Goal: Task Accomplishment & Management: Manage account settings

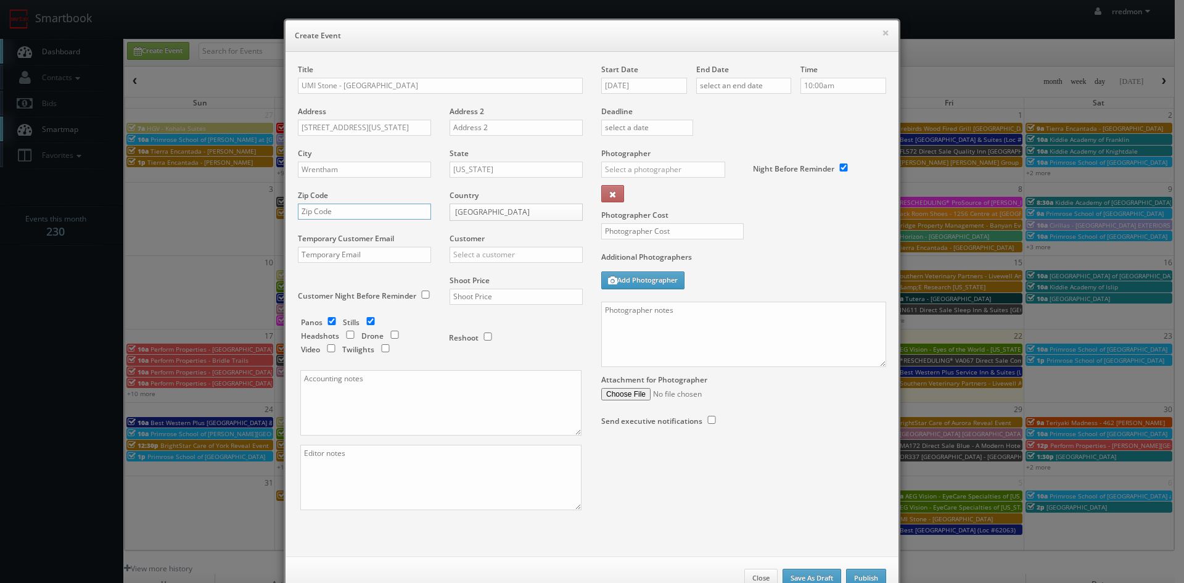
paste input "02093"
type input "02093"
click at [485, 256] on input "text" at bounding box center [515, 255] width 133 height 16
click at [507, 367] on div "GBV" at bounding box center [516, 366] width 132 height 20
type input "GBV"
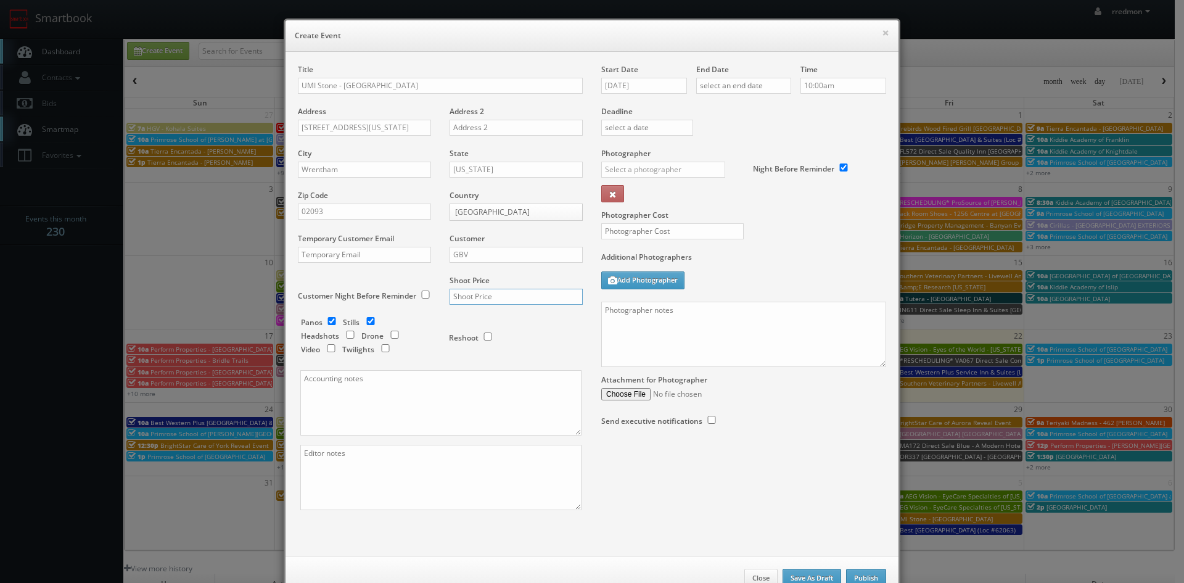
click at [531, 300] on input "text" at bounding box center [515, 297] width 133 height 16
type input "700"
click at [655, 84] on input "08/22/2025" at bounding box center [644, 86] width 86 height 16
click at [703, 235] on td "5" at bounding box center [698, 233] width 16 height 18
type input "09/05/2025"
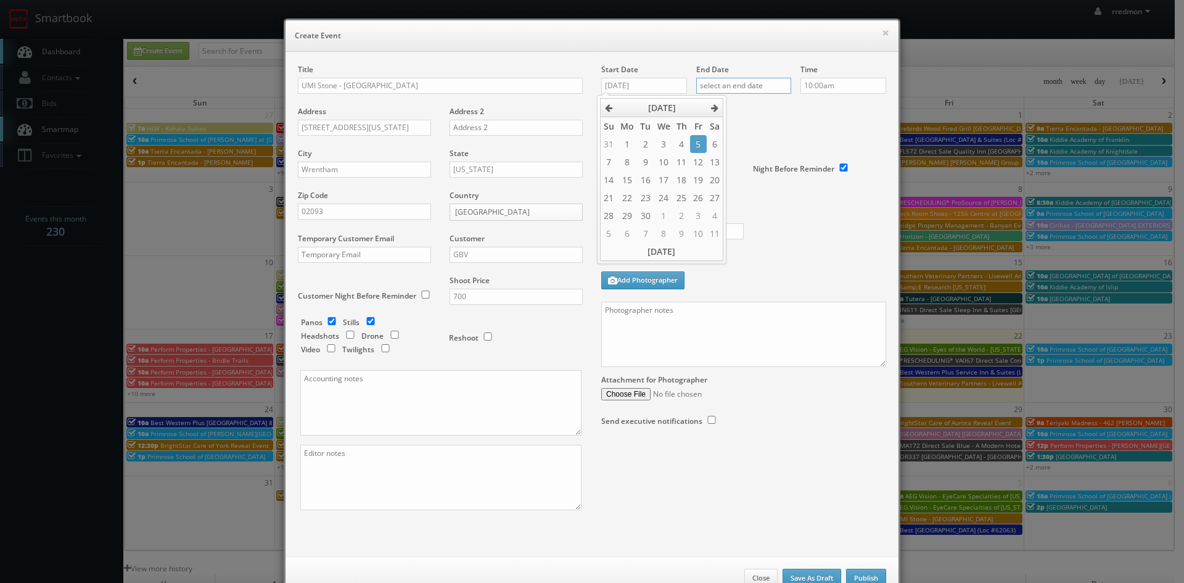
click at [760, 84] on input "text" at bounding box center [743, 86] width 95 height 16
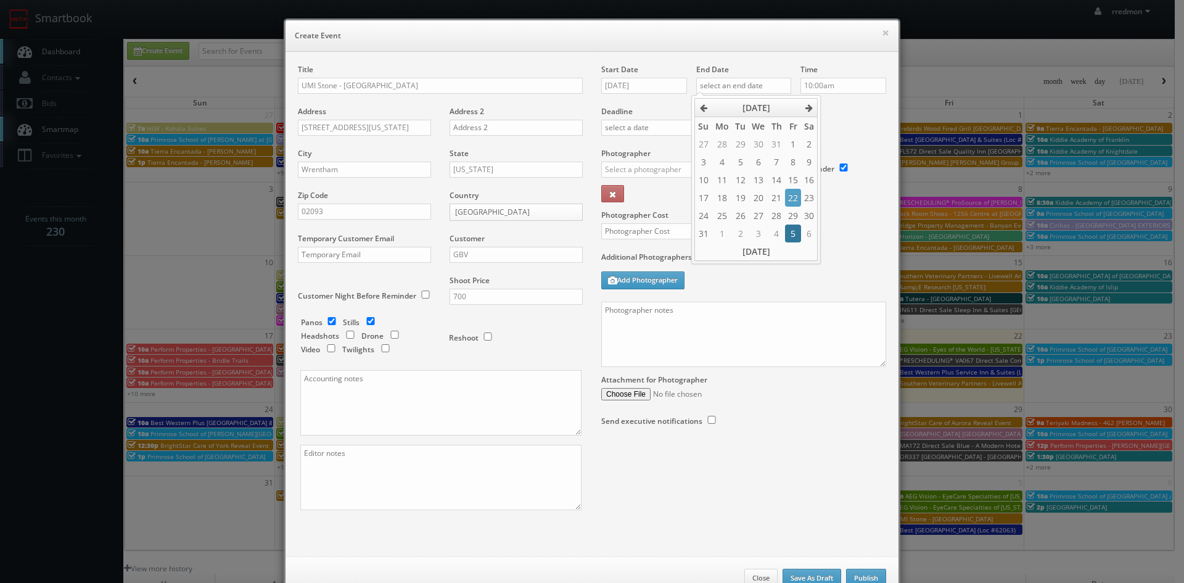
click at [790, 235] on td "5" at bounding box center [793, 233] width 16 height 18
type input "[DATE]"
click at [840, 83] on input "10:00am" at bounding box center [843, 86] width 86 height 16
type input "8:00am"
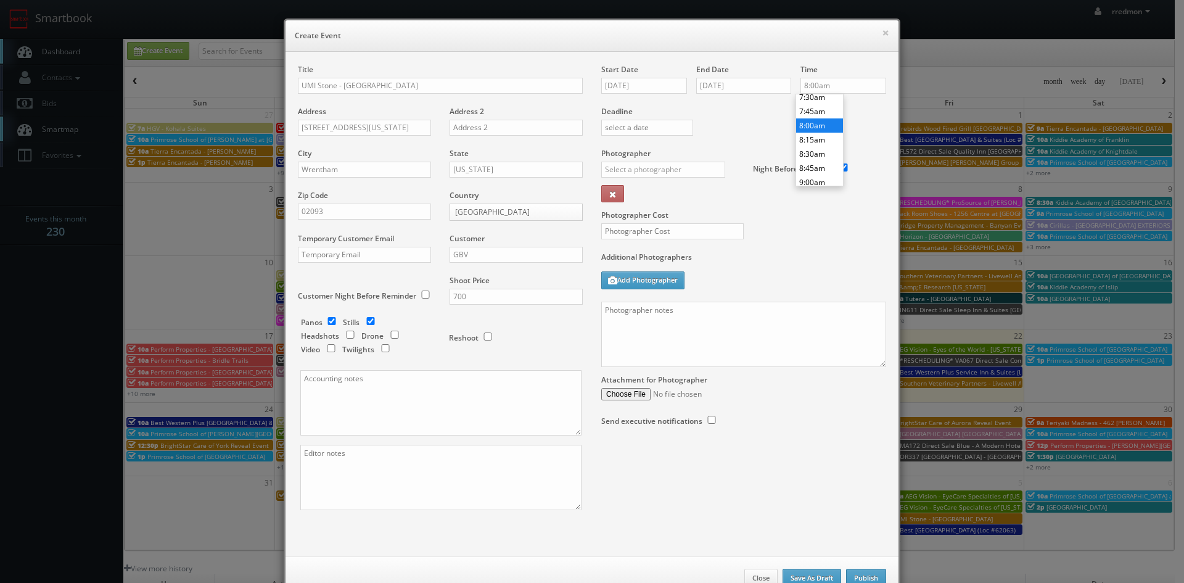
click at [810, 121] on li "8:00am" at bounding box center [819, 125] width 47 height 14
click at [676, 166] on input "text" at bounding box center [663, 170] width 124 height 16
click at [677, 190] on div "[PERSON_NAME]" at bounding box center [668, 197] width 132 height 20
type input "[PERSON_NAME]"
click at [680, 232] on input "text" at bounding box center [672, 231] width 142 height 16
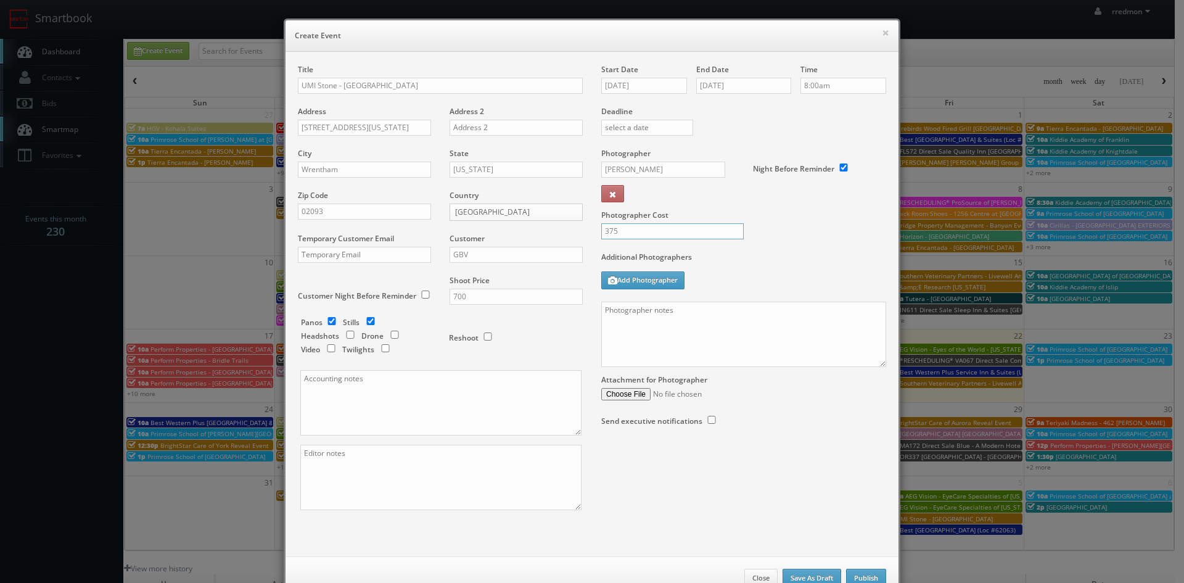
type input "375"
click at [695, 322] on textarea at bounding box center [743, 333] width 285 height 65
paste textarea "Contact is [PERSON_NAME]. We need to deliver a Google tour + 10 edited photos, …"
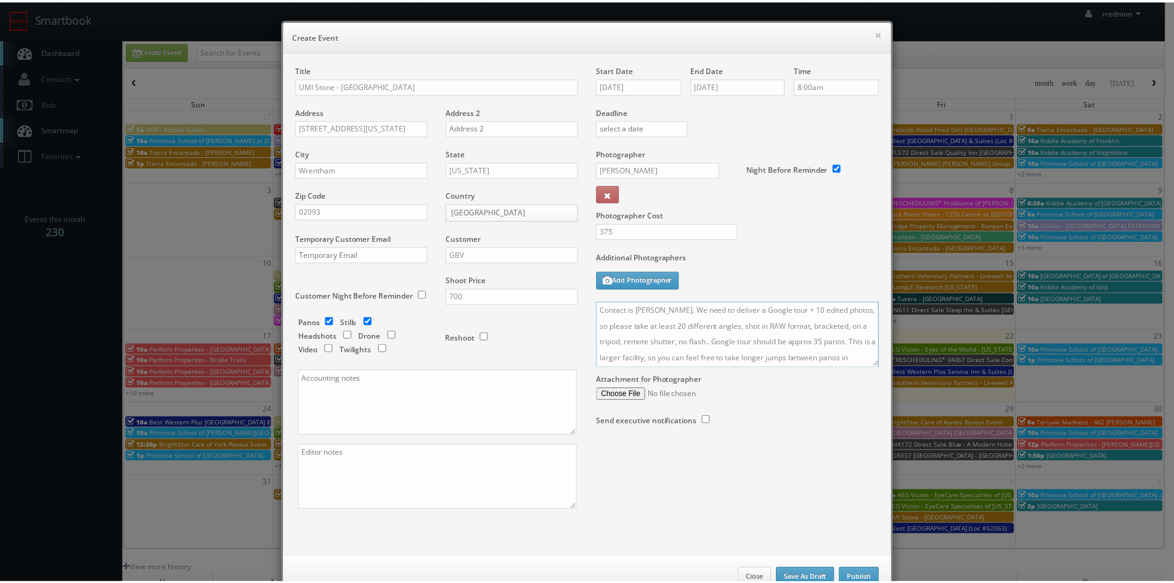
scroll to position [37, 0]
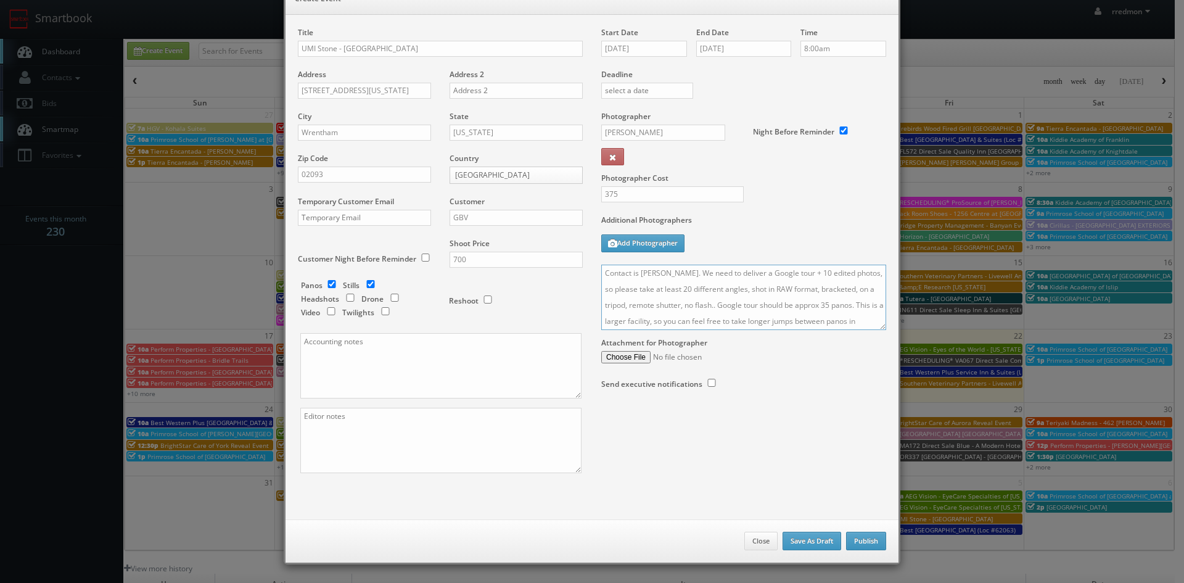
type textarea "Contact is [PERSON_NAME]. We need to deliver a Google tour + 10 edited photos, …"
click at [878, 541] on button "Publish" at bounding box center [866, 540] width 40 height 18
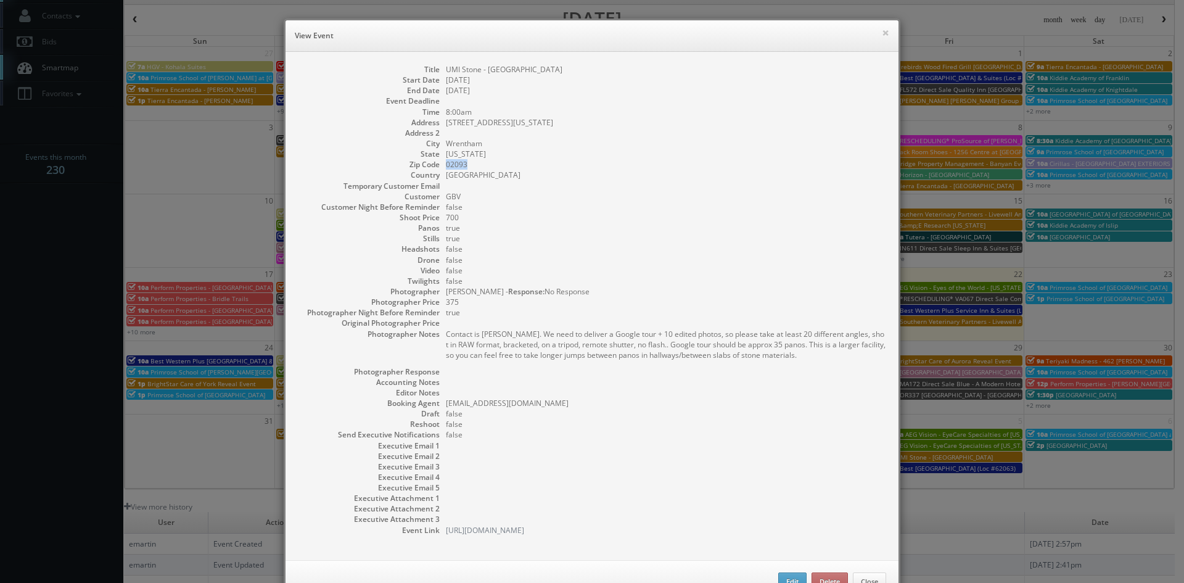
drag, startPoint x: 822, startPoint y: 361, endPoint x: 441, endPoint y: 337, distance: 381.2
click at [446, 337] on dd "Contact is Leyzcha Cerdeiros. We need to deliver a Google tour + 10 edited phot…" at bounding box center [666, 348] width 440 height 38
copy pre "Contact is Leyzcha Cerdeiros. We need to deliver a Google tour + 10 edited phot…"
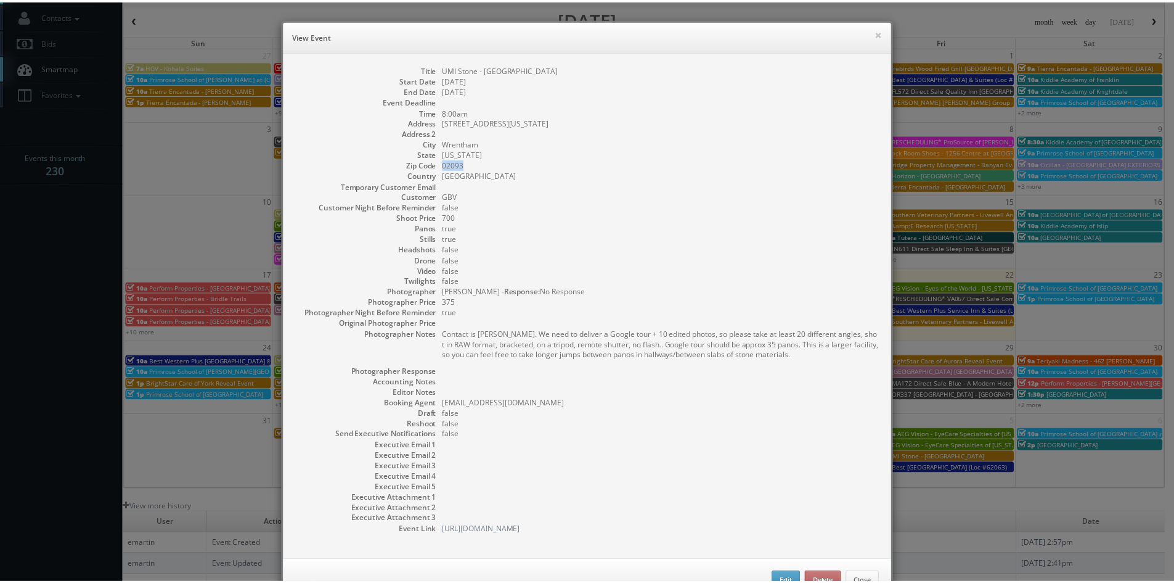
scroll to position [40, 0]
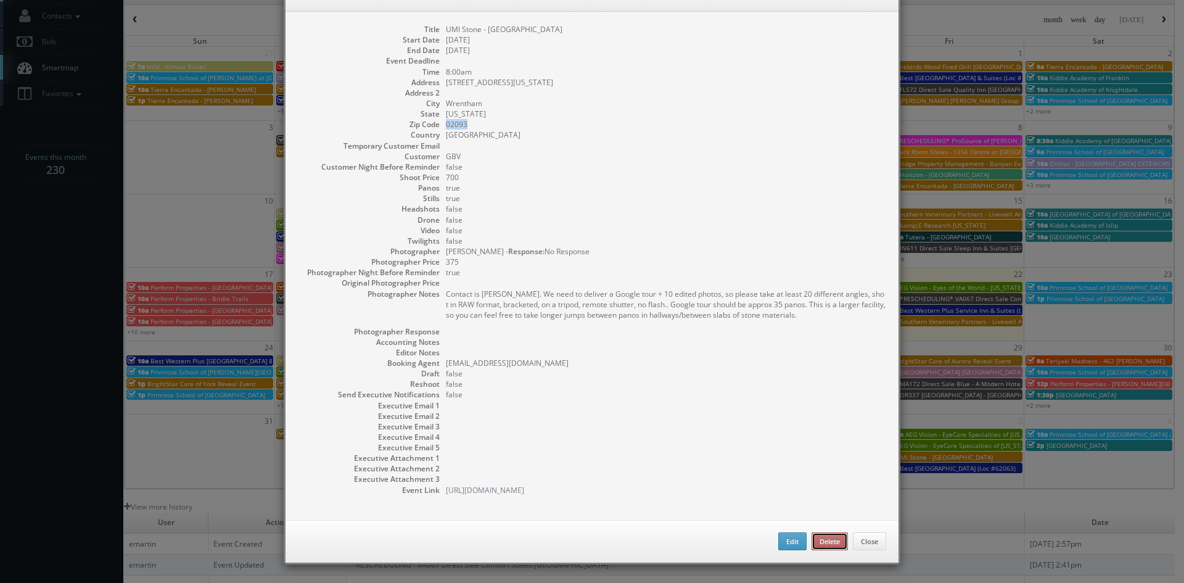
click at [815, 539] on button "Delete" at bounding box center [829, 541] width 36 height 18
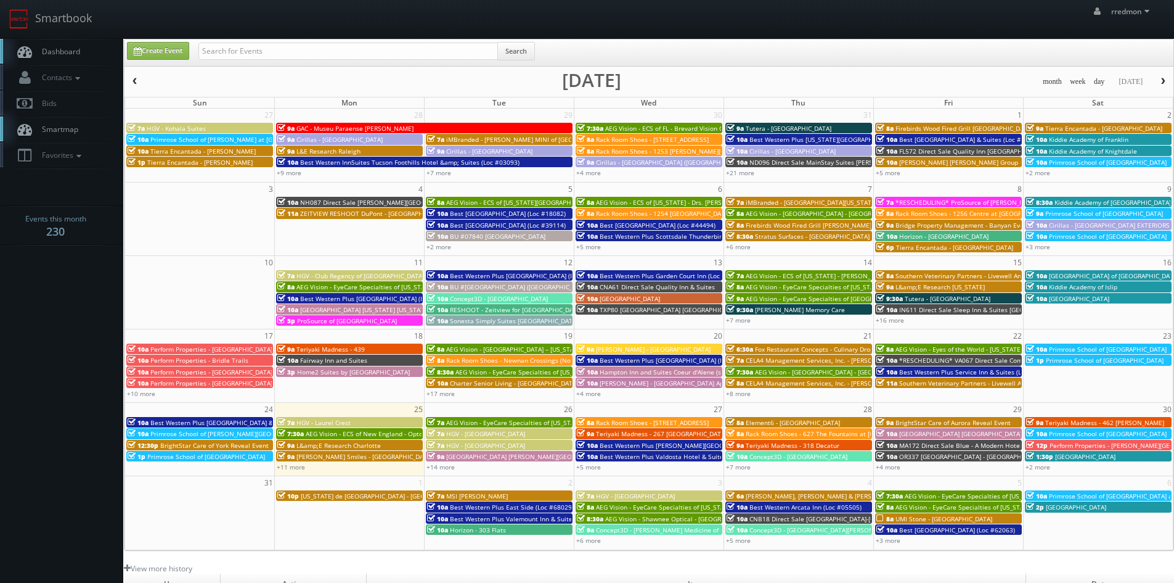
scroll to position [62, 0]
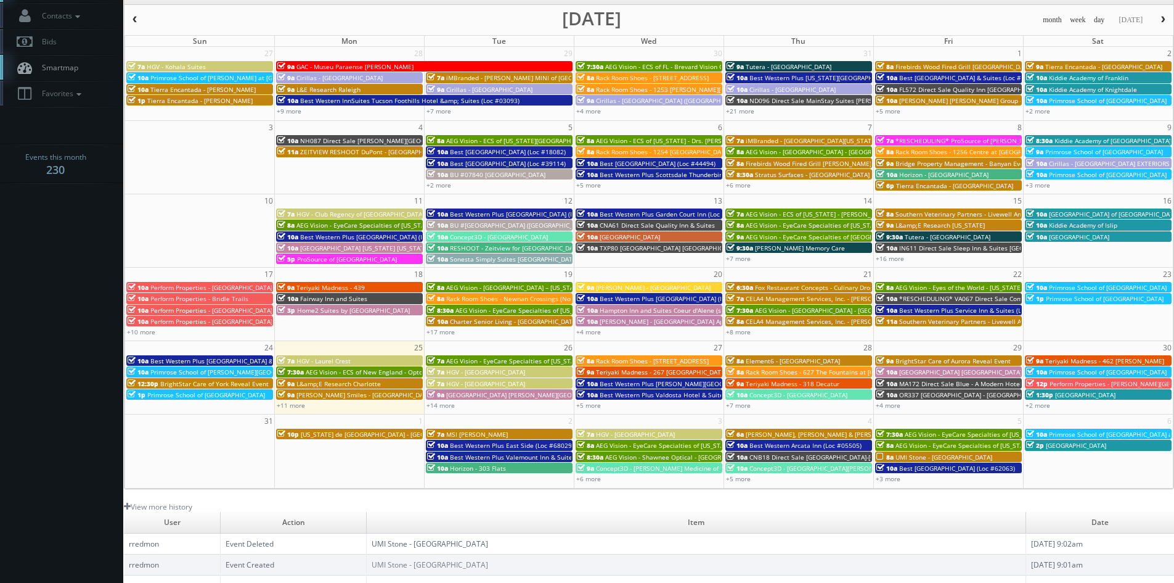
click at [954, 454] on div "8a UMI Stone - Boston" at bounding box center [949, 456] width 144 height 9
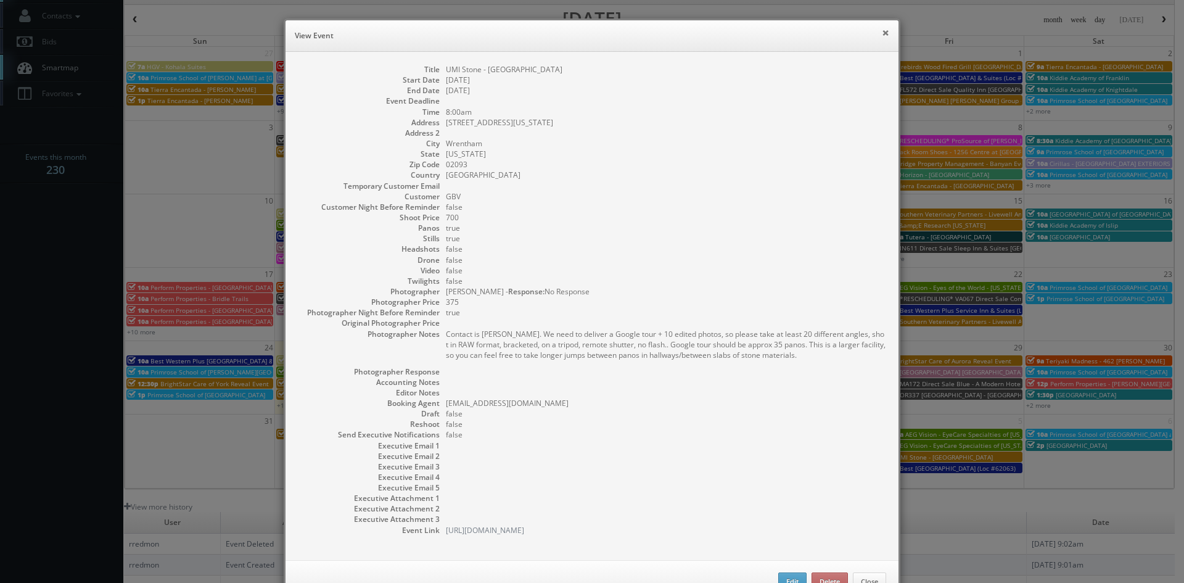
click at [882, 33] on button "×" at bounding box center [885, 32] width 7 height 9
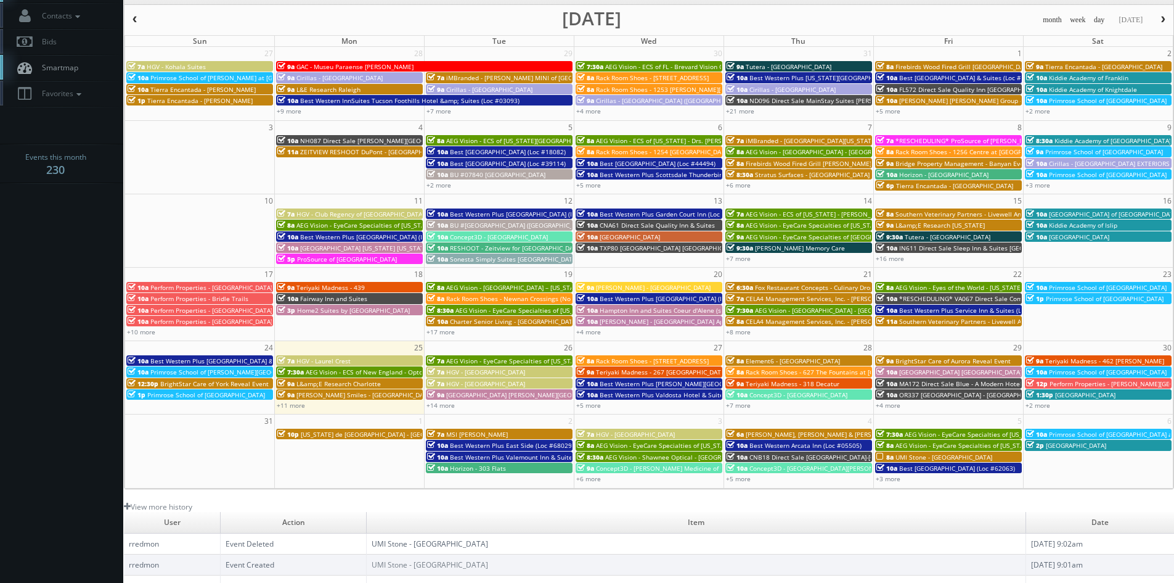
scroll to position [0, 0]
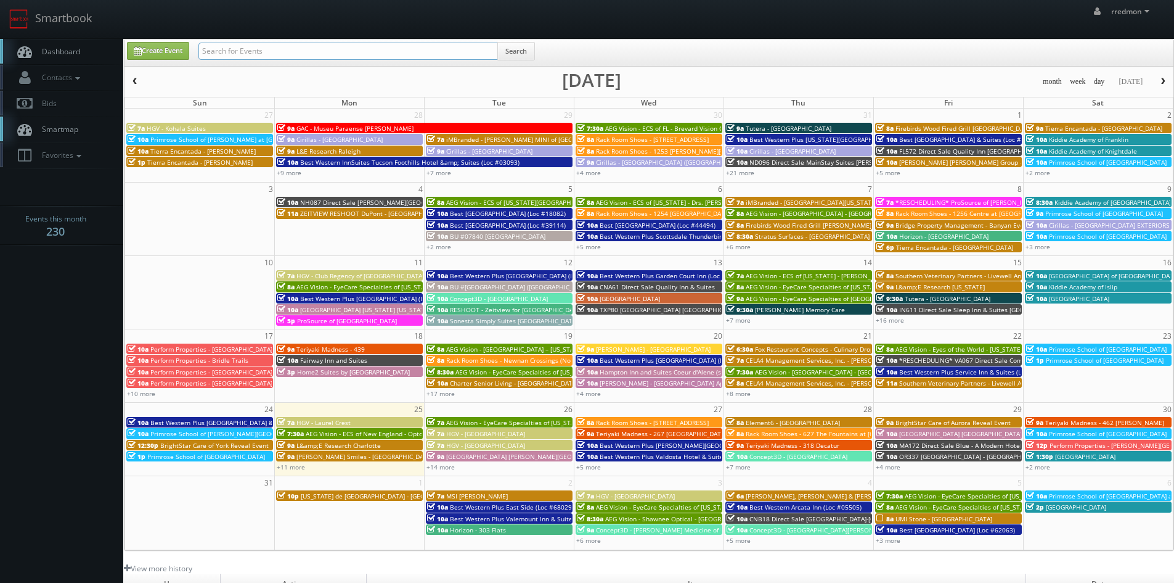
click at [250, 47] on input "text" at bounding box center [349, 51] width 300 height 17
type input "salt lake city"
click at [343, 55] on input "[GEOGRAPHIC_DATA]" at bounding box center [349, 51] width 300 height 17
type input "s"
type input "arch"
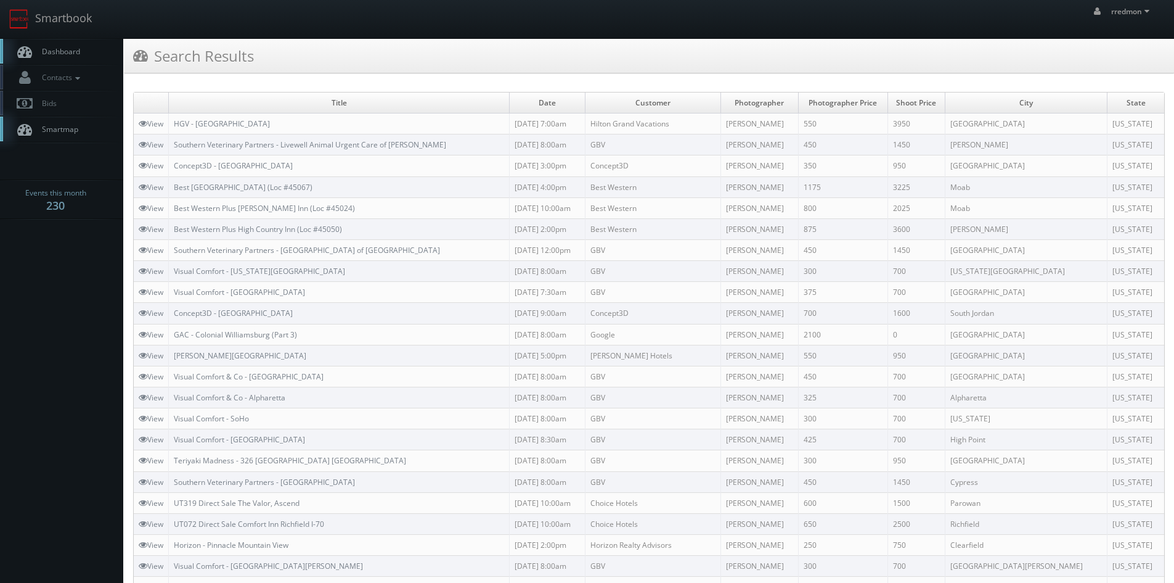
click at [61, 50] on span "Dashboard" at bounding box center [58, 51] width 44 height 10
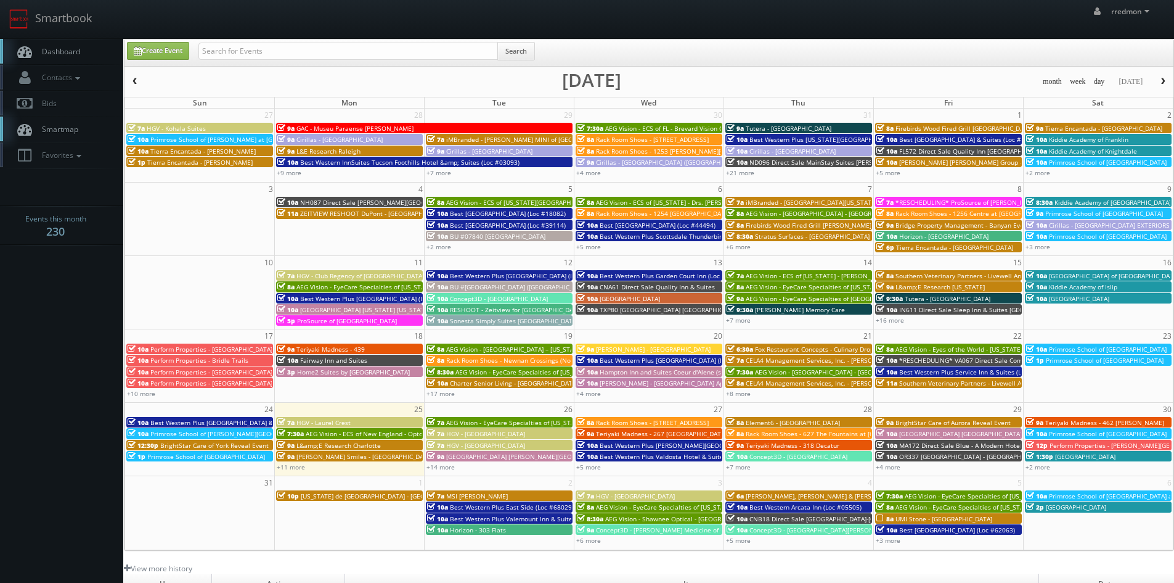
scroll to position [62, 0]
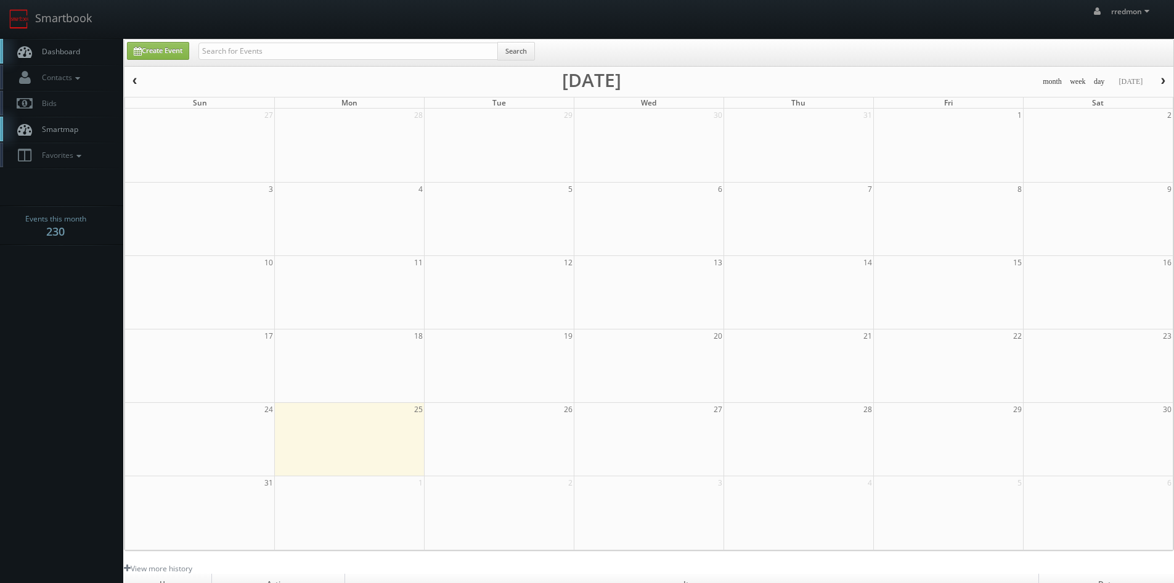
scroll to position [62, 0]
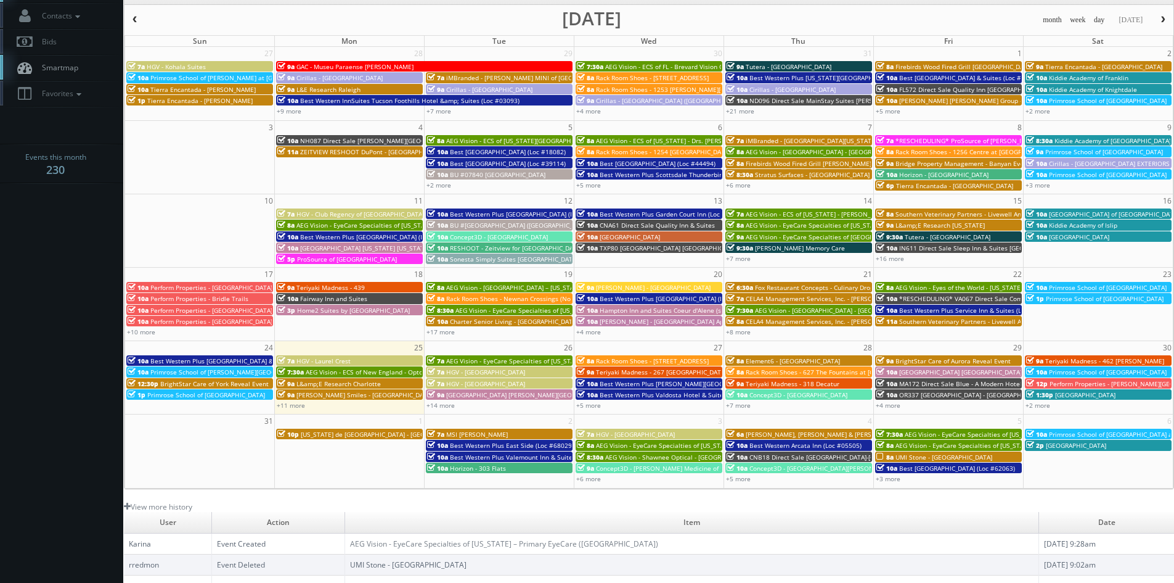
click at [244, 381] on span "BrightStar Care of York Reveal Event" at bounding box center [214, 383] width 109 height 9
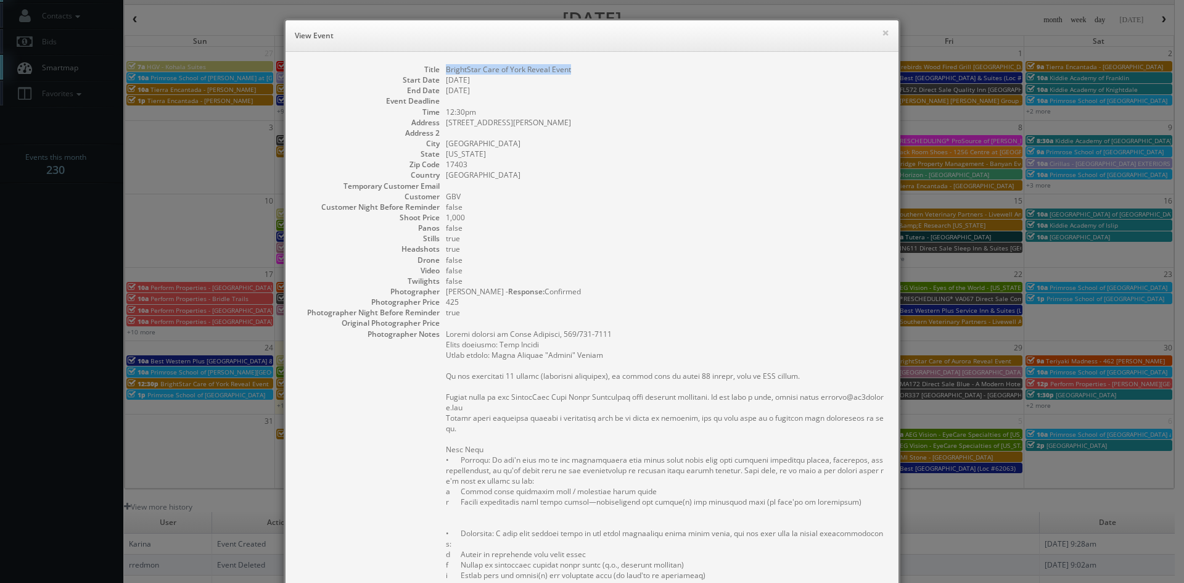
drag, startPoint x: 578, startPoint y: 70, endPoint x: 440, endPoint y: 72, distance: 138.7
click at [440, 72] on dl "Title BrightStar Care of York Reveal Event Start Date 08/24/2025 End Date 08/24…" at bounding box center [592, 418] width 588 height 708
copy dd "BrightStar Care of York Reveal Event"
click at [882, 34] on button "×" at bounding box center [885, 32] width 7 height 9
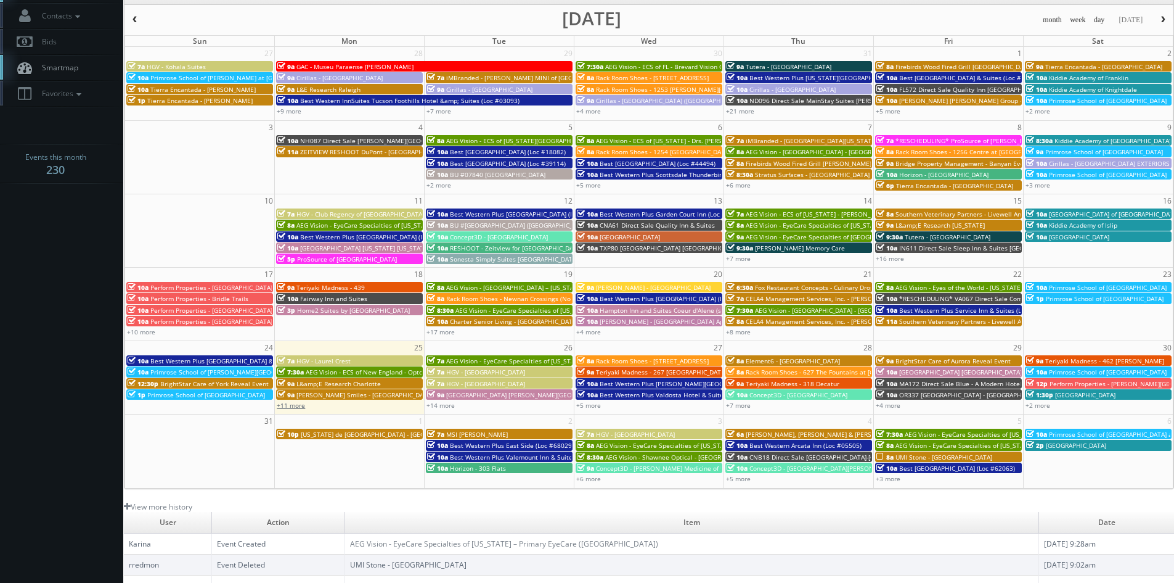
click at [293, 405] on link "+11 more" at bounding box center [291, 405] width 28 height 9
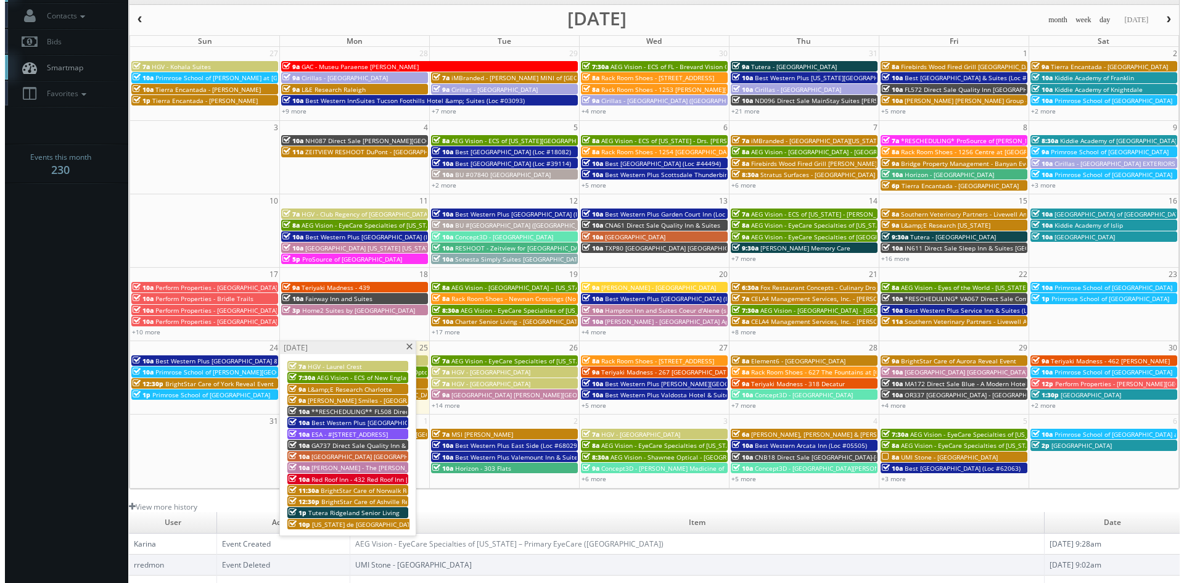
scroll to position [123, 0]
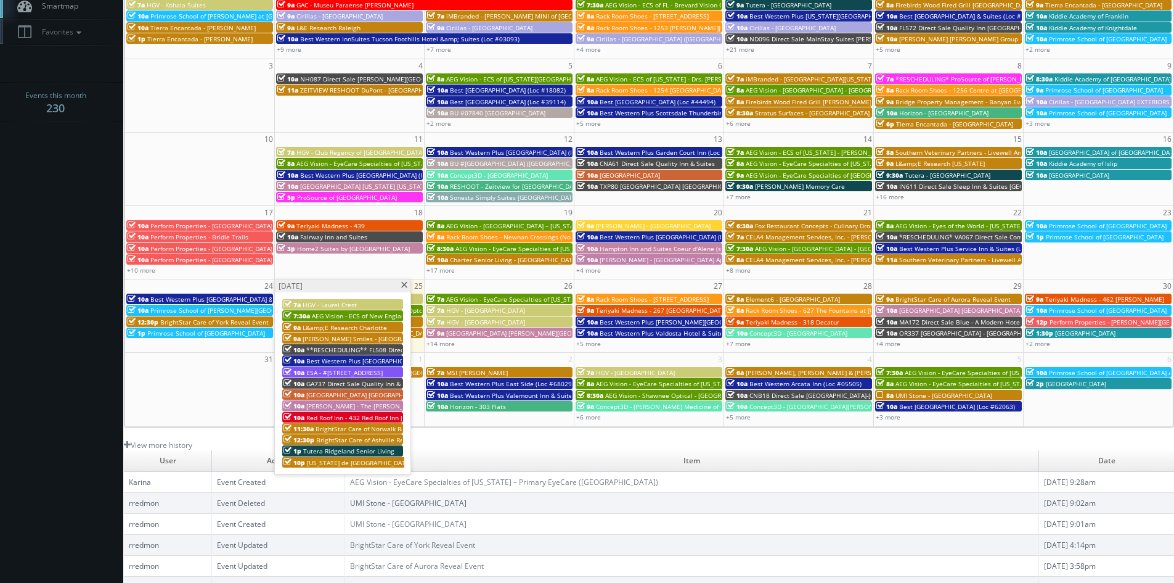
click at [377, 371] on span "ESA - #[STREET_ADDRESS]" at bounding box center [344, 372] width 76 height 9
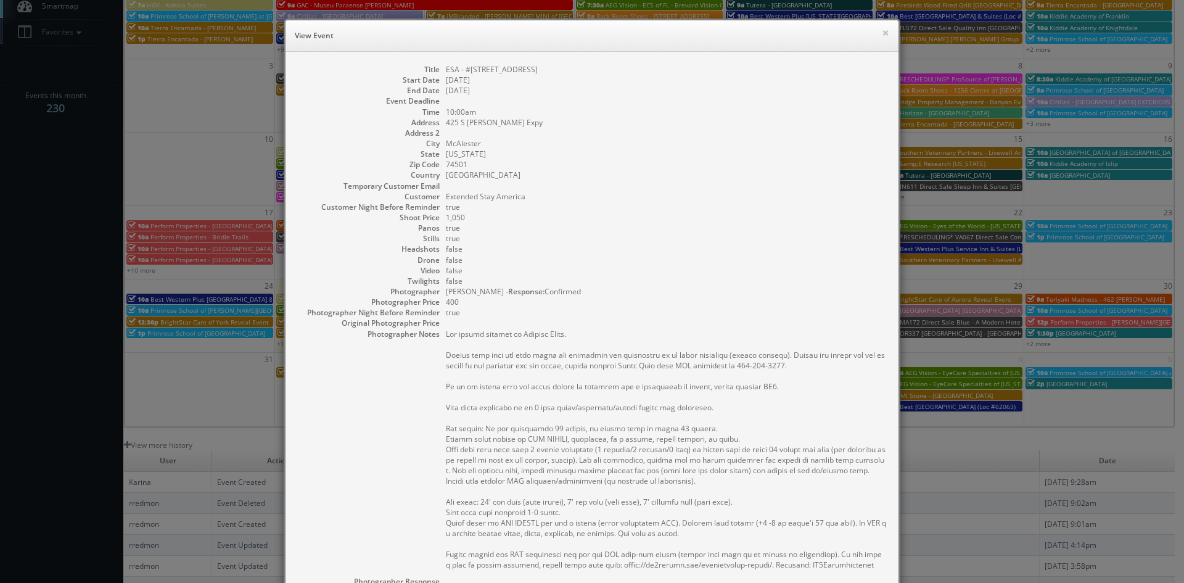
drag, startPoint x: 558, startPoint y: 72, endPoint x: 440, endPoint y: 68, distance: 117.8
click at [440, 68] on dl "Title ESA - #9305 - McAlester Hwy 69 Start Date 08/25/2025 End Date 08/25/2025 …" at bounding box center [592, 404] width 588 height 681
copy dd "ESA - #[STREET_ADDRESS]"
click at [882, 36] on button "×" at bounding box center [885, 32] width 7 height 9
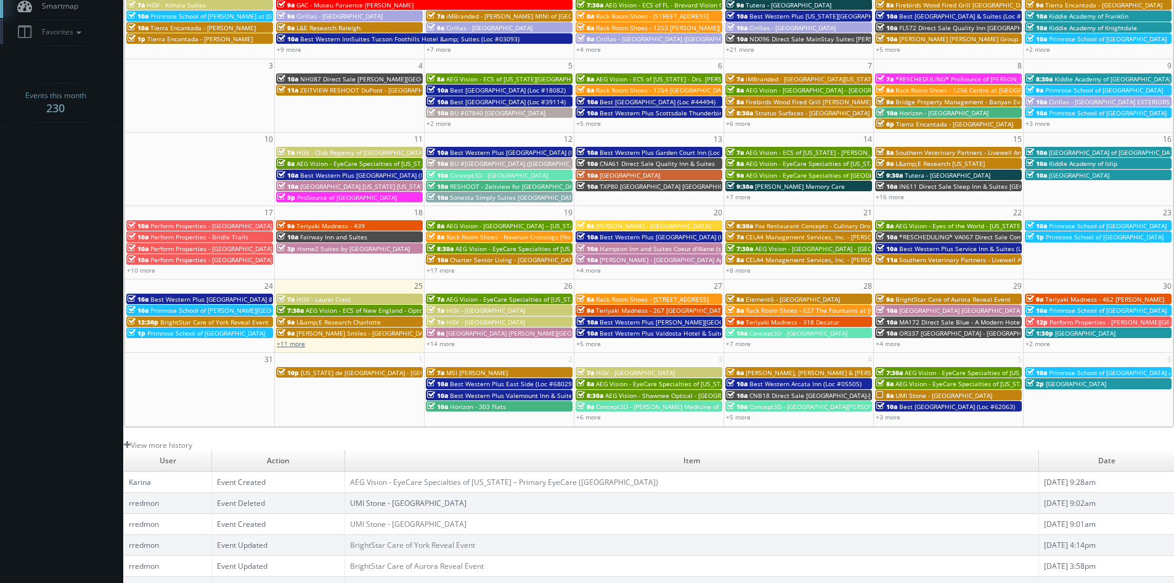
click at [302, 345] on link "+11 more" at bounding box center [291, 343] width 28 height 9
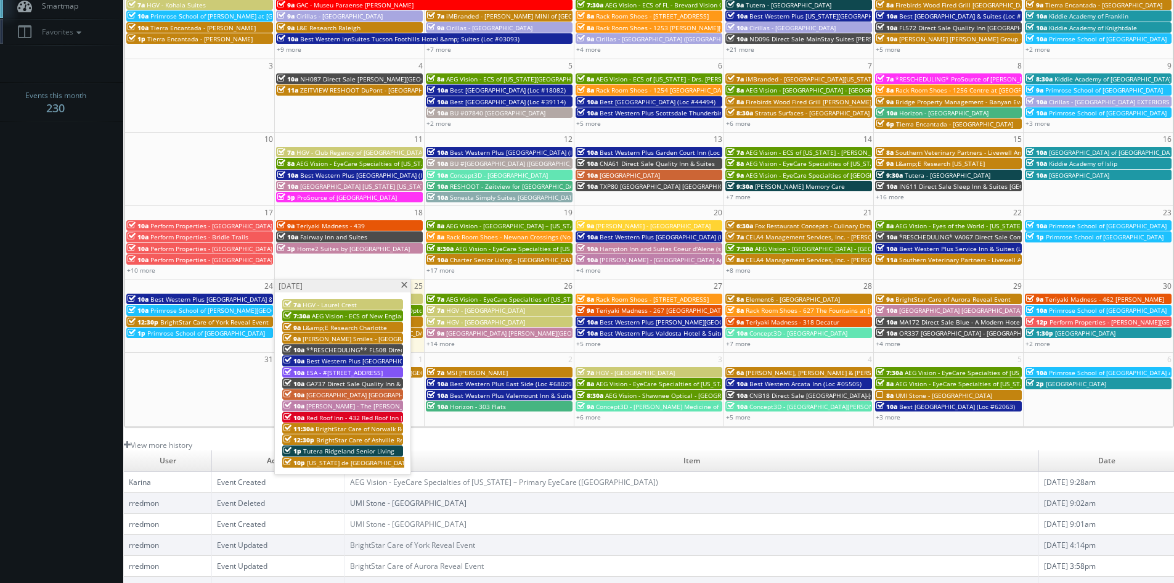
click at [371, 415] on span "Red Roof Inn - 432 Red Roof Inn [PERSON_NAME]" at bounding box center [377, 417] width 143 height 9
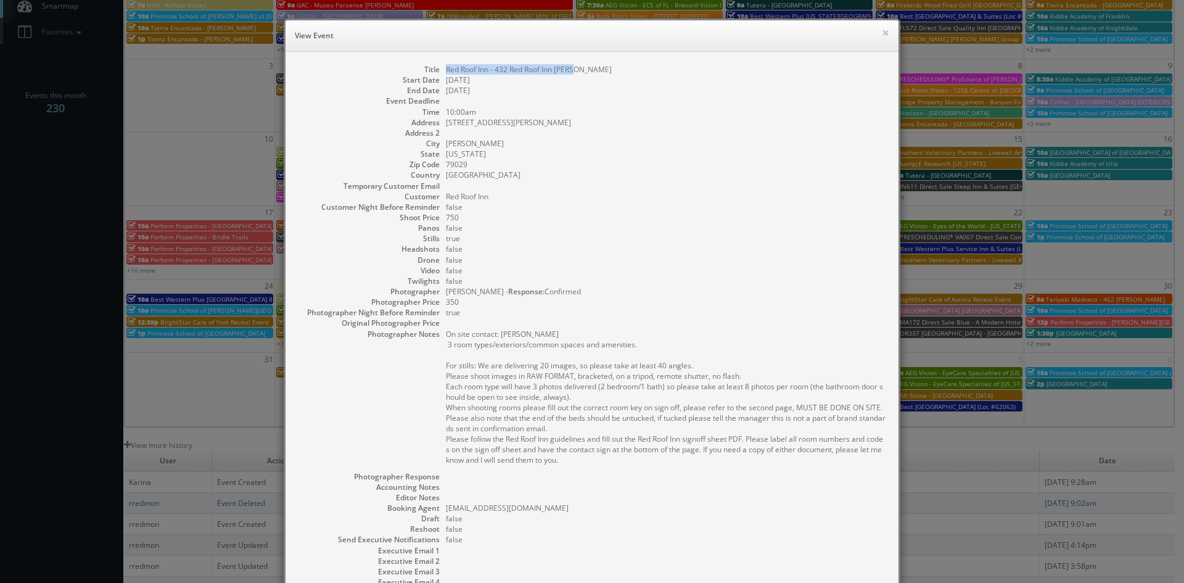
drag, startPoint x: 590, startPoint y: 70, endPoint x: 441, endPoint y: 72, distance: 148.6
click at [446, 72] on dd "Red Roof Inn - 432 Red Roof Inn [PERSON_NAME]" at bounding box center [666, 69] width 440 height 10
copy dd "Red Roof Inn - 432 Red Roof Inn [PERSON_NAME]"
click at [882, 33] on button "×" at bounding box center [885, 32] width 7 height 9
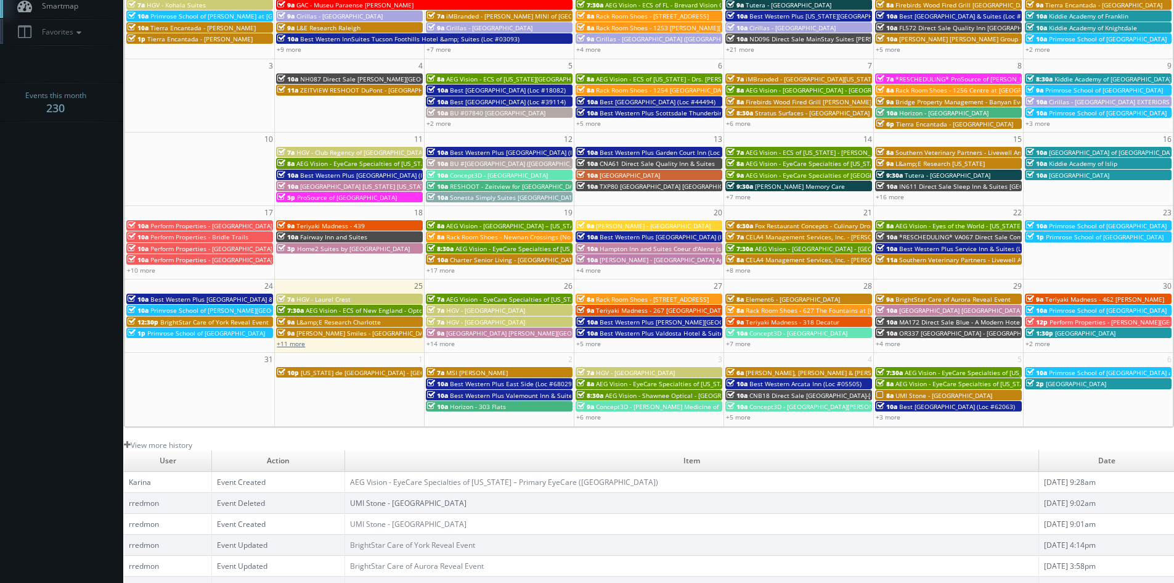
click at [293, 340] on link "+11 more" at bounding box center [291, 343] width 28 height 9
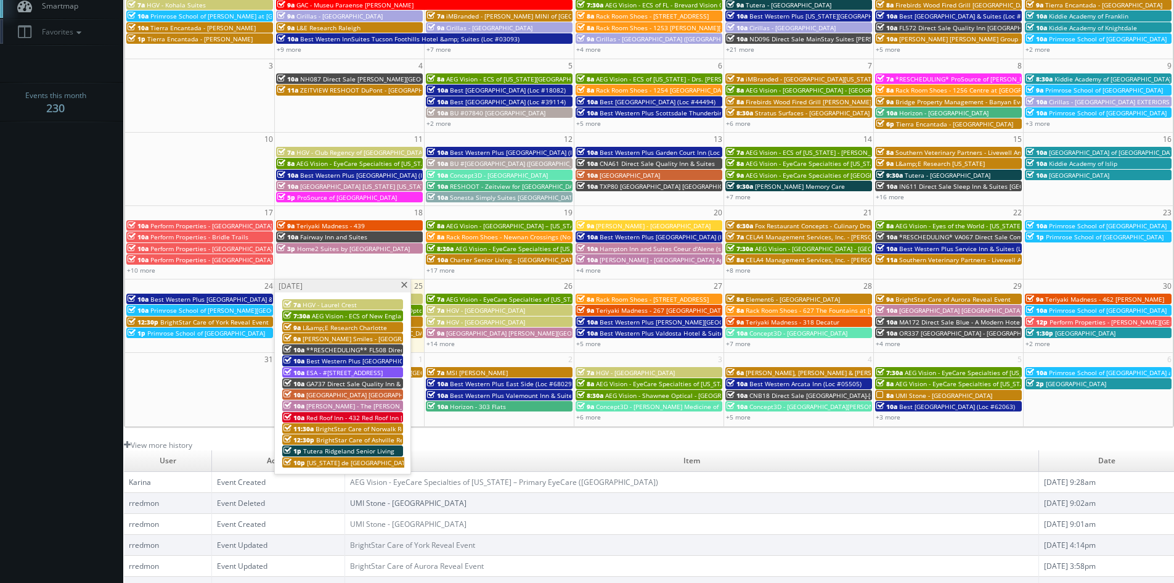
click at [365, 428] on span "BrightStar Care of Norwalk Reveal Event" at bounding box center [376, 428] width 120 height 9
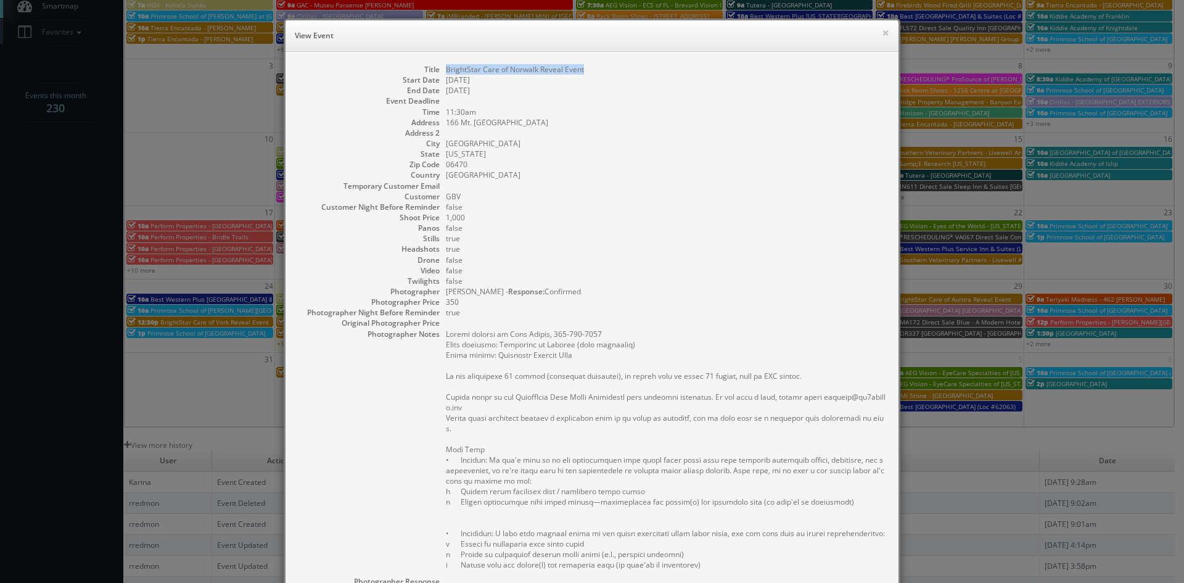
drag, startPoint x: 589, startPoint y: 73, endPoint x: 441, endPoint y: 73, distance: 148.6
click at [446, 73] on dd "BrightStar Care of Norwalk Reveal Event" at bounding box center [666, 69] width 440 height 10
copy dd "BrightStar Care of Norwalk Reveal Event"
click at [882, 35] on button "×" at bounding box center [885, 32] width 7 height 9
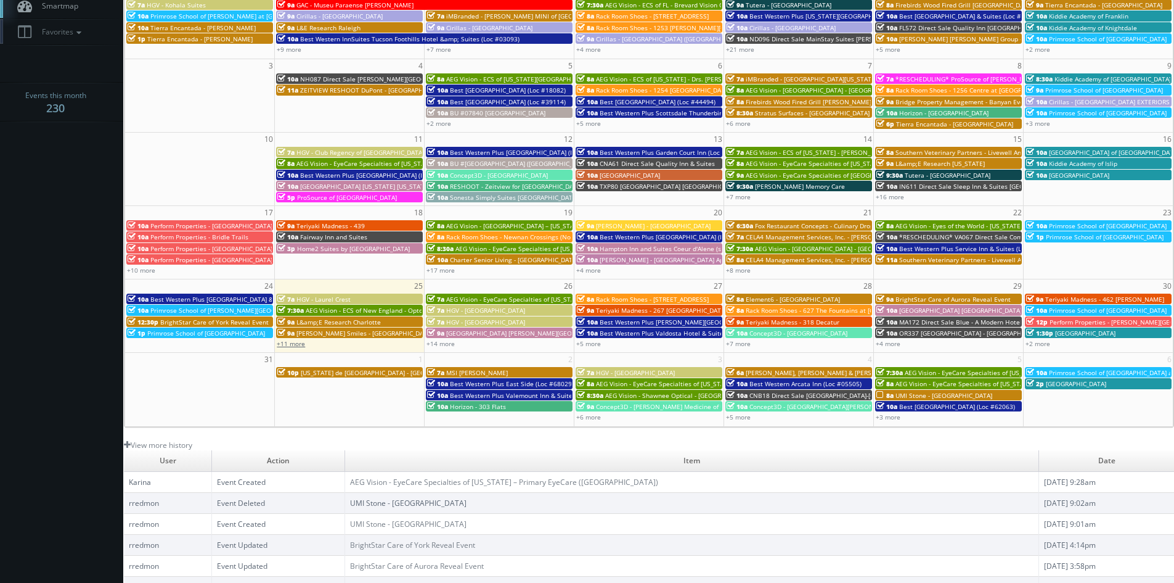
click at [292, 342] on link "+11 more" at bounding box center [291, 343] width 28 height 9
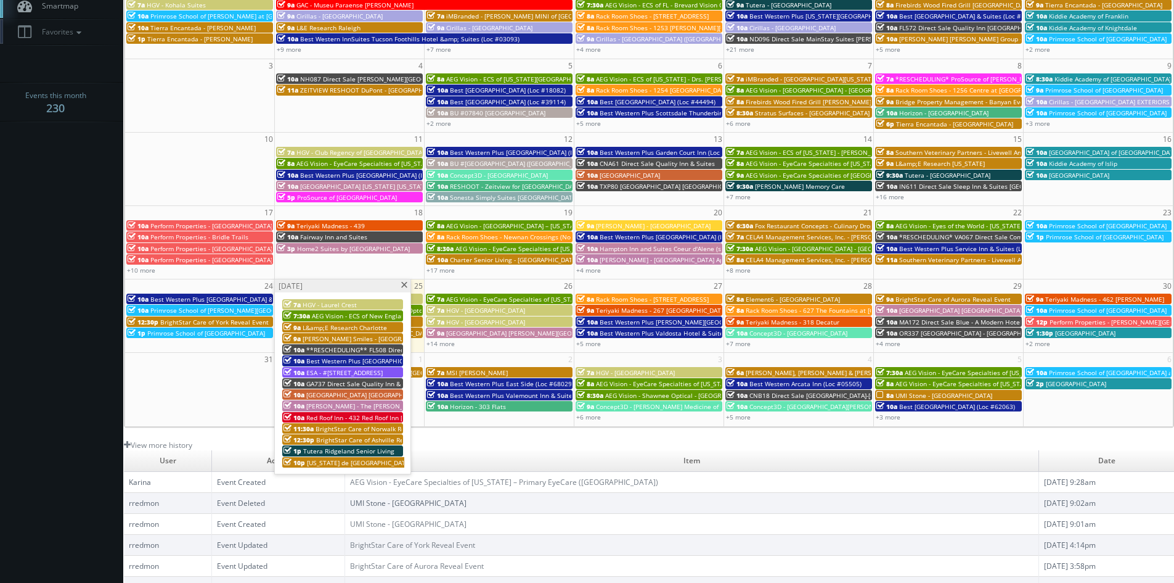
click at [371, 439] on span "BrightStar Care of Ashville Reveal Event" at bounding box center [375, 439] width 118 height 9
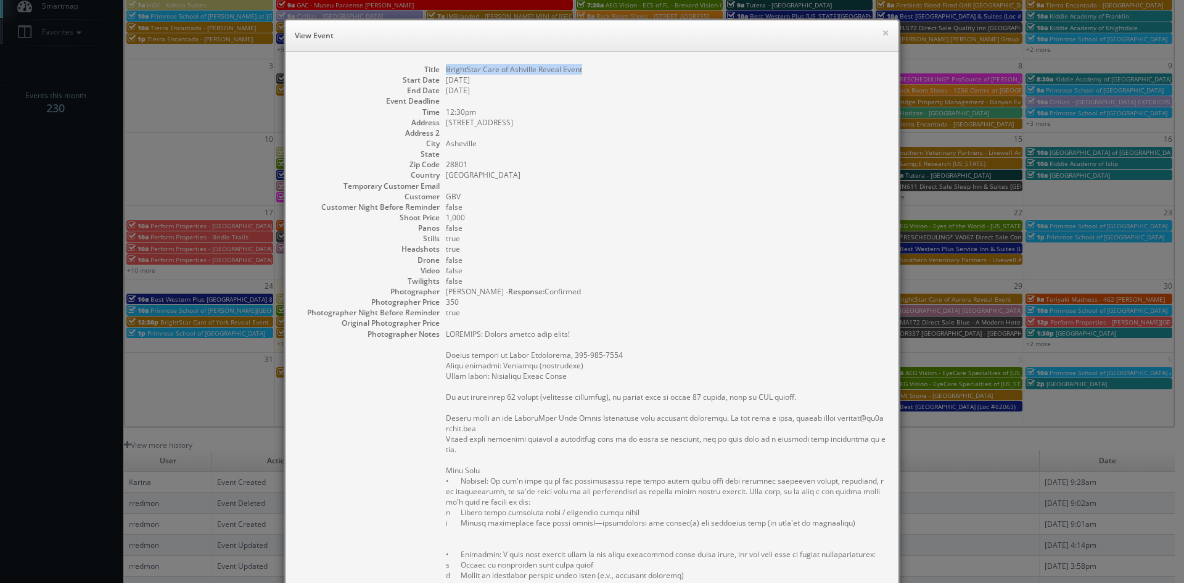
drag, startPoint x: 581, startPoint y: 70, endPoint x: 441, endPoint y: 64, distance: 140.1
click at [446, 64] on dd "BrightStar Care of Ashville Reveal Event" at bounding box center [666, 69] width 440 height 10
copy dd "BrightStar Care of Ashville Reveal Event"
click at [884, 35] on button "×" at bounding box center [885, 32] width 7 height 9
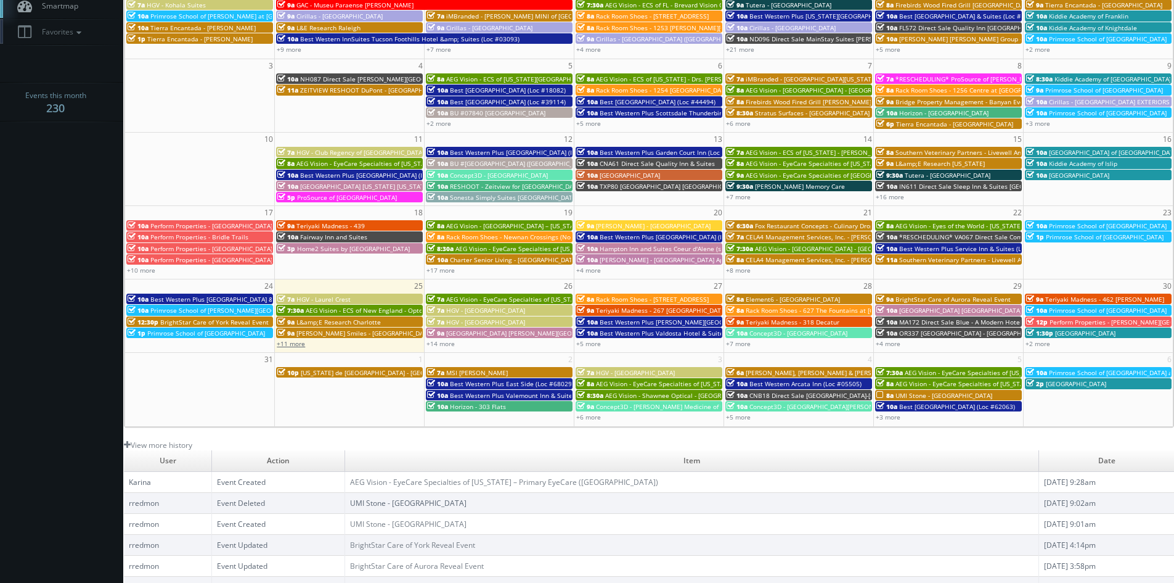
click at [305, 346] on link "+11 more" at bounding box center [291, 343] width 28 height 9
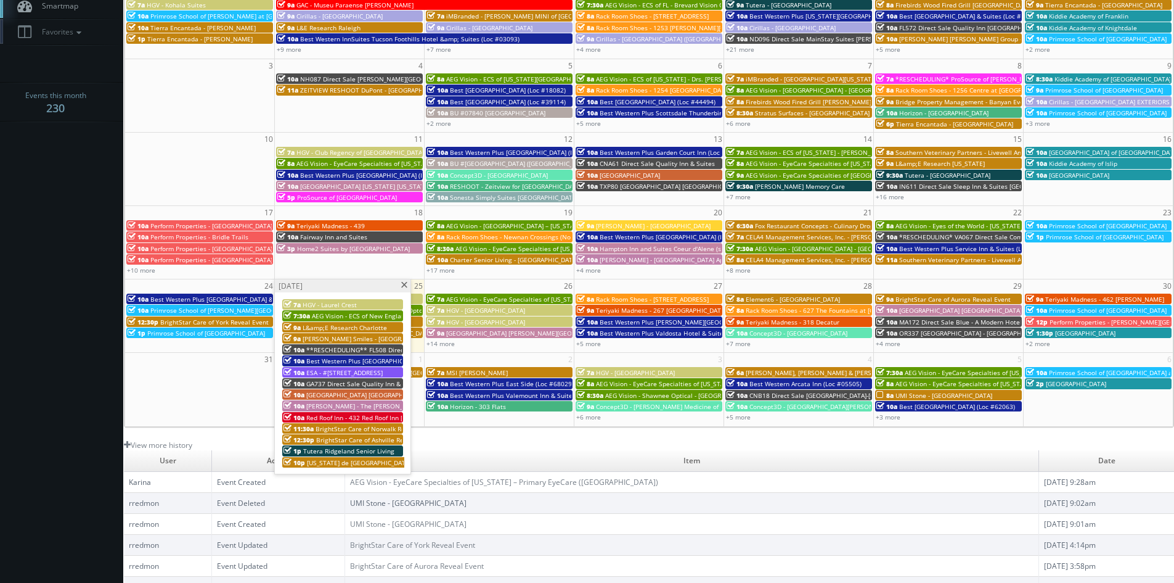
click at [374, 463] on span "[US_STATE] de [GEOGRAPHIC_DATA] - [GEOGRAPHIC_DATA]" at bounding box center [392, 462] width 170 height 9
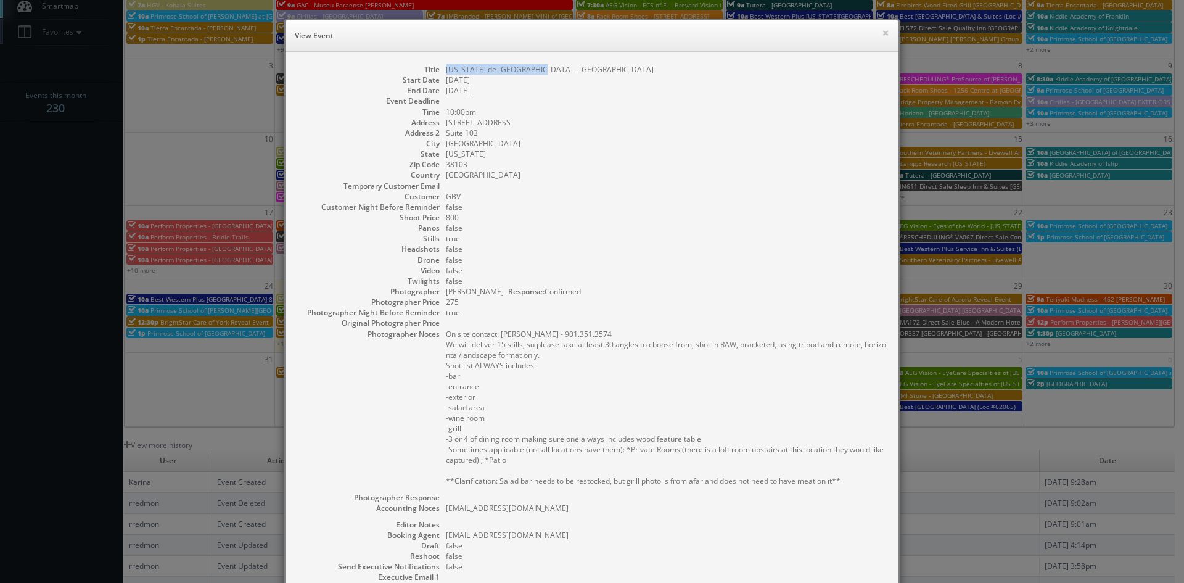
drag, startPoint x: 535, startPoint y: 67, endPoint x: 441, endPoint y: 68, distance: 94.3
click at [446, 68] on dd "[US_STATE] de [GEOGRAPHIC_DATA] - [GEOGRAPHIC_DATA]" at bounding box center [666, 69] width 440 height 10
copy dd "[US_STATE] de [GEOGRAPHIC_DATA] - [GEOGRAPHIC_DATA]"
click at [882, 31] on button "×" at bounding box center [885, 32] width 7 height 9
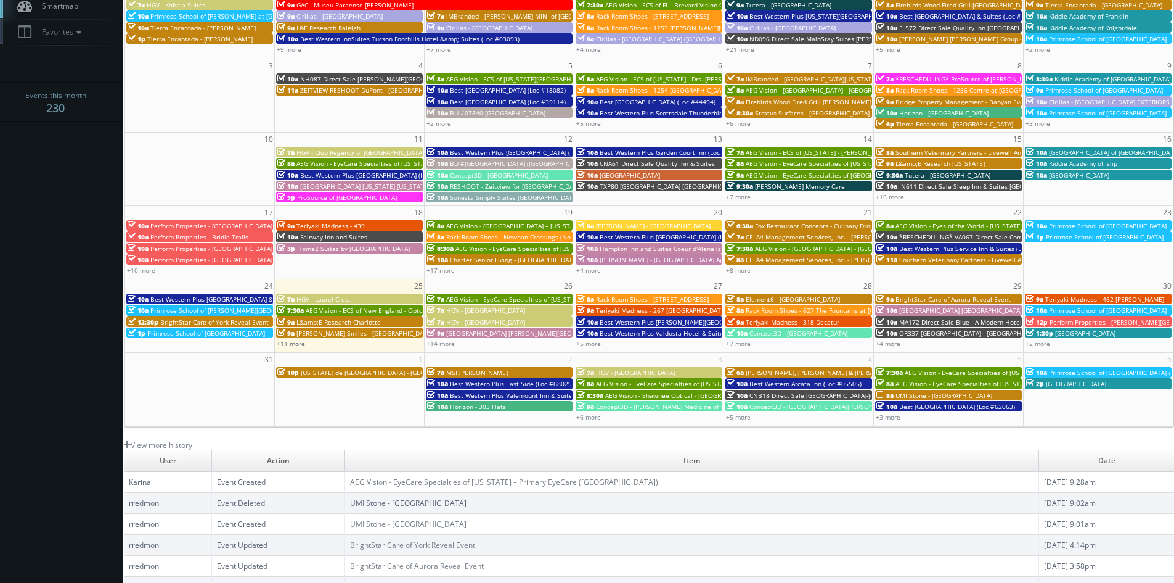
click at [298, 346] on link "+11 more" at bounding box center [291, 343] width 28 height 9
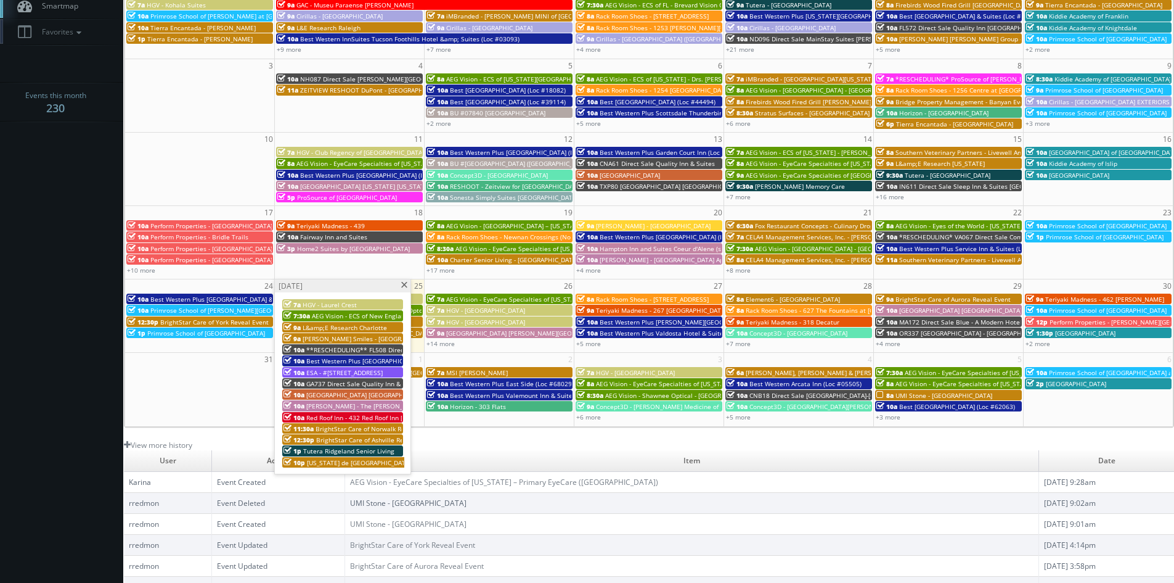
click at [363, 440] on span "BrightStar Care of Ashville Reveal Event" at bounding box center [375, 439] width 118 height 9
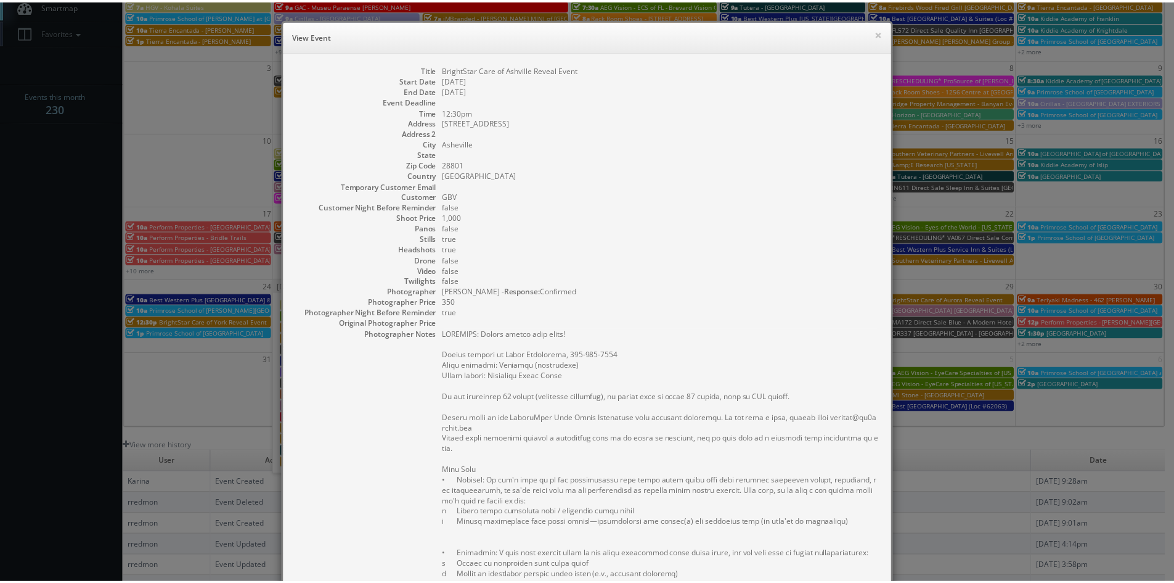
scroll to position [277, 0]
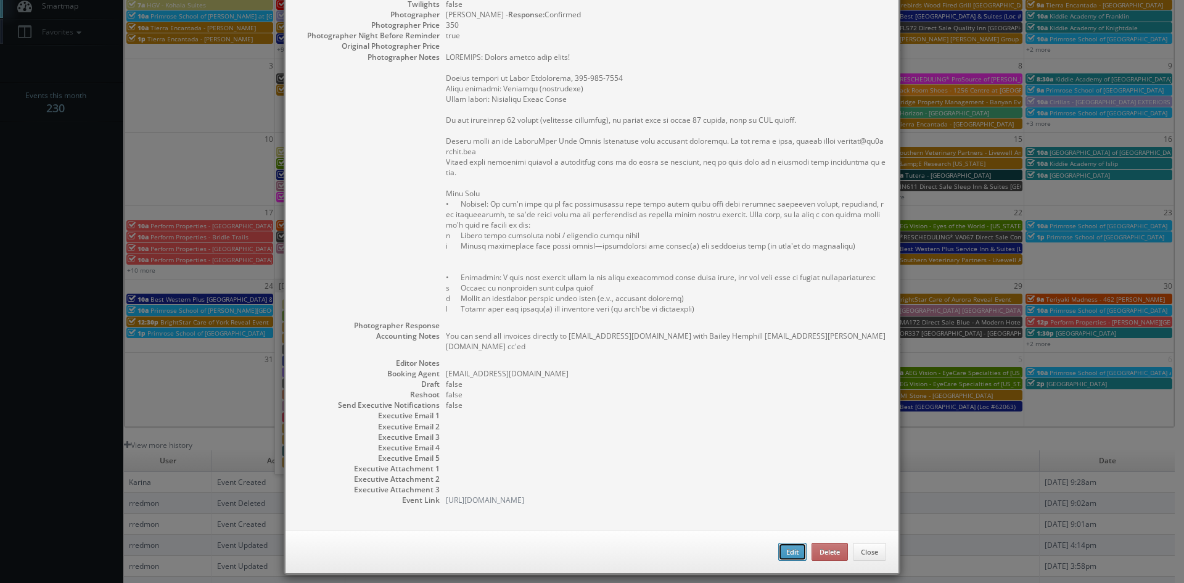
click at [785, 543] on button "Edit" at bounding box center [792, 552] width 28 height 18
type input "BrightStar Care of Ashville Reveal Event"
type input "48 Biltmore Ave"
type input "Asheville"
type input "28801"
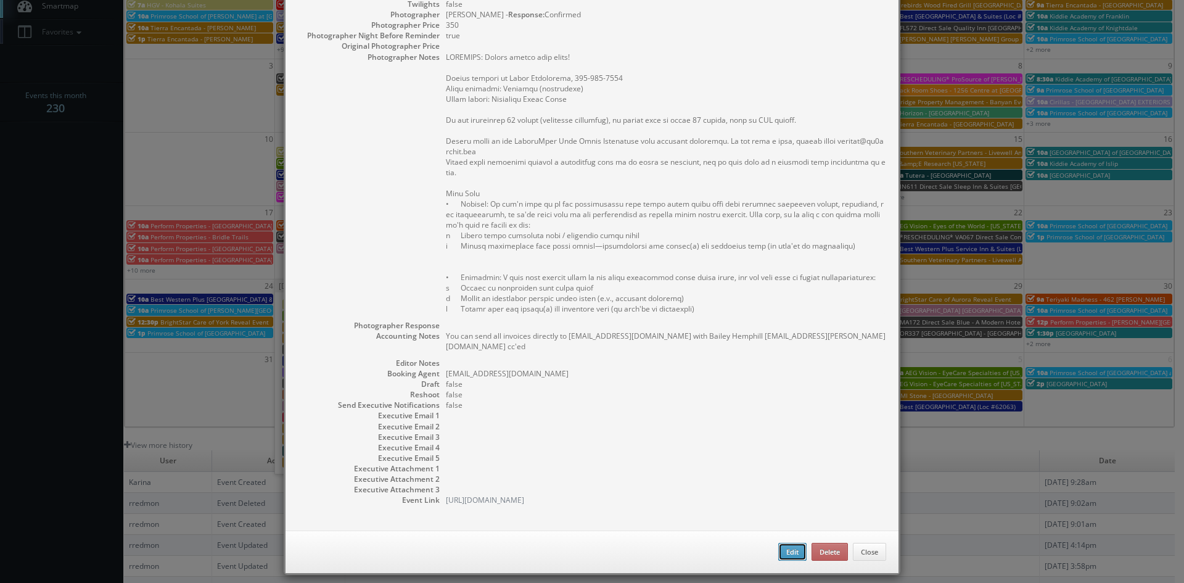
type input "1,000"
checkbox input "true"
type textarea "You can send all invoices directly to [EMAIL_ADDRESS][DOMAIN_NAME] with Bailey …"
type input "[DATE]"
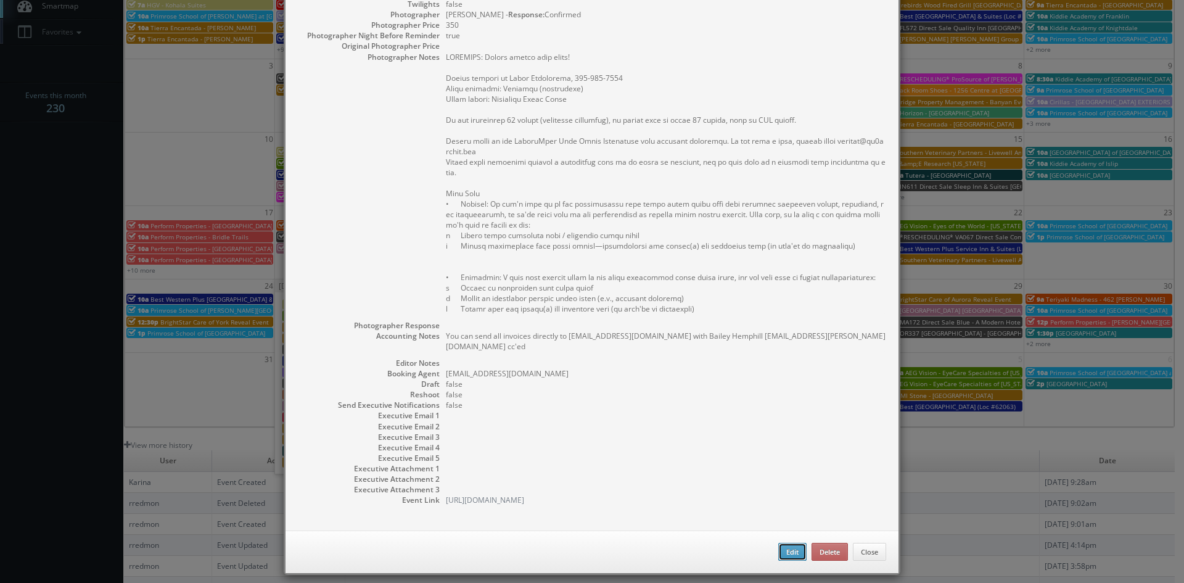
type input "[DATE]"
type input "12:30pm"
checkbox input "true"
type textarea "REMINDER: Please accept this shoot! Onsite contact is Scott Glicksburg, 828-255…"
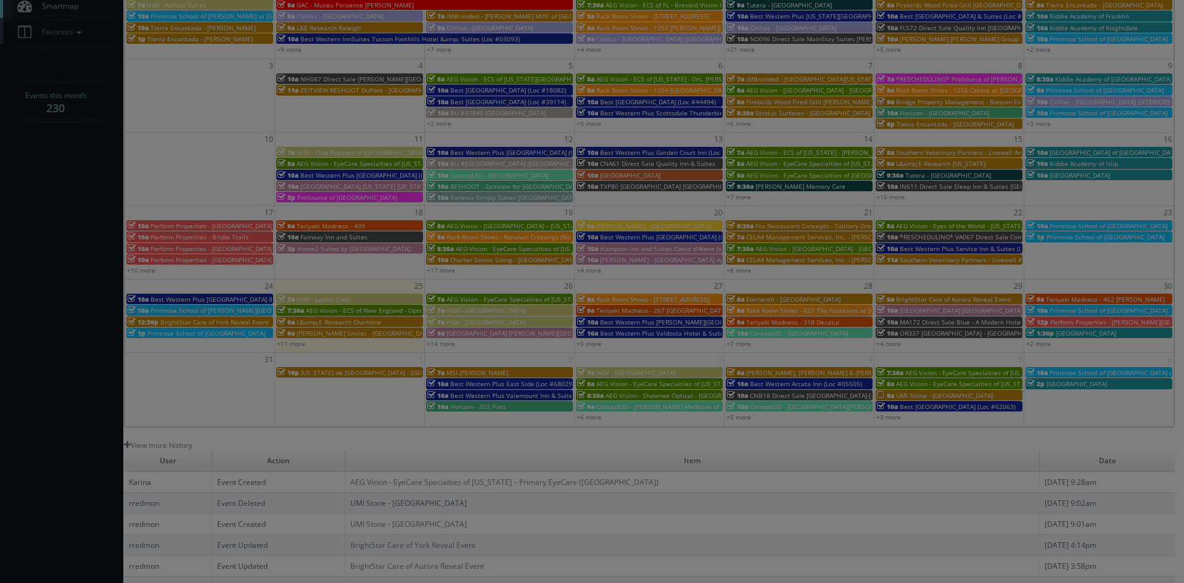
type input "1,000"
type input "350"
select select "fake72@mg.cs3calendar.com"
select select "info@showandtalecreative.com"
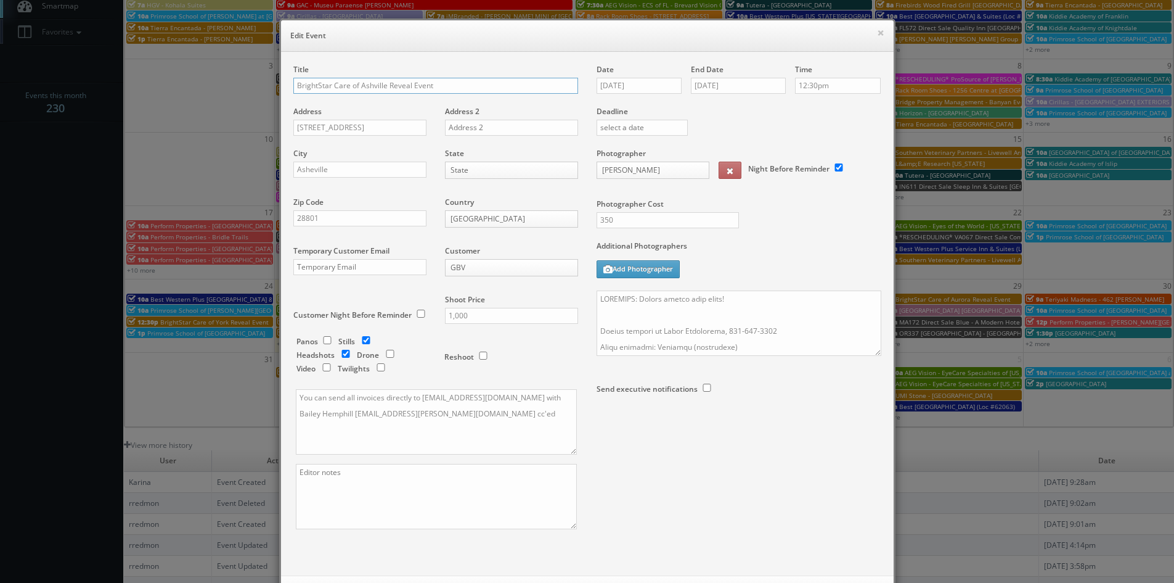
click at [366, 84] on input "BrightStar Care of Ashville Reveal Event" at bounding box center [435, 86] width 285 height 16
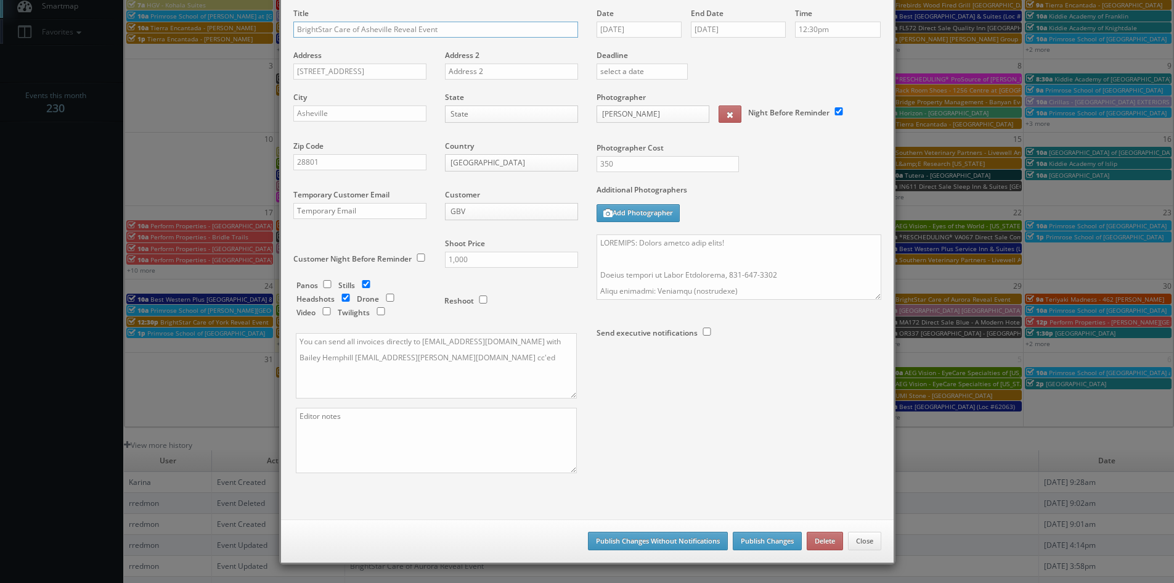
type input "BrightStar Care of Asheville Reveal Event"
click at [666, 535] on button "Publish Changes Without Notifications" at bounding box center [658, 540] width 140 height 18
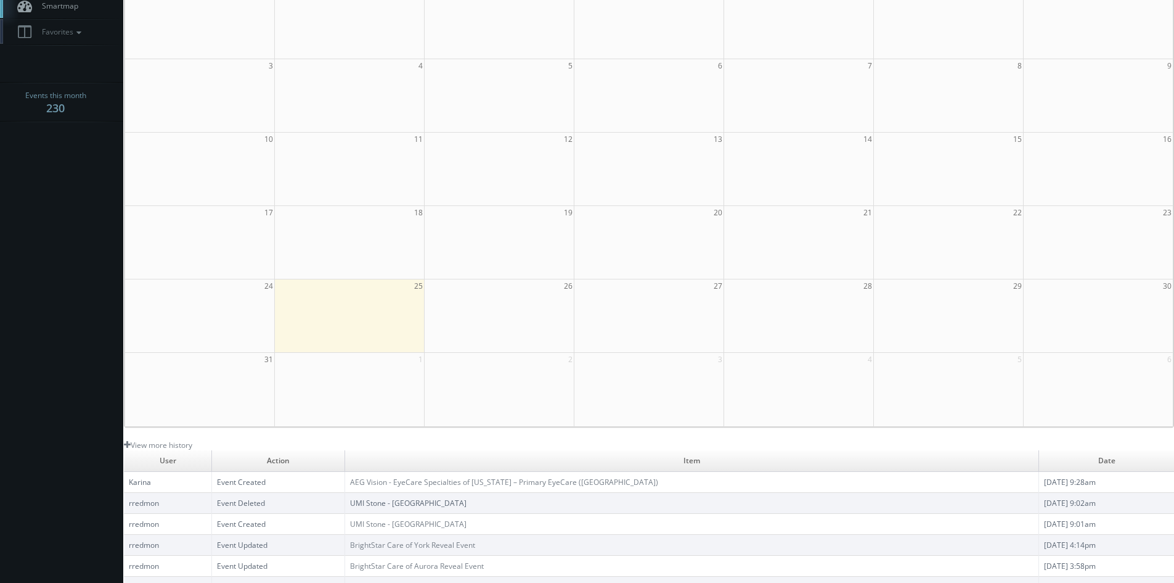
scroll to position [0, 0]
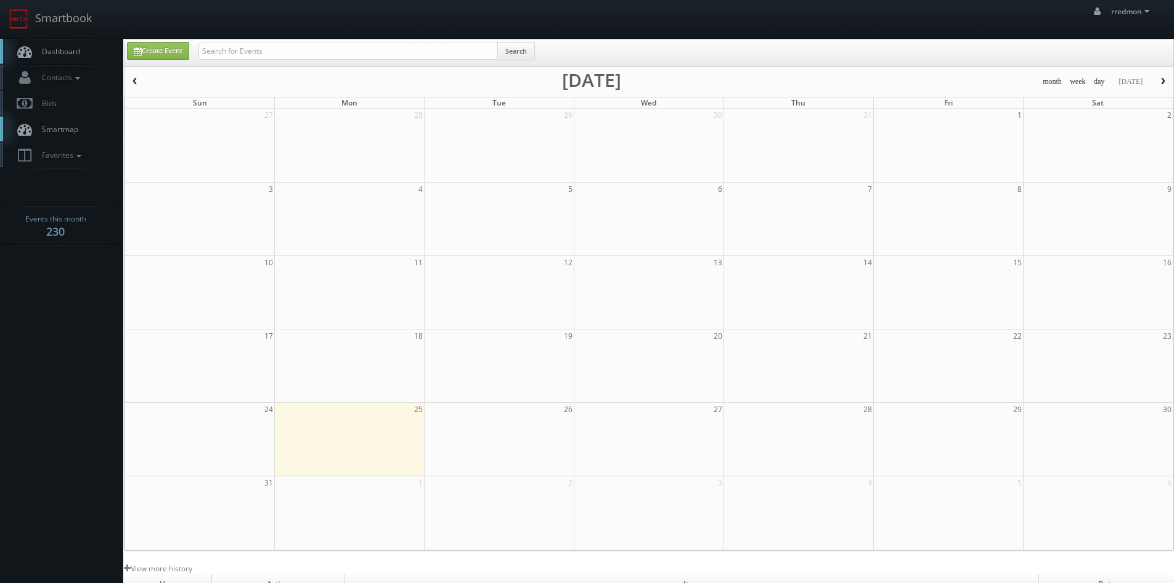
click at [67, 55] on span "Dashboard" at bounding box center [58, 51] width 44 height 10
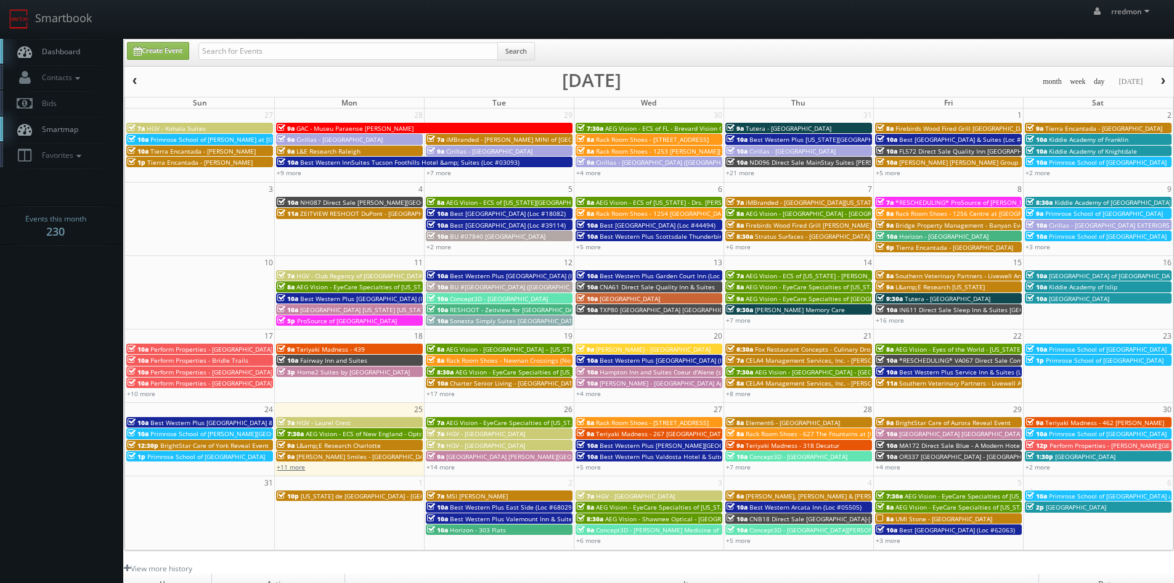
click at [300, 467] on link "+11 more" at bounding box center [291, 466] width 28 height 9
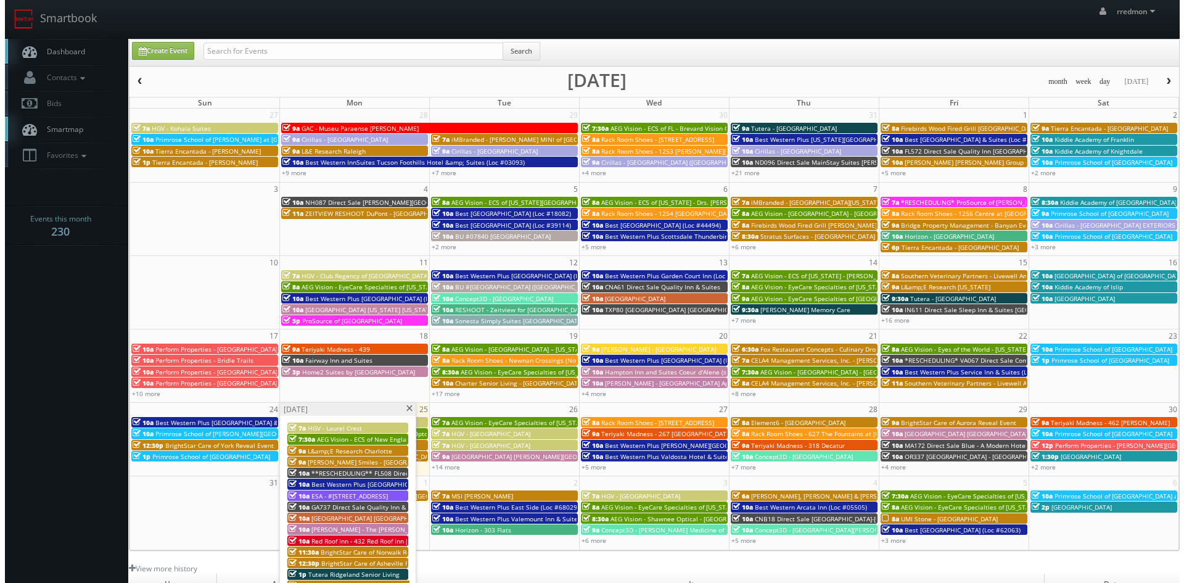
scroll to position [123, 0]
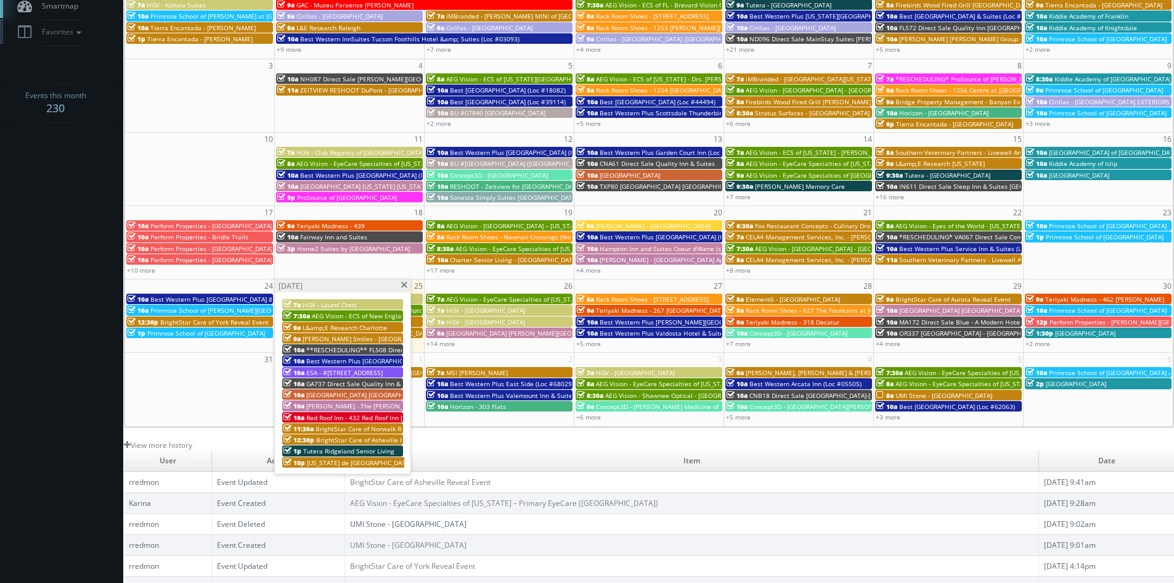
click at [324, 224] on span "Teriyaki Madness - 439" at bounding box center [331, 225] width 68 height 9
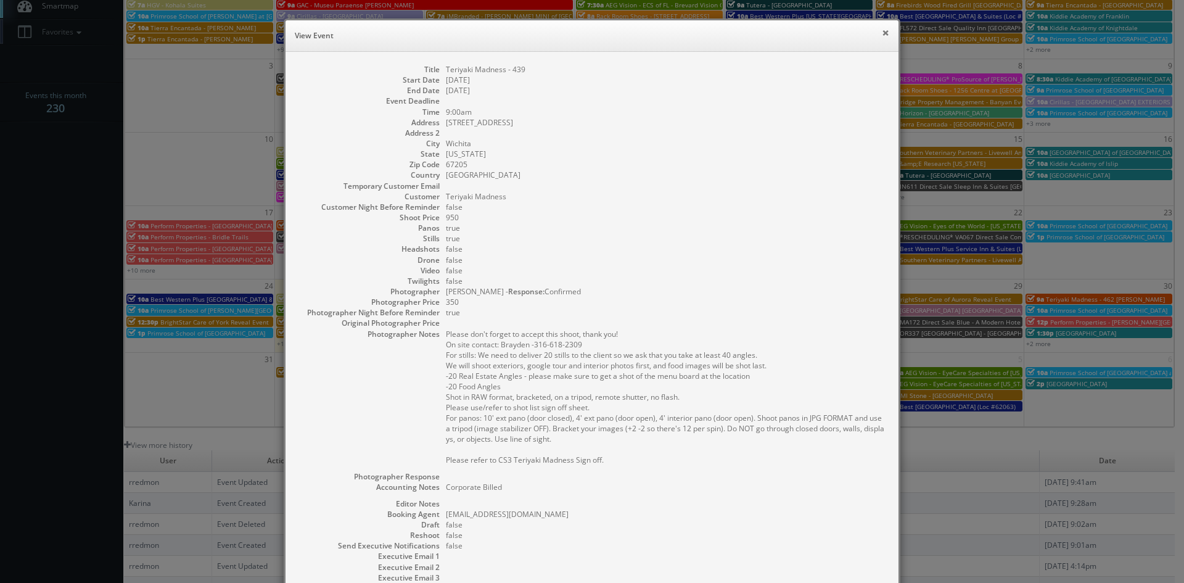
click at [882, 30] on button "×" at bounding box center [885, 32] width 7 height 9
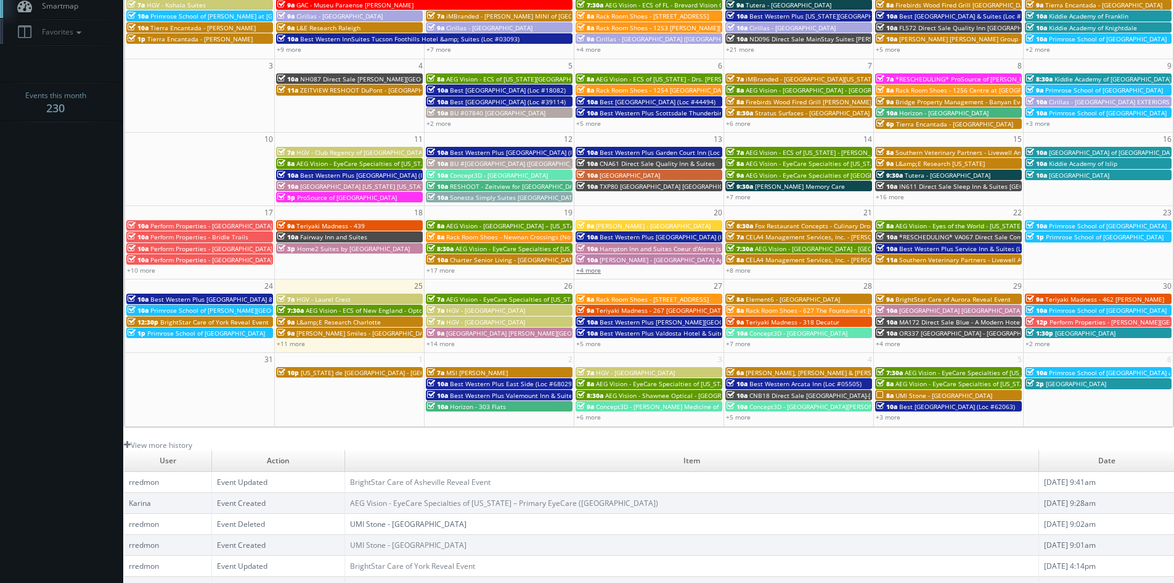
click at [593, 273] on link "+4 more" at bounding box center [588, 270] width 25 height 9
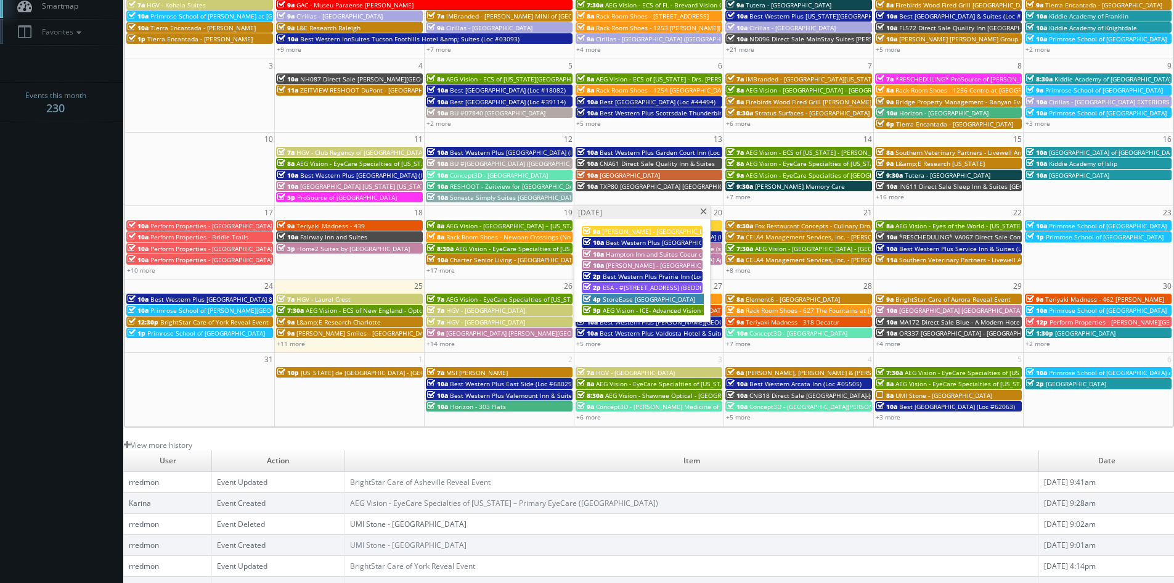
click at [704, 212] on span at bounding box center [704, 211] width 8 height 7
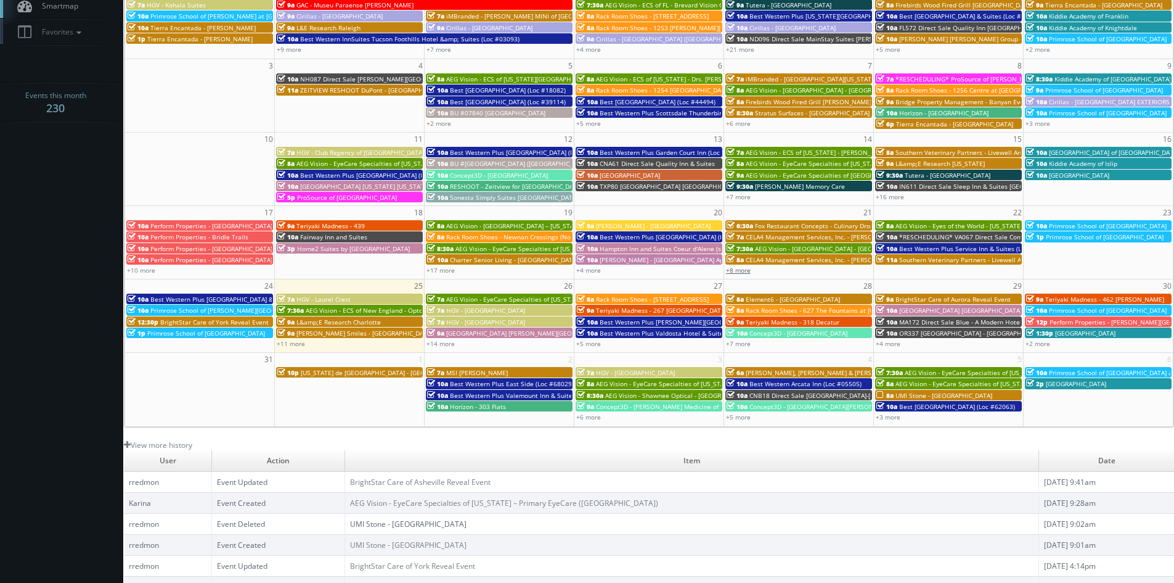
click at [742, 268] on link "+8 more" at bounding box center [738, 270] width 25 height 9
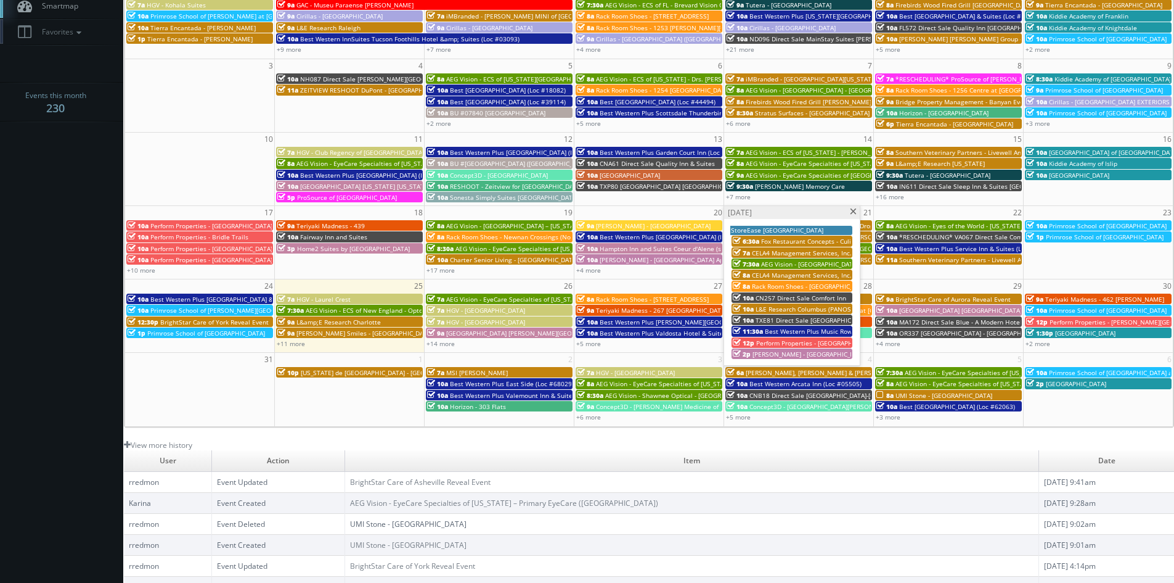
click at [790, 354] on span "[PERSON_NAME] - [GEOGRAPHIC_DATA] Apartments Interiors Only" at bounding box center [850, 354] width 194 height 9
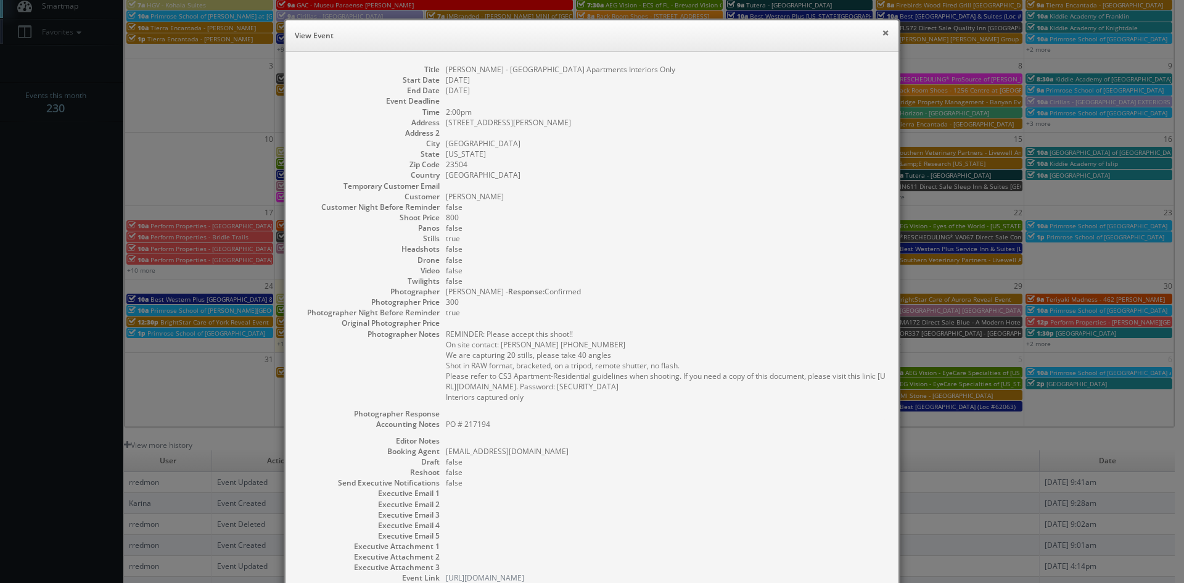
click at [882, 34] on button "×" at bounding box center [885, 32] width 7 height 9
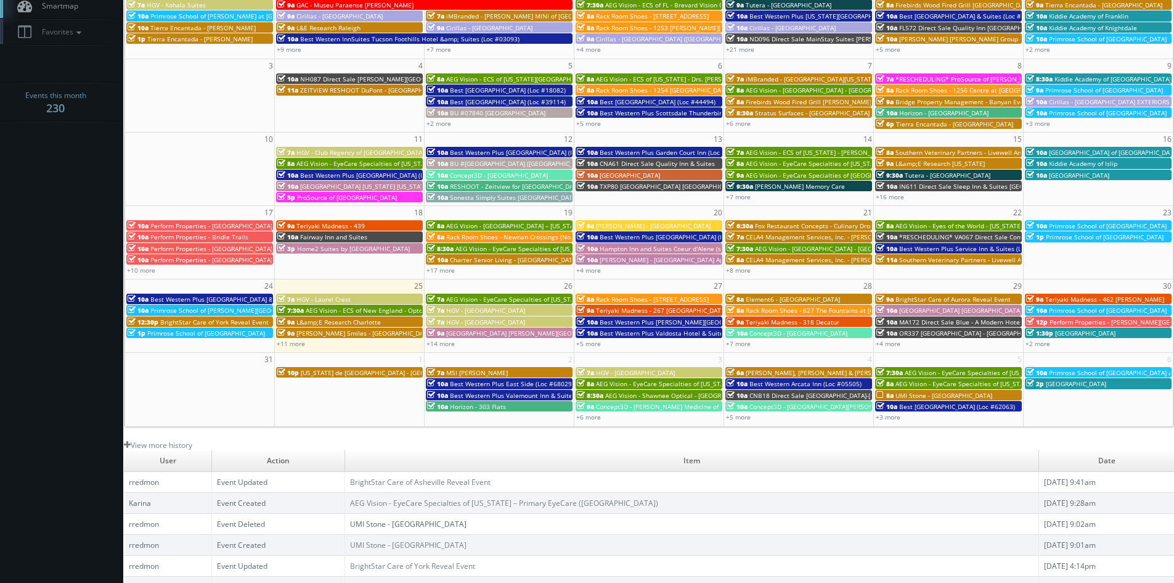
click at [961, 236] on span "*RESCHEDULING* VA067 Direct Sale Comfort Suites [GEOGRAPHIC_DATA]" at bounding box center [1008, 236] width 216 height 9
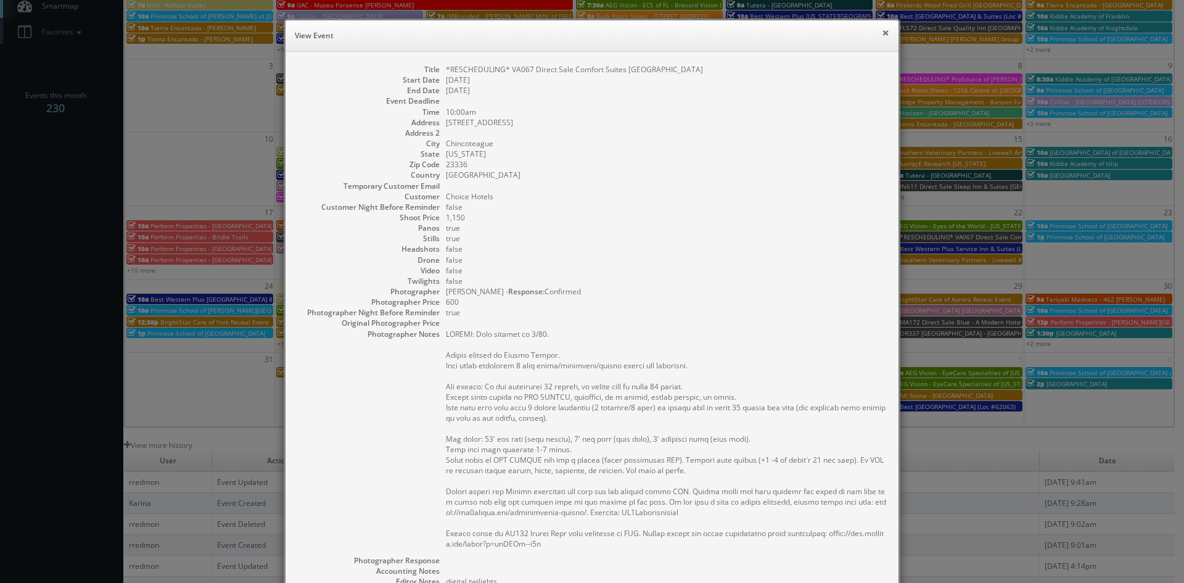
click at [883, 31] on button "×" at bounding box center [885, 32] width 7 height 9
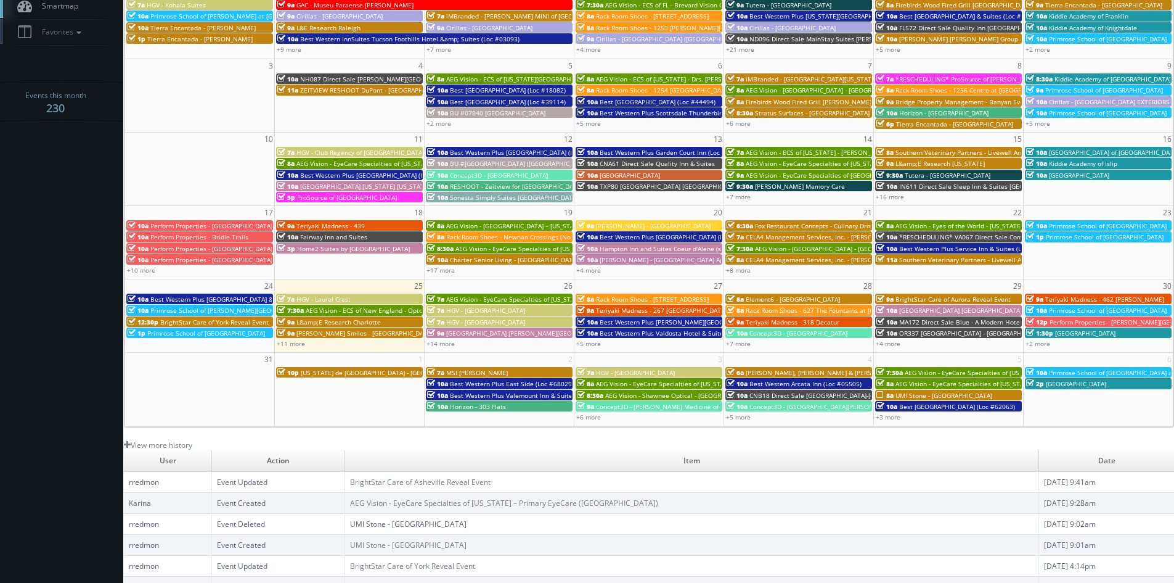
click at [931, 247] on span "Best Western Plus Service Inn & Suites (Loc #61094) WHITE GLOVE" at bounding box center [999, 248] width 199 height 9
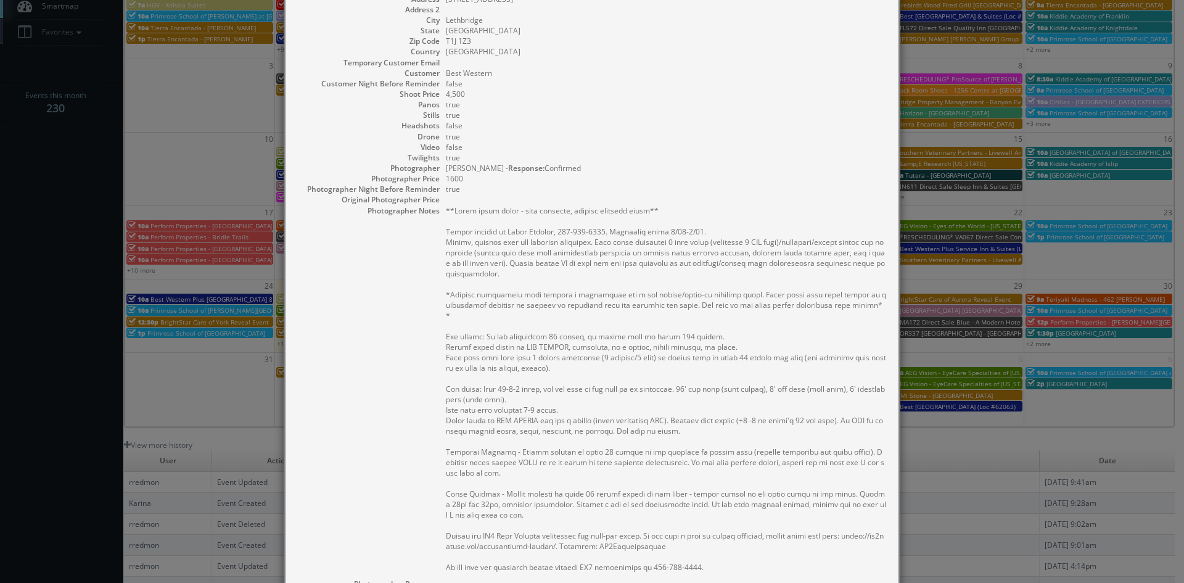
scroll to position [0, 0]
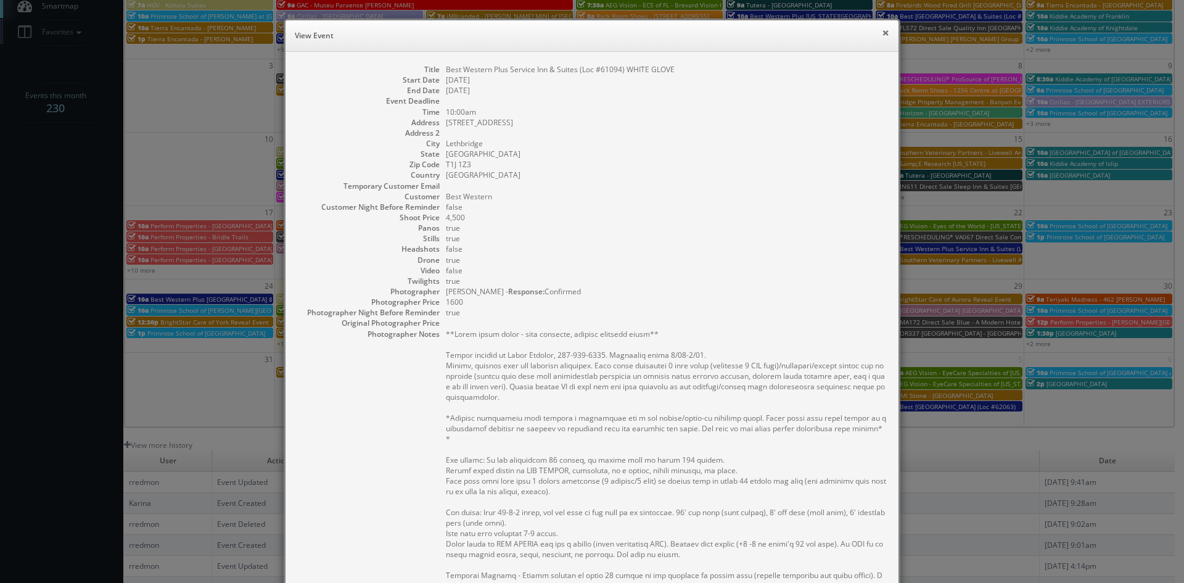
click at [883, 36] on button "×" at bounding box center [885, 32] width 7 height 9
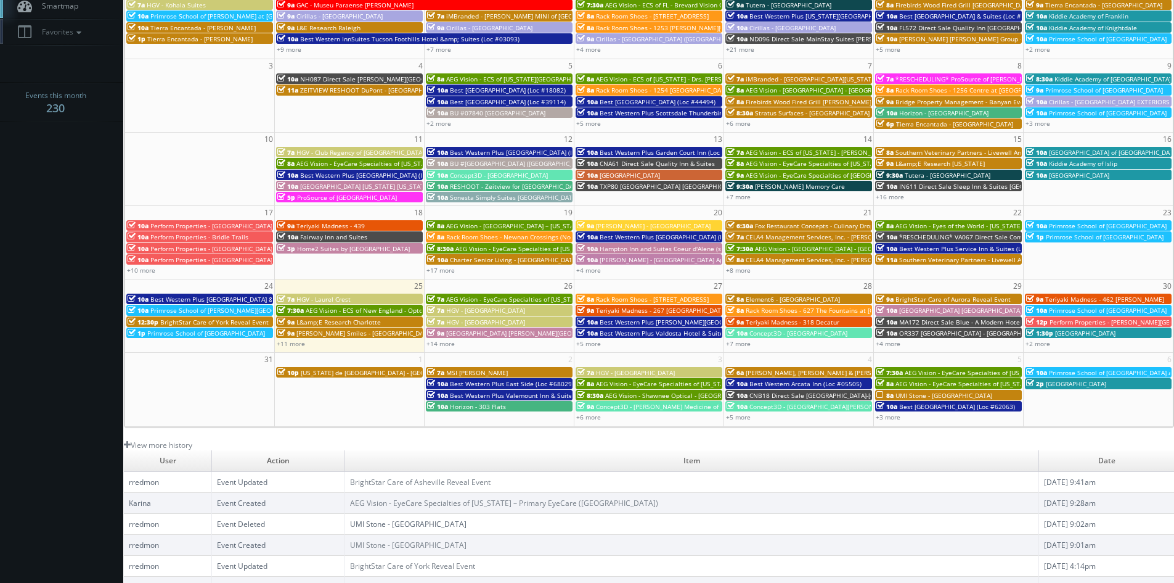
click at [945, 236] on span "*RESCHEDULING* VA067 Direct Sale Comfort Suites [GEOGRAPHIC_DATA]" at bounding box center [1008, 236] width 216 height 9
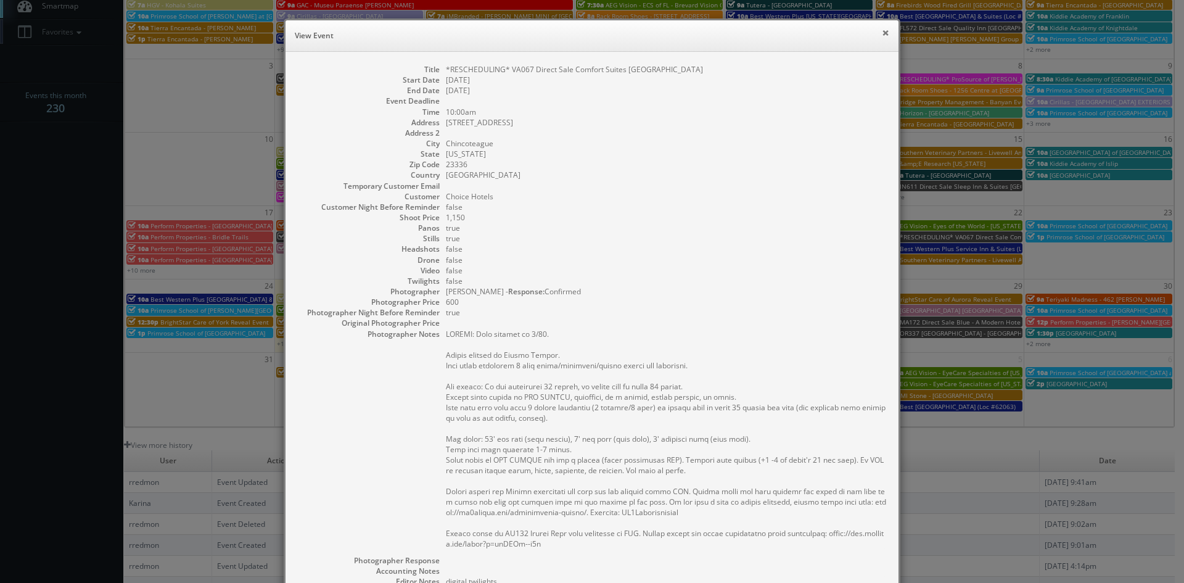
click at [882, 35] on button "×" at bounding box center [885, 32] width 7 height 9
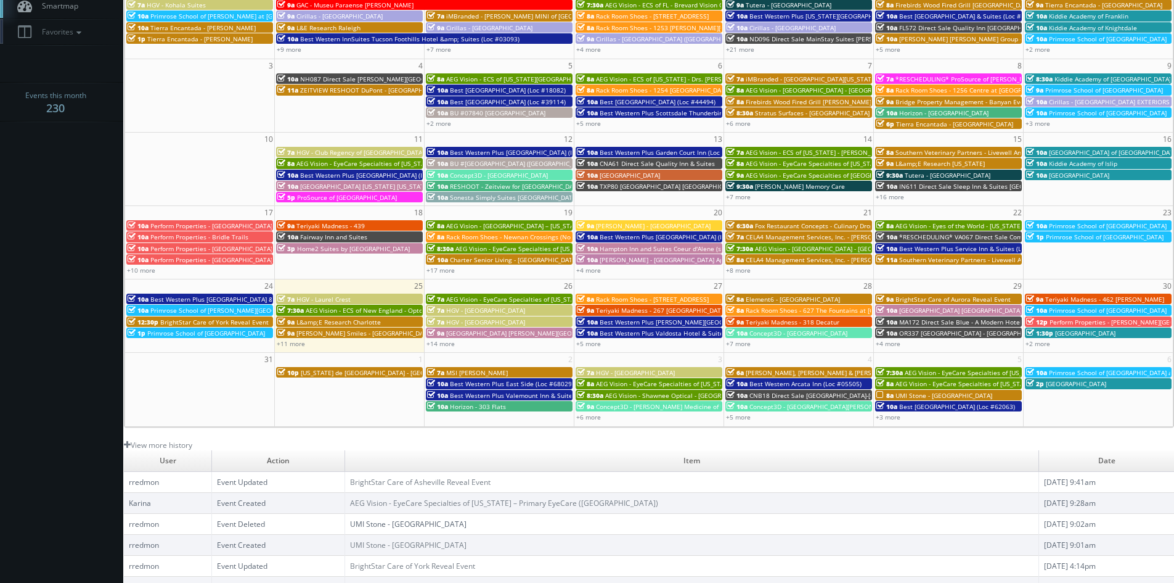
click at [923, 259] on span "Southern Veterinary Partners - Livewell Animal Urgent Care of Goodyear" at bounding box center [1007, 259] width 214 height 9
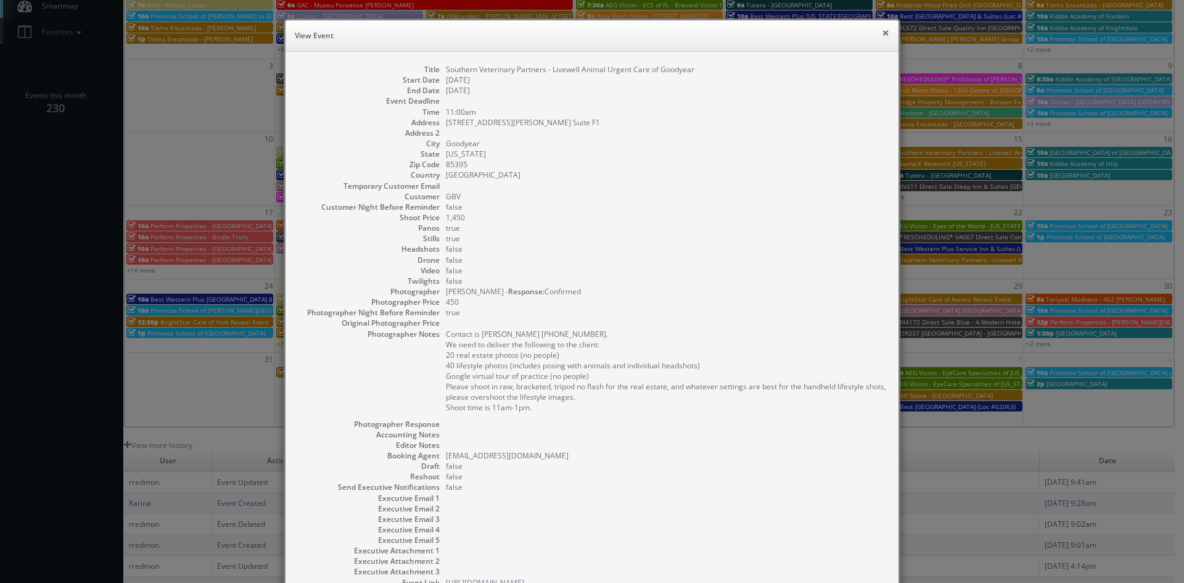
click at [882, 30] on button "×" at bounding box center [885, 32] width 7 height 9
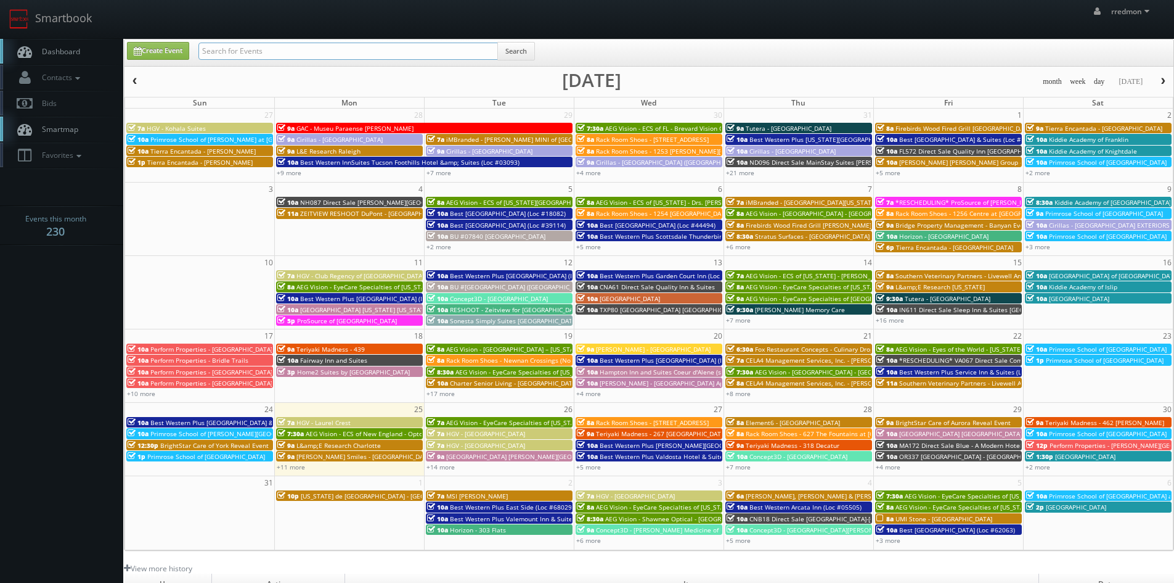
click at [285, 52] on input "text" at bounding box center [349, 51] width 300 height 17
type input "43150"
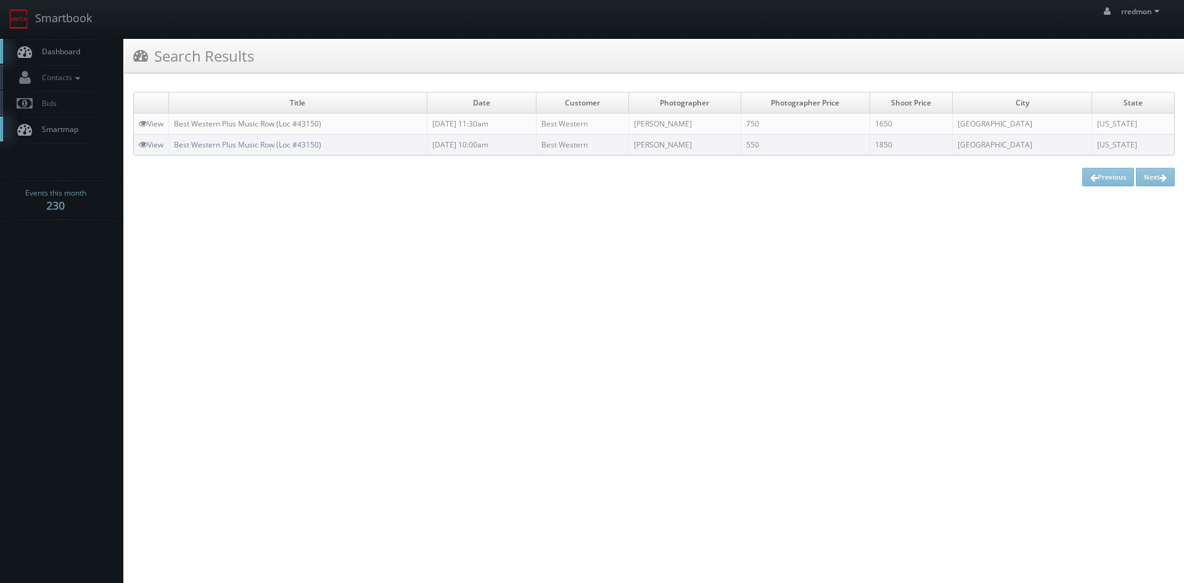
click at [59, 51] on span "Dashboard" at bounding box center [58, 51] width 44 height 10
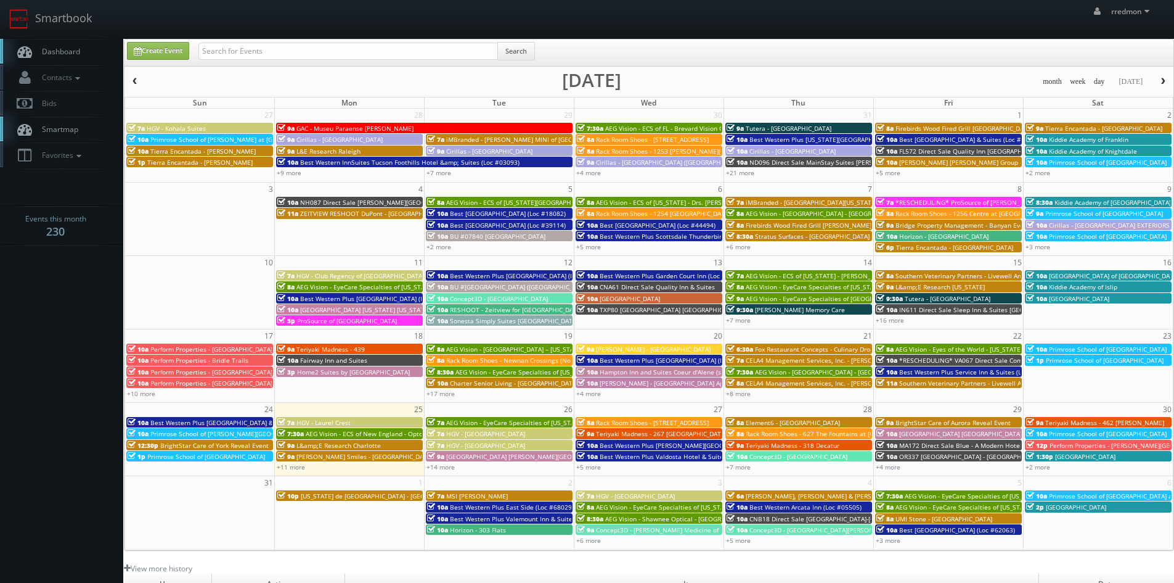
click at [939, 383] on span "Southern Veterinary Partners - Livewell Animal Urgent Care of Goodyear" at bounding box center [1007, 383] width 214 height 9
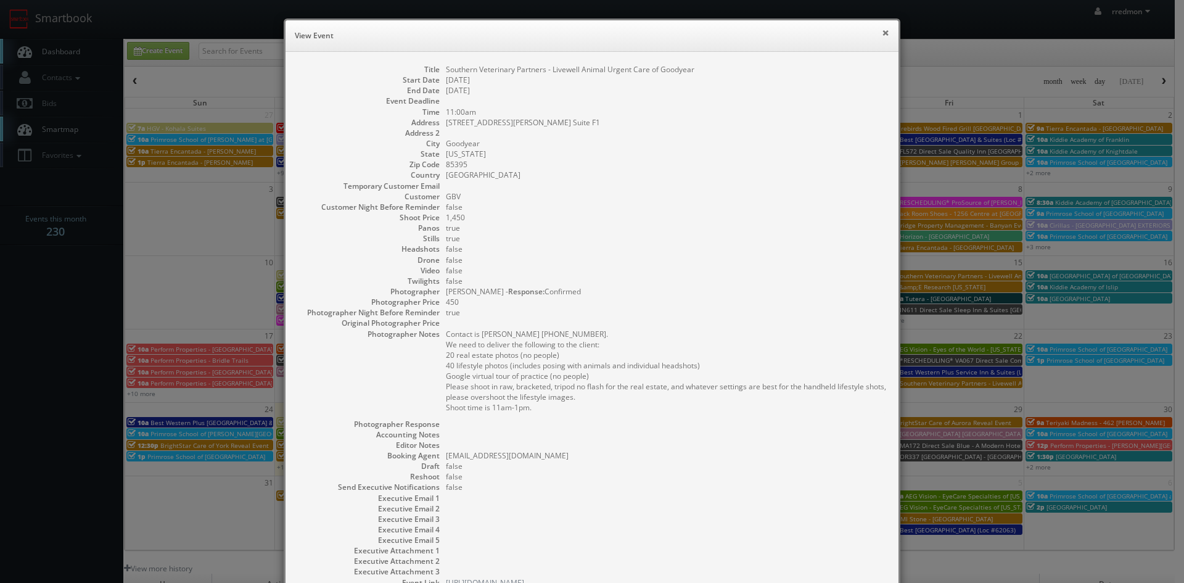
click at [882, 35] on button "×" at bounding box center [885, 32] width 7 height 9
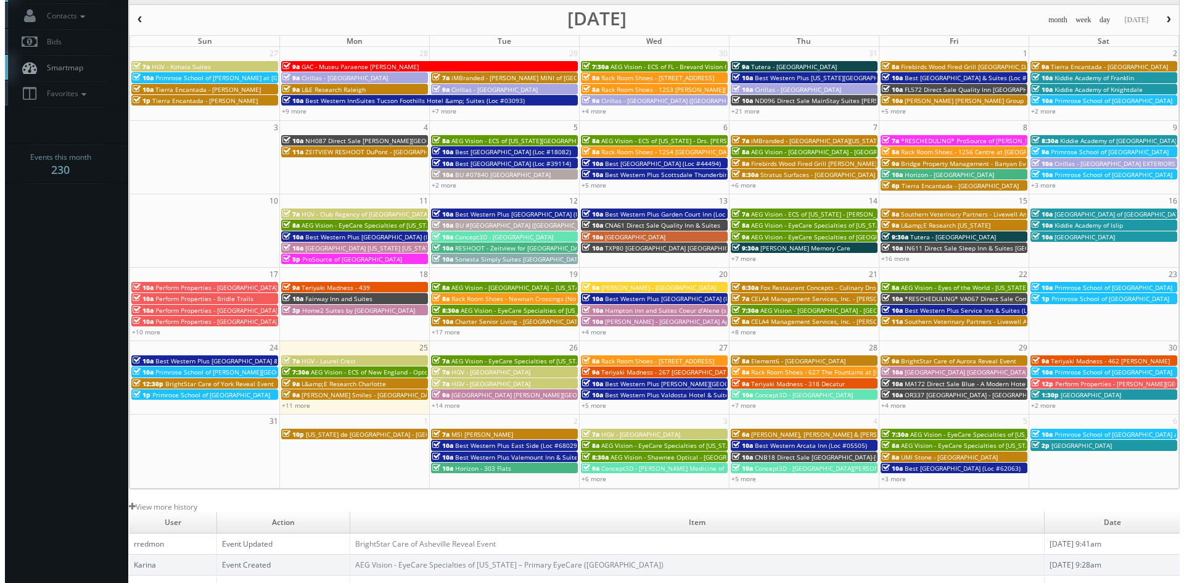
scroll to position [123, 0]
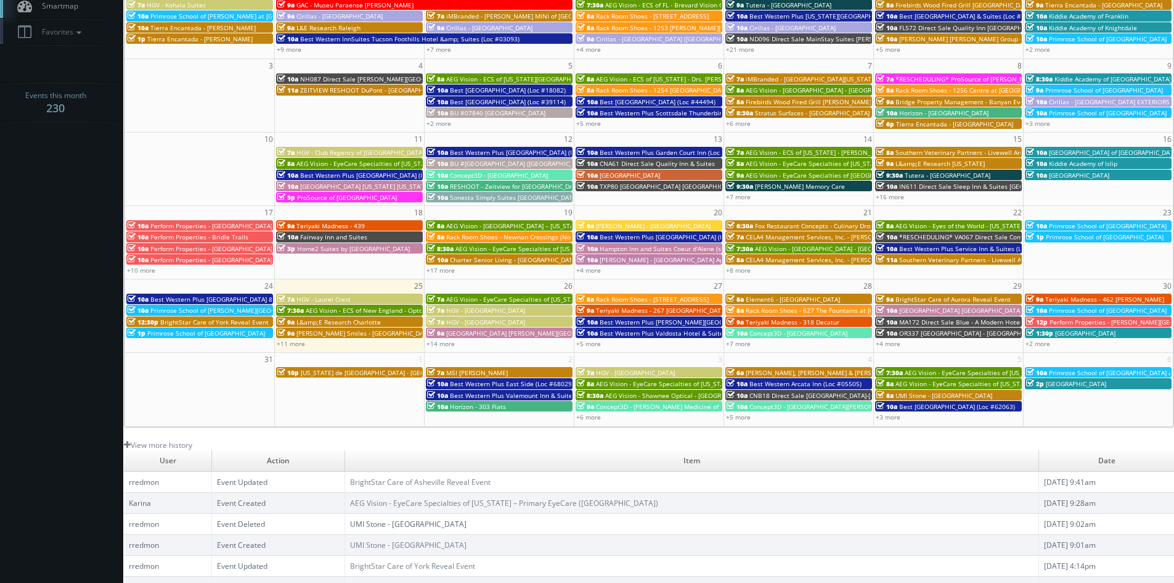
click at [363, 370] on span "[US_STATE] de [GEOGRAPHIC_DATA] - [GEOGRAPHIC_DATA]" at bounding box center [386, 372] width 170 height 9
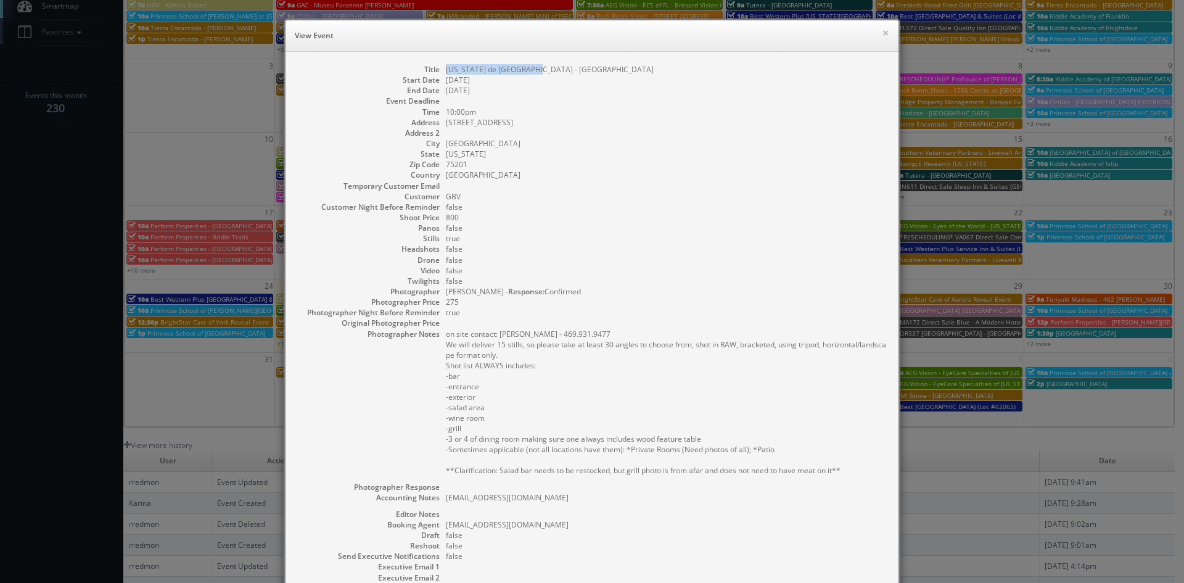
drag, startPoint x: 531, startPoint y: 73, endPoint x: 440, endPoint y: 72, distance: 90.6
click at [440, 72] on dl "Title [US_STATE] de [GEOGRAPHIC_DATA] - [GEOGRAPHIC_DATA] Start Date [DATE] End…" at bounding box center [592, 360] width 588 height 592
copy dd "[US_STATE] de [GEOGRAPHIC_DATA] - [GEOGRAPHIC_DATA]"
click at [882, 36] on button "×" at bounding box center [885, 32] width 7 height 9
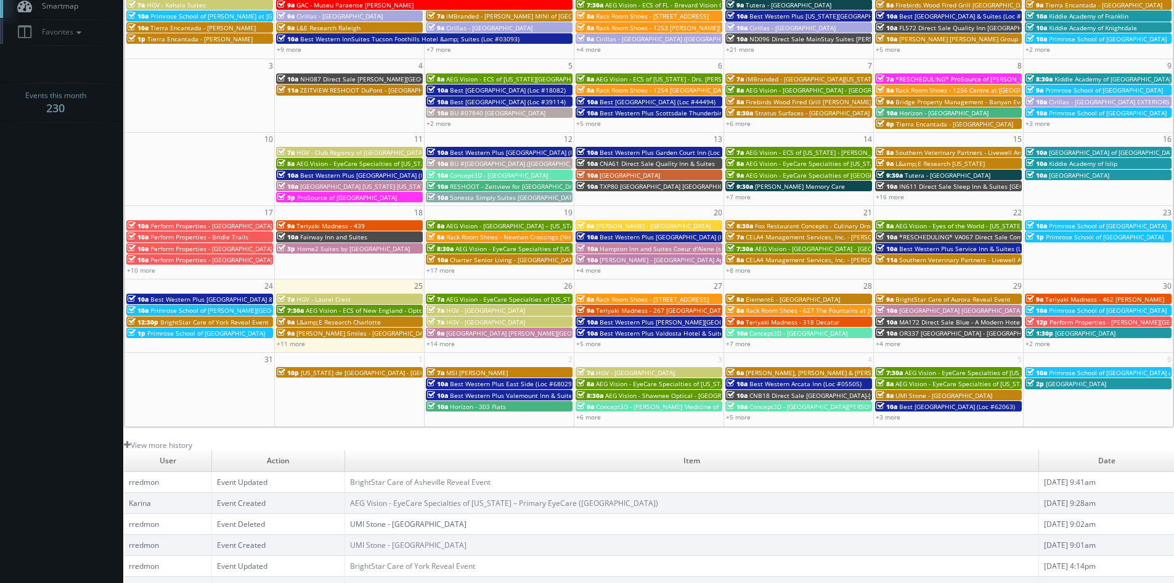
click at [490, 370] on div "7a MSI [PERSON_NAME]" at bounding box center [499, 371] width 144 height 9
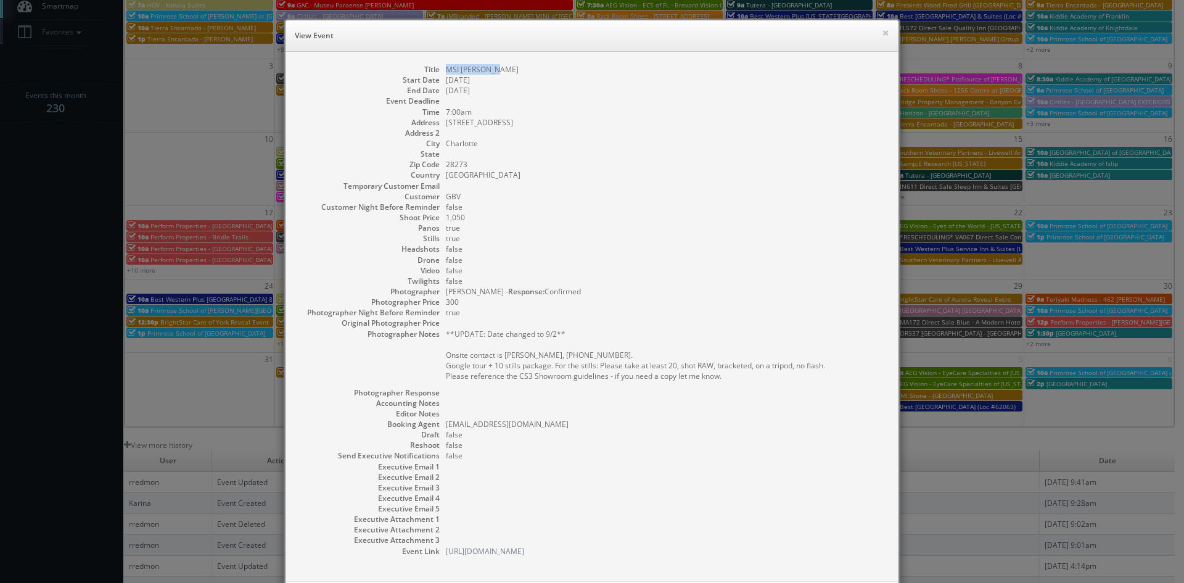
drag, startPoint x: 502, startPoint y: 70, endPoint x: 443, endPoint y: 71, distance: 58.6
click at [446, 71] on dd "MSI [PERSON_NAME]" at bounding box center [666, 69] width 440 height 10
copy dd "MSI [PERSON_NAME]"
click at [883, 31] on button "×" at bounding box center [885, 32] width 7 height 9
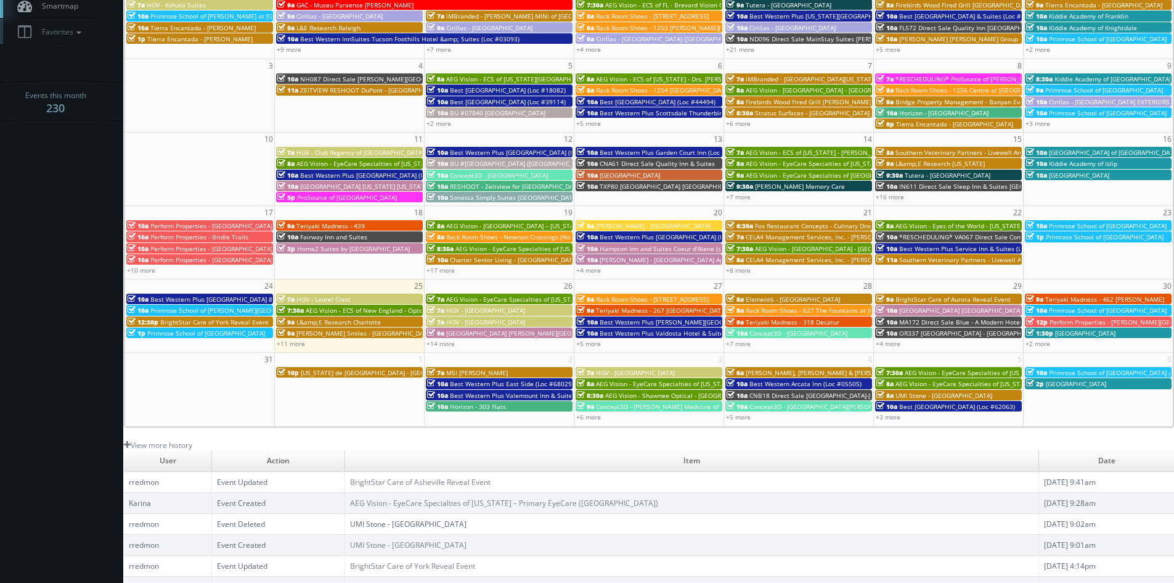
click at [504, 383] on span "Best Western Plus East Side (Loc #68029)" at bounding box center [512, 383] width 124 height 9
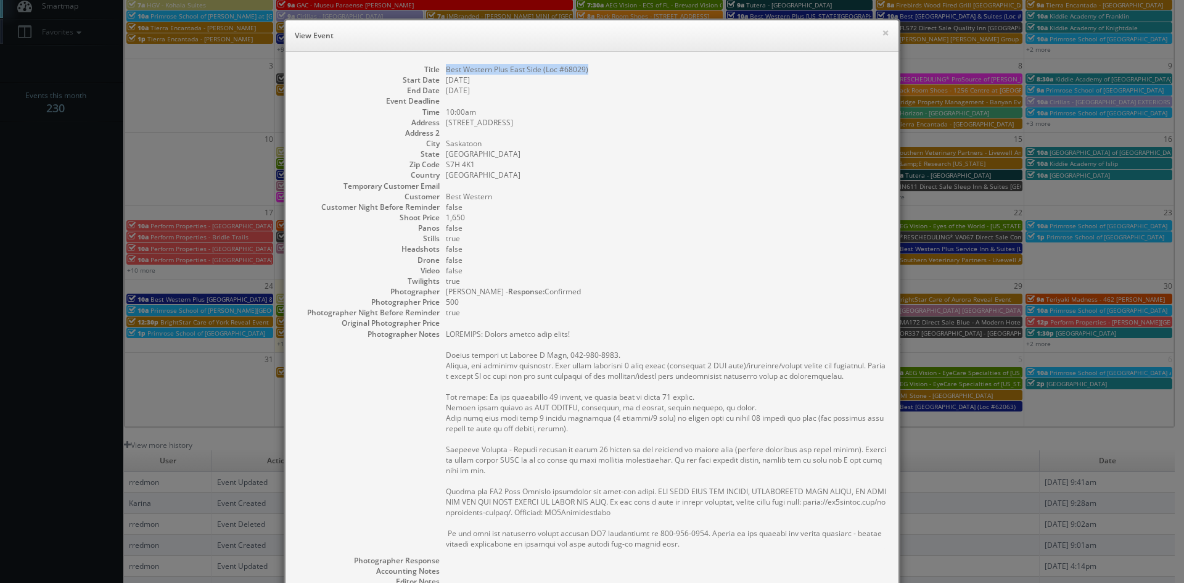
drag, startPoint x: 584, startPoint y: 69, endPoint x: 442, endPoint y: 72, distance: 142.5
click at [446, 72] on dd "Best Western Plus East Side (Loc #68029)" at bounding box center [666, 69] width 440 height 10
copy dd "Best Western Plus East Side (Loc #68029)"
click at [882, 34] on button "×" at bounding box center [885, 32] width 7 height 9
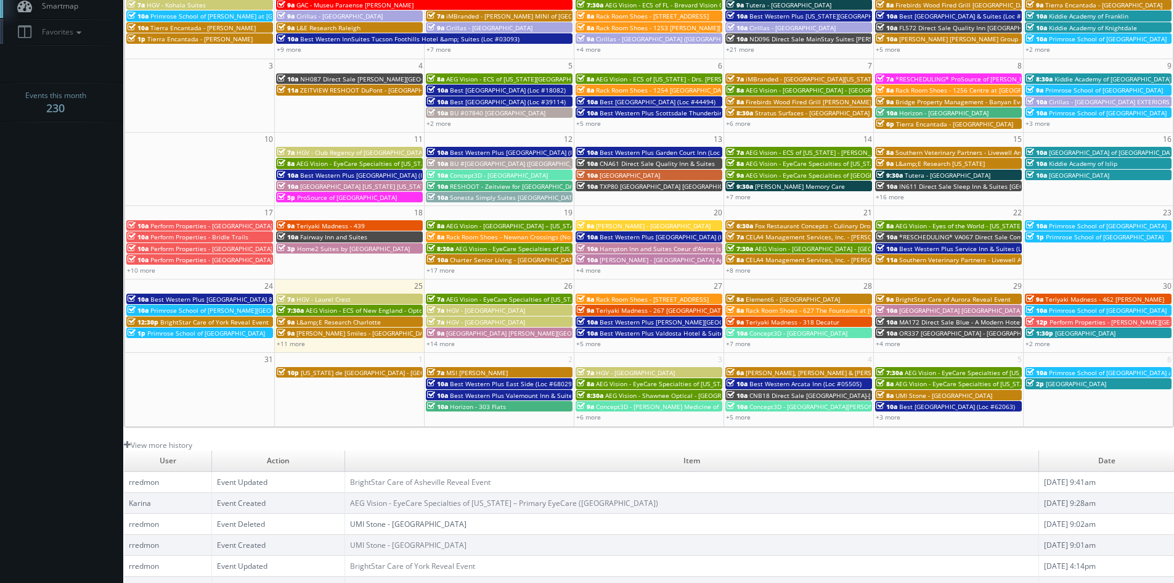
click at [506, 393] on span "Best Western Plus Valemount Inn & Suites (Loc #62120)" at bounding box center [533, 395] width 166 height 9
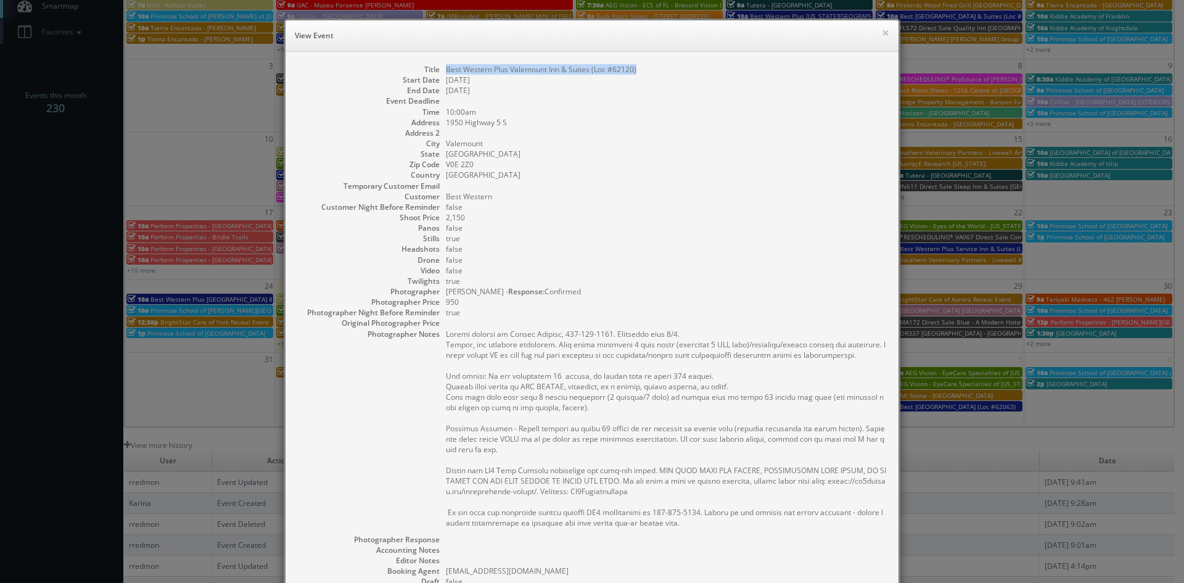
drag, startPoint x: 636, startPoint y: 70, endPoint x: 440, endPoint y: 73, distance: 195.5
click at [440, 73] on dl "Title Best Western Plus Valemount Inn & Suites (Loc #62120) Start Date 09/02/20…" at bounding box center [592, 383] width 588 height 639
copy dd "Best Western Plus Valemount Inn & Suites (Loc #62120)"
click at [882, 34] on button "×" at bounding box center [885, 32] width 7 height 9
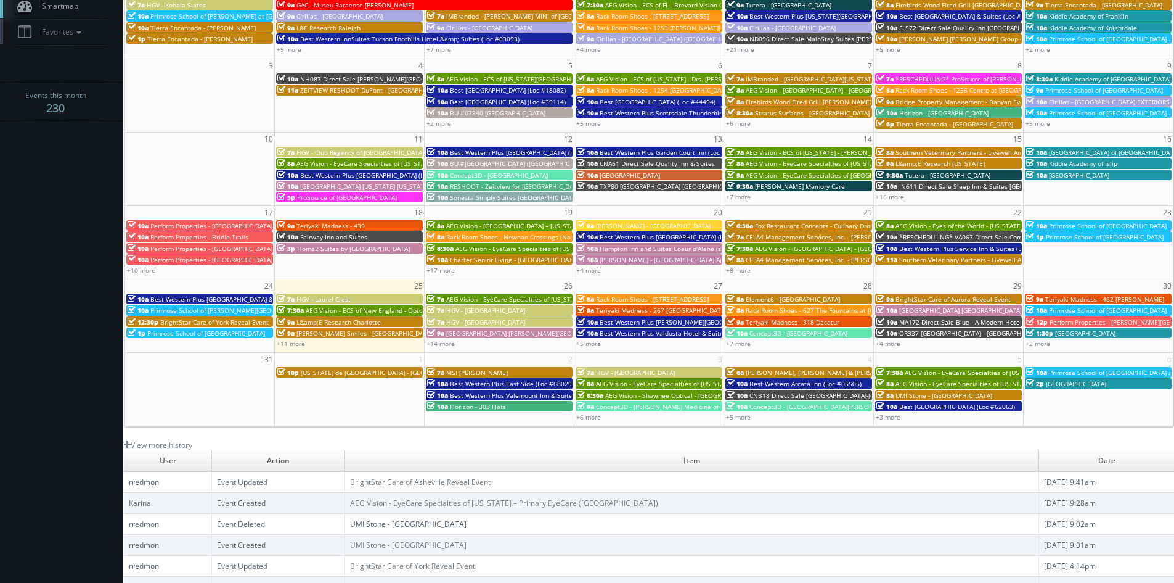
click at [506, 408] on div "10a Horizon - 303 Flats" at bounding box center [499, 405] width 144 height 9
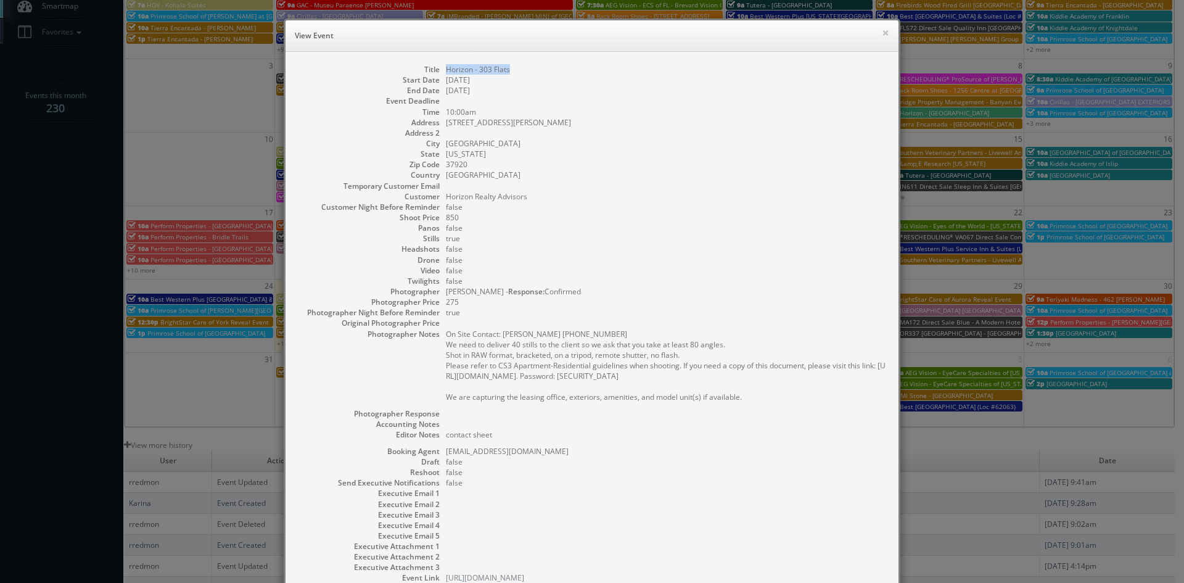
drag, startPoint x: 511, startPoint y: 68, endPoint x: 440, endPoint y: 72, distance: 71.0
click at [440, 72] on dl "Title Horizon - 303 Flats Start Date 09/02/2025 End Date 09/02/2025 Event Deadl…" at bounding box center [592, 323] width 588 height 519
copy dd "Horizon - 303 Flats"
click at [882, 31] on button "×" at bounding box center [885, 32] width 7 height 9
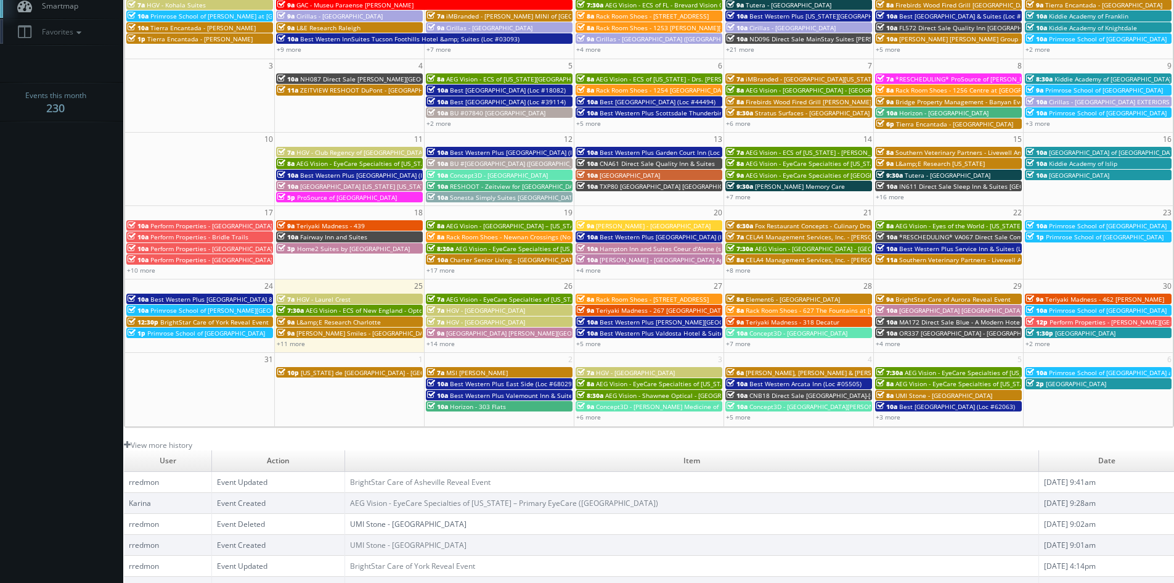
click at [662, 372] on span "HGV - [GEOGRAPHIC_DATA]" at bounding box center [635, 372] width 79 height 9
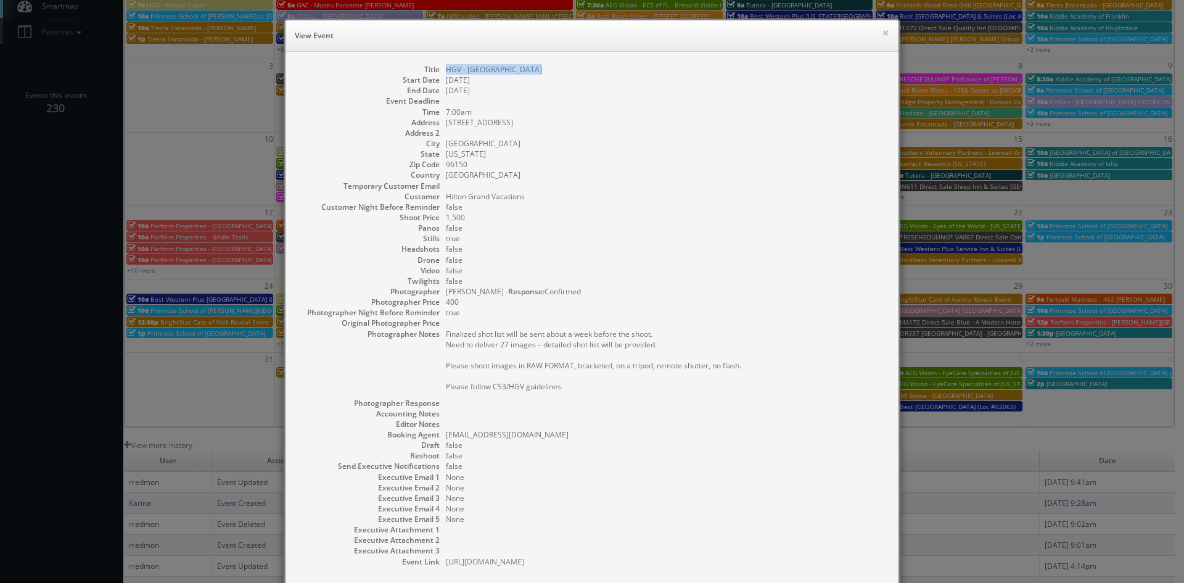
drag, startPoint x: 535, startPoint y: 72, endPoint x: 441, endPoint y: 70, distance: 93.7
click at [446, 70] on dd "HGV - [GEOGRAPHIC_DATA]" at bounding box center [666, 69] width 440 height 10
copy dd "HGV - [GEOGRAPHIC_DATA]"
click at [882, 33] on button "×" at bounding box center [885, 32] width 7 height 9
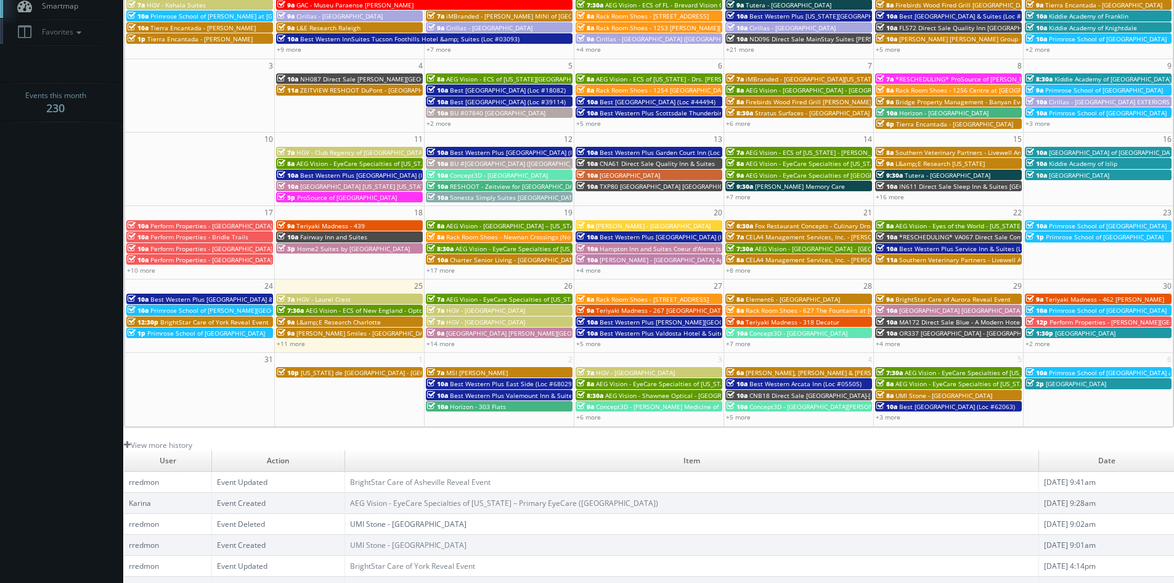
click at [638, 380] on span "AEG Vision - EyeCare Specialties of [US_STATE] - In Focus Vision Center" at bounding box center [700, 383] width 208 height 9
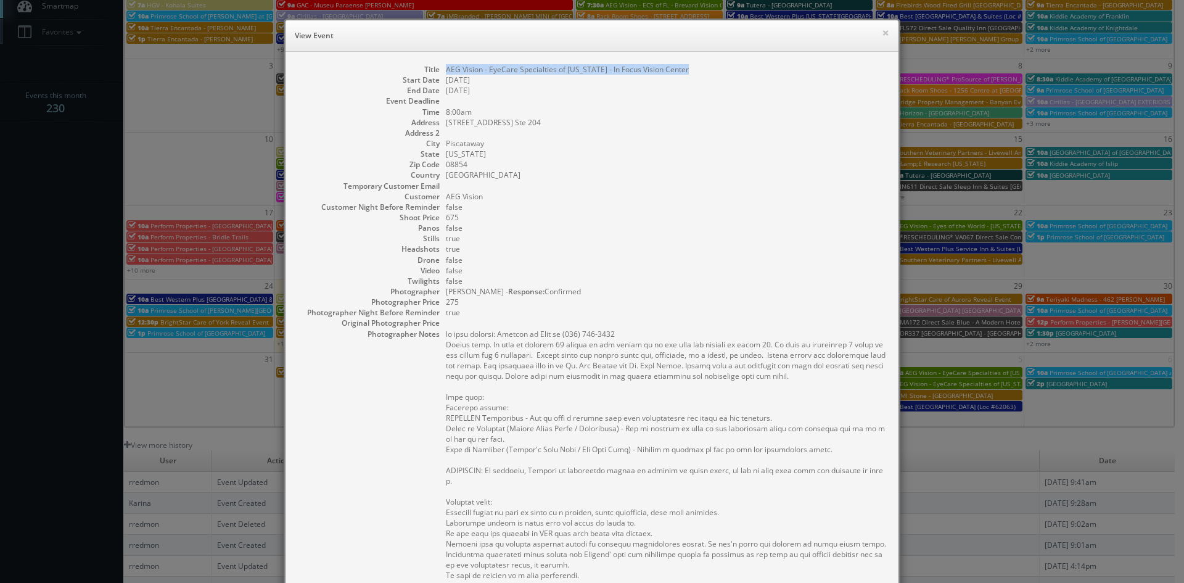
drag, startPoint x: 686, startPoint y: 72, endPoint x: 442, endPoint y: 74, distance: 244.2
click at [446, 74] on dd "AEG Vision - EyeCare Specialties of New Jersey - In Focus Vision Center" at bounding box center [666, 69] width 440 height 10
copy dd "AEG Vision - EyeCare Specialties of New Jersey - In Focus Vision Center"
click at [882, 34] on button "×" at bounding box center [885, 32] width 7 height 9
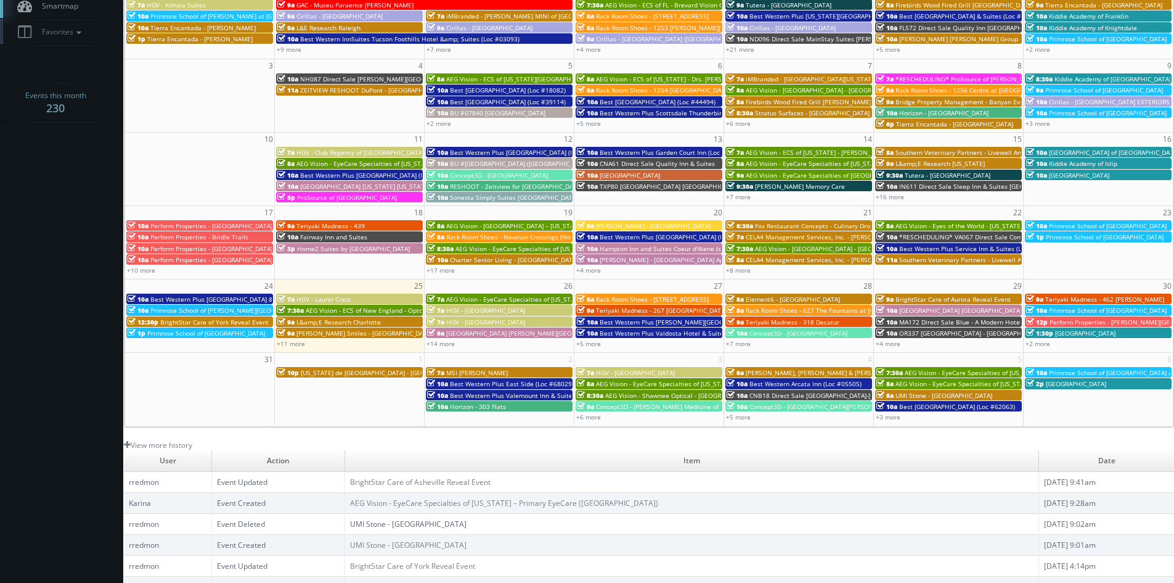
click at [655, 393] on span "AEG Vision - Shawnee Optical - Lima" at bounding box center [682, 395] width 154 height 9
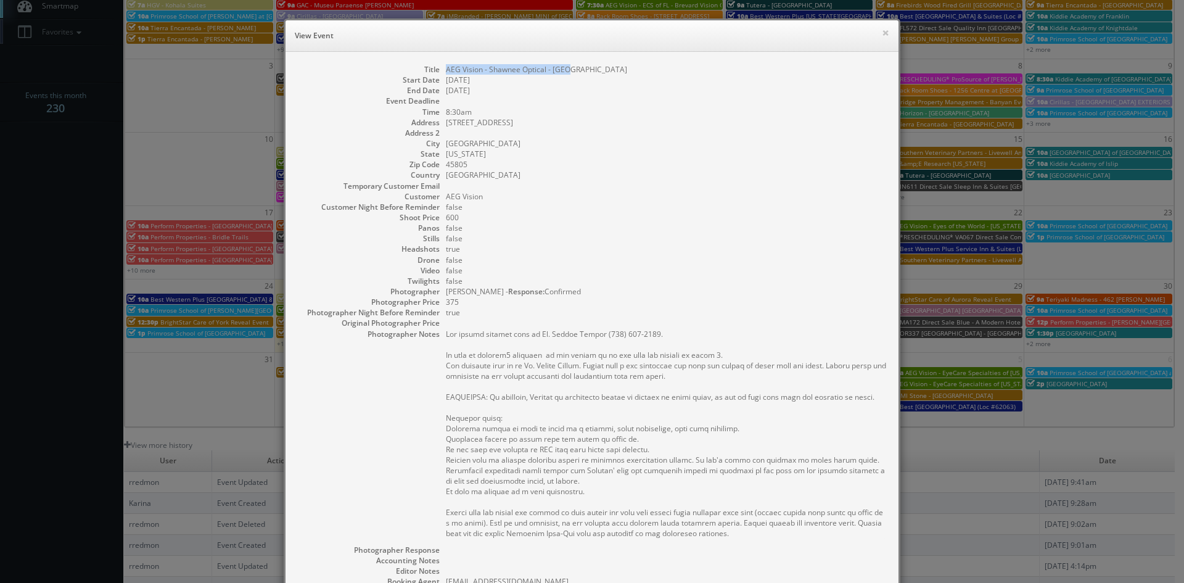
drag, startPoint x: 569, startPoint y: 68, endPoint x: 439, endPoint y: 72, distance: 130.2
click at [439, 72] on dl "Title AEG Vision - Shawnee Optical - Lima Start Date 09/03/2025 End Date 09/03/…" at bounding box center [592, 388] width 588 height 649
copy dd "AEG Vision - Shawnee Optical - Lima"
click at [882, 33] on button "×" at bounding box center [885, 32] width 7 height 9
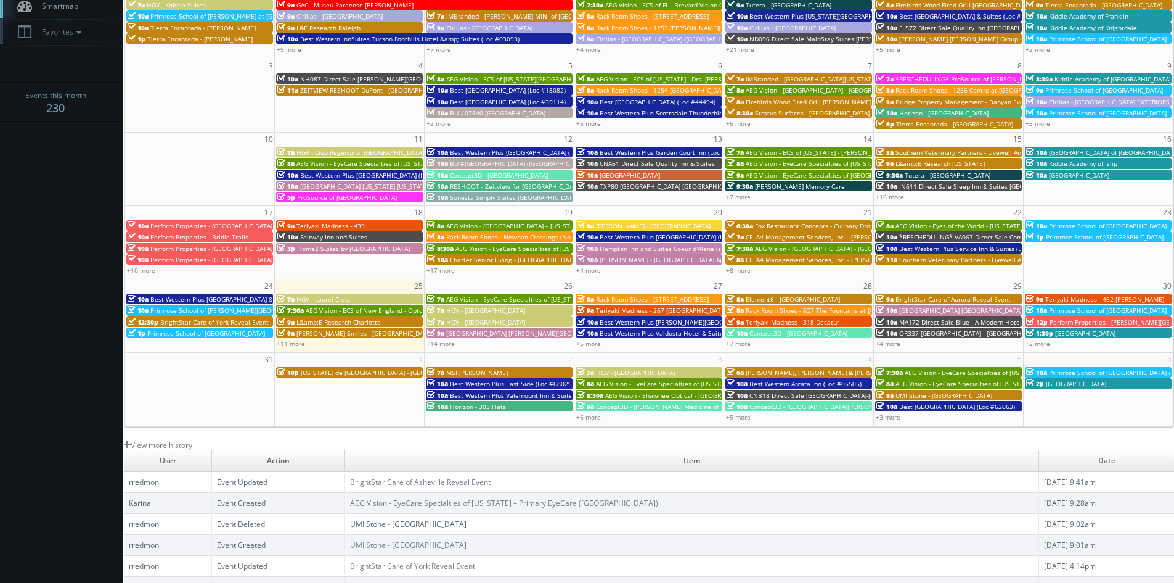
click at [657, 404] on span "Concept3D - Keck Medicine of USC Pasadena" at bounding box center [695, 406] width 199 height 9
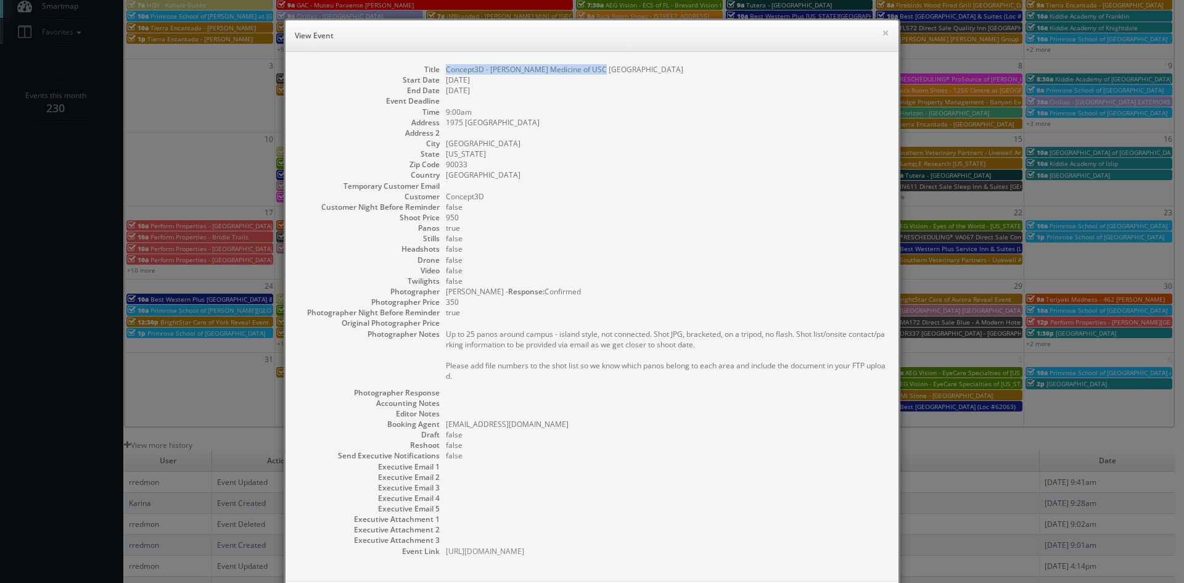
drag, startPoint x: 602, startPoint y: 71, endPoint x: 439, endPoint y: 72, distance: 162.8
click at [439, 72] on dl "Title Concept3D - Keck Medicine of USC Pasadena Start Date 09/03/2025 End Date …" at bounding box center [592, 310] width 588 height 492
copy dd "Concept3D - Keck Medicine of USC Pasadena"
click at [883, 34] on button "×" at bounding box center [885, 32] width 7 height 9
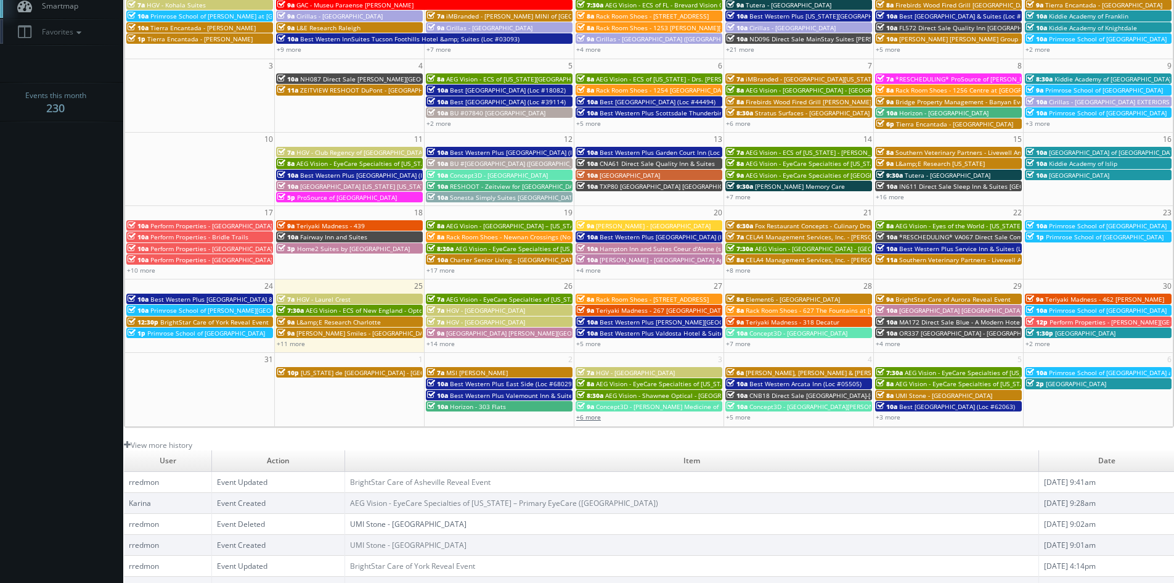
click at [591, 420] on link "+6 more" at bounding box center [588, 416] width 25 height 9
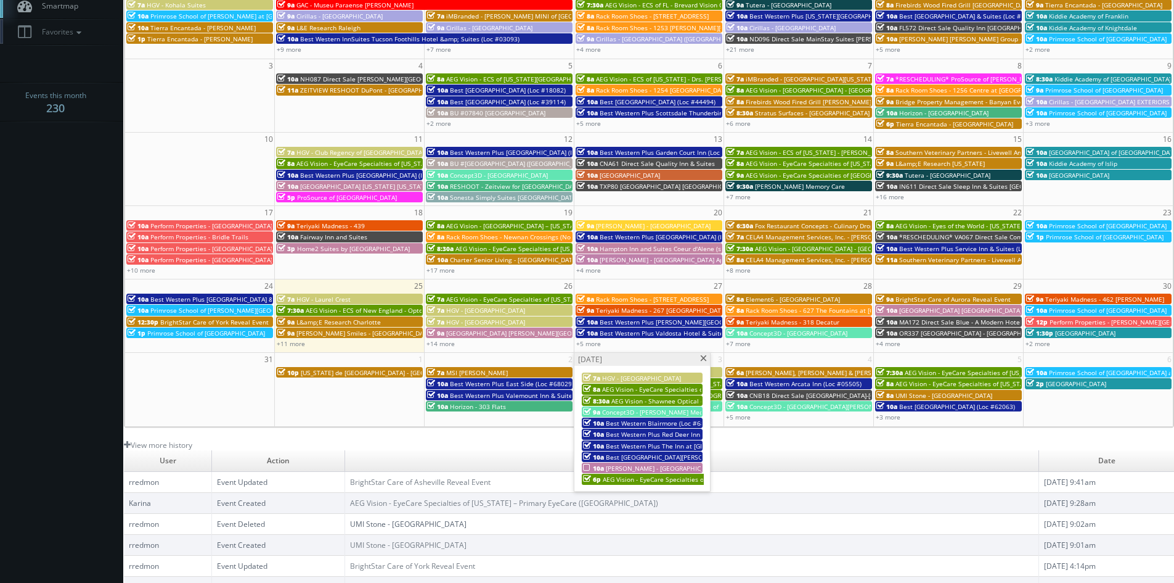
click at [658, 422] on span "Best Western Blairmore (Loc #68025)" at bounding box center [662, 423] width 112 height 9
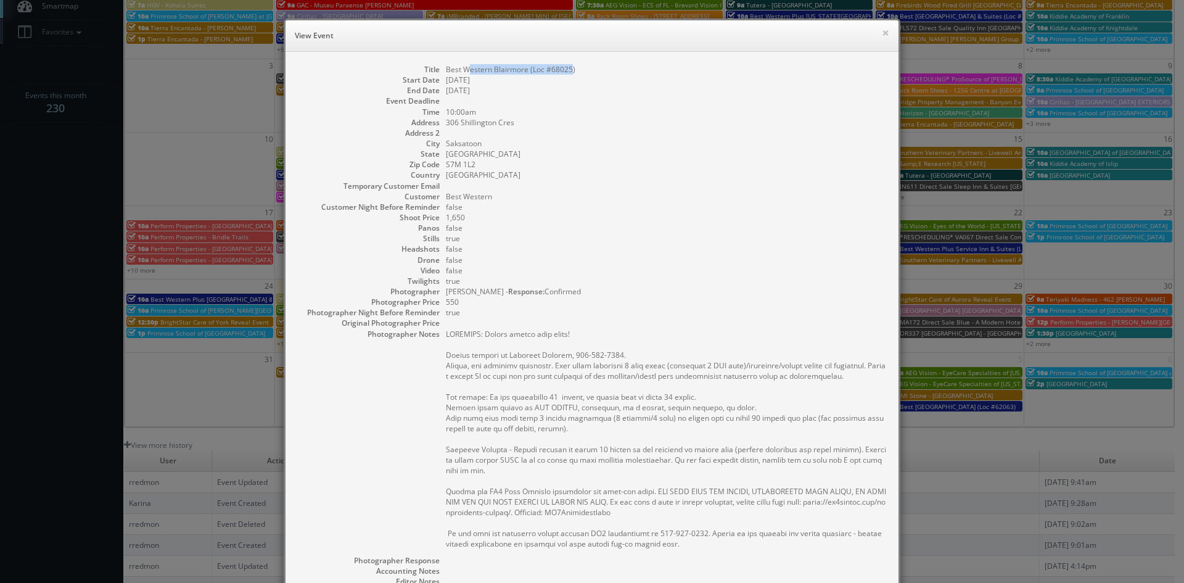
drag, startPoint x: 567, startPoint y: 69, endPoint x: 462, endPoint y: 65, distance: 104.9
click at [462, 65] on dd "Best Western Blairmore (Loc #68025)" at bounding box center [666, 69] width 440 height 10
click at [584, 70] on dd "Best Western Blairmore (Loc #68025)" at bounding box center [666, 69] width 440 height 10
drag, startPoint x: 573, startPoint y: 69, endPoint x: 439, endPoint y: 72, distance: 134.4
click at [439, 72] on dl "Title Best Western Blairmore (Loc #68025) Start Date 09/03/2025 End Date 09/03/…" at bounding box center [592, 394] width 588 height 660
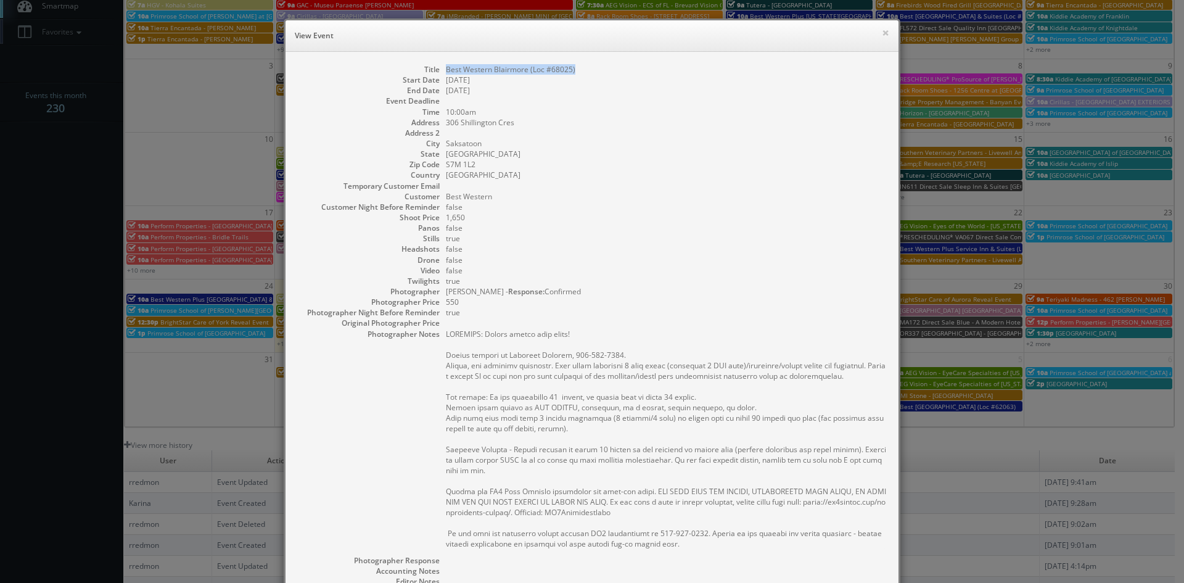
copy dd "Best Western Blairmore (Loc #68025)"
click at [882, 35] on button "×" at bounding box center [885, 32] width 7 height 9
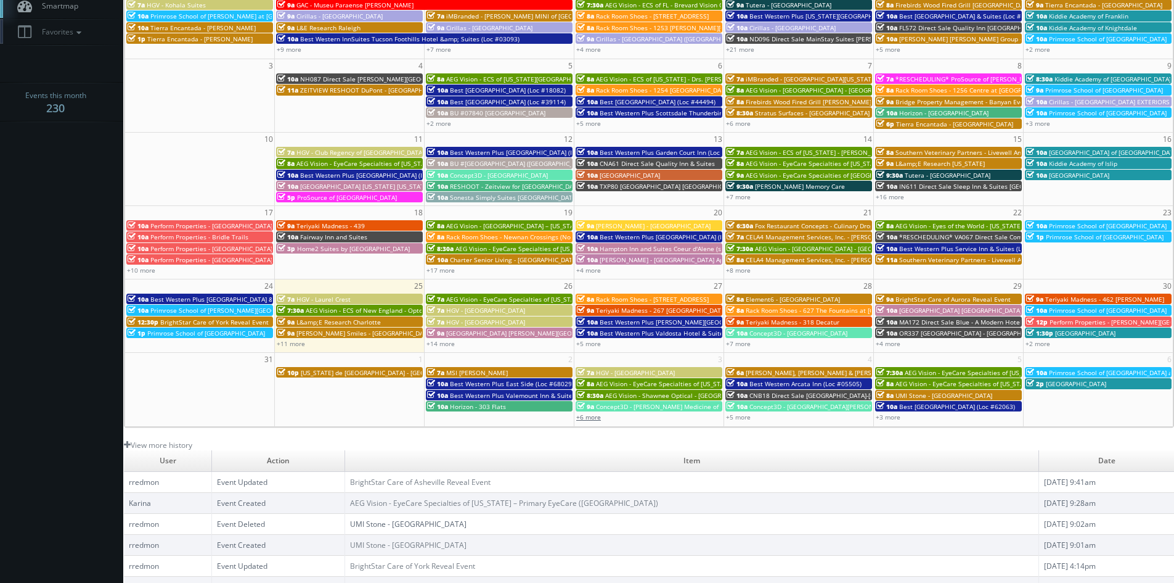
click at [588, 419] on link "+6 more" at bounding box center [588, 416] width 25 height 9
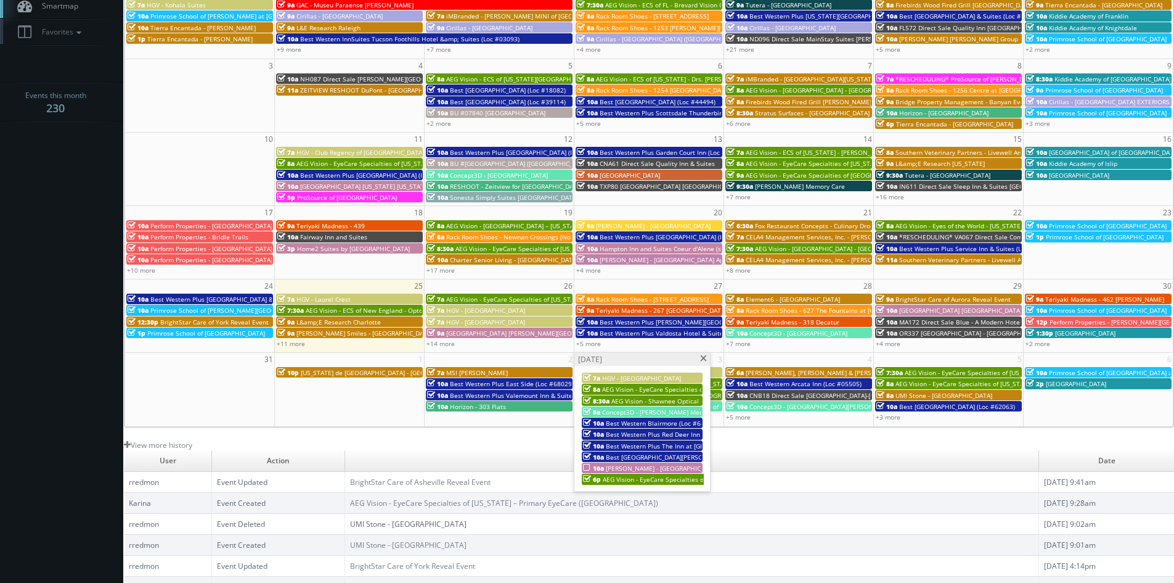
click at [644, 433] on span "Best Western Plus Red Deer Inn & Suites (Loc #61062)" at bounding box center [686, 434] width 161 height 9
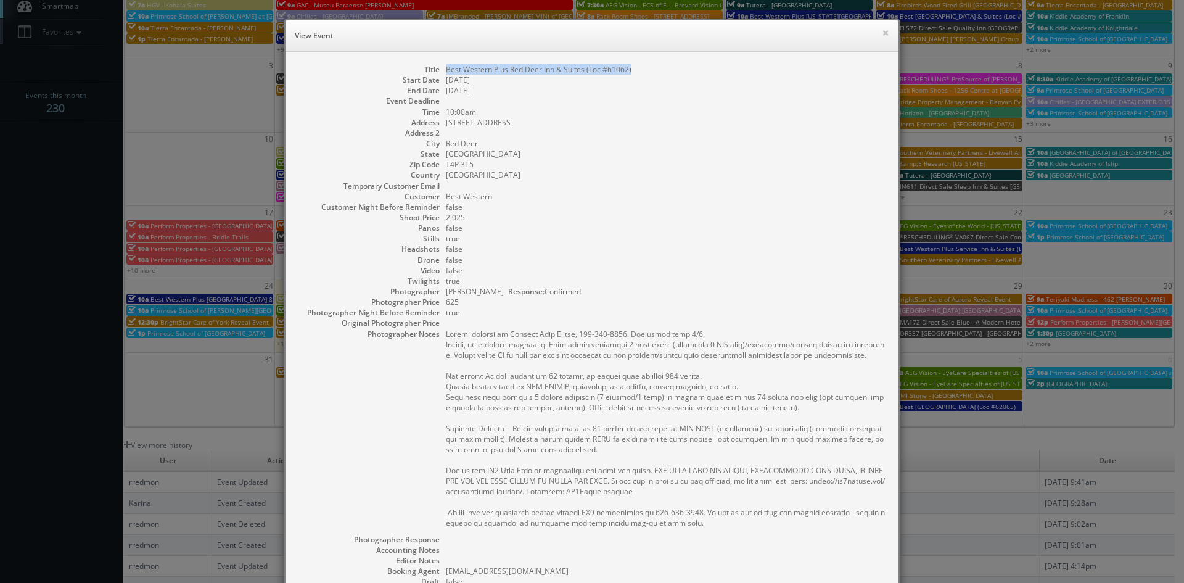
drag, startPoint x: 642, startPoint y: 67, endPoint x: 442, endPoint y: 73, distance: 200.5
click at [446, 73] on dd "Best Western Plus Red Deer Inn & Suites (Loc #61062)" at bounding box center [666, 69] width 440 height 10
click at [882, 34] on button "×" at bounding box center [885, 32] width 7 height 9
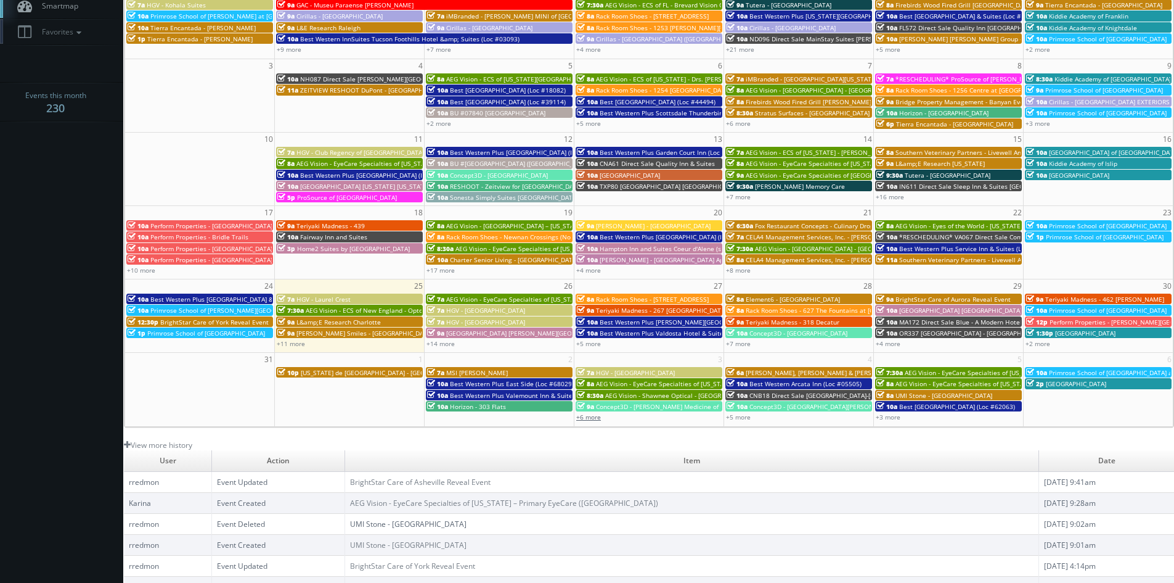
click at [590, 416] on link "+6 more" at bounding box center [588, 416] width 25 height 9
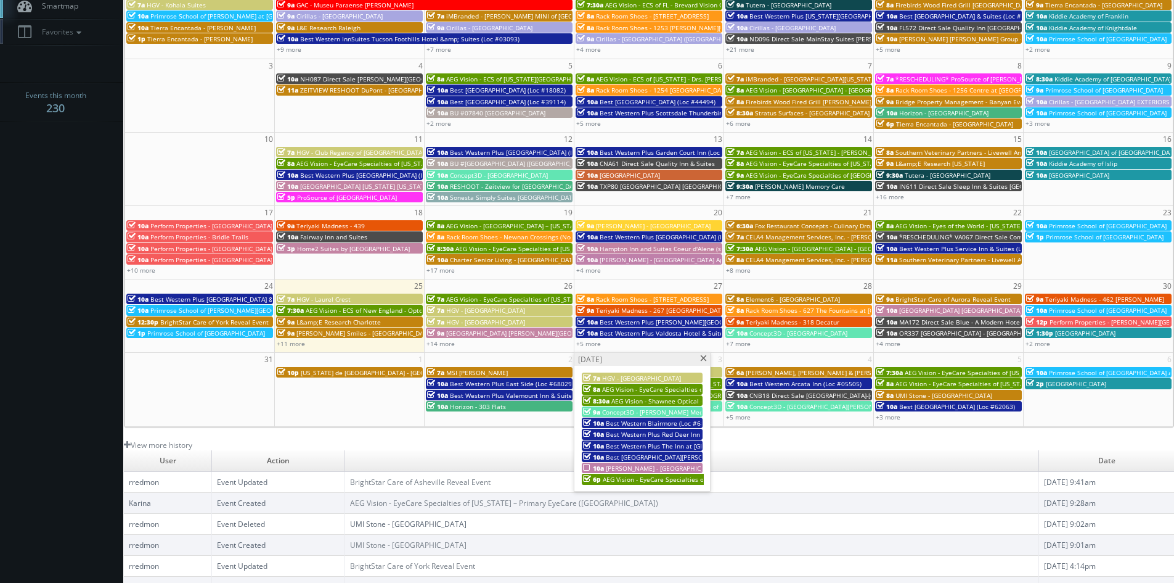
click at [660, 441] on span "Best Western Plus The Inn at [GEOGRAPHIC_DATA][PERSON_NAME] (Loc #61082)" at bounding box center [724, 445] width 237 height 9
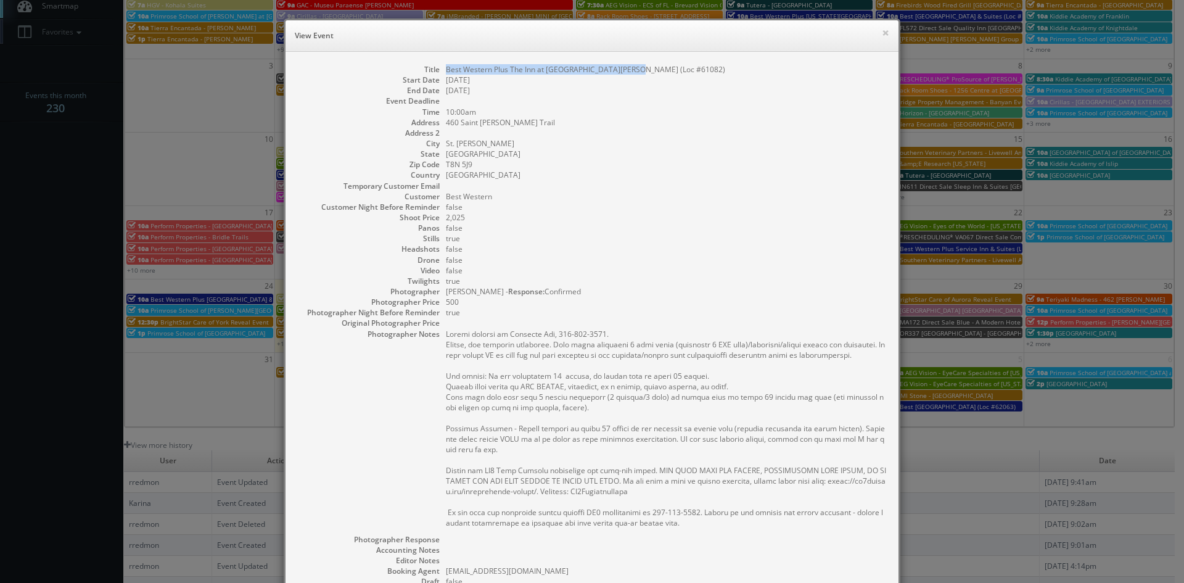
drag, startPoint x: 624, startPoint y: 72, endPoint x: 447, endPoint y: 71, distance: 176.9
click at [440, 73] on dl "Title Best Western Plus The Inn at St. Albert (Loc #61082) Start Date 09/03/202…" at bounding box center [592, 383] width 588 height 639
click at [883, 35] on button "×" at bounding box center [885, 32] width 7 height 9
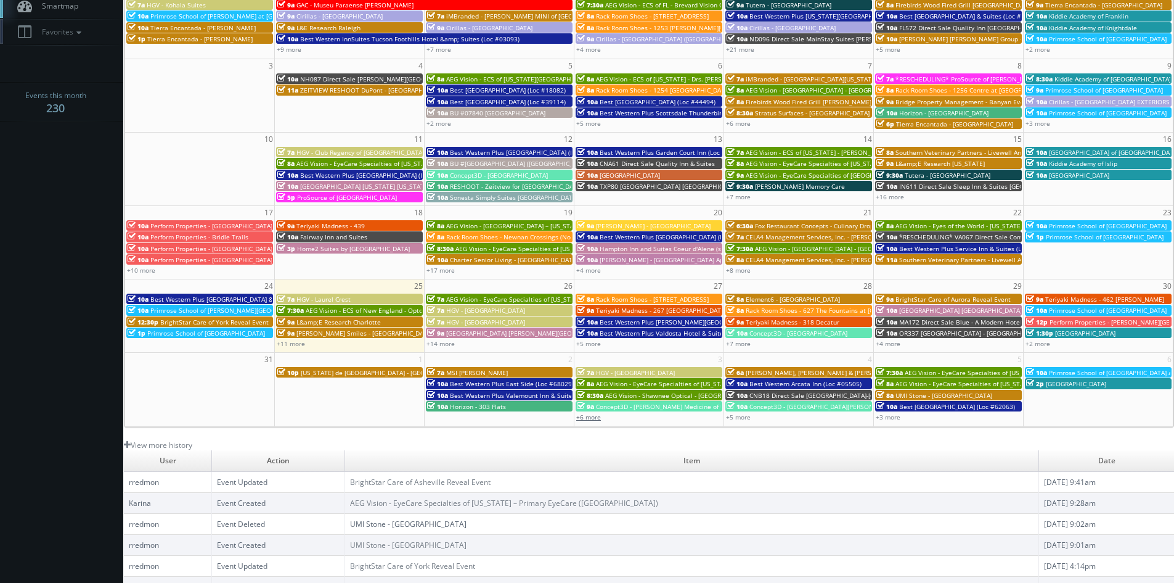
click at [591, 414] on link "+6 more" at bounding box center [588, 416] width 25 height 9
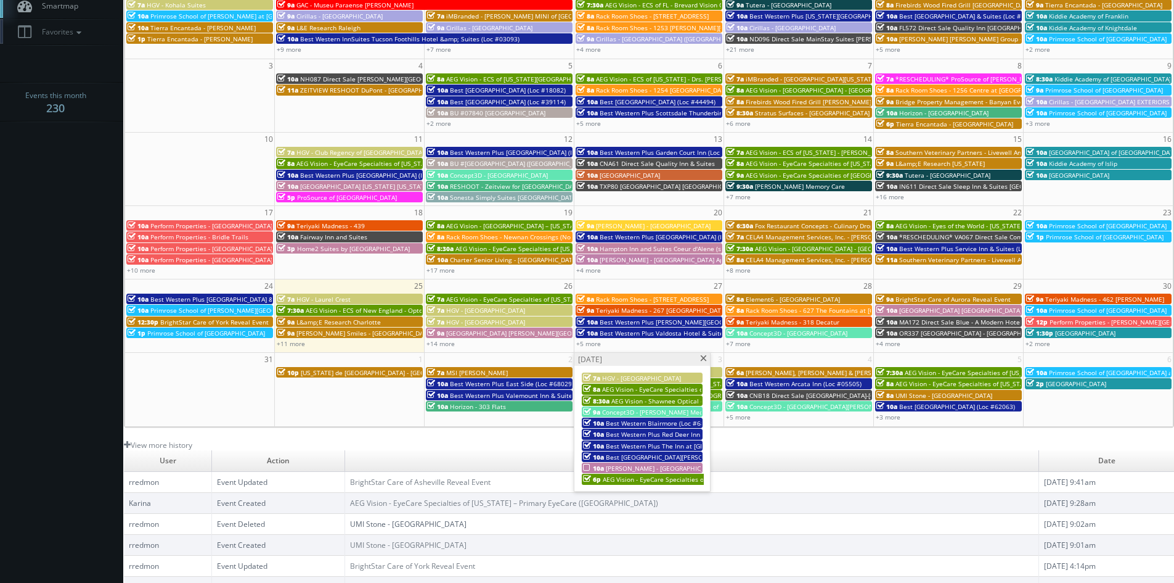
click at [652, 456] on span "Best [GEOGRAPHIC_DATA][PERSON_NAME] (Loc #32091)" at bounding box center [688, 457] width 165 height 9
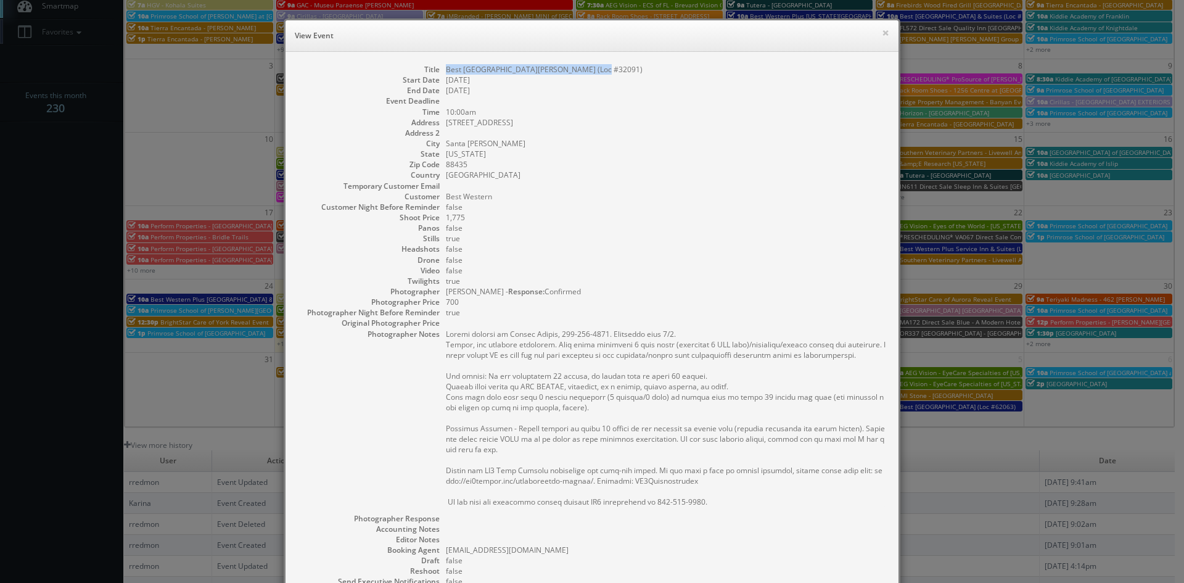
drag, startPoint x: 596, startPoint y: 70, endPoint x: 440, endPoint y: 73, distance: 156.0
click at [440, 73] on dl "Title Best Western Santa Rosa Inn (Loc #32091) Start Date 09/03/2025 End Date 0…" at bounding box center [592, 373] width 588 height 618
click at [882, 33] on button "×" at bounding box center [885, 32] width 7 height 9
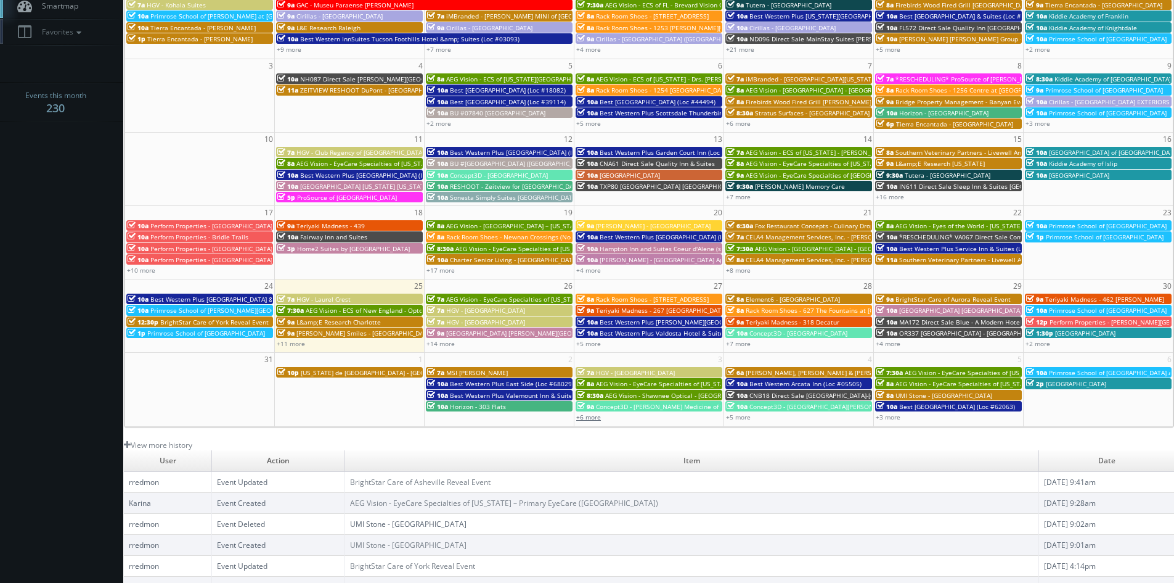
click at [593, 419] on link "+6 more" at bounding box center [588, 416] width 25 height 9
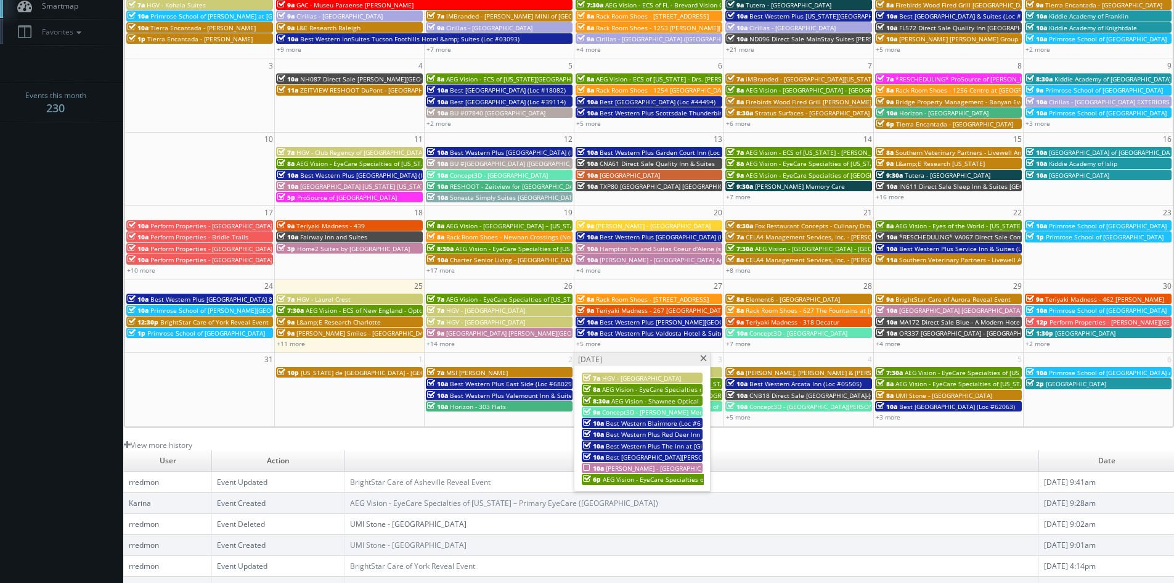
click at [634, 465] on span "[PERSON_NAME] - [GEOGRAPHIC_DATA] Apartments - Exteriors" at bounding box center [697, 468] width 183 height 9
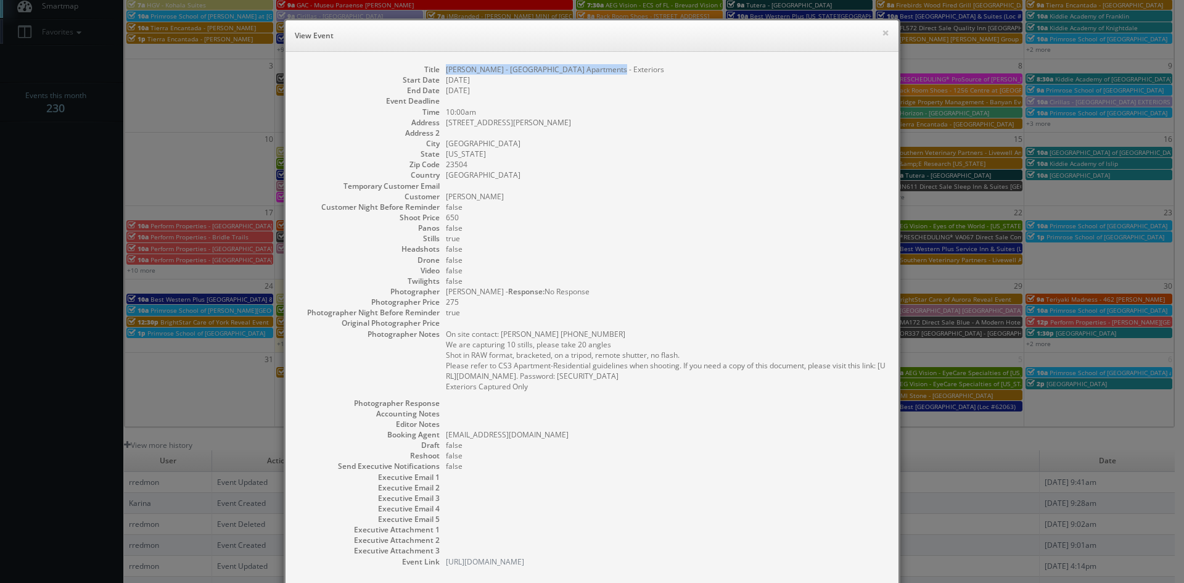
drag, startPoint x: 605, startPoint y: 70, endPoint x: 441, endPoint y: 71, distance: 164.6
click at [446, 71] on dd "[PERSON_NAME] - [GEOGRAPHIC_DATA] Apartments - Exteriors" at bounding box center [666, 69] width 440 height 10
click at [882, 34] on button "×" at bounding box center [885, 32] width 7 height 9
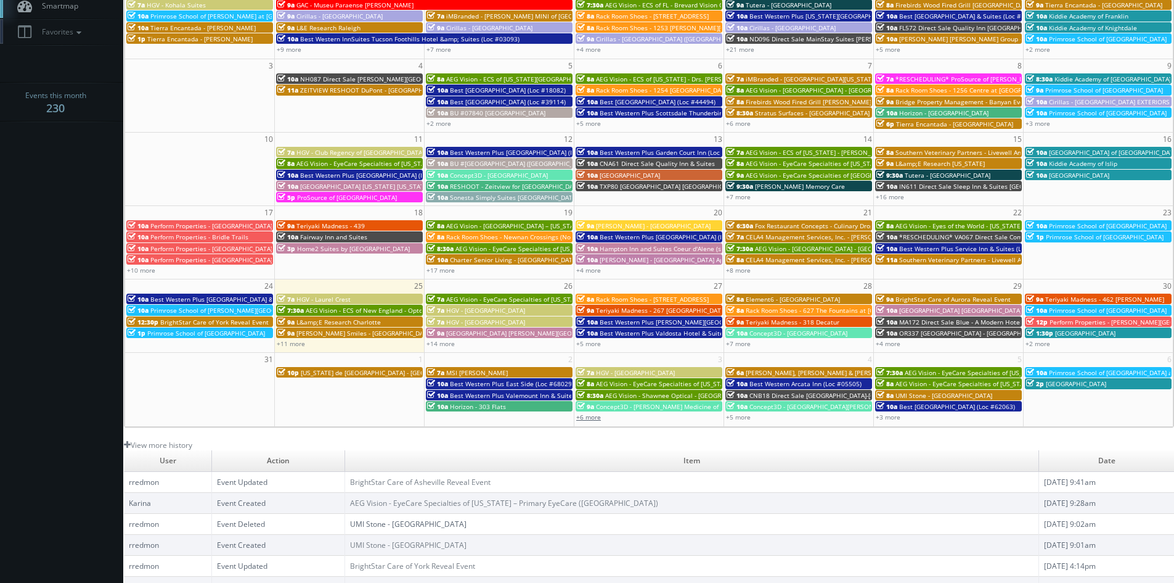
click at [596, 420] on link "+6 more" at bounding box center [588, 416] width 25 height 9
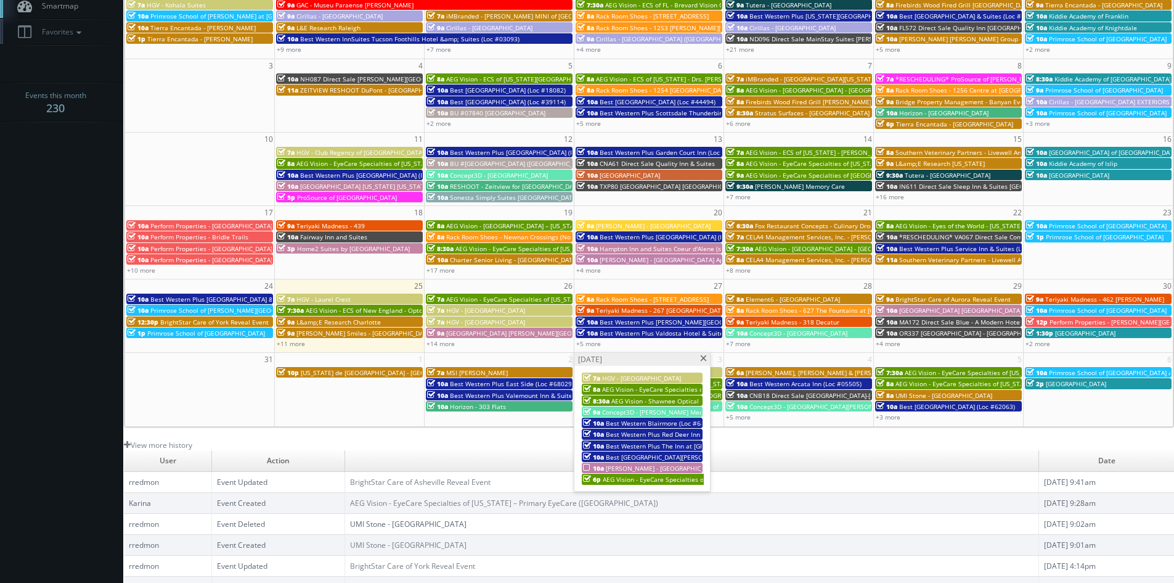
click at [632, 481] on span "AEG Vision - EyeCare Specialties of [US_STATE] – [PERSON_NAME] Vision Care" at bounding box center [717, 479] width 228 height 9
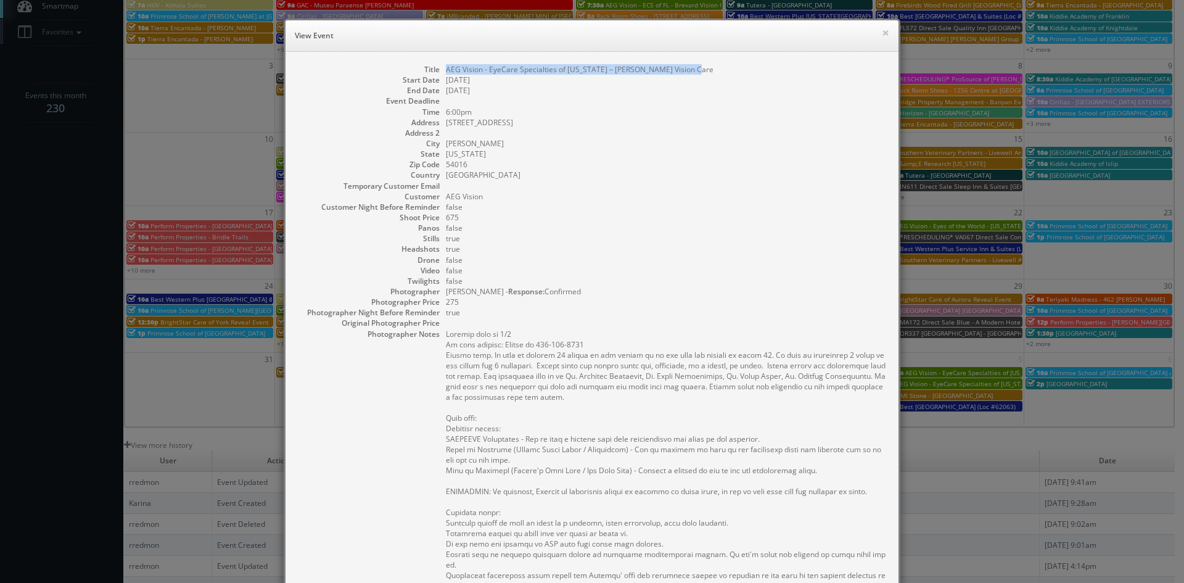
drag, startPoint x: 686, startPoint y: 70, endPoint x: 440, endPoint y: 70, distance: 245.4
click at [440, 70] on dl "Title AEG Vision - EyeCare Specialties of Wisconsin – Christenson Vision Care S…" at bounding box center [592, 441] width 588 height 754
click at [882, 35] on button "×" at bounding box center [885, 32] width 7 height 9
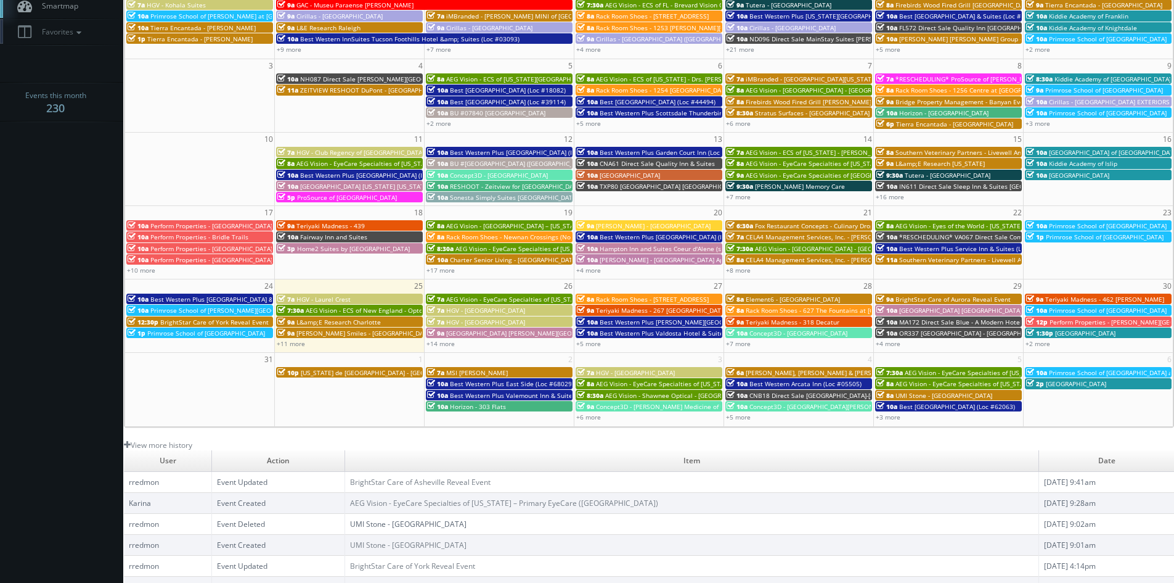
click at [774, 372] on span "[PERSON_NAME], [PERSON_NAME] & [PERSON_NAME], LLC - [GEOGRAPHIC_DATA]" at bounding box center [864, 372] width 237 height 9
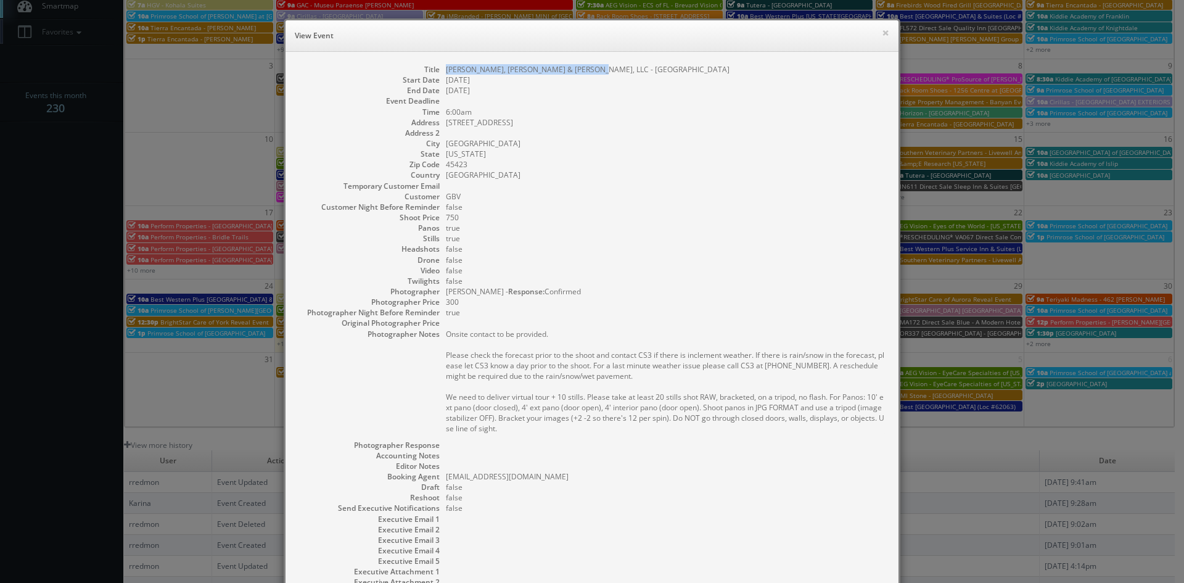
drag, startPoint x: 583, startPoint y: 69, endPoint x: 448, endPoint y: 72, distance: 135.1
click at [446, 73] on dd "[PERSON_NAME], [PERSON_NAME] & [PERSON_NAME], LLC - [GEOGRAPHIC_DATA]" at bounding box center [666, 69] width 440 height 10
click at [882, 33] on button "×" at bounding box center [885, 32] width 7 height 9
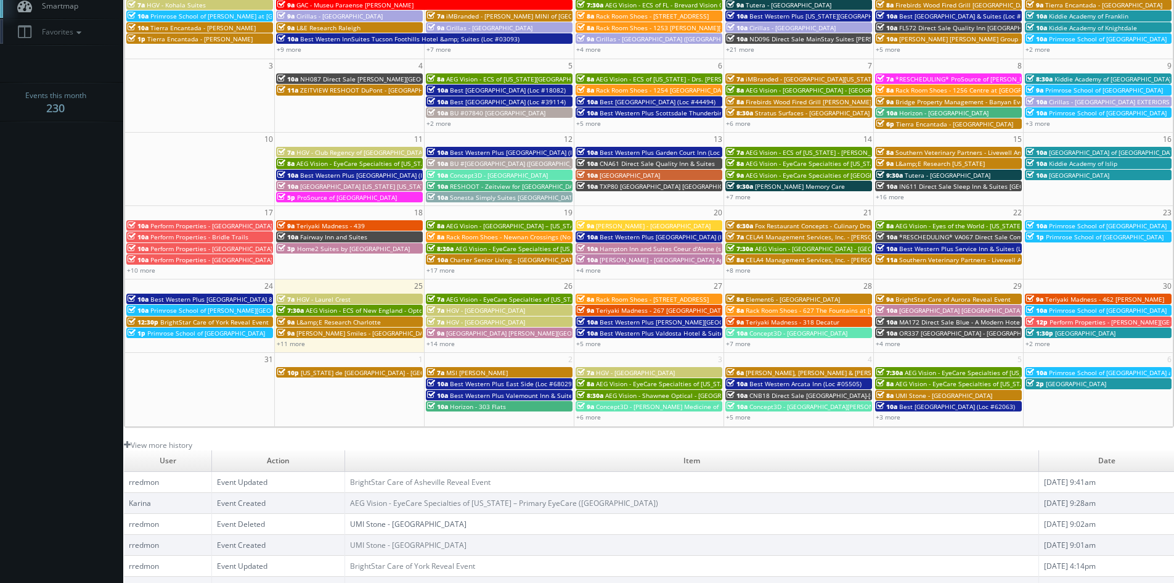
click at [804, 383] on span "Best Western Arcata Inn (Loc #05505)" at bounding box center [806, 383] width 112 height 9
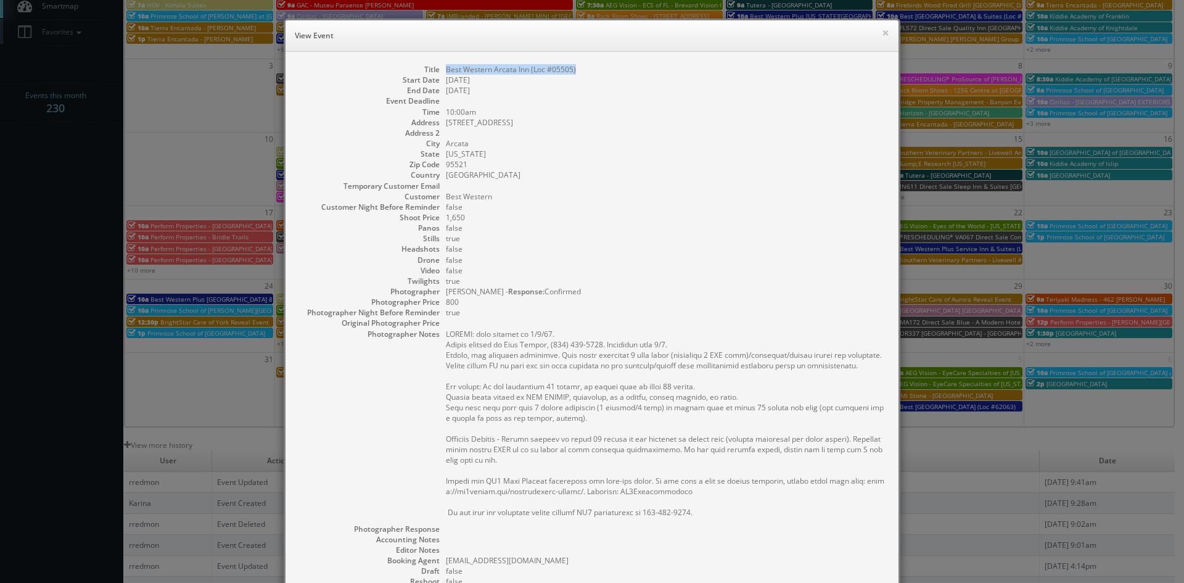
drag, startPoint x: 580, startPoint y: 70, endPoint x: 440, endPoint y: 72, distance: 140.0
click at [440, 72] on dl "Title Best Western Arcata Inn (Loc #05505) Start Date 09/04/2025 End Date 09/04…" at bounding box center [592, 378] width 588 height 628
click at [882, 35] on button "×" at bounding box center [885, 32] width 7 height 9
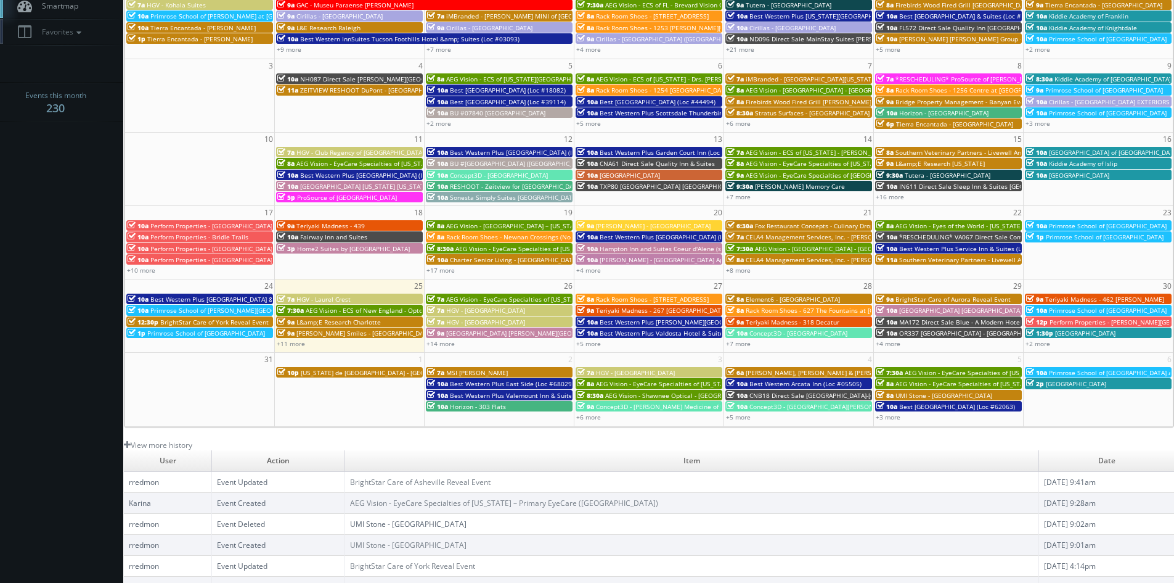
click at [772, 395] on span "CNB18 Direct Sale [GEOGRAPHIC_DATA]-[GEOGRAPHIC_DATA]" at bounding box center [839, 395] width 179 height 9
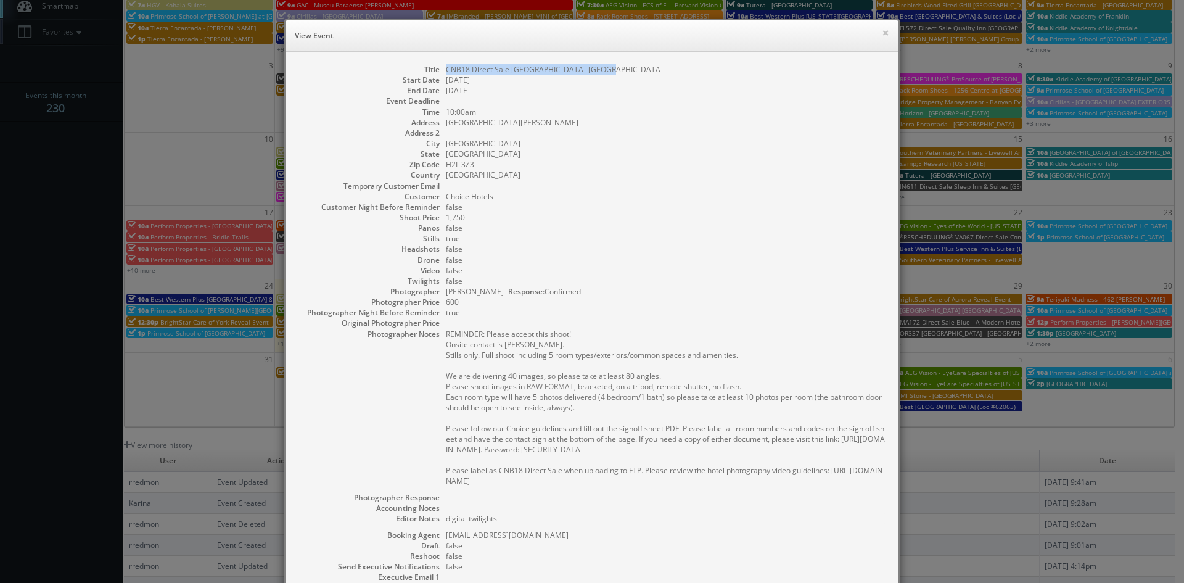
drag, startPoint x: 591, startPoint y: 67, endPoint x: 441, endPoint y: 74, distance: 149.4
click at [446, 74] on dd "CNB18 Direct Sale [GEOGRAPHIC_DATA]-[GEOGRAPHIC_DATA]" at bounding box center [666, 69] width 440 height 10
click at [882, 34] on button "×" at bounding box center [885, 32] width 7 height 9
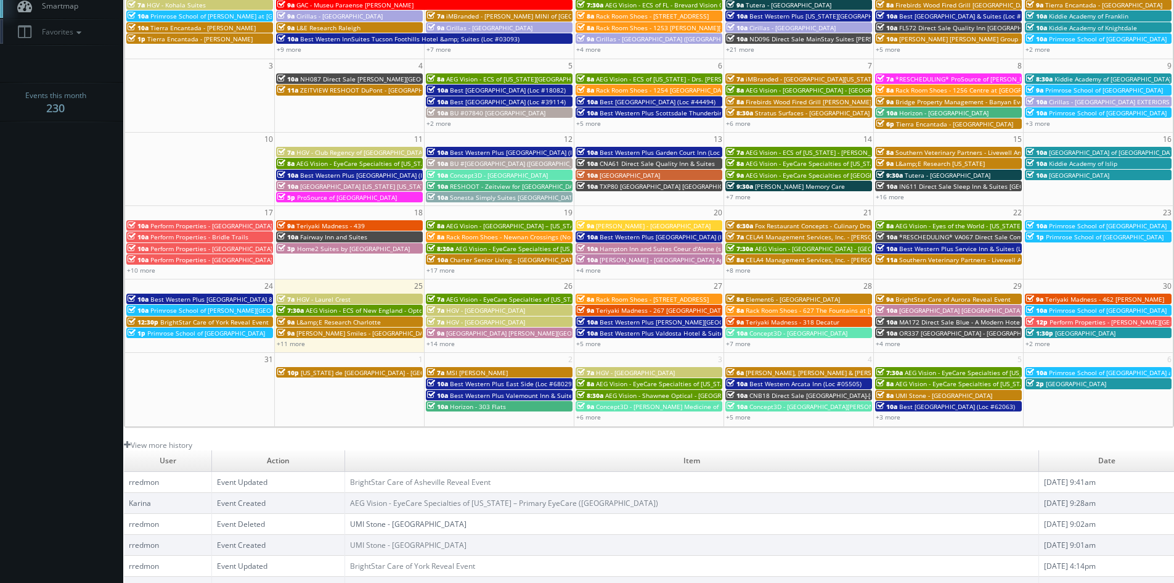
click at [814, 403] on span "Concept3D - [GEOGRAPHIC_DATA][PERSON_NAME][US_STATE]" at bounding box center [839, 406] width 179 height 9
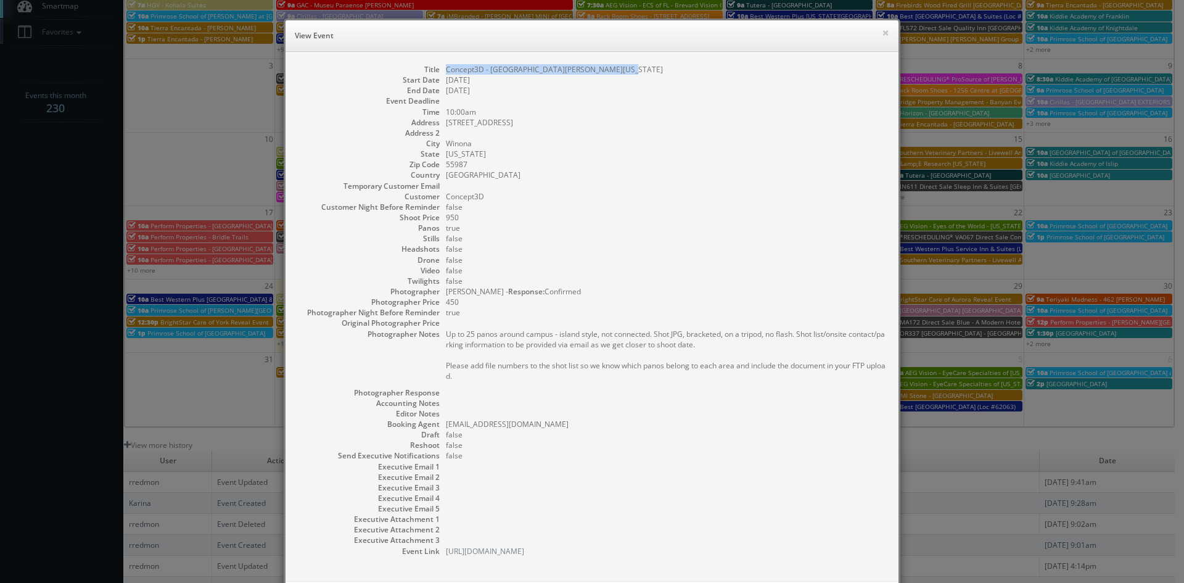
drag, startPoint x: 615, startPoint y: 72, endPoint x: 436, endPoint y: 70, distance: 178.8
click at [436, 70] on dl "Title Concept3D - Saint Mary University of Minnesota Start Date 09/04/2025 End …" at bounding box center [592, 310] width 588 height 492
click at [885, 31] on div "× View Event" at bounding box center [591, 35] width 613 height 31
click at [882, 33] on button "×" at bounding box center [885, 32] width 7 height 9
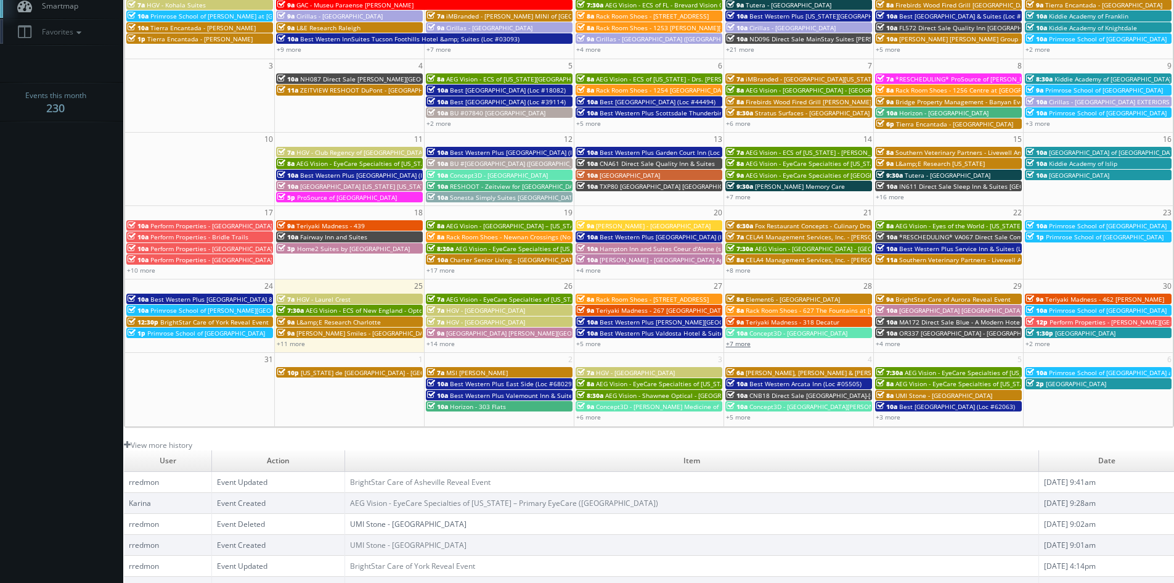
click at [739, 343] on link "+7 more" at bounding box center [738, 343] width 25 height 9
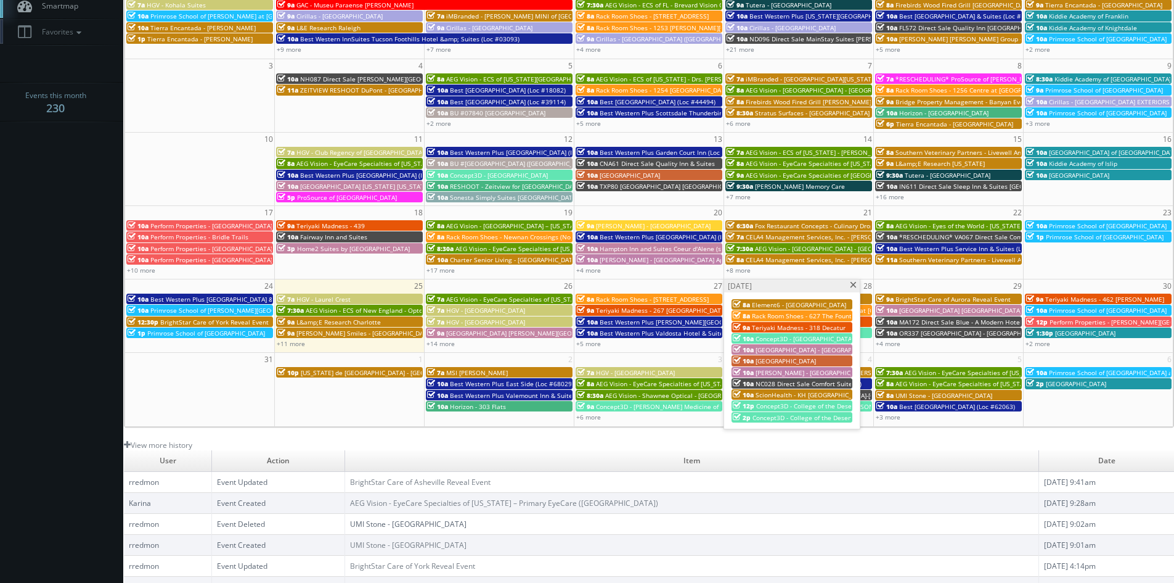
click at [785, 349] on span "[GEOGRAPHIC_DATA] - [GEOGRAPHIC_DATA]" at bounding box center [819, 349] width 126 height 9
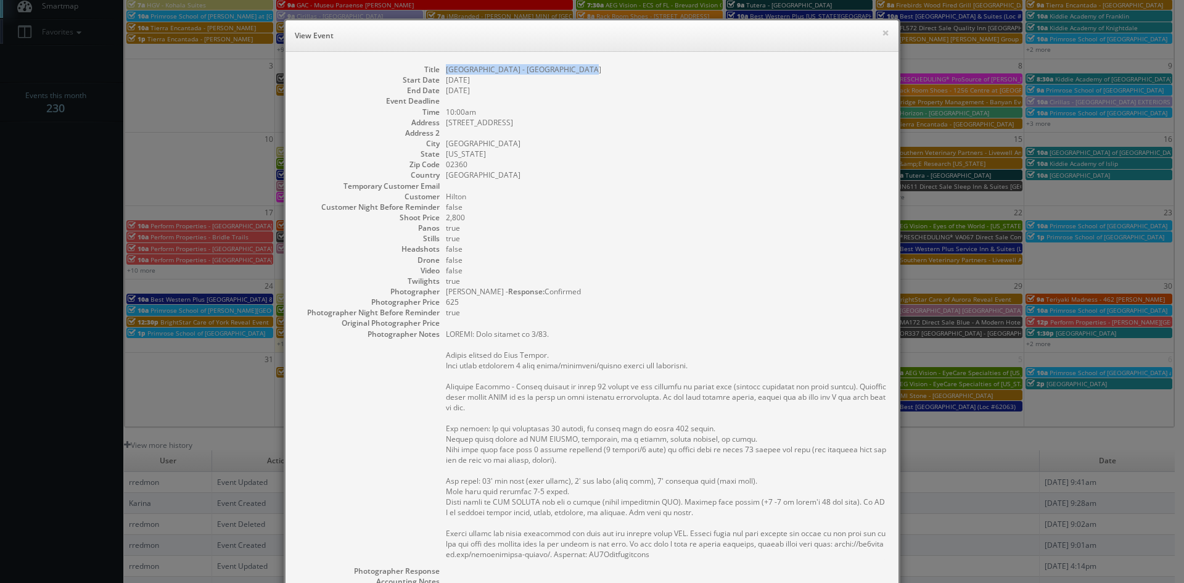
drag, startPoint x: 591, startPoint y: 68, endPoint x: 443, endPoint y: 70, distance: 148.6
click at [446, 70] on dd "[GEOGRAPHIC_DATA] - [GEOGRAPHIC_DATA]" at bounding box center [666, 69] width 440 height 10
click at [882, 35] on button "×" at bounding box center [885, 32] width 7 height 9
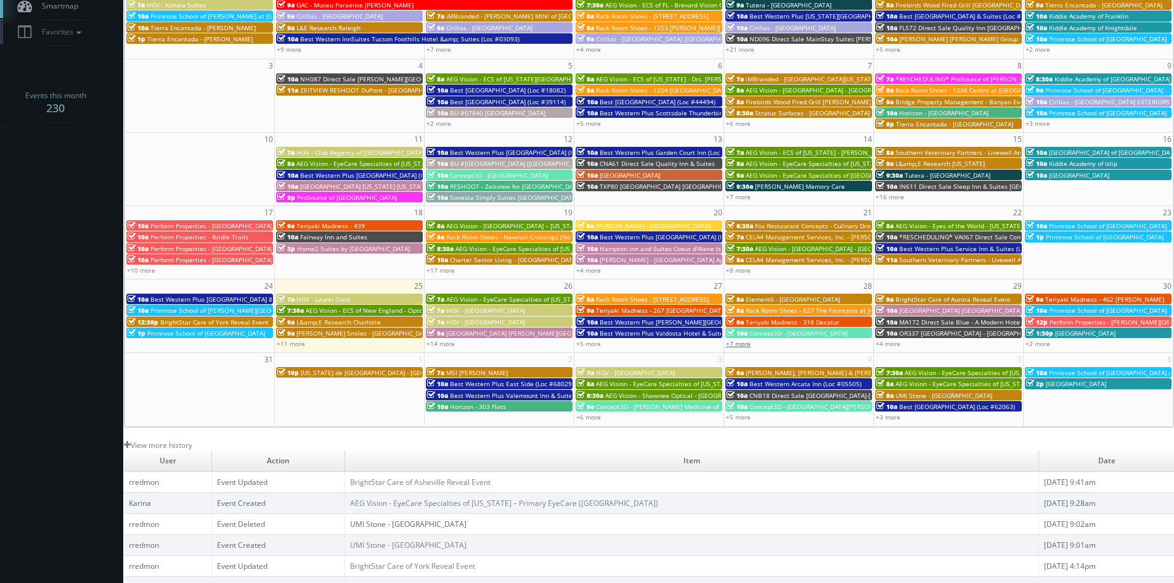
click at [741, 343] on link "+7 more" at bounding box center [738, 343] width 25 height 9
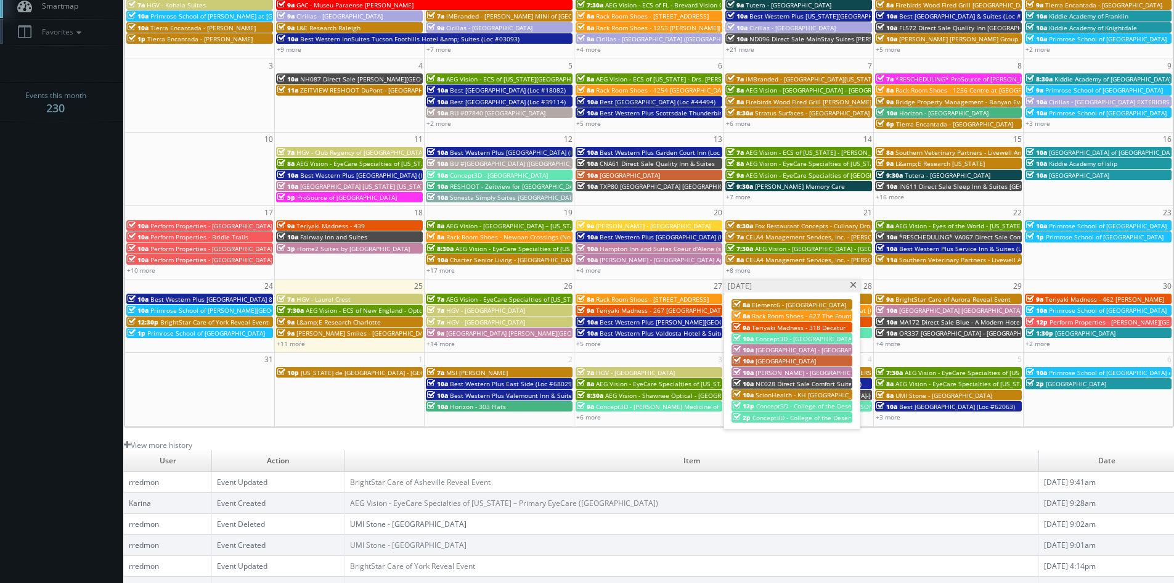
click at [782, 357] on span "[GEOGRAPHIC_DATA]" at bounding box center [786, 360] width 60 height 9
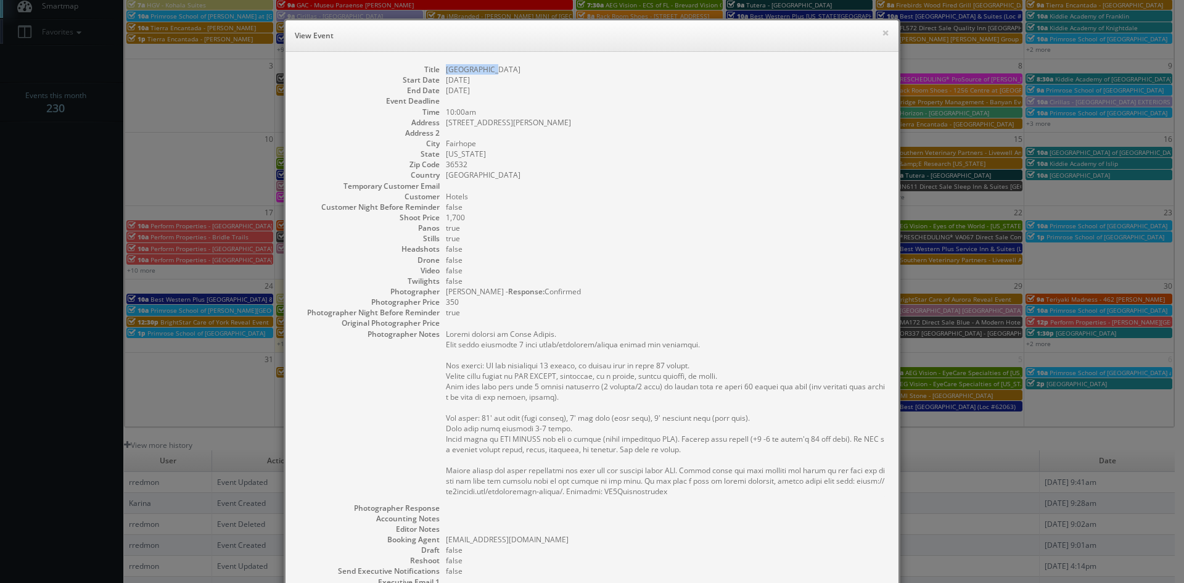
drag, startPoint x: 491, startPoint y: 70, endPoint x: 439, endPoint y: 70, distance: 51.8
click at [439, 70] on dl "Title Key West Inn Start Date 08/28/2025 End Date 08/28/2025 Event Deadline Tim…" at bounding box center [592, 367] width 588 height 607
click at [882, 34] on button "×" at bounding box center [885, 32] width 7 height 9
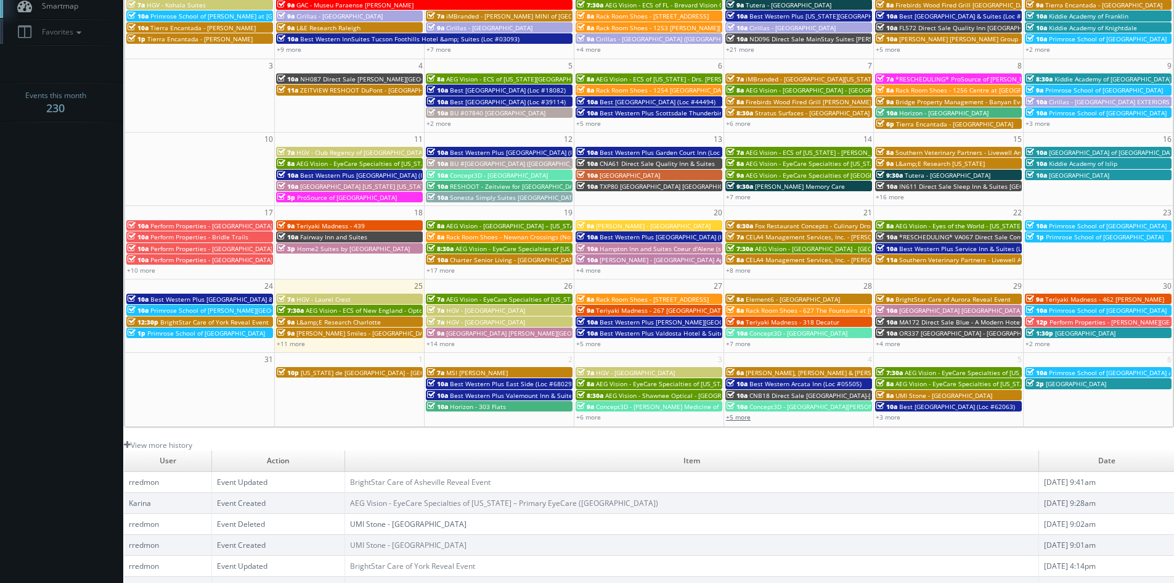
click at [747, 418] on link "+5 more" at bounding box center [738, 416] width 25 height 9
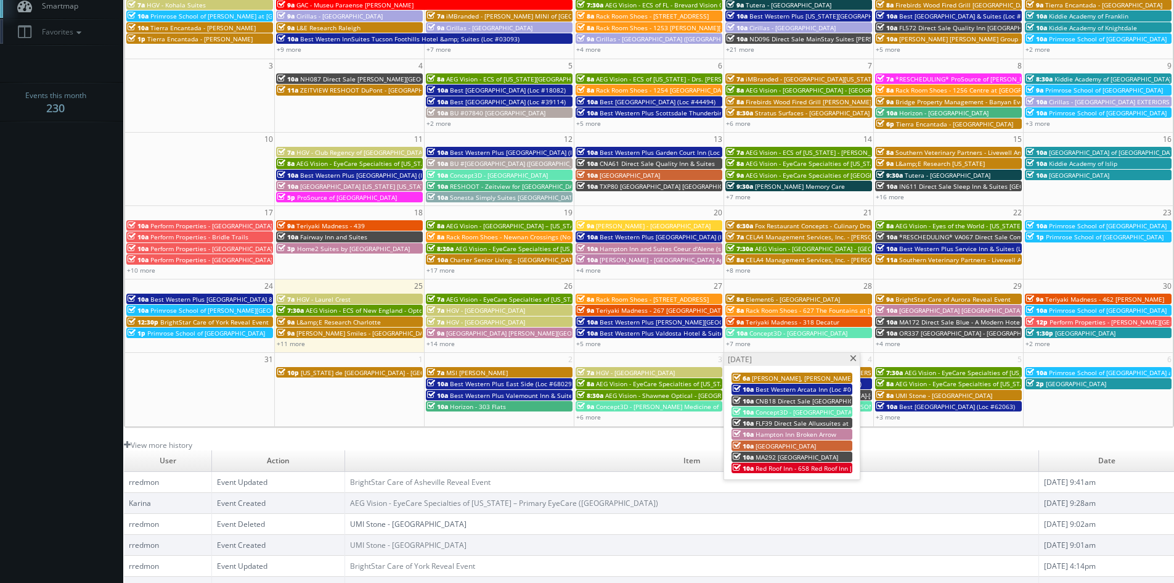
click at [851, 360] on span at bounding box center [854, 358] width 8 height 7
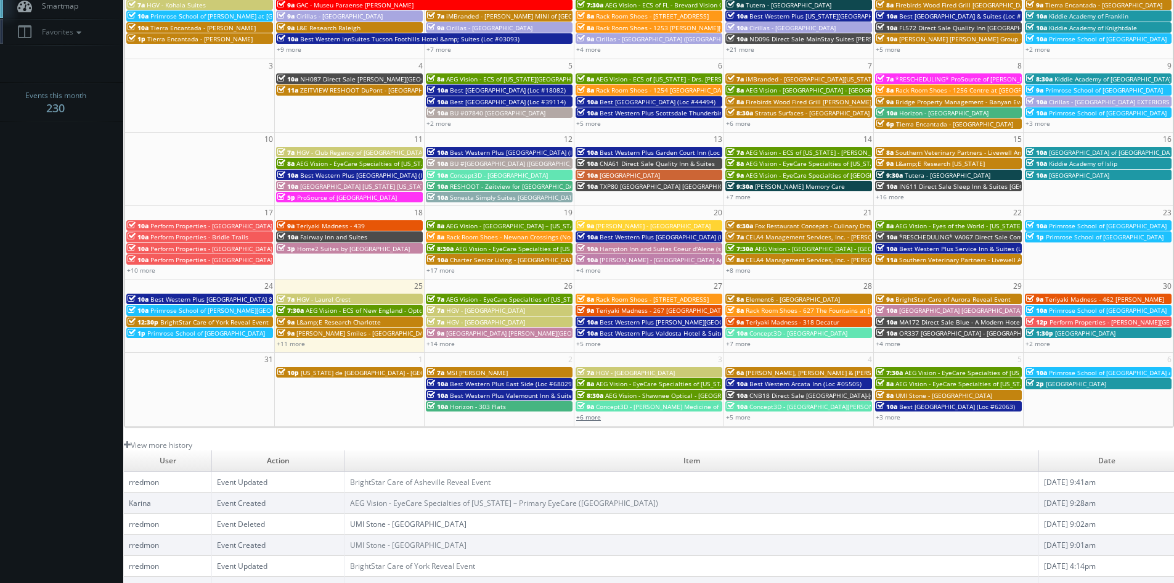
click at [599, 416] on link "+6 more" at bounding box center [588, 416] width 25 height 9
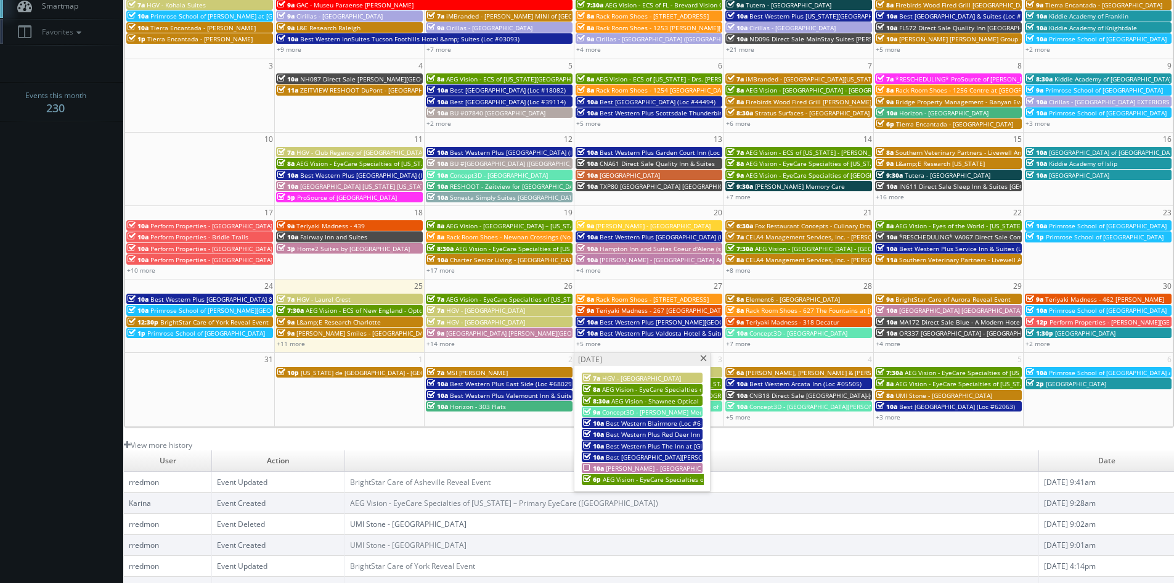
click at [702, 358] on span at bounding box center [704, 358] width 8 height 7
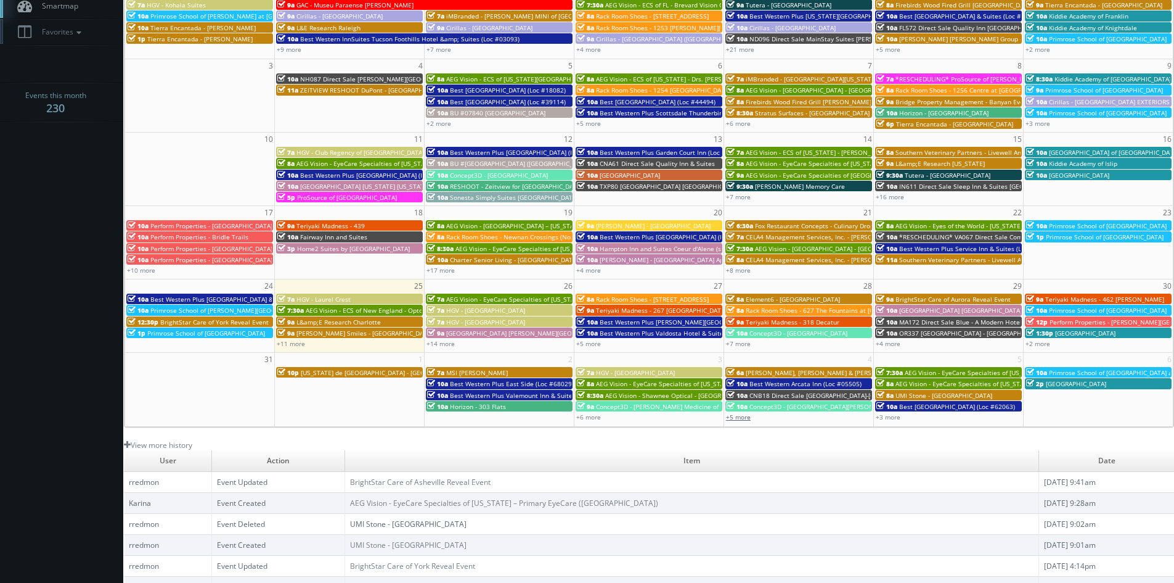
click at [738, 418] on link "+5 more" at bounding box center [738, 416] width 25 height 9
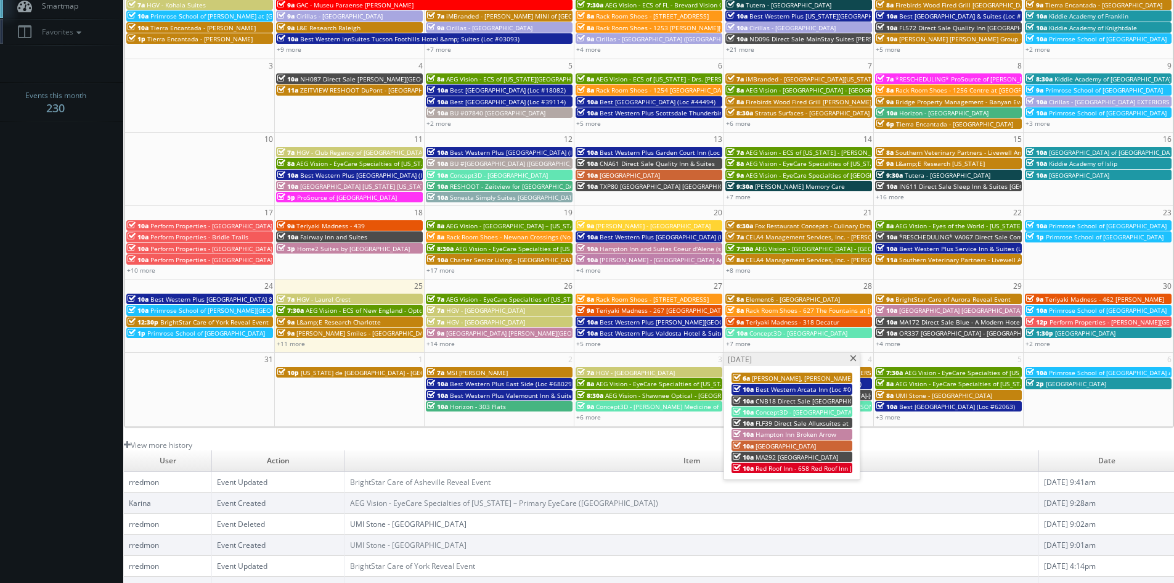
click at [853, 361] on span at bounding box center [854, 358] width 8 height 7
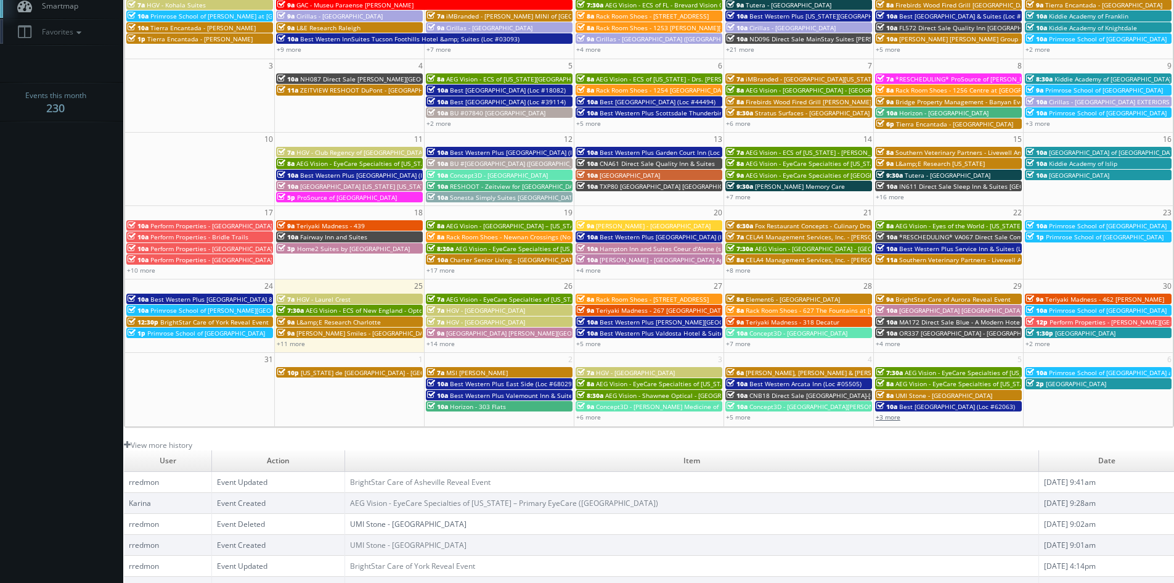
click at [896, 414] on link "+3 more" at bounding box center [888, 416] width 25 height 9
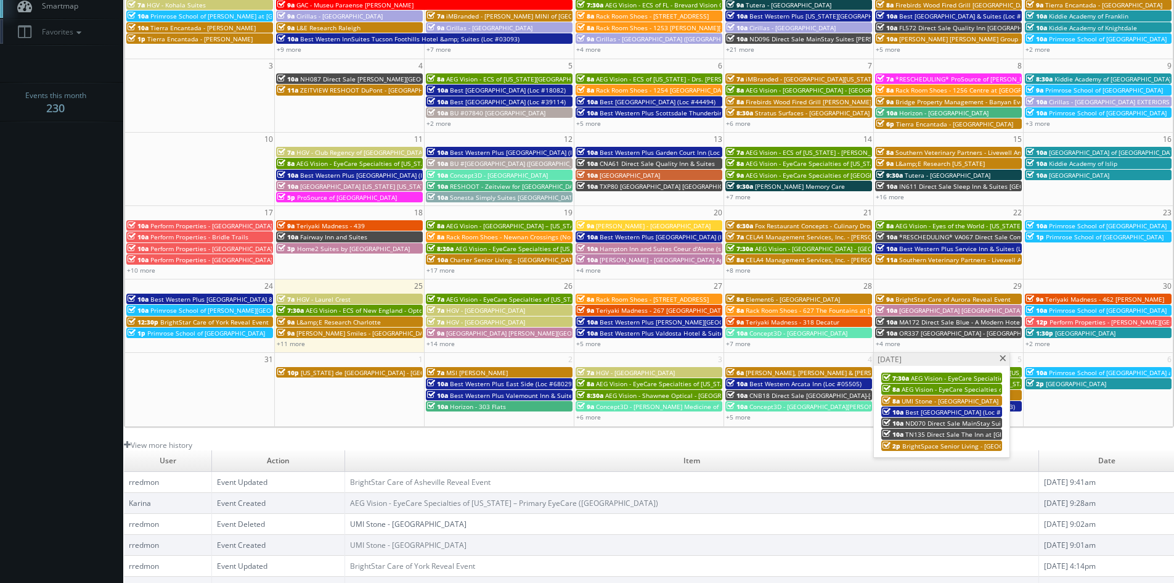
click at [1001, 359] on span at bounding box center [1003, 358] width 8 height 7
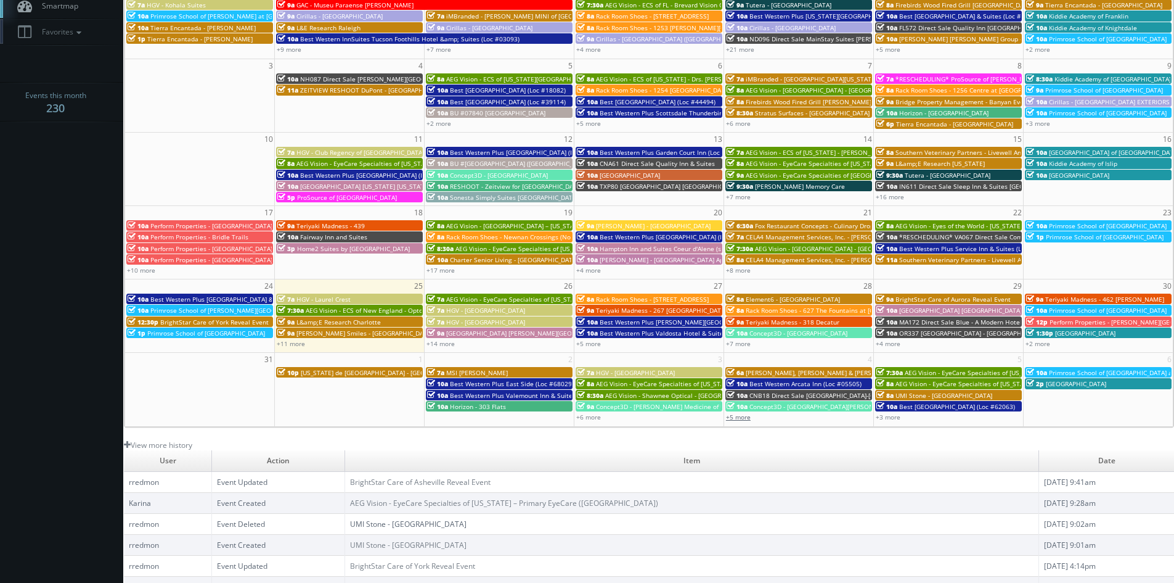
click at [750, 419] on link "+5 more" at bounding box center [738, 416] width 25 height 9
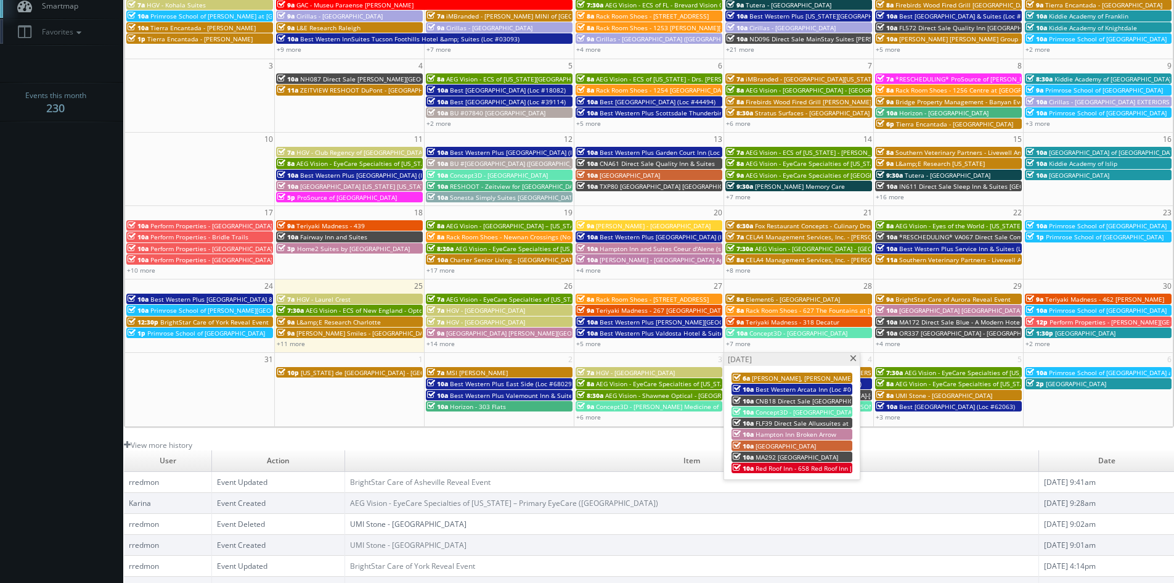
click at [776, 422] on span "FLF39 Direct Sale Alluxsuites at 1876, Ascend Hotel Collection" at bounding box center [848, 423] width 184 height 9
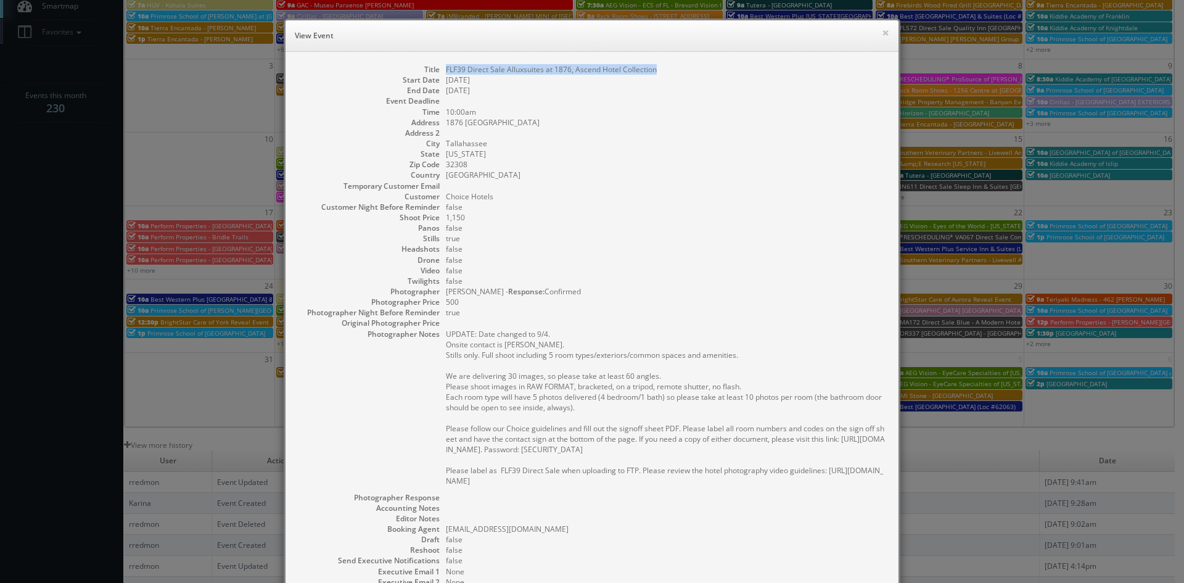
drag, startPoint x: 658, startPoint y: 68, endPoint x: 441, endPoint y: 72, distance: 216.4
click at [446, 72] on dd "FLF39 Direct Sale Alluxsuites at 1876, Ascend Hotel Collection" at bounding box center [666, 69] width 440 height 10
click at [882, 36] on button "×" at bounding box center [885, 32] width 7 height 9
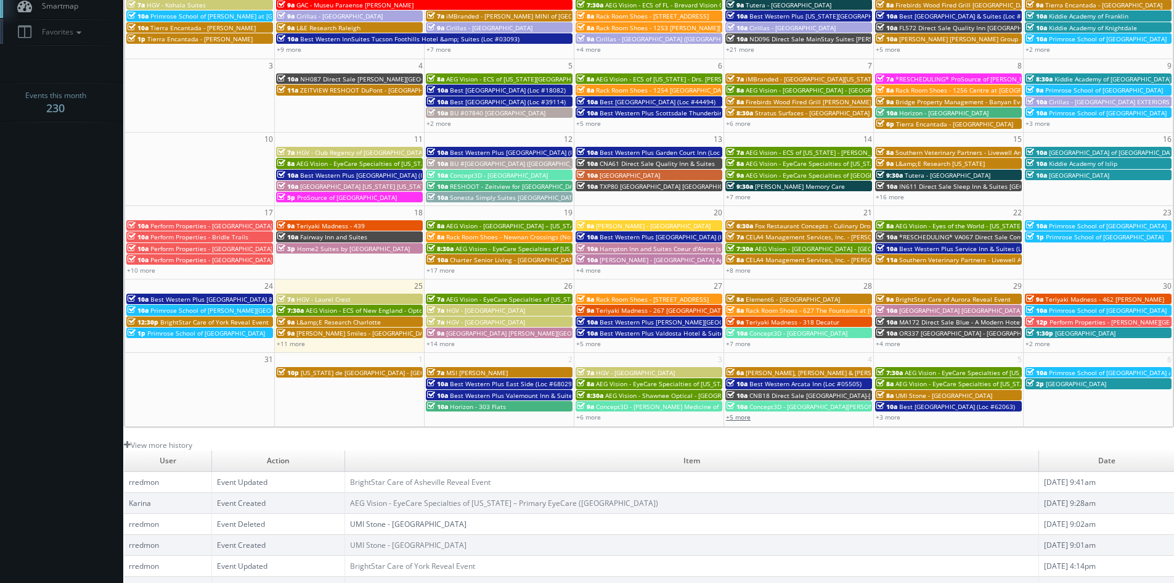
click at [748, 417] on link "+5 more" at bounding box center [738, 416] width 25 height 9
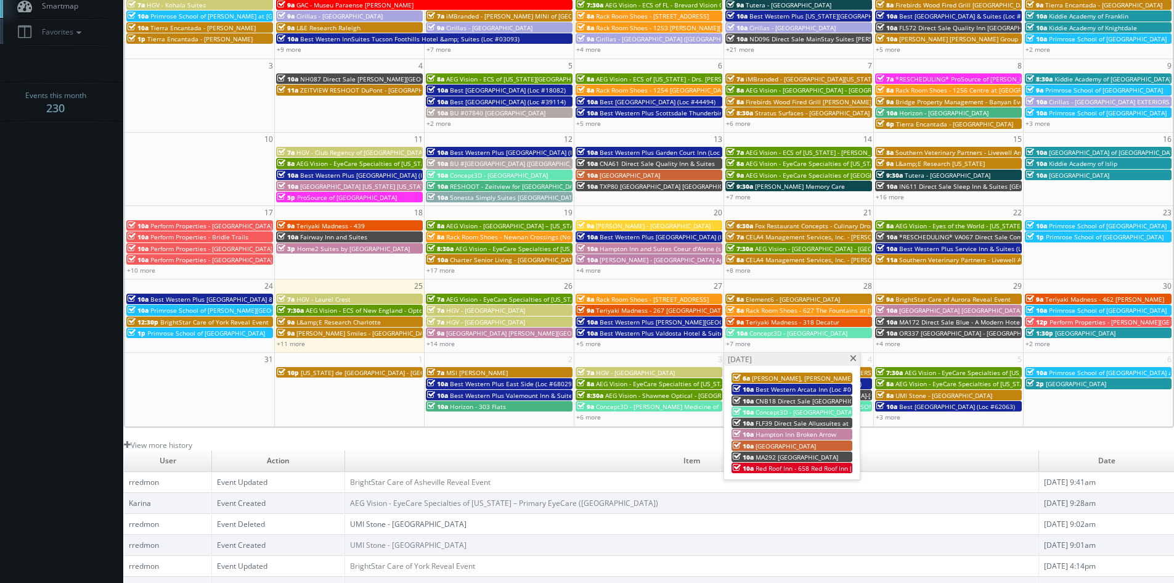
click at [856, 361] on span at bounding box center [854, 358] width 8 height 7
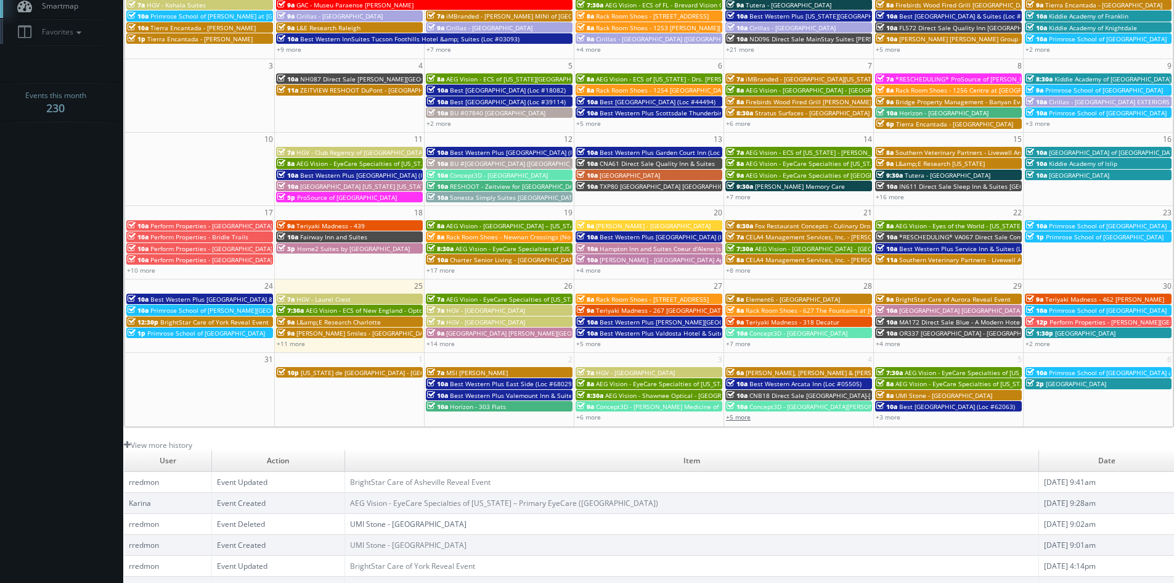
click at [746, 417] on link "+5 more" at bounding box center [738, 416] width 25 height 9
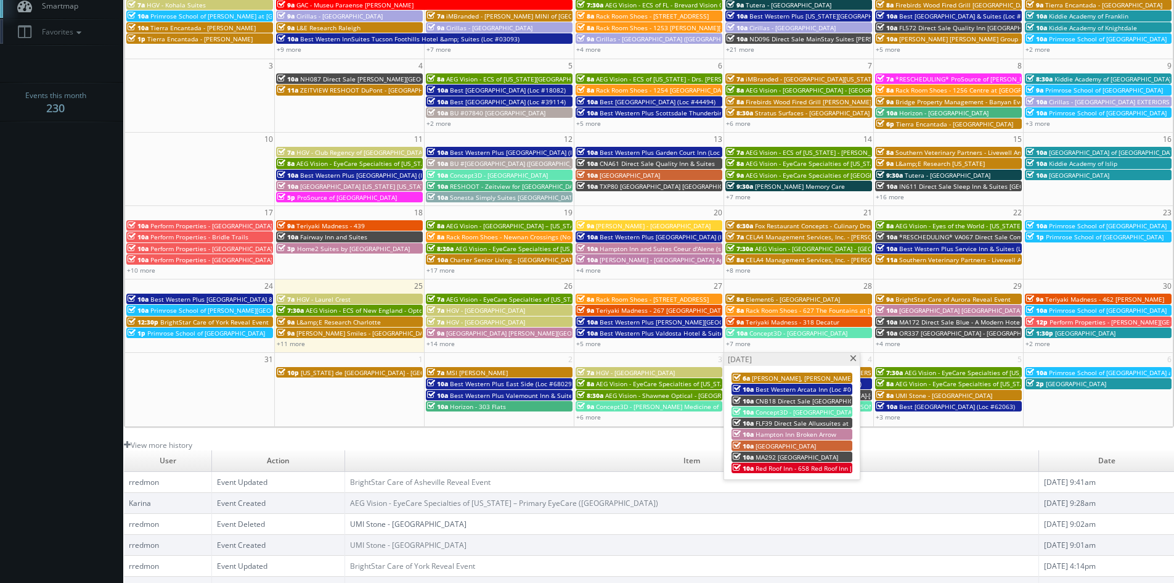
click at [816, 435] on span "Hampton Inn Broken Arrow" at bounding box center [796, 434] width 81 height 9
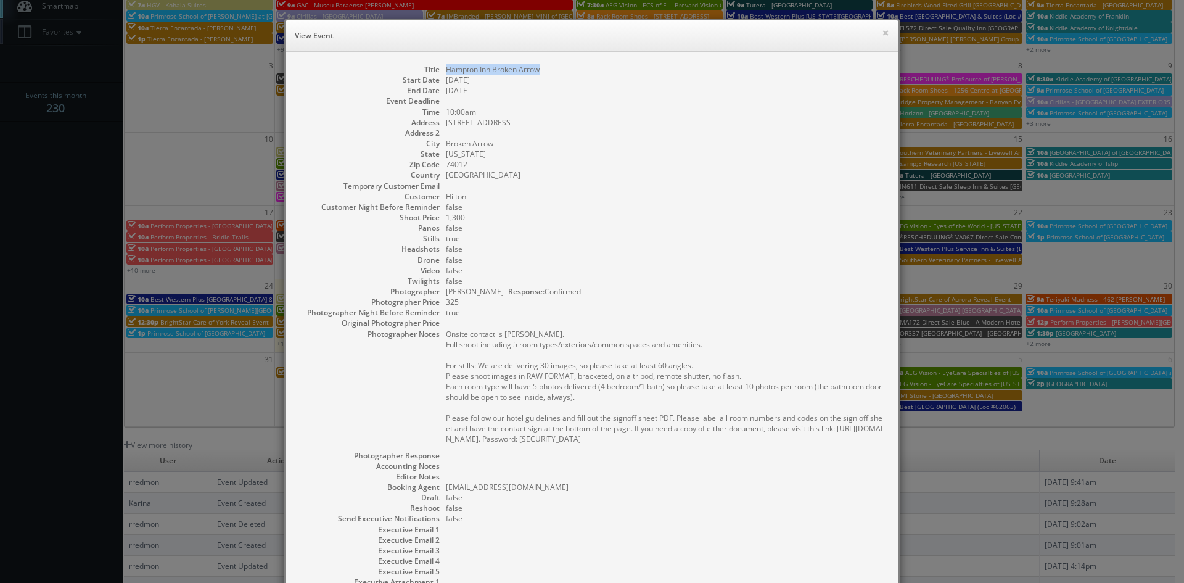
drag, startPoint x: 544, startPoint y: 70, endPoint x: 440, endPoint y: 73, distance: 103.6
click at [440, 73] on dl "Title Hampton Inn Broken Arrow Start Date 09/04/2025 End Date 09/04/2025 Event …" at bounding box center [592, 341] width 588 height 555
click at [882, 33] on button "×" at bounding box center [885, 32] width 7 height 9
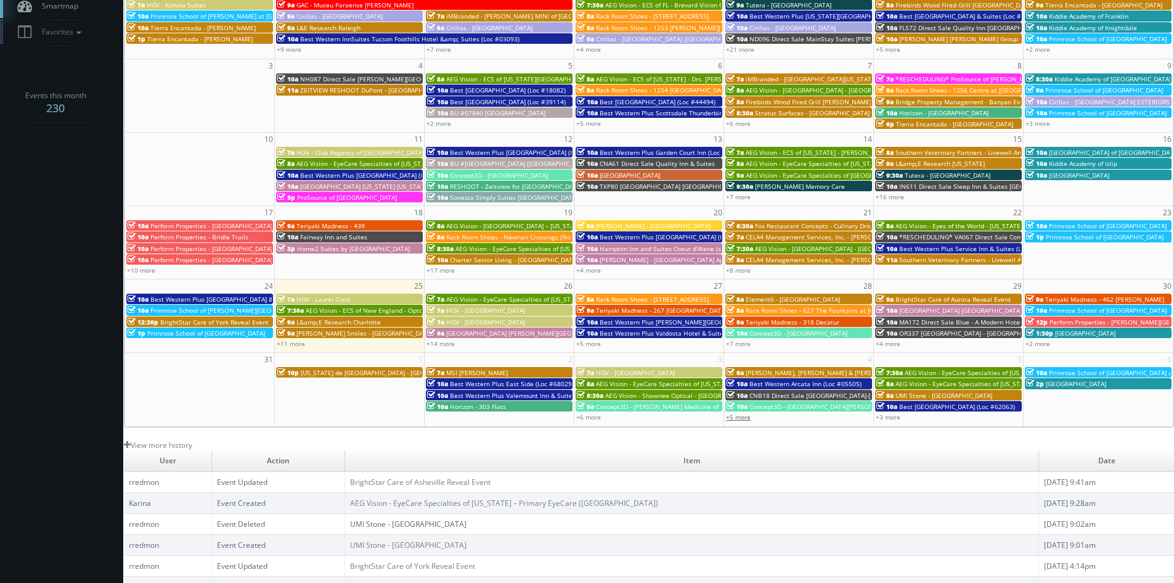
click at [748, 419] on link "+5 more" at bounding box center [738, 416] width 25 height 9
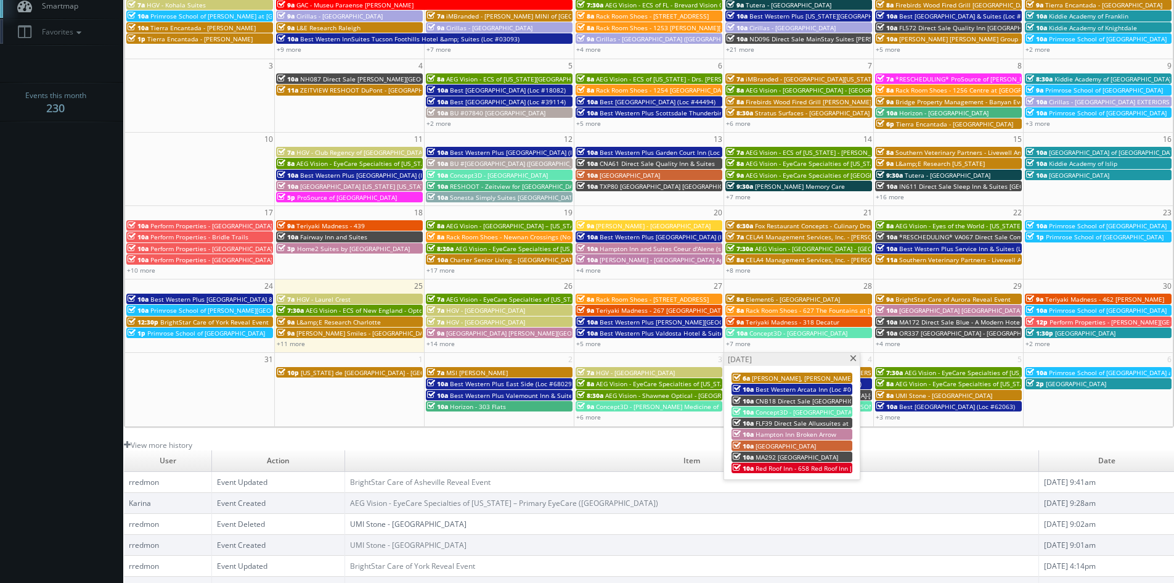
click at [787, 445] on span "[GEOGRAPHIC_DATA]" at bounding box center [786, 445] width 60 height 9
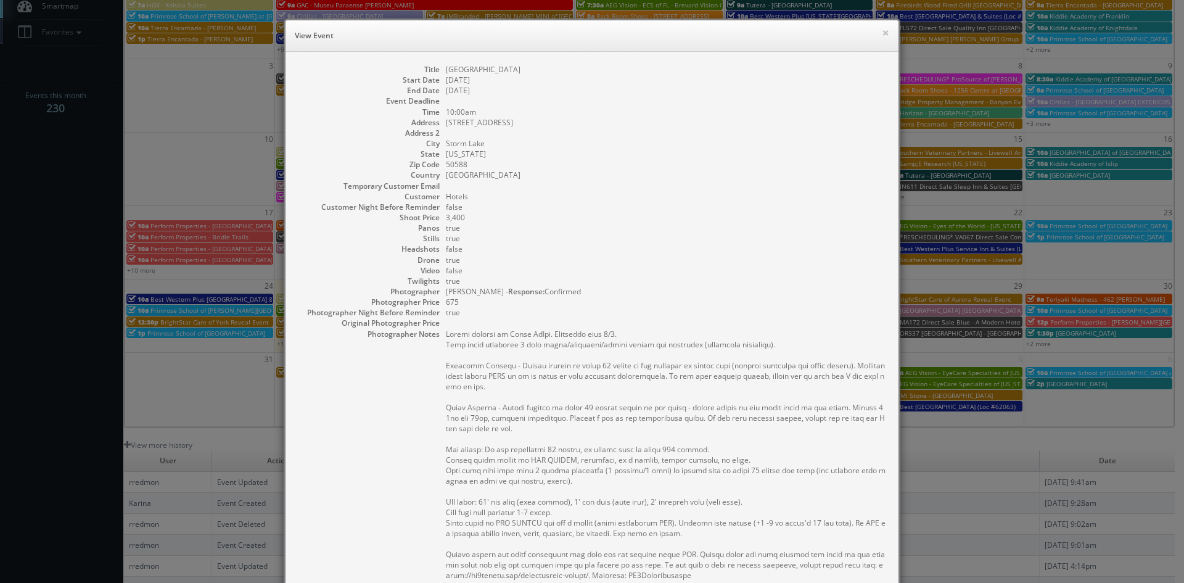
drag, startPoint x: 523, startPoint y: 70, endPoint x: 440, endPoint y: 75, distance: 84.0
click at [440, 75] on dl "Title King's Pointe Resort Start Date 09/04/2025 End Date 09/04/2025 Event Dead…" at bounding box center [592, 412] width 588 height 697
click at [882, 35] on button "×" at bounding box center [885, 32] width 7 height 9
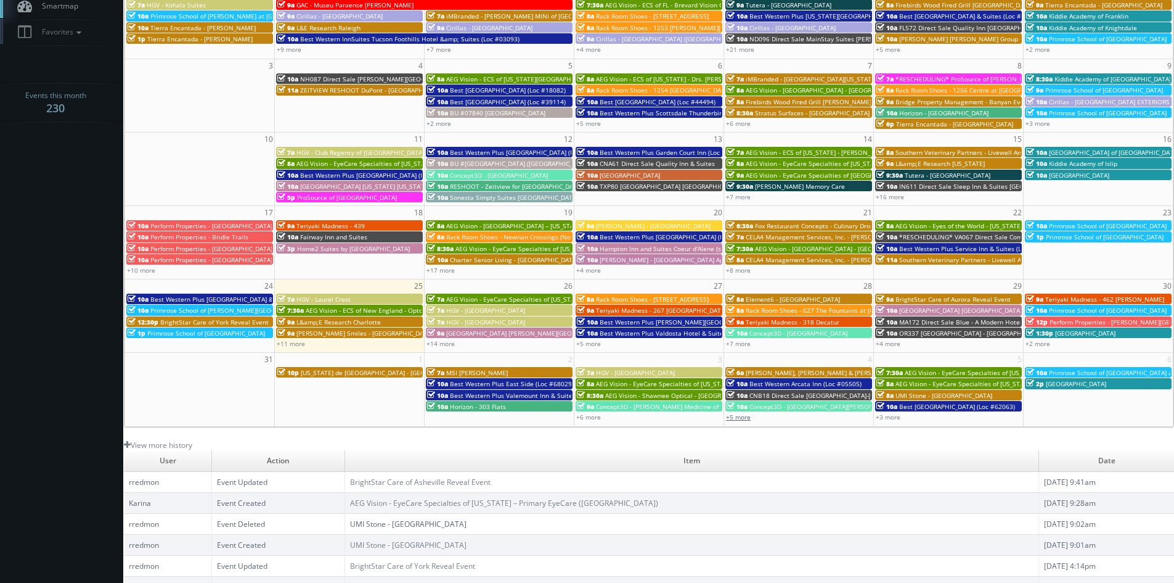
click at [747, 417] on link "+5 more" at bounding box center [738, 416] width 25 height 9
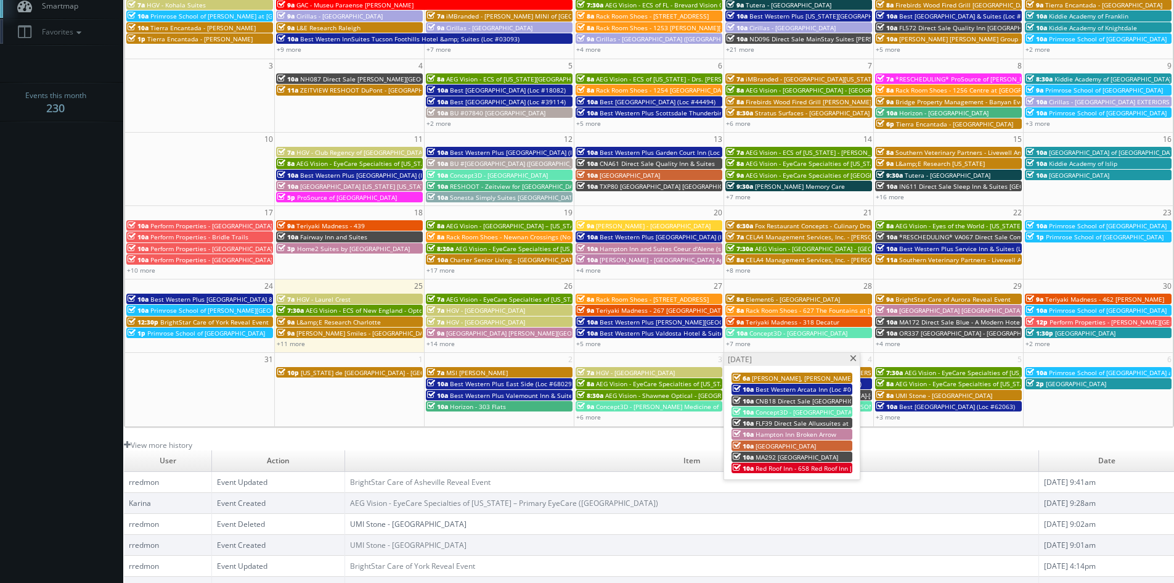
click at [782, 454] on span "MA292 [GEOGRAPHIC_DATA]" at bounding box center [797, 457] width 83 height 9
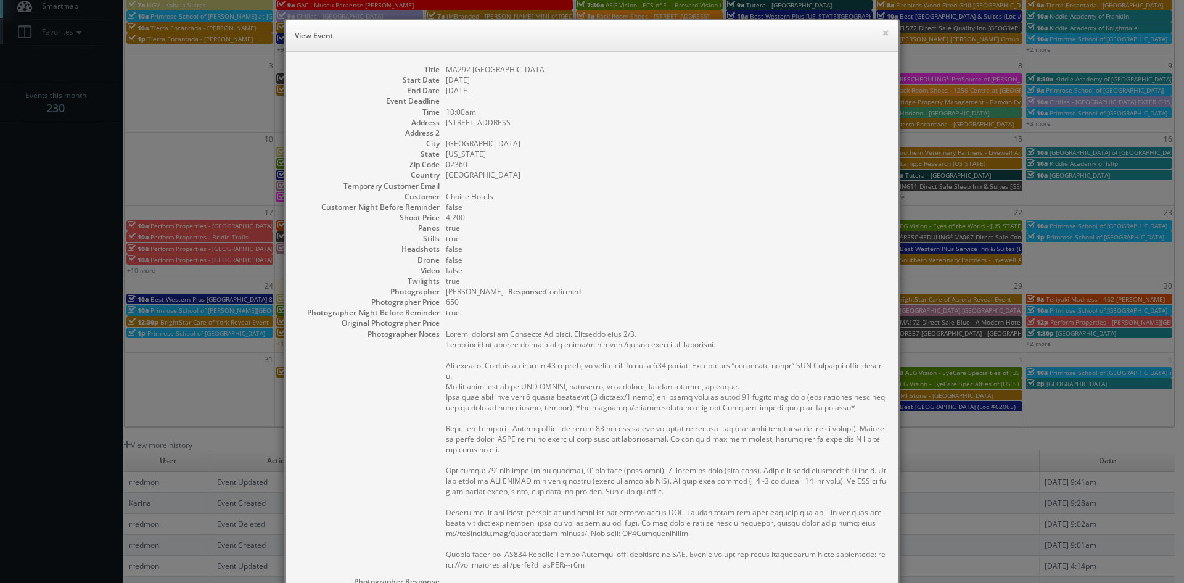
drag, startPoint x: 567, startPoint y: 70, endPoint x: 441, endPoint y: 74, distance: 126.4
click at [446, 74] on dd "MA292 [GEOGRAPHIC_DATA]" at bounding box center [666, 69] width 440 height 10
click at [882, 34] on button "×" at bounding box center [885, 32] width 7 height 9
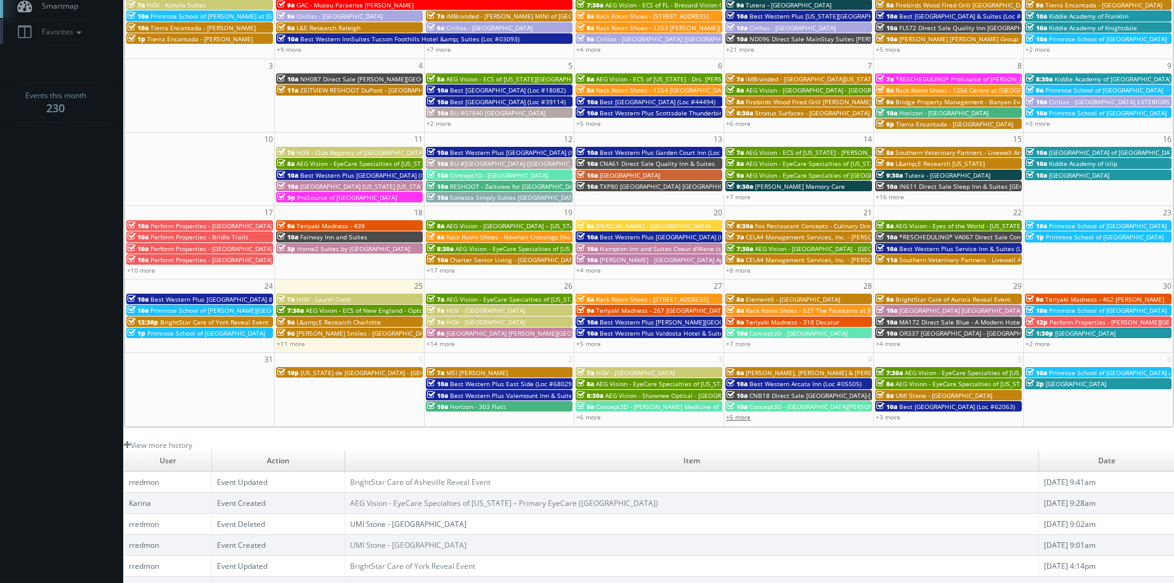
click at [748, 417] on link "+5 more" at bounding box center [738, 416] width 25 height 9
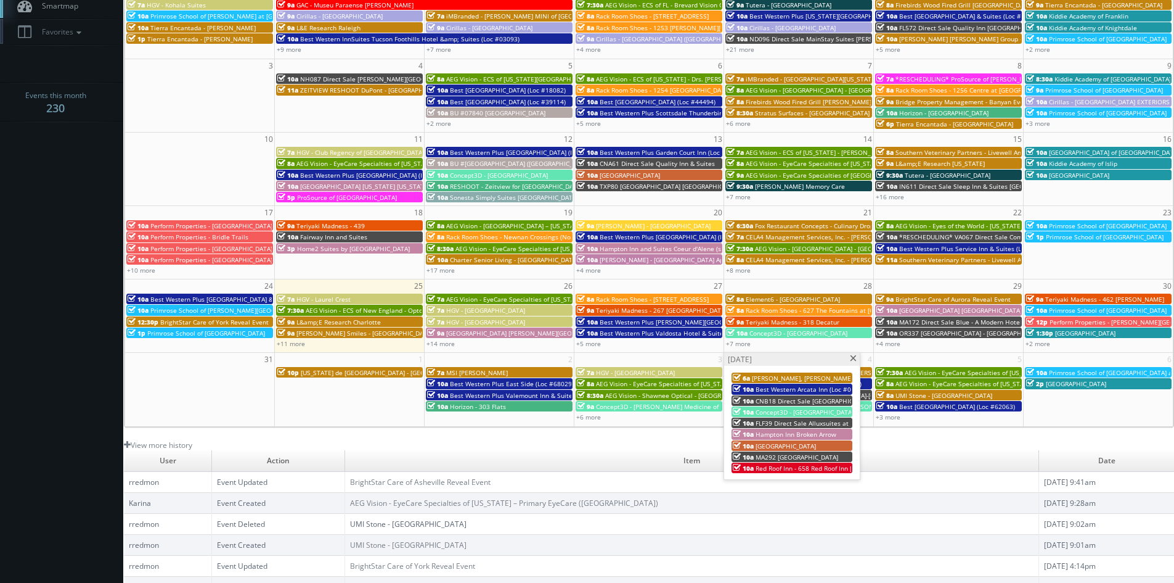
click at [795, 467] on span "Red Roof Inn - 658 Red Roof Inn [GEOGRAPHIC_DATA]" at bounding box center [833, 468] width 155 height 9
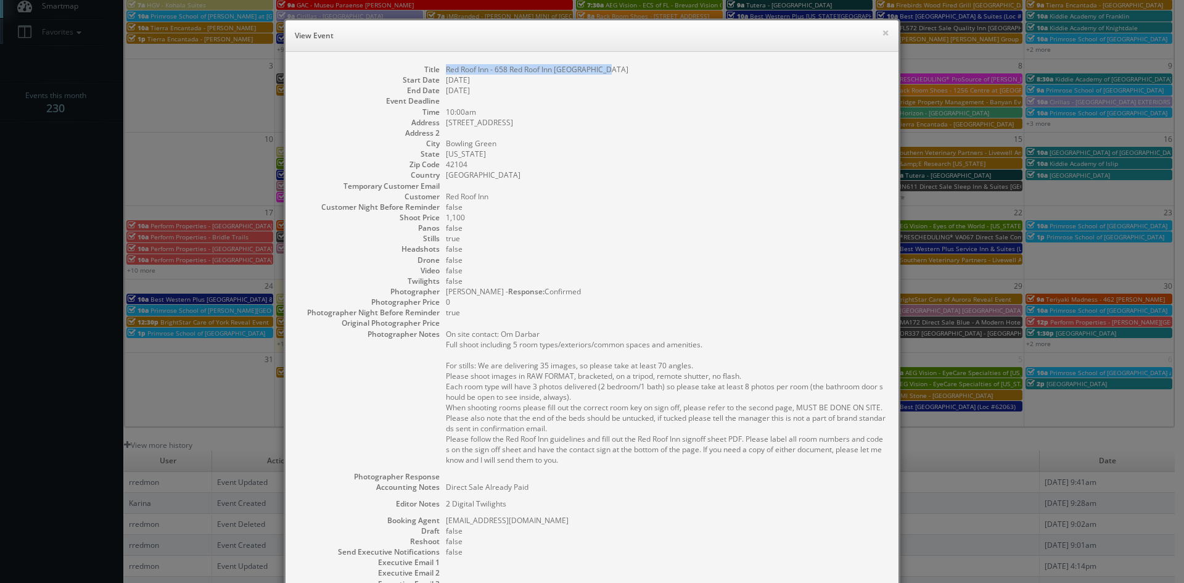
drag, startPoint x: 608, startPoint y: 72, endPoint x: 442, endPoint y: 72, distance: 165.8
click at [446, 72] on dd "Red Roof Inn - 658 Red Roof Inn [GEOGRAPHIC_DATA]" at bounding box center [666, 69] width 440 height 10
click at [882, 35] on button "×" at bounding box center [885, 32] width 7 height 9
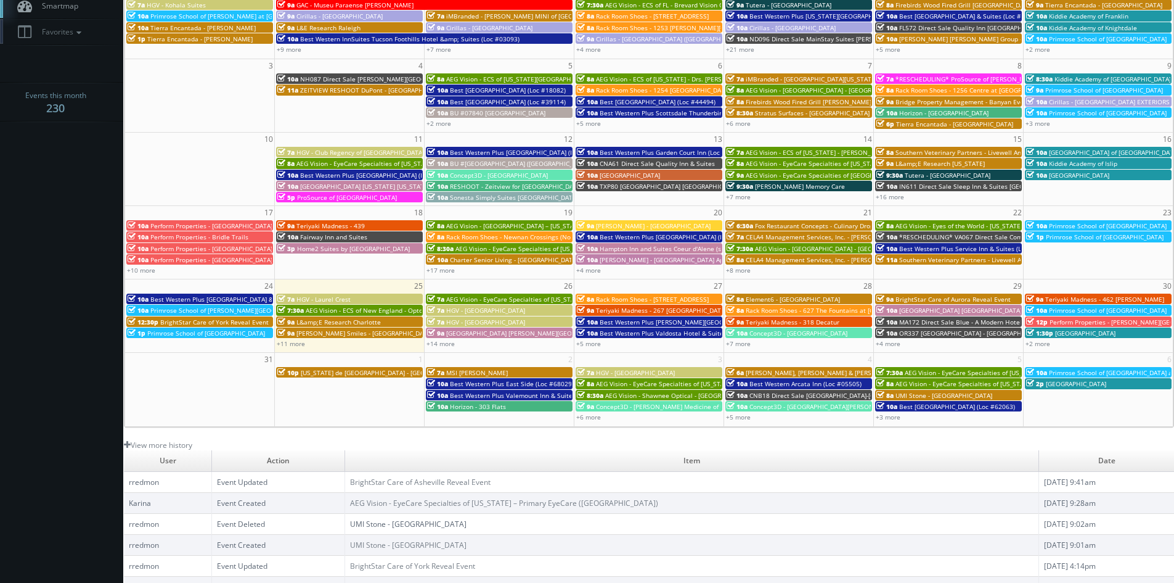
click at [945, 371] on span "AEG Vision - EyeCare Specialties of [US_STATE] – [PERSON_NAME] Vision" at bounding box center [1011, 372] width 213 height 9
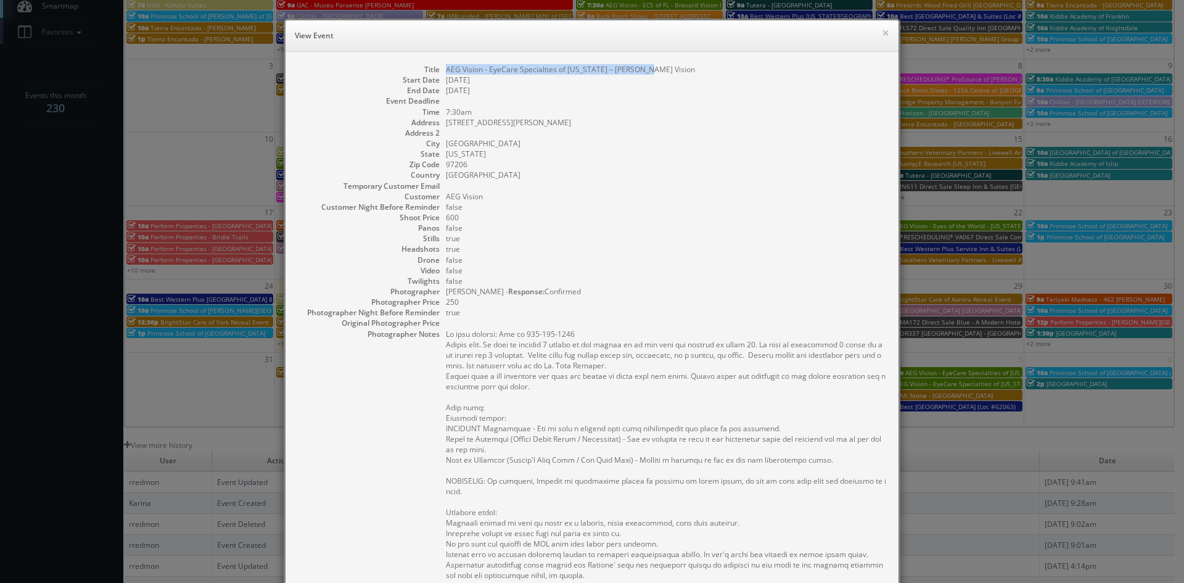
drag, startPoint x: 646, startPoint y: 73, endPoint x: 441, endPoint y: 72, distance: 204.1
click at [446, 72] on dd "AEG Vision - EyeCare Specialties of [US_STATE] – [PERSON_NAME] Vision" at bounding box center [666, 69] width 440 height 10
click at [882, 33] on button "×" at bounding box center [885, 32] width 7 height 9
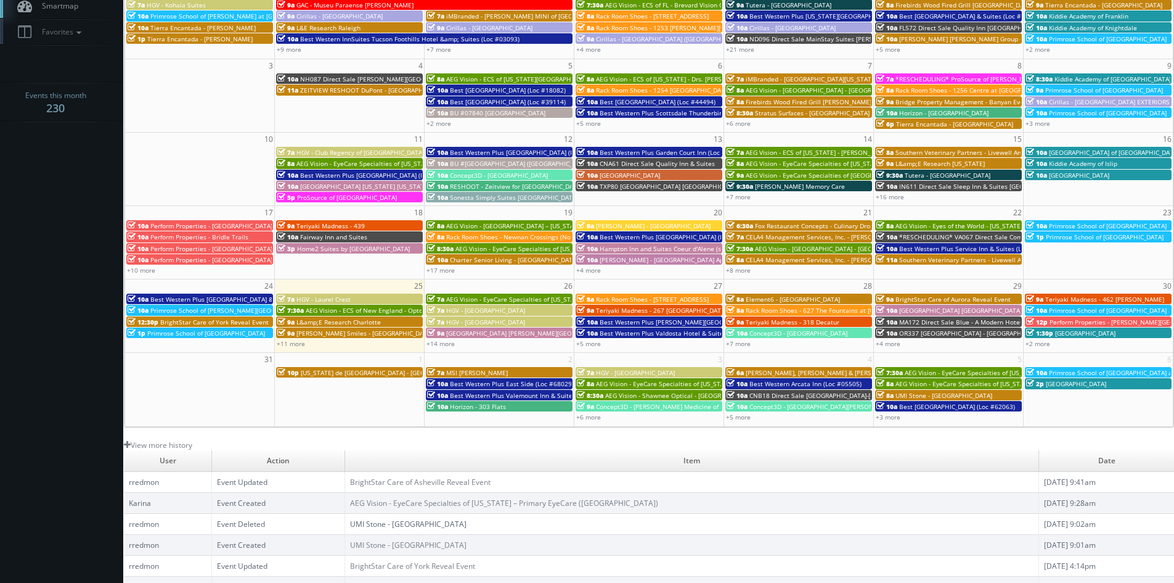
click at [962, 382] on span "AEG Vision - EyeCare Specialties of [US_STATE] - Carolina Family Vision" at bounding box center [1000, 383] width 208 height 9
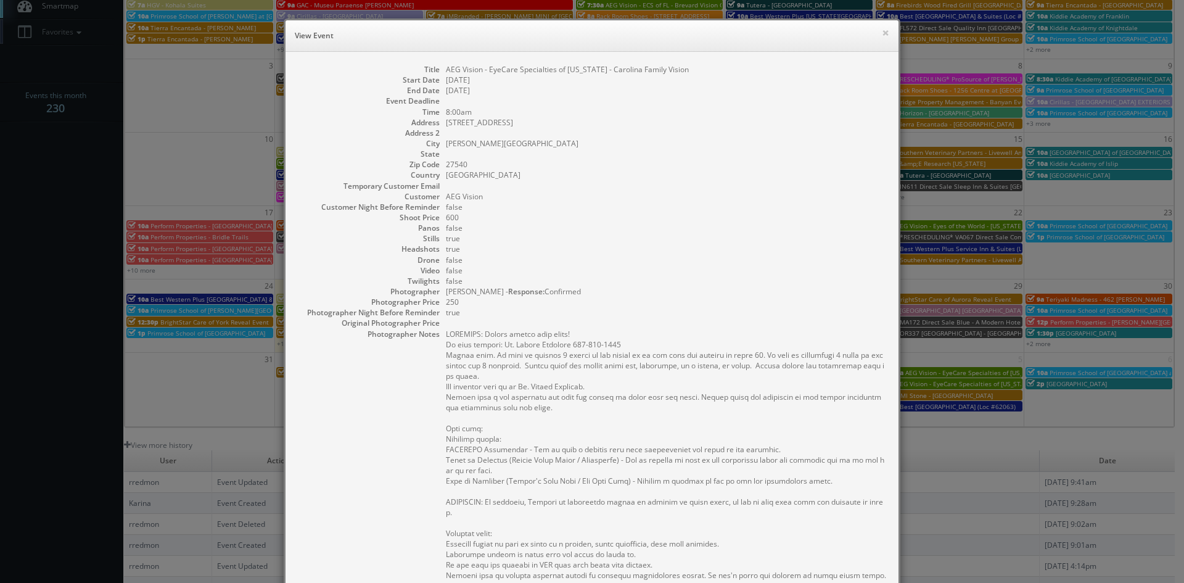
drag, startPoint x: 709, startPoint y: 70, endPoint x: 441, endPoint y: 71, distance: 268.2
click at [446, 71] on dd "AEG Vision - EyeCare Specialties of [US_STATE] - Carolina Family Vision" at bounding box center [666, 69] width 440 height 10
click at [882, 36] on button "×" at bounding box center [885, 32] width 7 height 9
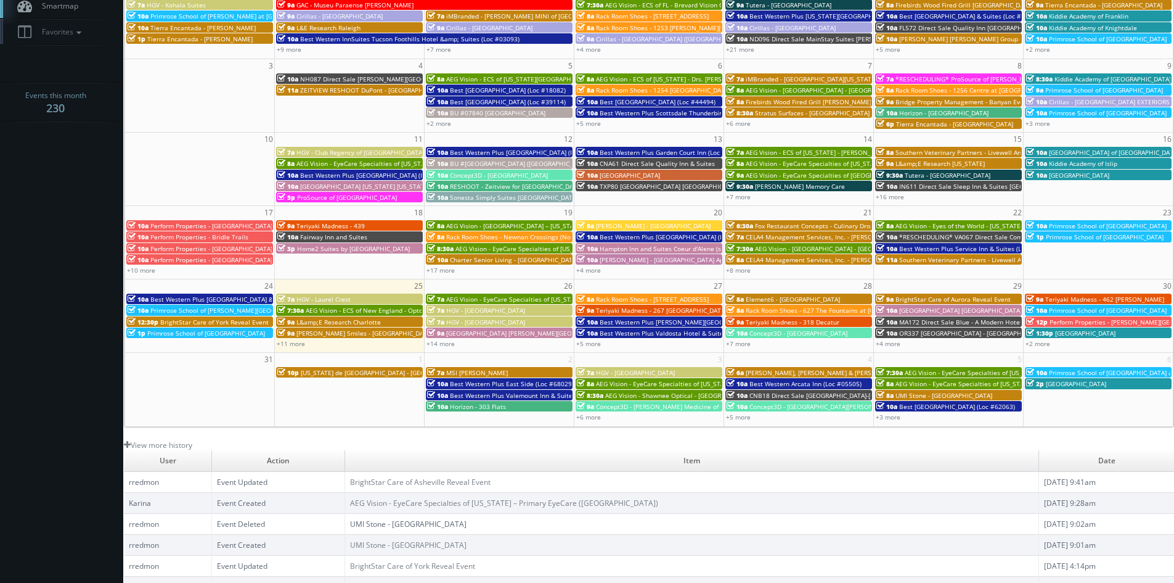
click at [942, 395] on span "UMI Stone - [GEOGRAPHIC_DATA]" at bounding box center [944, 395] width 97 height 9
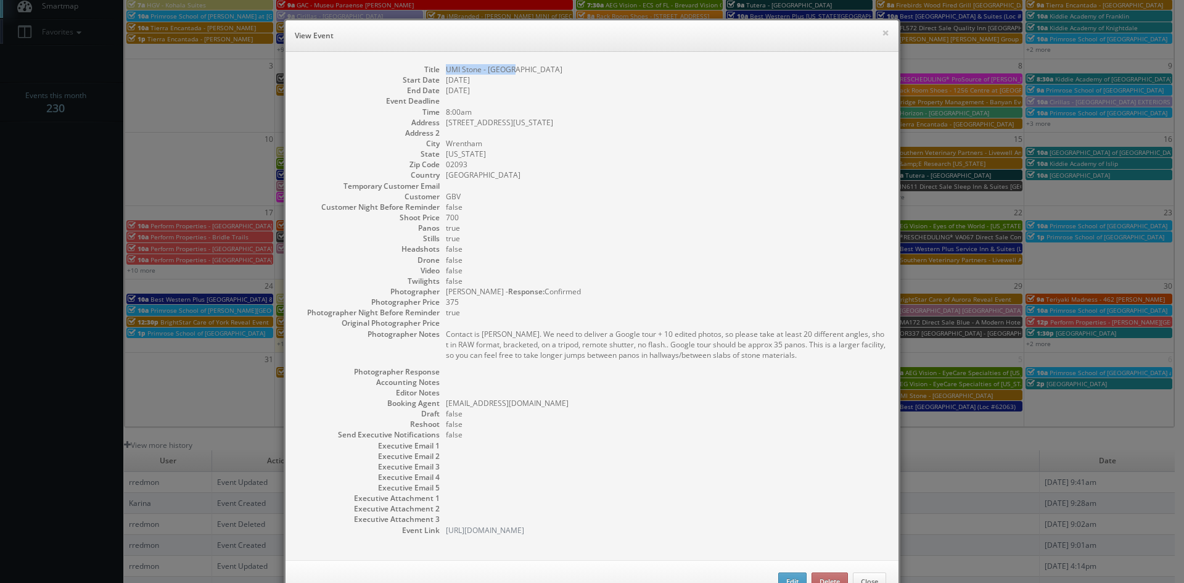
drag, startPoint x: 516, startPoint y: 72, endPoint x: 439, endPoint y: 72, distance: 77.1
click at [439, 72] on dl "Title UMI Stone - Boston Start Date 09/05/2025 End Date 09/05/2025 Event Deadli…" at bounding box center [592, 299] width 588 height 471
click at [882, 36] on button "×" at bounding box center [885, 32] width 7 height 9
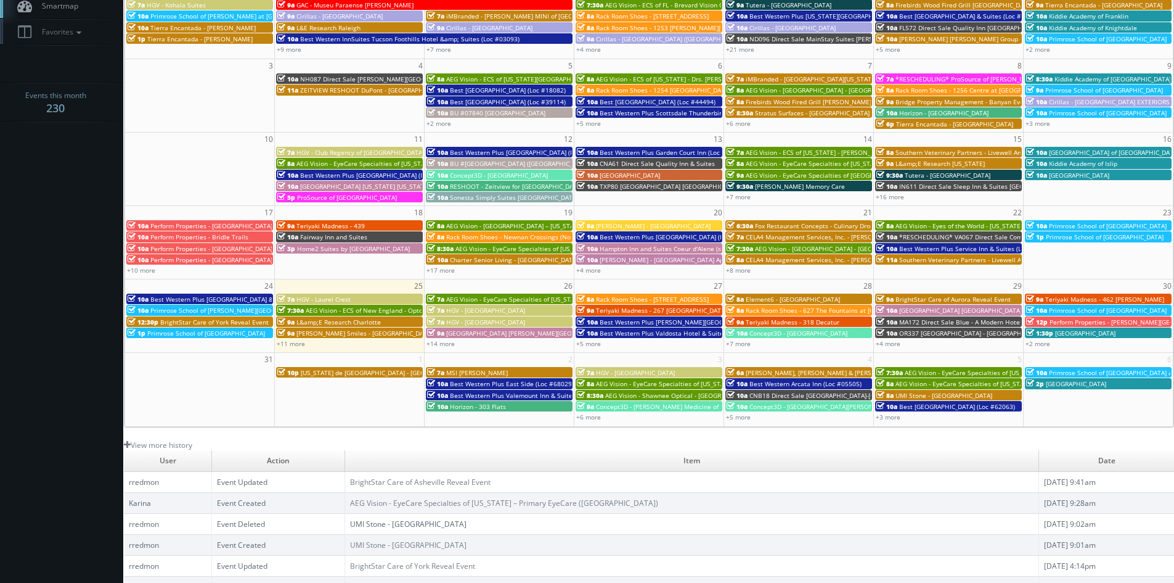
click at [972, 405] on span "Best [GEOGRAPHIC_DATA] (Loc #62063)" at bounding box center [958, 406] width 116 height 9
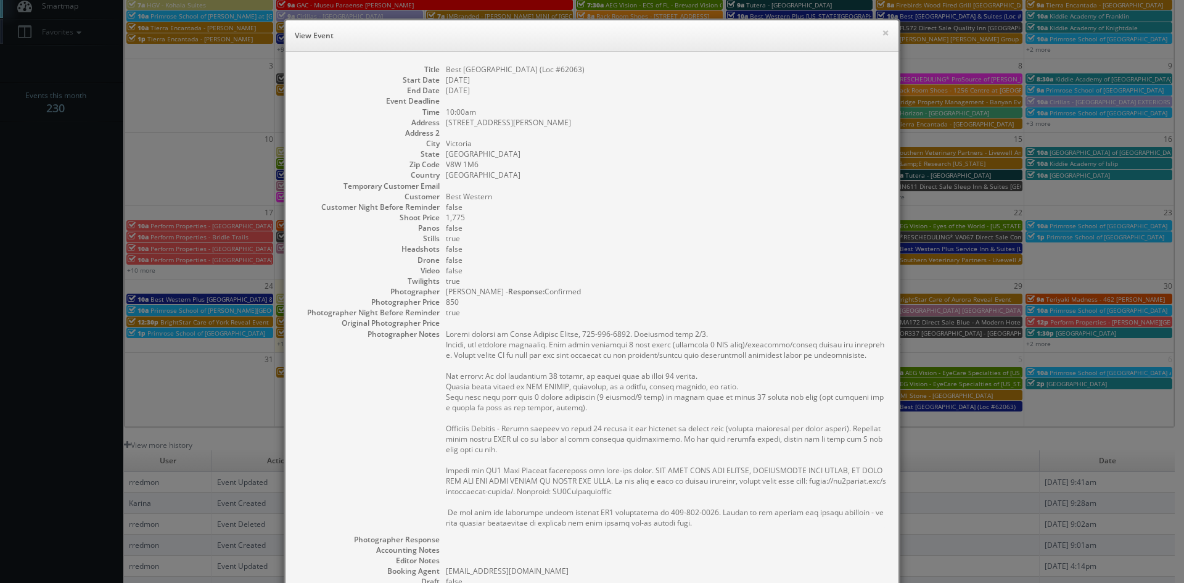
drag, startPoint x: 631, startPoint y: 67, endPoint x: 441, endPoint y: 73, distance: 190.0
click at [446, 73] on dd "Best [GEOGRAPHIC_DATA] (Loc #62063)" at bounding box center [666, 69] width 440 height 10
click at [882, 33] on button "×" at bounding box center [885, 32] width 7 height 9
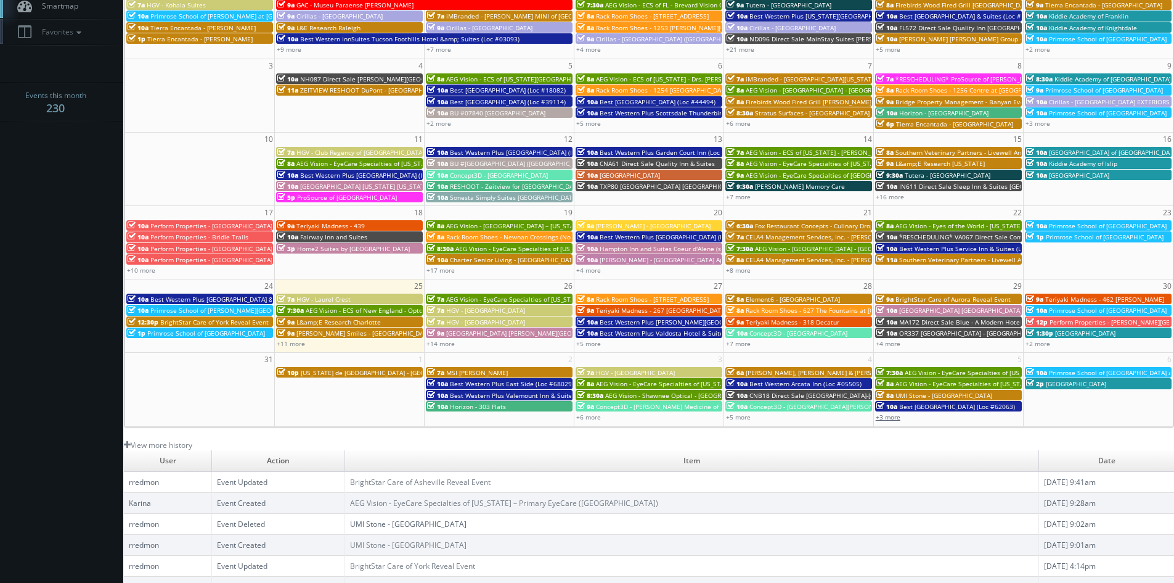
click at [897, 416] on link "+3 more" at bounding box center [888, 416] width 25 height 9
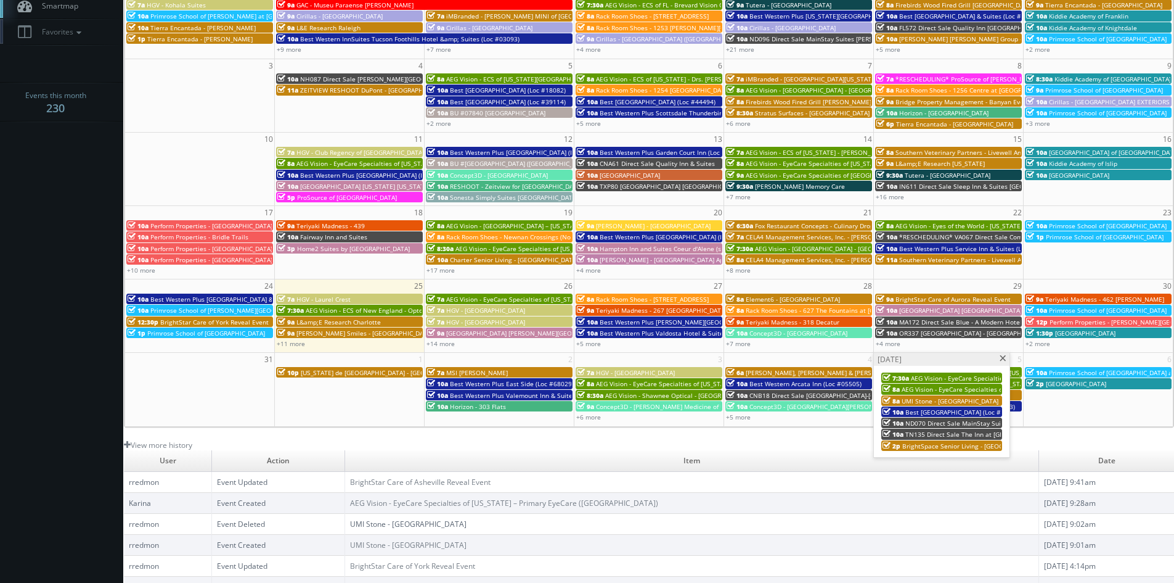
click at [922, 422] on span "ND070 Direct Sale MainStay Suites Tioga" at bounding box center [967, 423] width 123 height 9
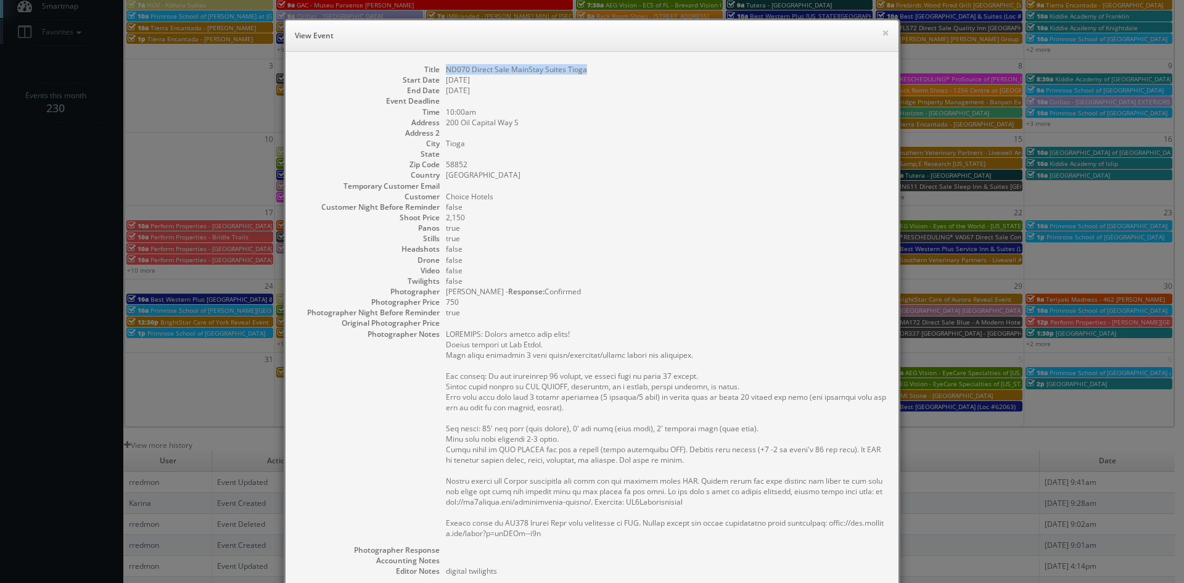
drag, startPoint x: 595, startPoint y: 72, endPoint x: 438, endPoint y: 72, distance: 157.2
click at [438, 72] on dl "Title ND070 Direct Sale MainStay Suites Tioga Start Date 09/05/2025 End Date 09…" at bounding box center [592, 391] width 588 height 655
click at [882, 33] on button "×" at bounding box center [885, 32] width 7 height 9
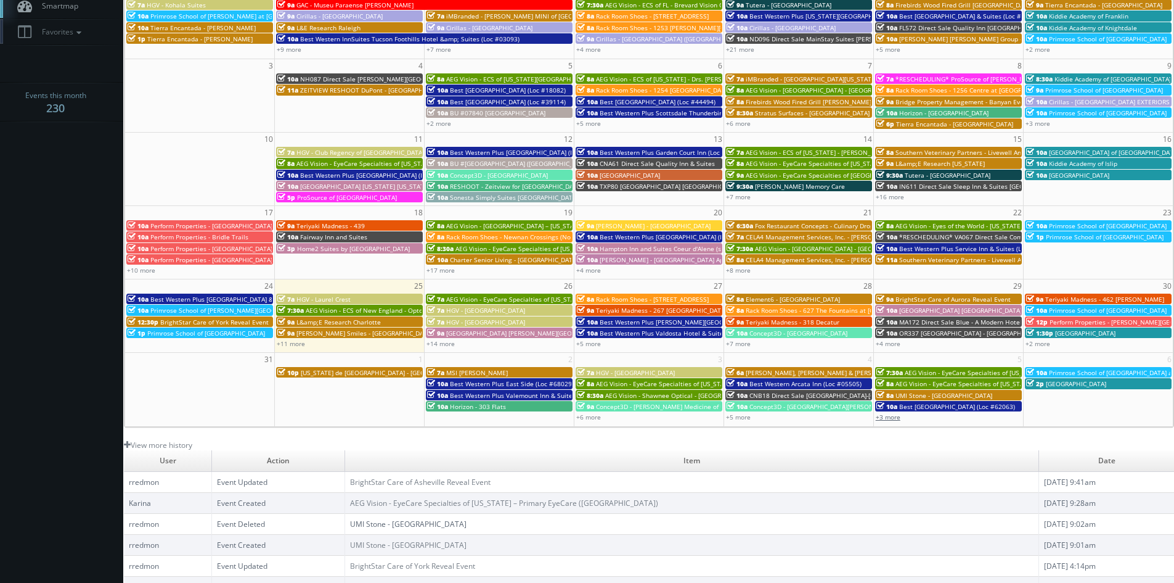
click at [896, 419] on link "+3 more" at bounding box center [888, 416] width 25 height 9
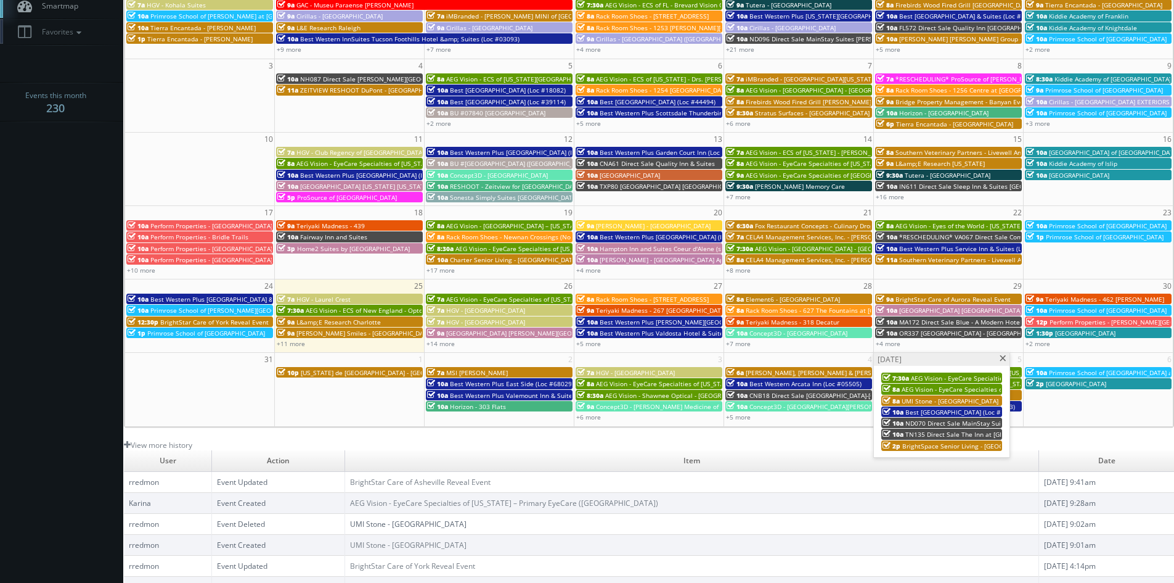
click at [914, 436] on span "TN135 Direct Sale The Inn at [GEOGRAPHIC_DATA], Ascend Hotel Collection" at bounding box center [1017, 434] width 223 height 9
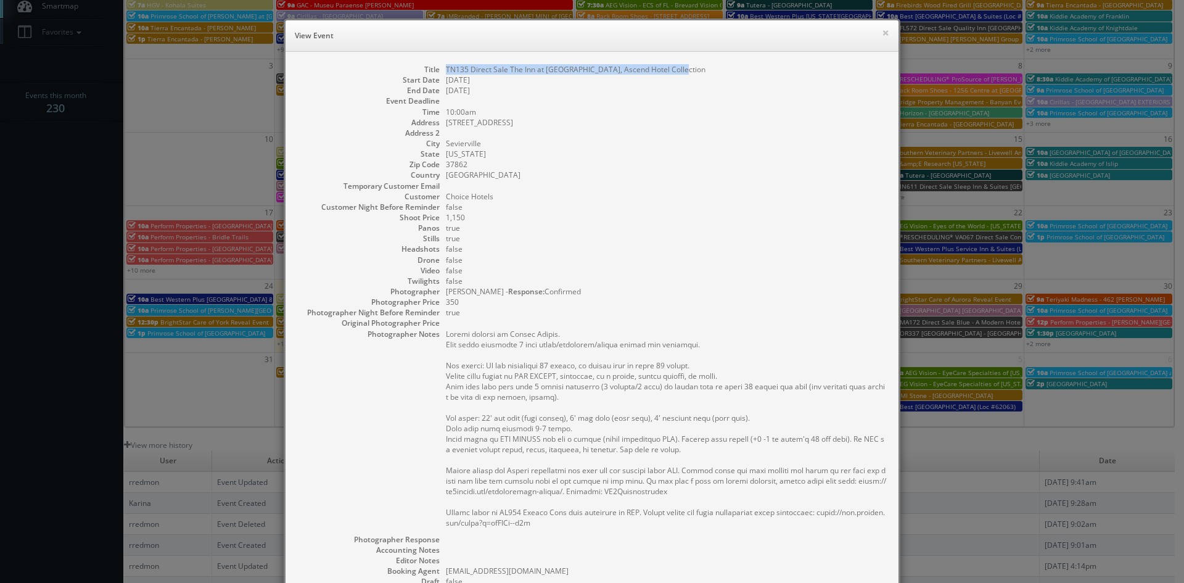
drag, startPoint x: 685, startPoint y: 68, endPoint x: 439, endPoint y: 72, distance: 246.0
click at [439, 72] on dl "Title TN135 Direct Sale The Inn at Apple Valley, Ascend Hotel Collection Start …" at bounding box center [592, 383] width 588 height 639
click at [883, 35] on button "×" at bounding box center [885, 32] width 7 height 9
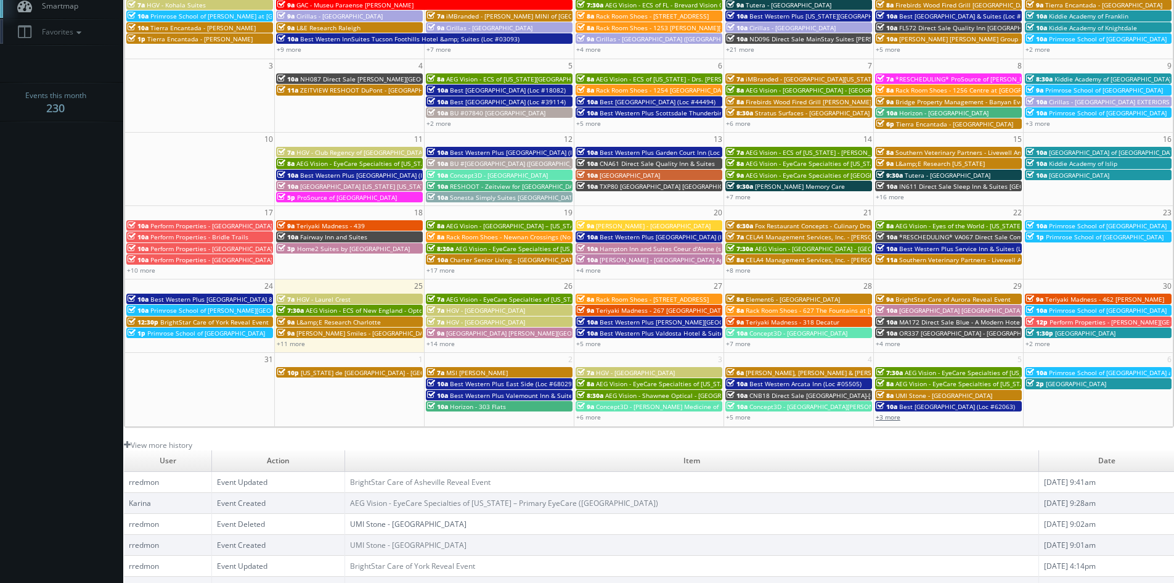
click at [895, 417] on link "+3 more" at bounding box center [888, 416] width 25 height 9
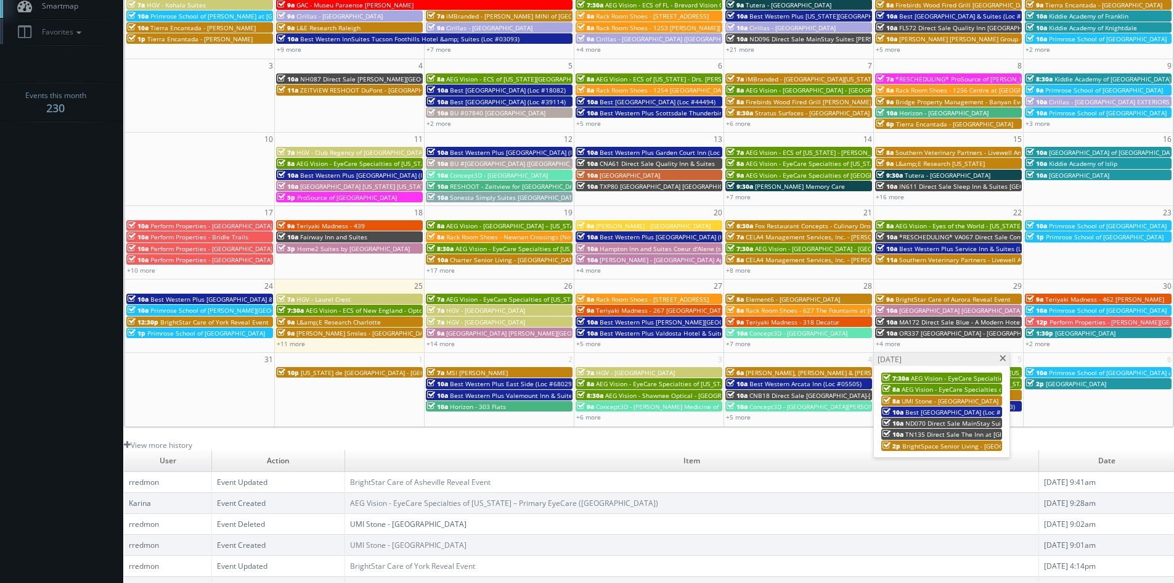
click at [923, 443] on span "BrightSpace Senior Living - [GEOGRAPHIC_DATA]" at bounding box center [974, 445] width 142 height 9
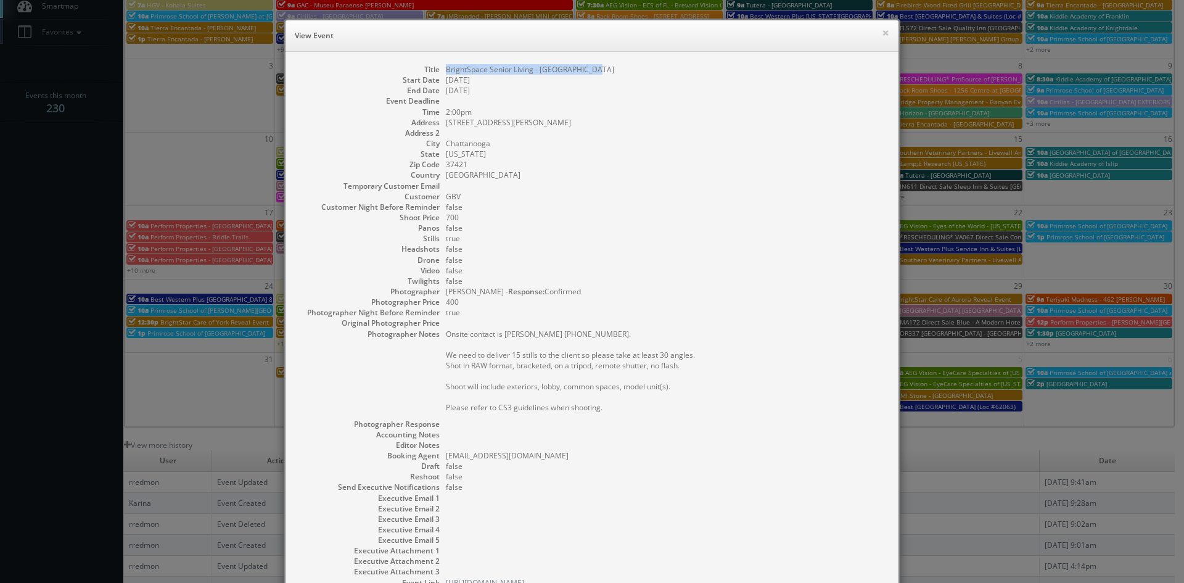
drag, startPoint x: 592, startPoint y: 74, endPoint x: 438, endPoint y: 73, distance: 154.8
click at [438, 73] on dl "Title BrightSpace Senior Living - Hickory Valley Start Date 09/05/2025 End Date…" at bounding box center [592, 325] width 588 height 523
click at [882, 32] on button "×" at bounding box center [885, 32] width 7 height 9
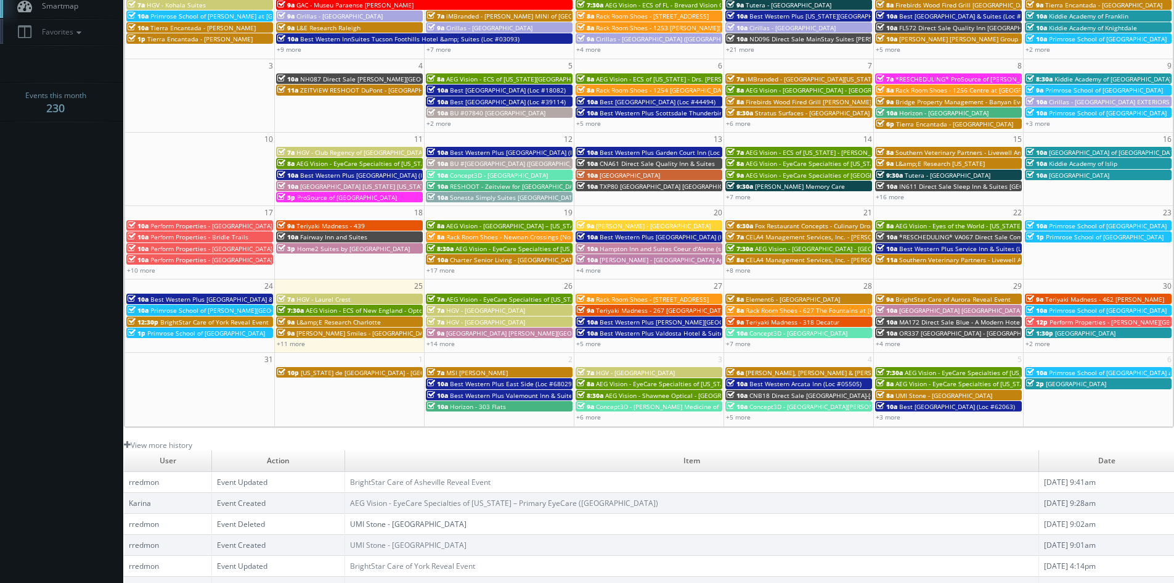
click at [1082, 374] on span "Primrose School of [GEOGRAPHIC_DATA] at [GEOGRAPHIC_DATA]" at bounding box center [1143, 372] width 188 height 9
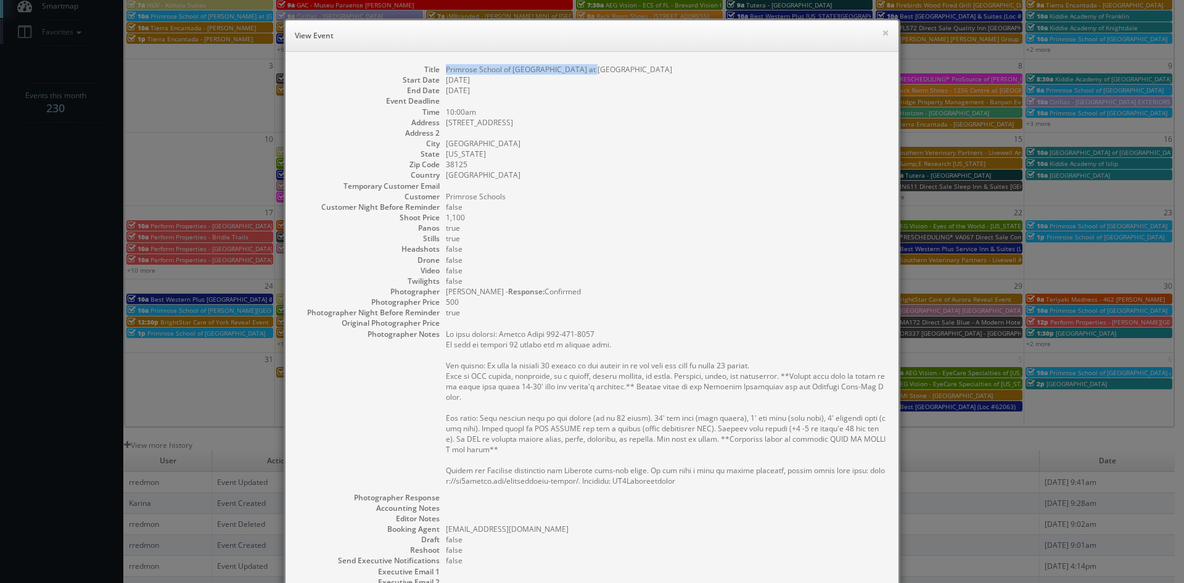
drag, startPoint x: 605, startPoint y: 72, endPoint x: 442, endPoint y: 71, distance: 162.8
click at [446, 71] on dd "Primrose School of [GEOGRAPHIC_DATA] at [GEOGRAPHIC_DATA]" at bounding box center [666, 69] width 440 height 10
click at [882, 34] on button "×" at bounding box center [885, 32] width 7 height 9
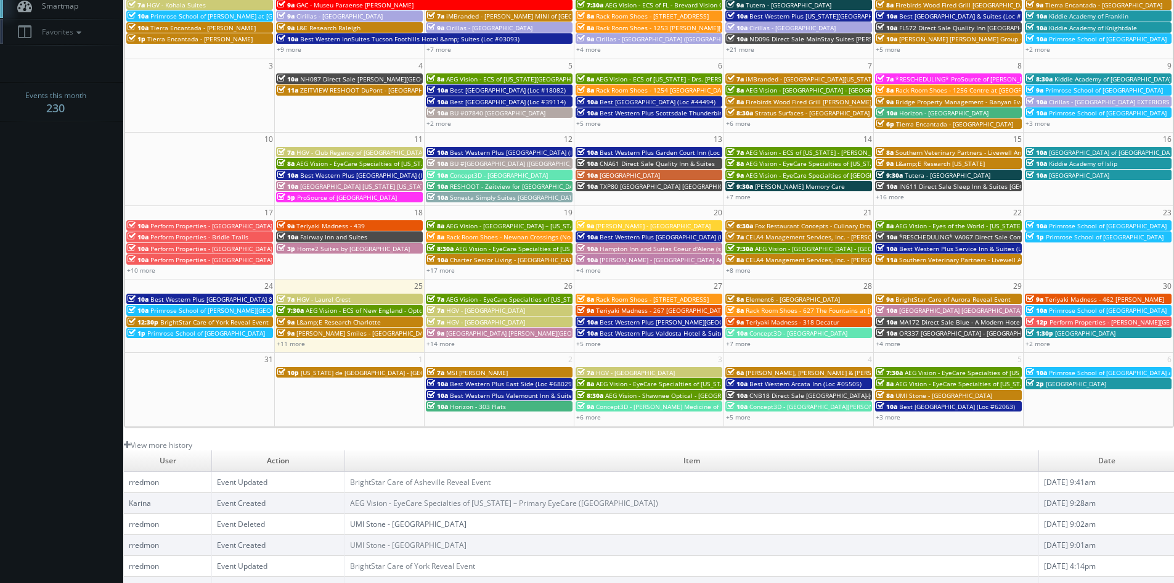
click at [1107, 386] on span "[GEOGRAPHIC_DATA]" at bounding box center [1076, 383] width 60 height 9
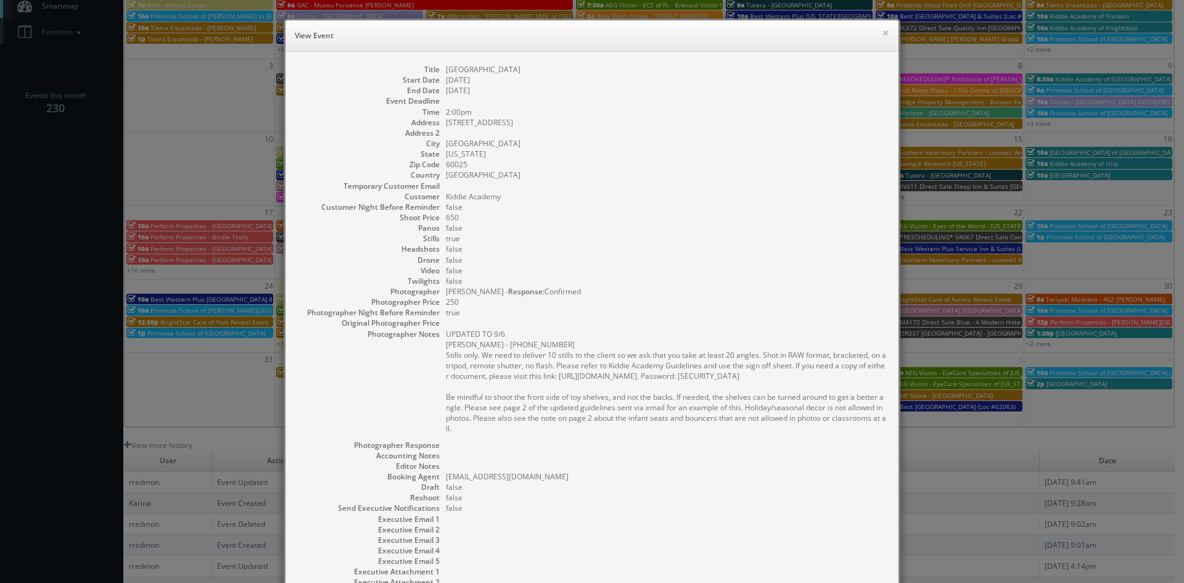
drag, startPoint x: 550, startPoint y: 73, endPoint x: 438, endPoint y: 67, distance: 111.8
click at [438, 67] on dl "Title Kiddie Academy of Glenview Start Date 09/06/2025 End Date 09/06/2025 Even…" at bounding box center [592, 336] width 588 height 544
click at [882, 36] on button "×" at bounding box center [885, 32] width 7 height 9
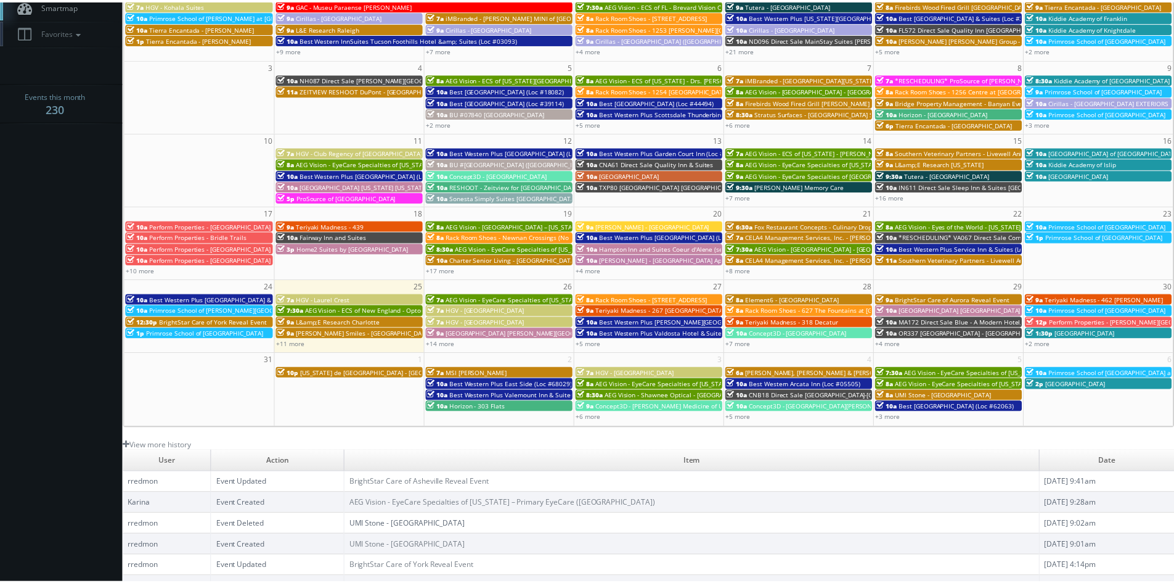
scroll to position [0, 0]
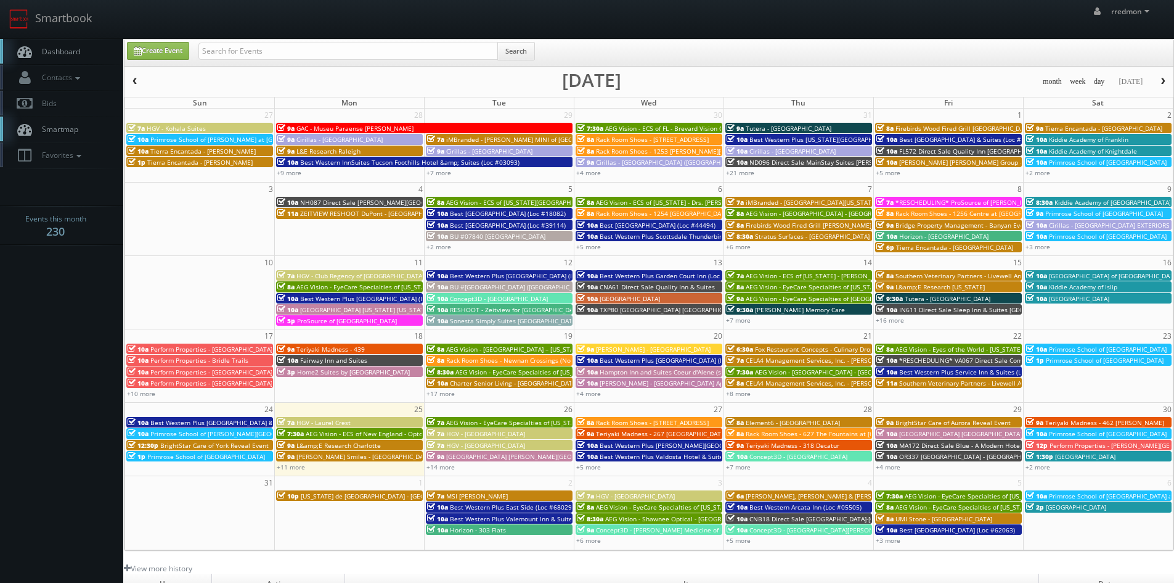
click at [1162, 80] on span "button" at bounding box center [1163, 81] width 9 height 7
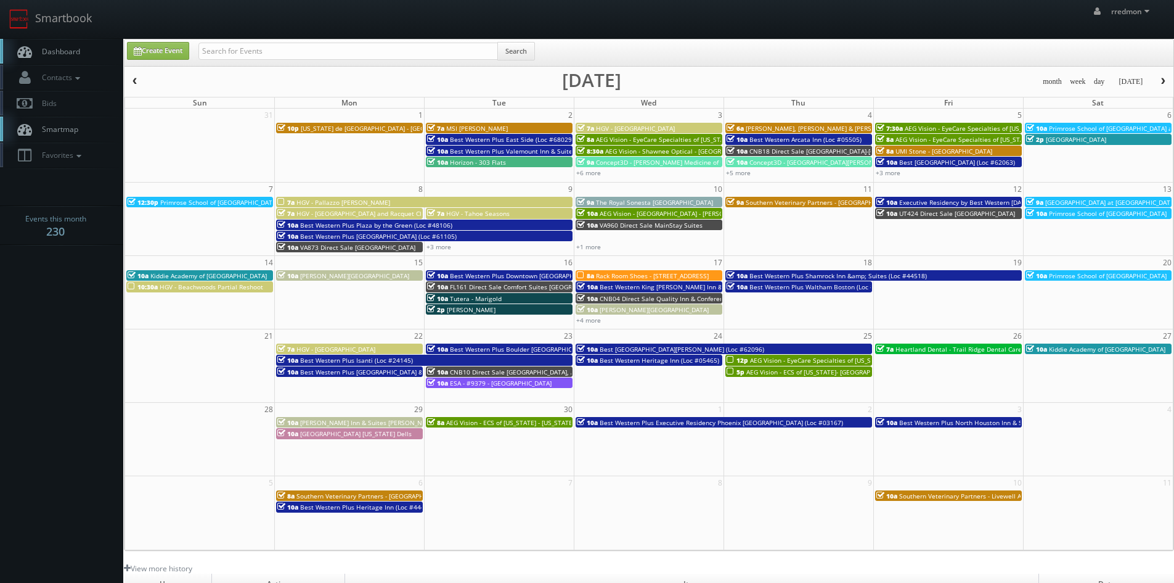
click at [200, 202] on span "Primrose School of San Ramon" at bounding box center [243, 202] width 166 height 9
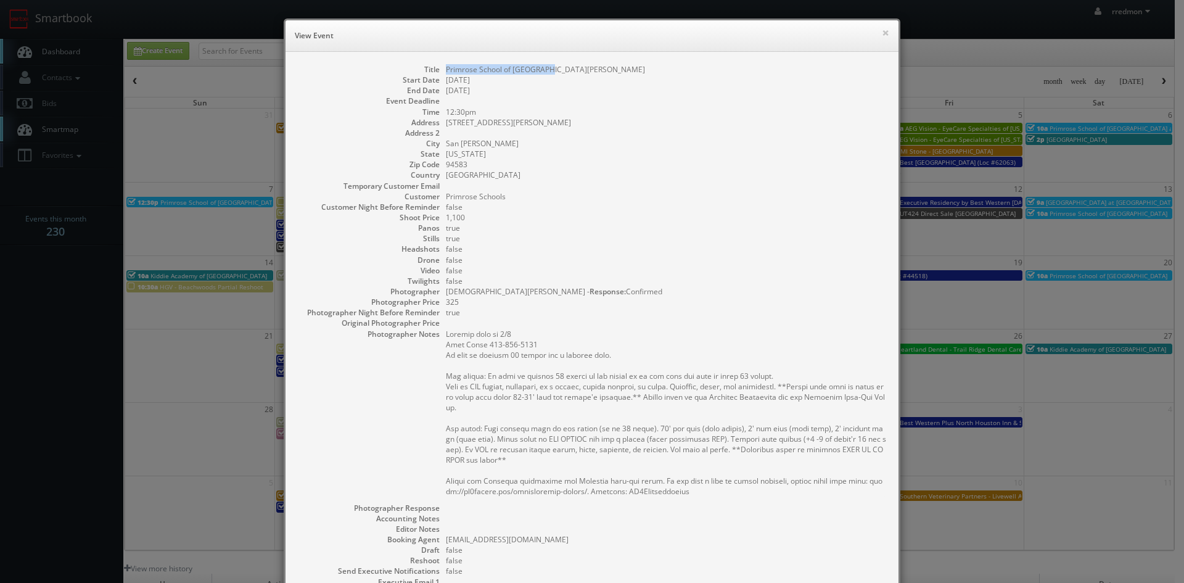
drag, startPoint x: 558, startPoint y: 70, endPoint x: 441, endPoint y: 73, distance: 116.6
click at [446, 73] on dd "Primrose School of San Ramon" at bounding box center [666, 69] width 440 height 10
click at [882, 36] on button "×" at bounding box center [885, 32] width 7 height 9
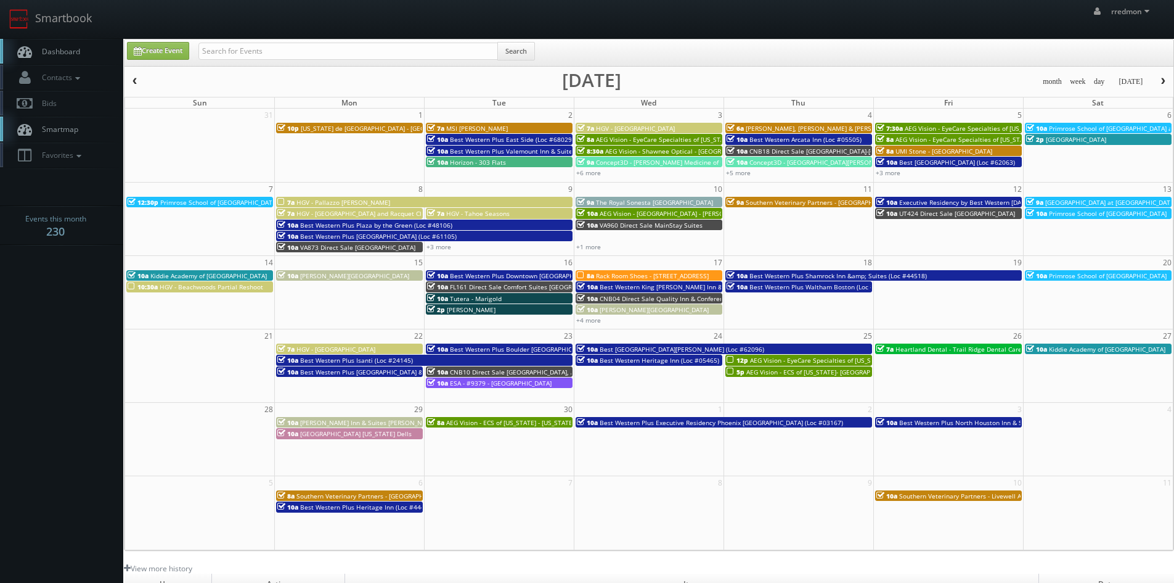
click at [141, 81] on button "button" at bounding box center [135, 81] width 21 height 15
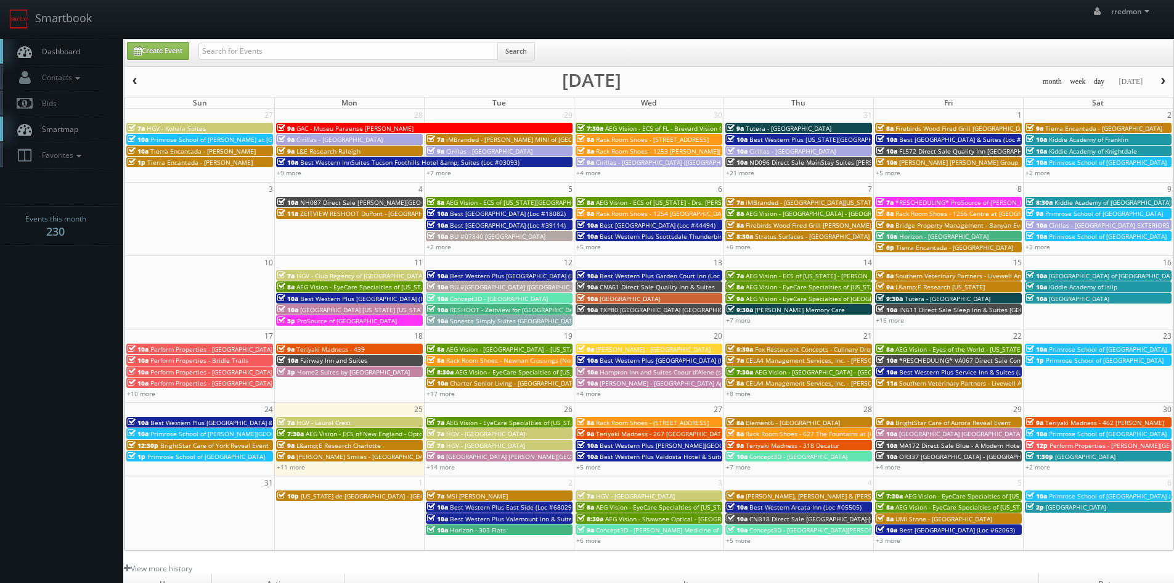
scroll to position [62, 0]
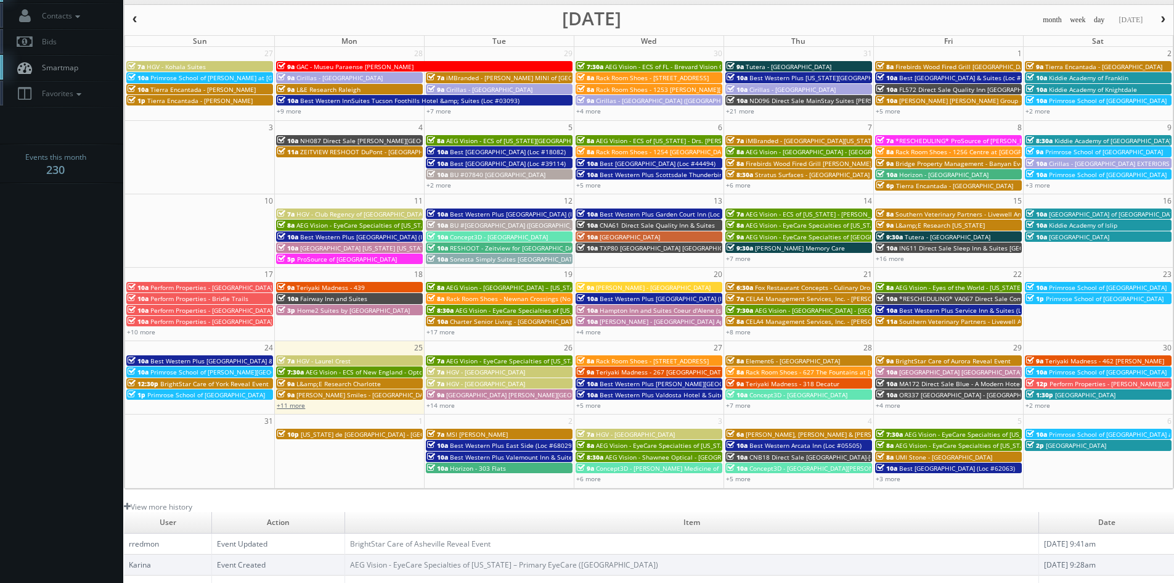
click at [302, 406] on link "+11 more" at bounding box center [291, 405] width 28 height 9
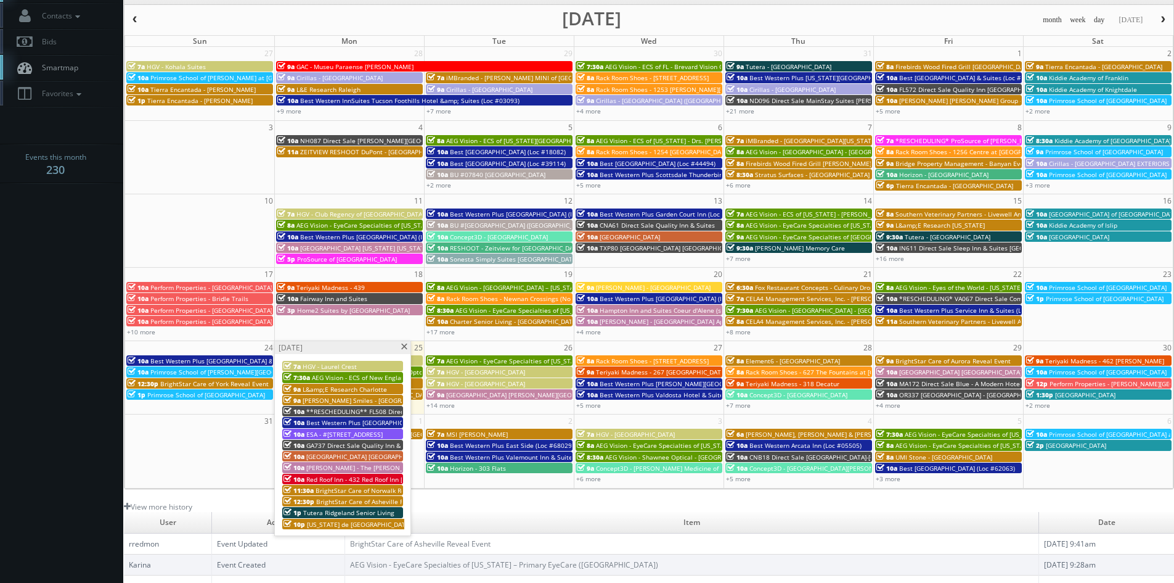
click at [356, 466] on span "[PERSON_NAME] - The [PERSON_NAME] House Apartments" at bounding box center [392, 467] width 173 height 9
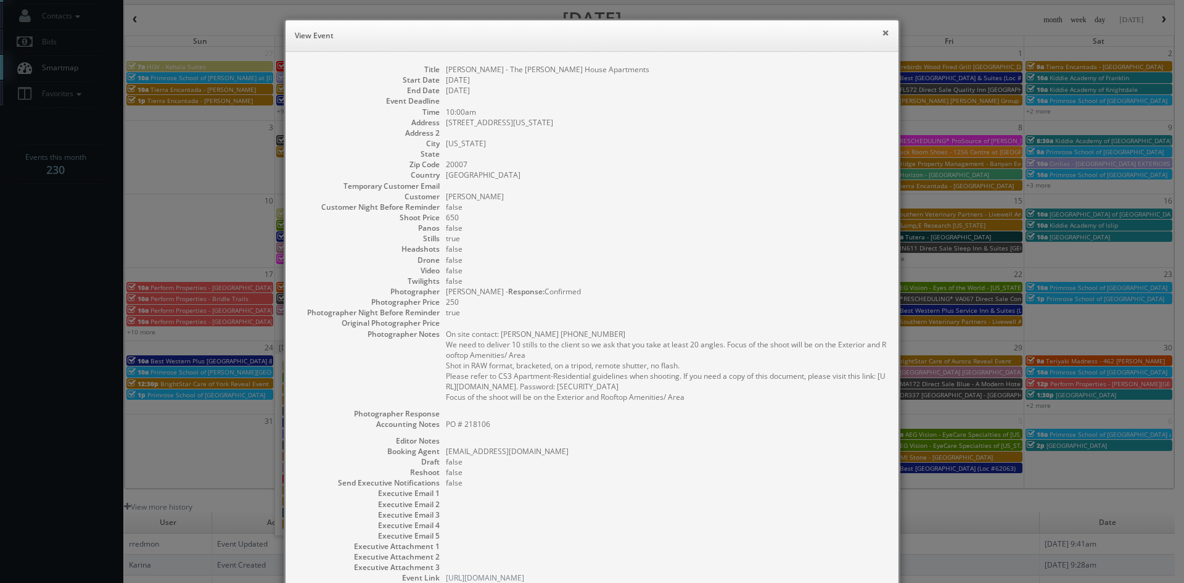
click at [882, 33] on button "×" at bounding box center [885, 32] width 7 height 9
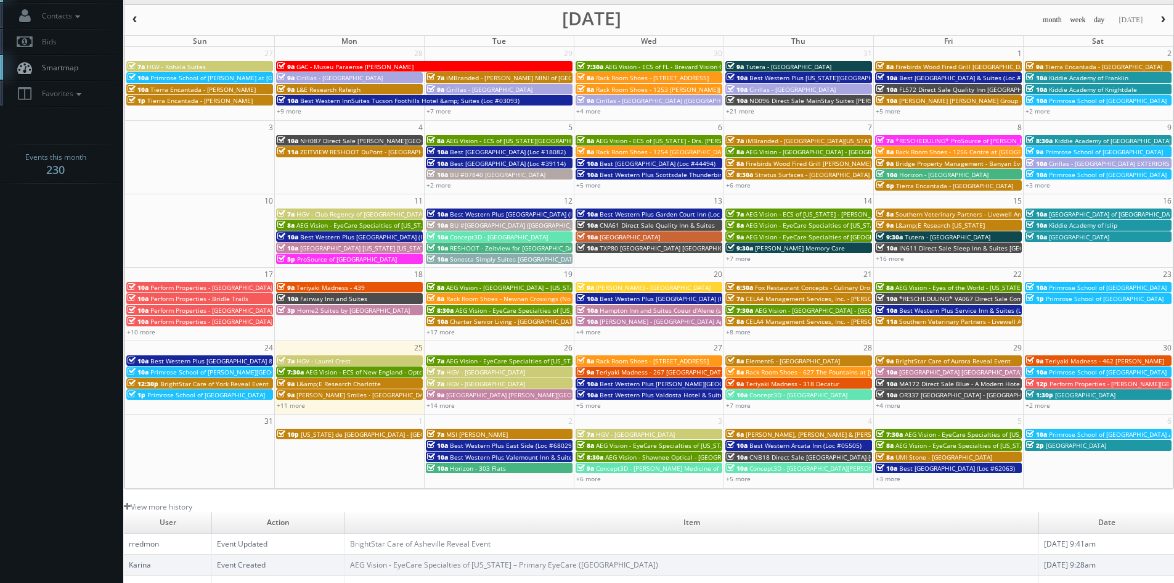
scroll to position [123, 0]
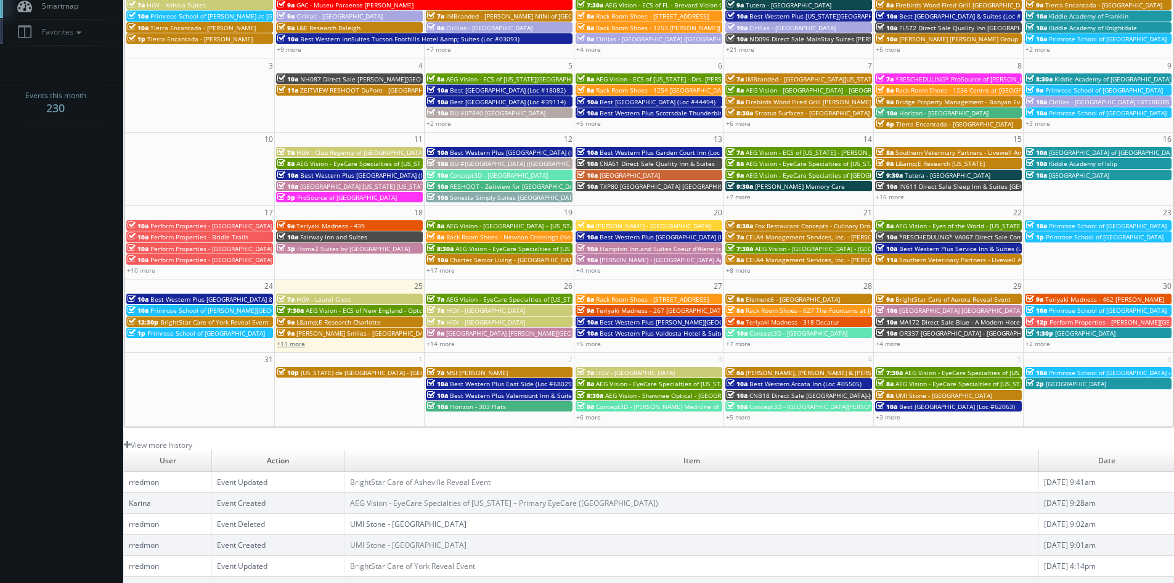
click at [305, 344] on link "+11 more" at bounding box center [291, 343] width 28 height 9
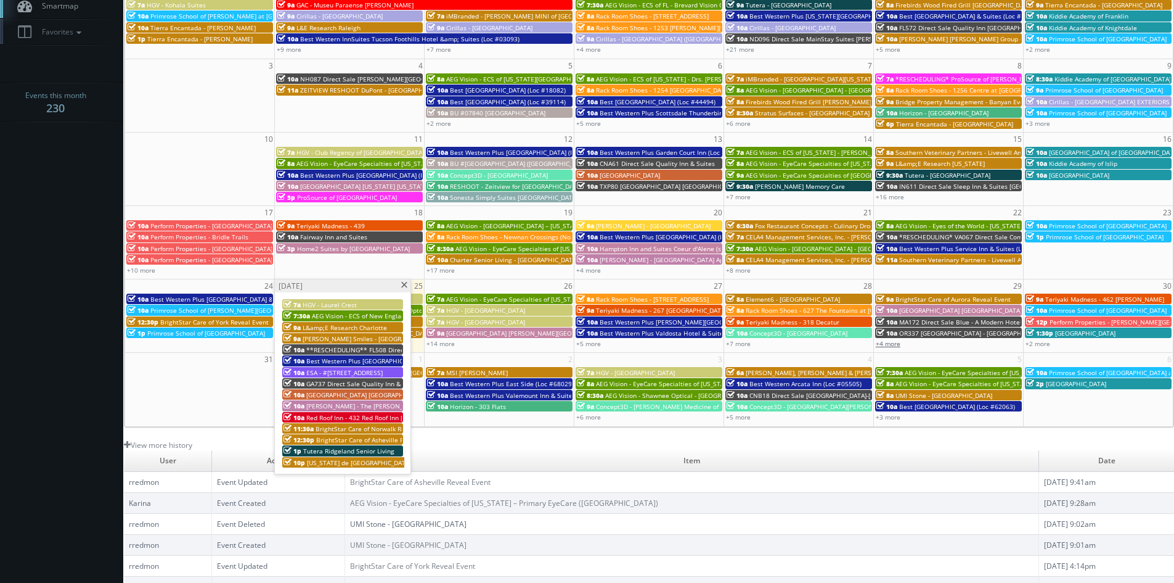
click at [894, 345] on link "+4 more" at bounding box center [888, 343] width 25 height 9
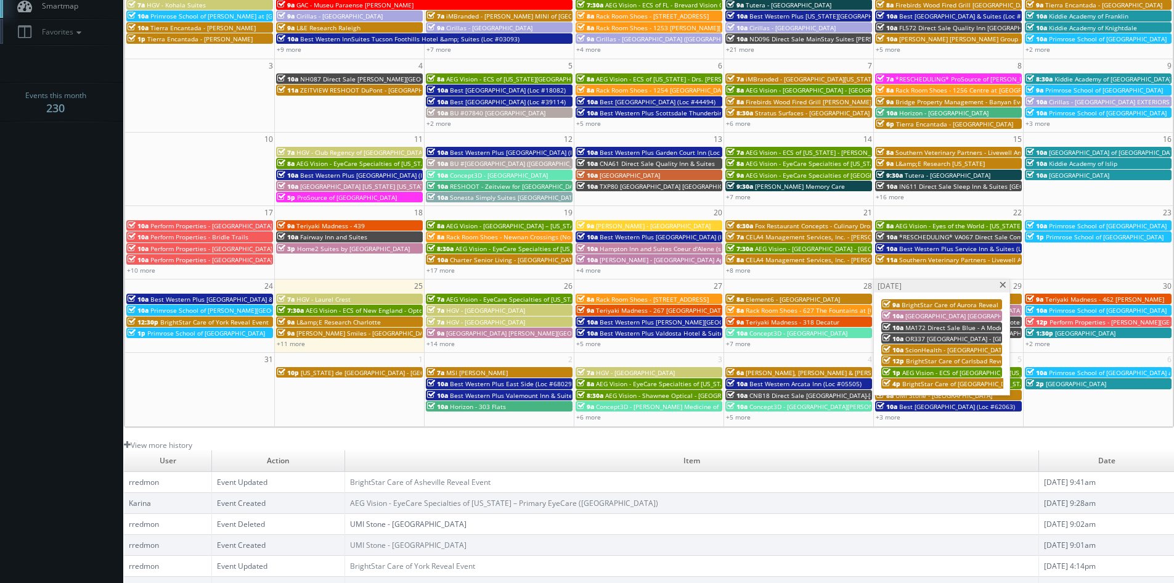
click at [1002, 287] on span at bounding box center [1003, 285] width 8 height 7
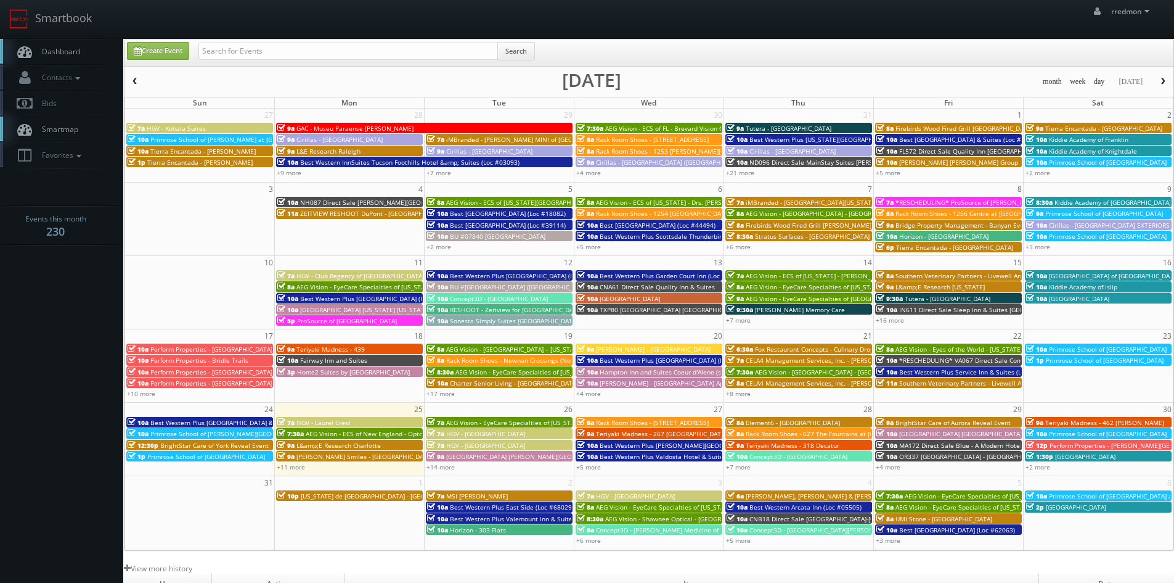
scroll to position [62, 0]
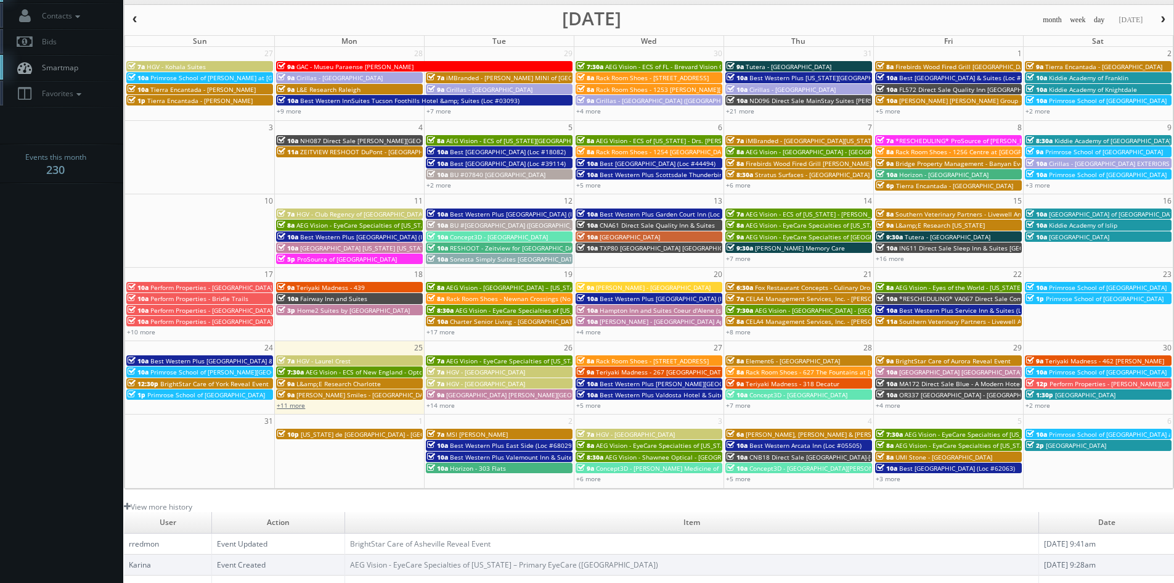
click at [295, 409] on link "+11 more" at bounding box center [291, 405] width 28 height 9
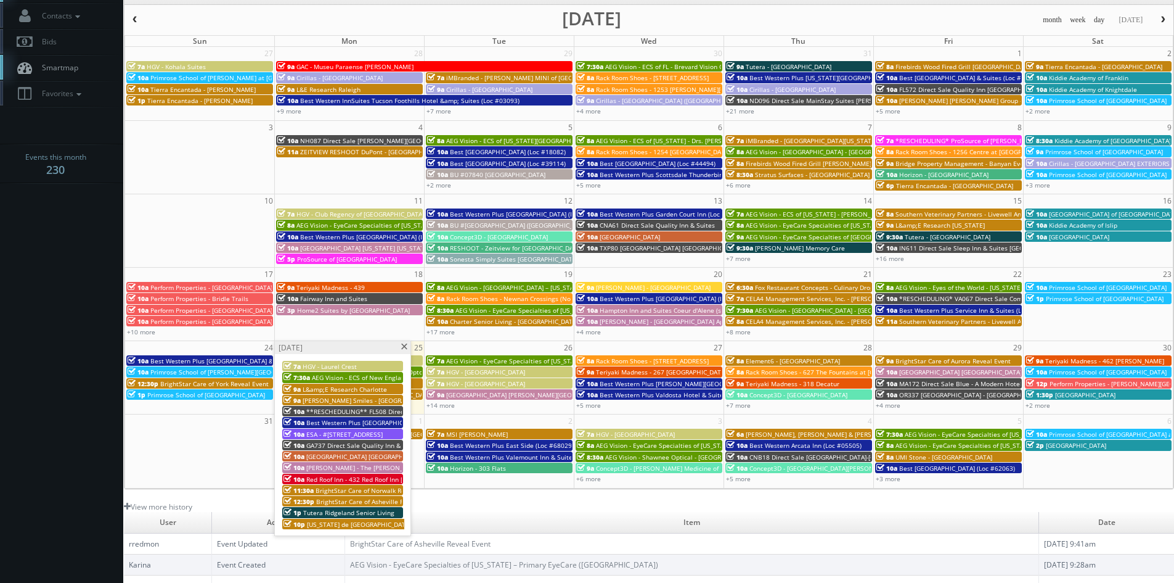
click at [353, 385] on span "L&amp;E Research Charlotte" at bounding box center [345, 389] width 84 height 9
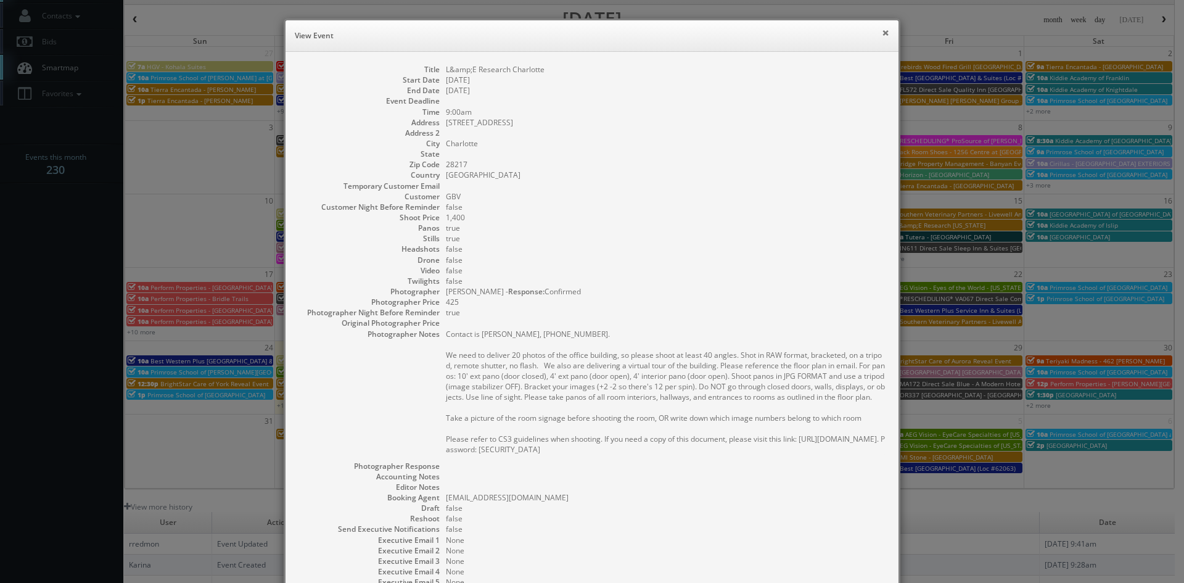
click at [883, 30] on button "×" at bounding box center [885, 32] width 7 height 9
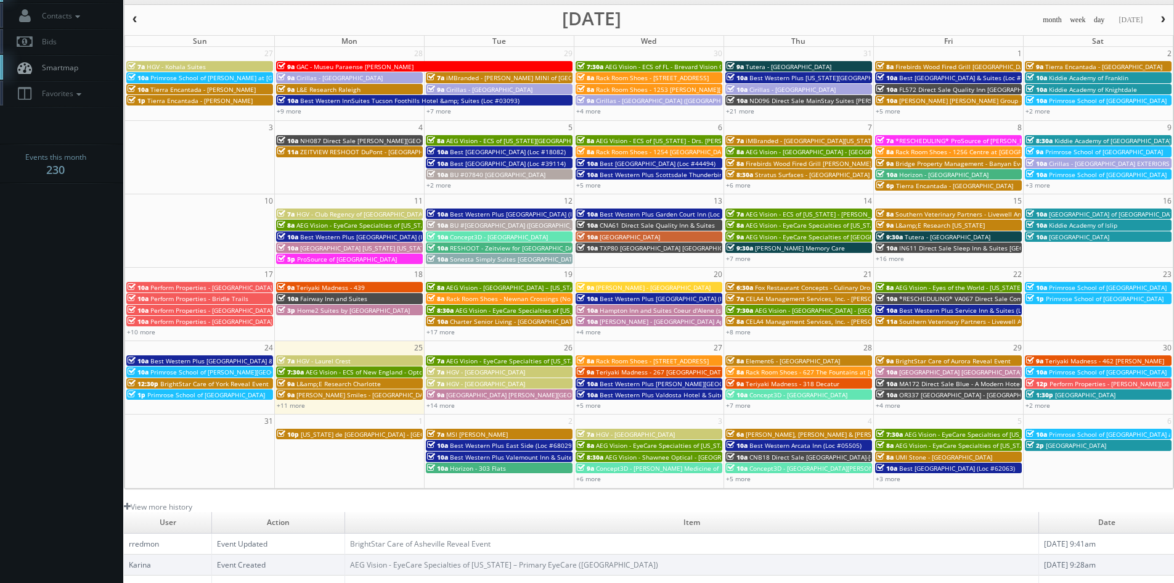
click at [326, 396] on span "[PERSON_NAME] Smiles - [GEOGRAPHIC_DATA]" at bounding box center [365, 394] width 136 height 9
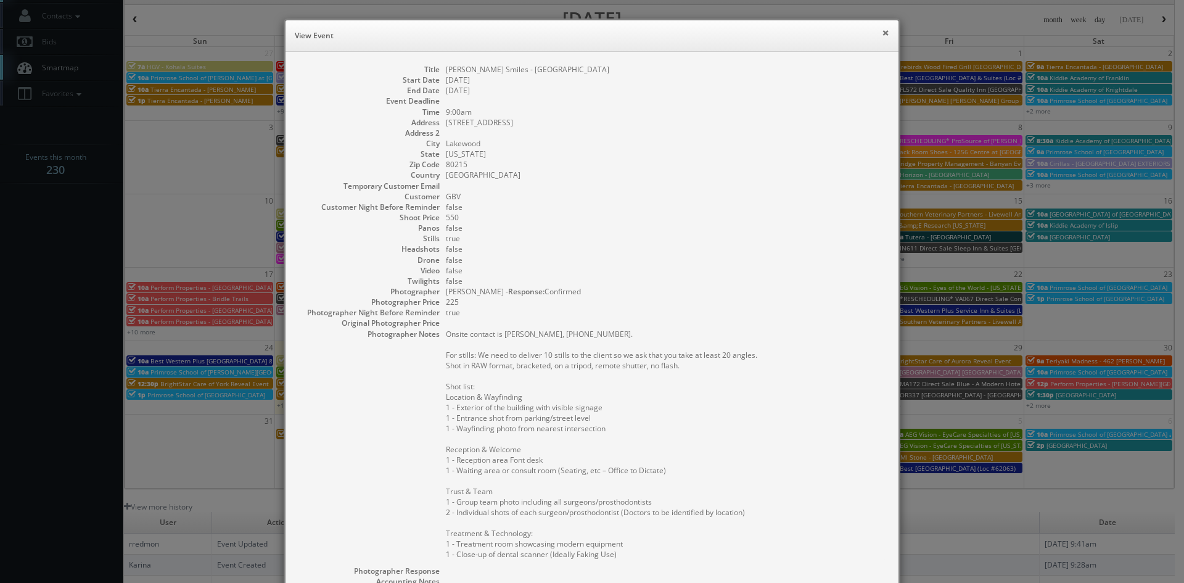
click at [882, 33] on button "×" at bounding box center [885, 32] width 7 height 9
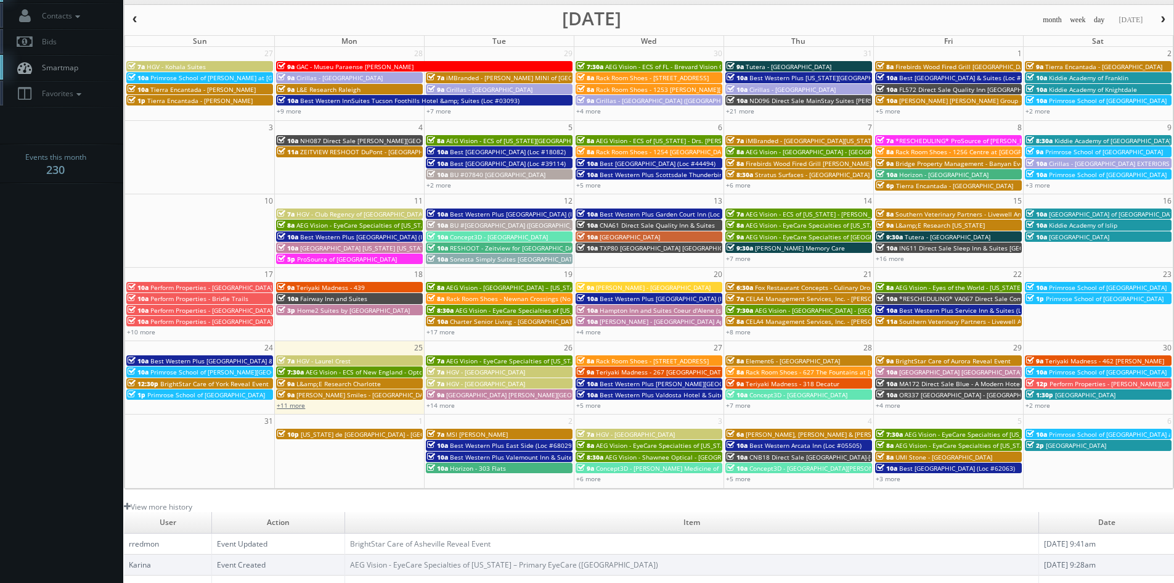
click at [294, 406] on link "+11 more" at bounding box center [291, 405] width 28 height 9
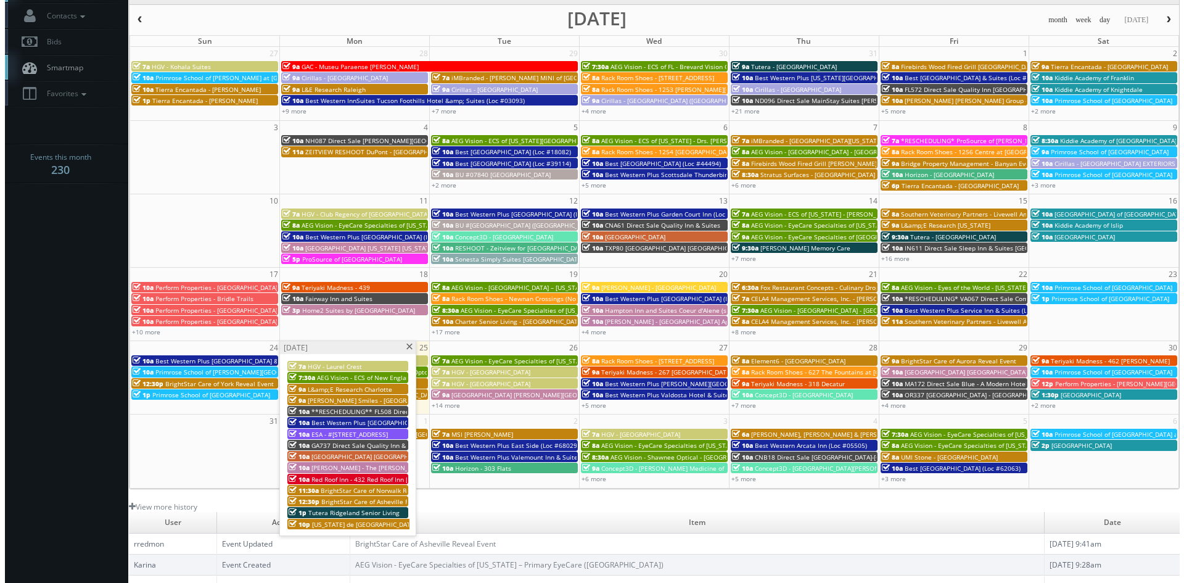
scroll to position [123, 0]
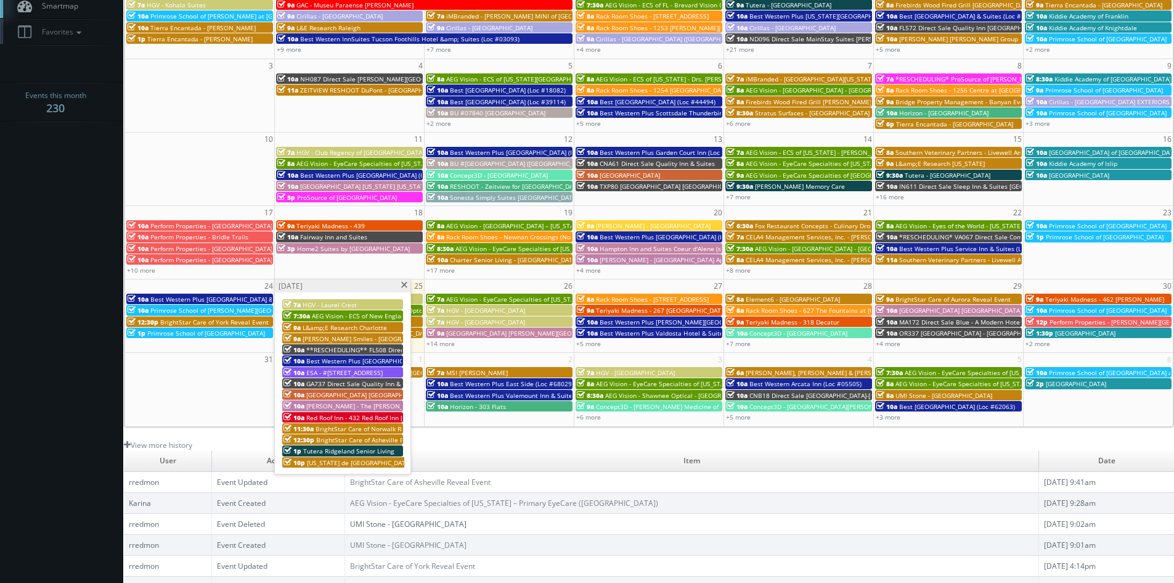
click at [404, 286] on span at bounding box center [404, 285] width 8 height 7
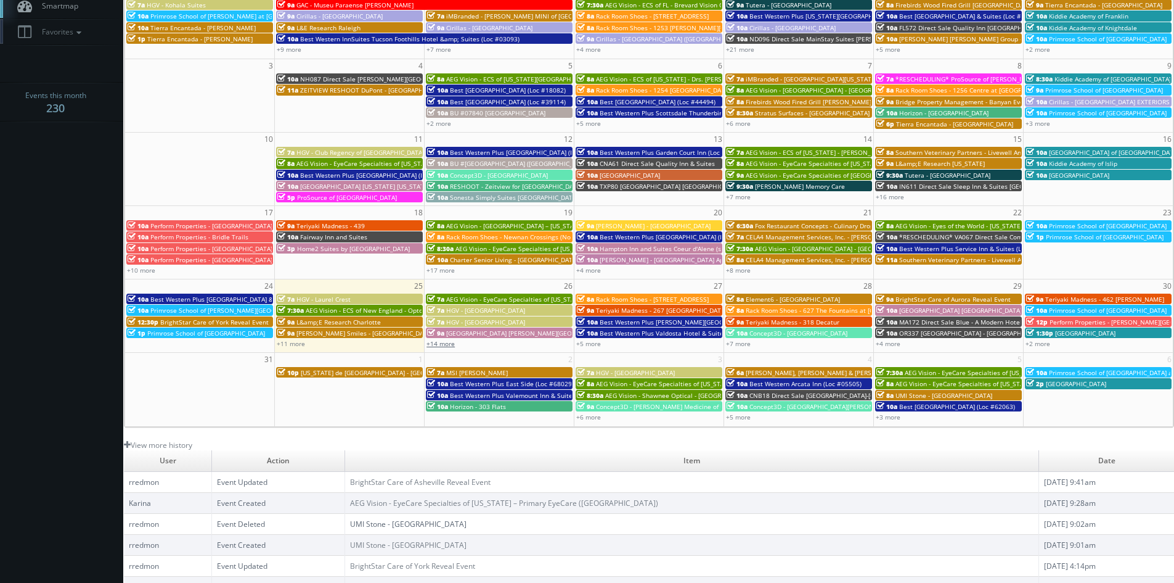
click at [448, 345] on link "+14 more" at bounding box center [441, 343] width 28 height 9
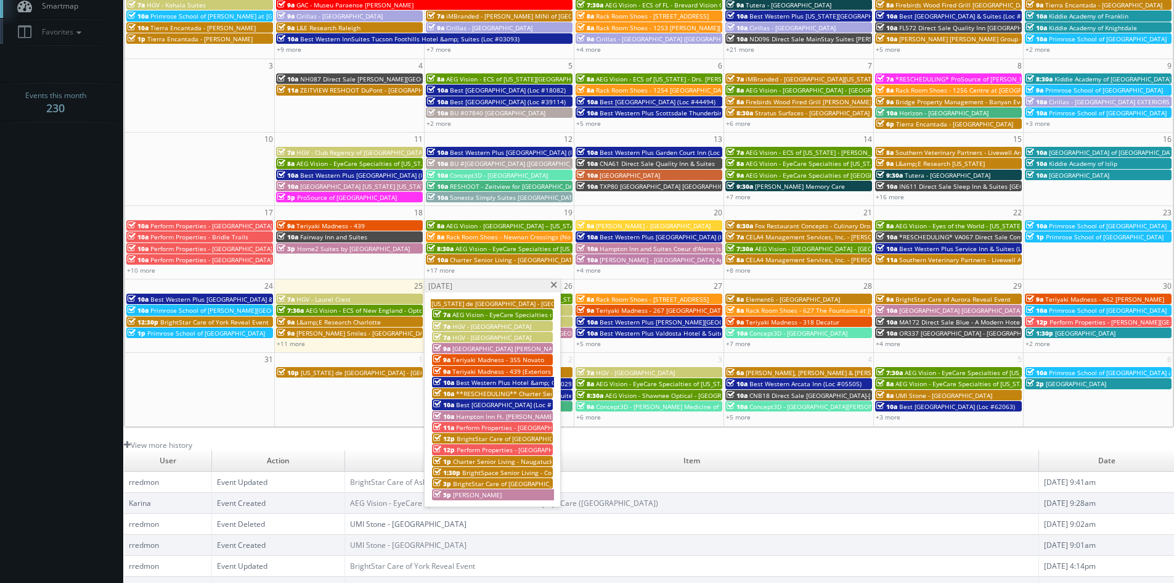
click at [496, 435] on span "BrightStar Care of [GEOGRAPHIC_DATA]/[GEOGRAPHIC_DATA][PERSON_NAME] Reveal Event" at bounding box center [591, 438] width 268 height 9
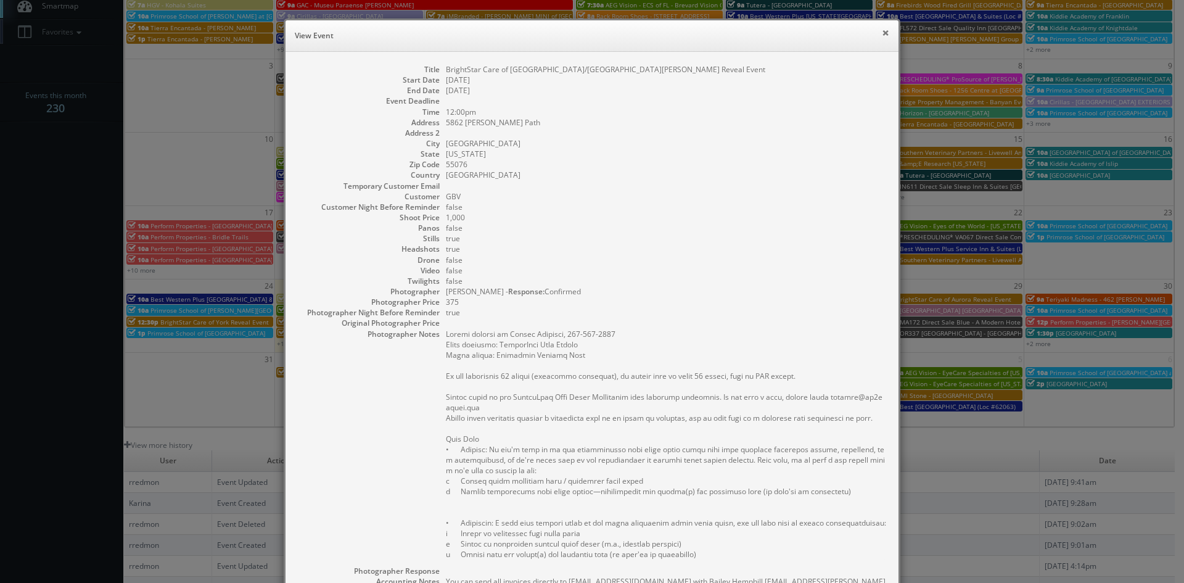
click at [882, 34] on button "×" at bounding box center [885, 32] width 7 height 9
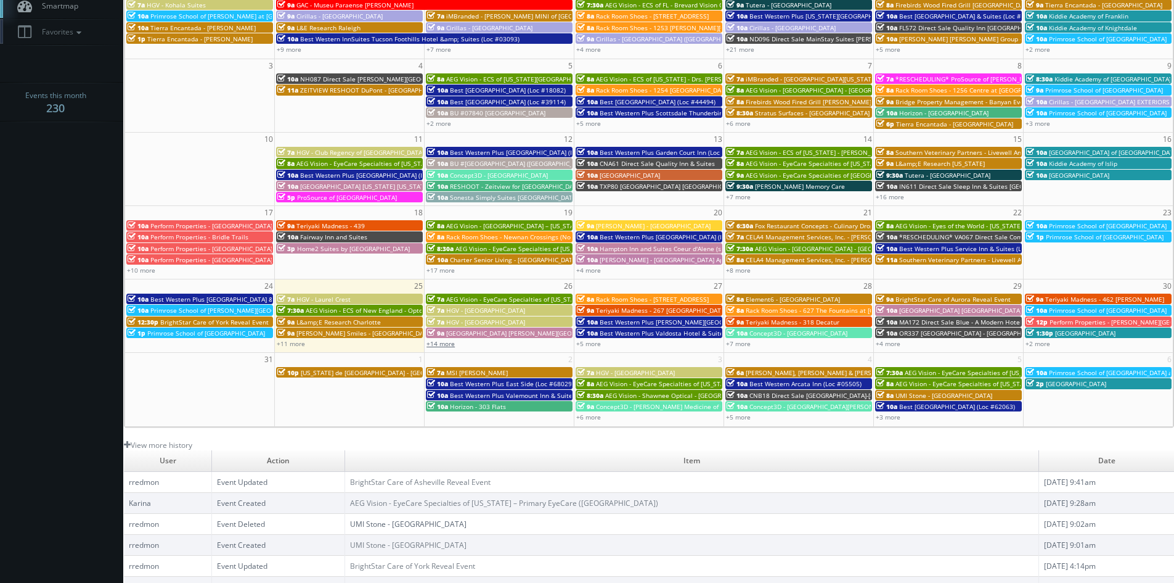
click at [449, 346] on link "+14 more" at bounding box center [441, 343] width 28 height 9
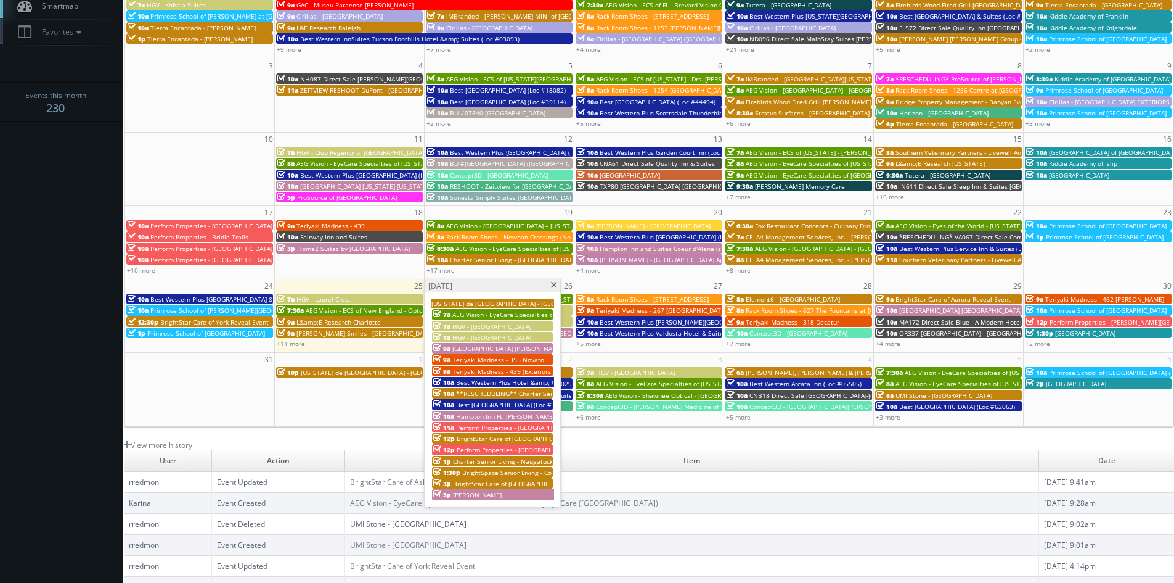
click at [491, 462] on span "Charter Senior Living - Naugatuck" at bounding box center [503, 461] width 100 height 9
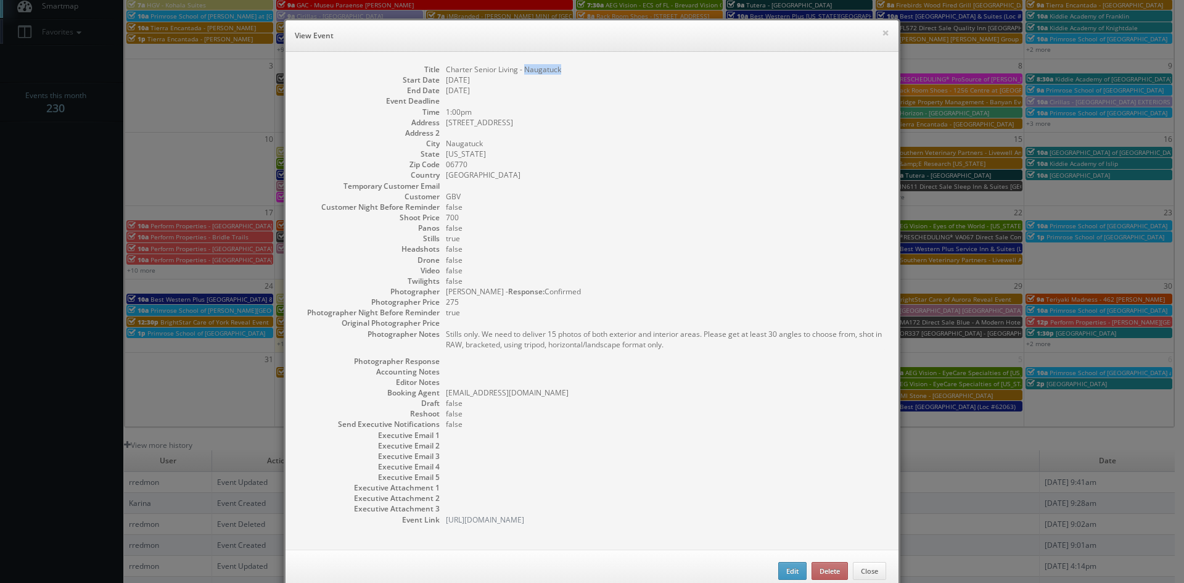
drag, startPoint x: 561, startPoint y: 70, endPoint x: 518, endPoint y: 70, distance: 42.5
click at [518, 70] on dd "Charter Senior Living - Naugatuck" at bounding box center [666, 69] width 440 height 10
click at [882, 30] on button "×" at bounding box center [885, 32] width 7 height 9
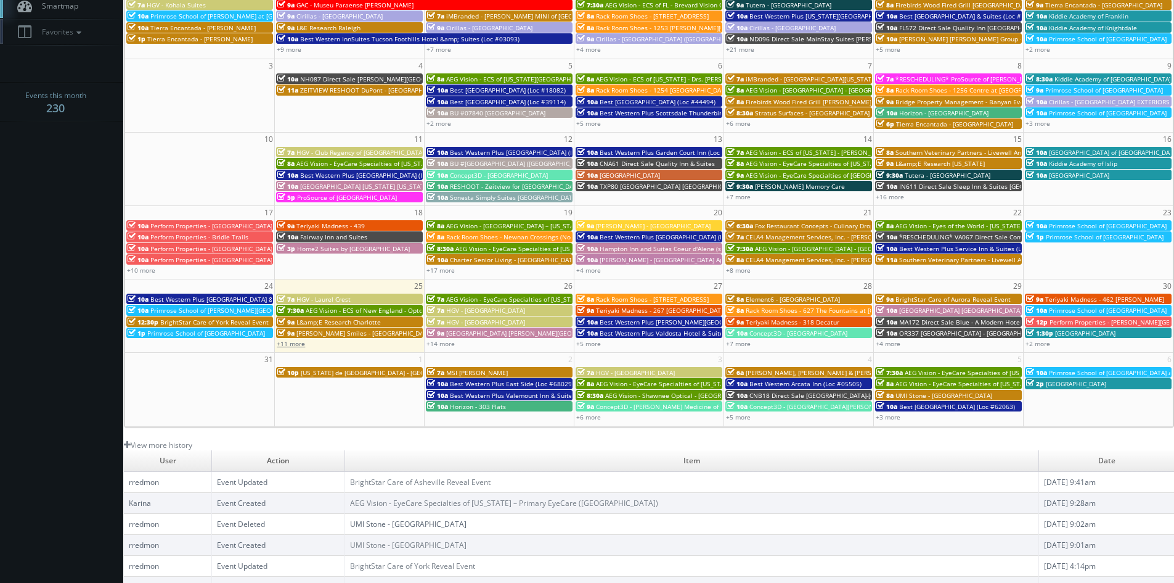
click at [300, 341] on link "+11 more" at bounding box center [291, 343] width 28 height 9
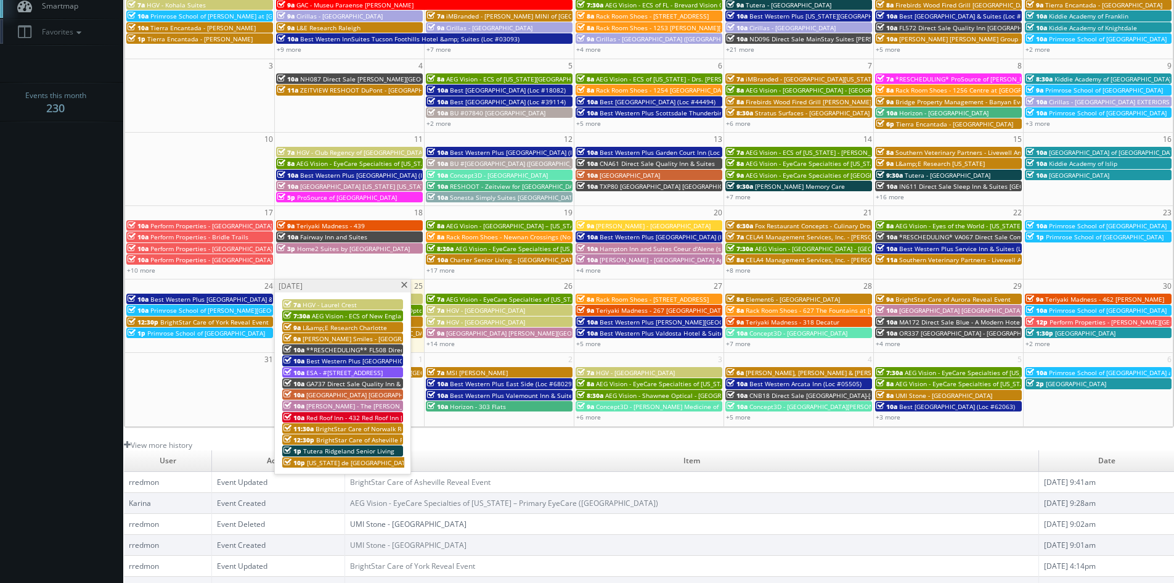
click at [403, 286] on span at bounding box center [404, 285] width 8 height 7
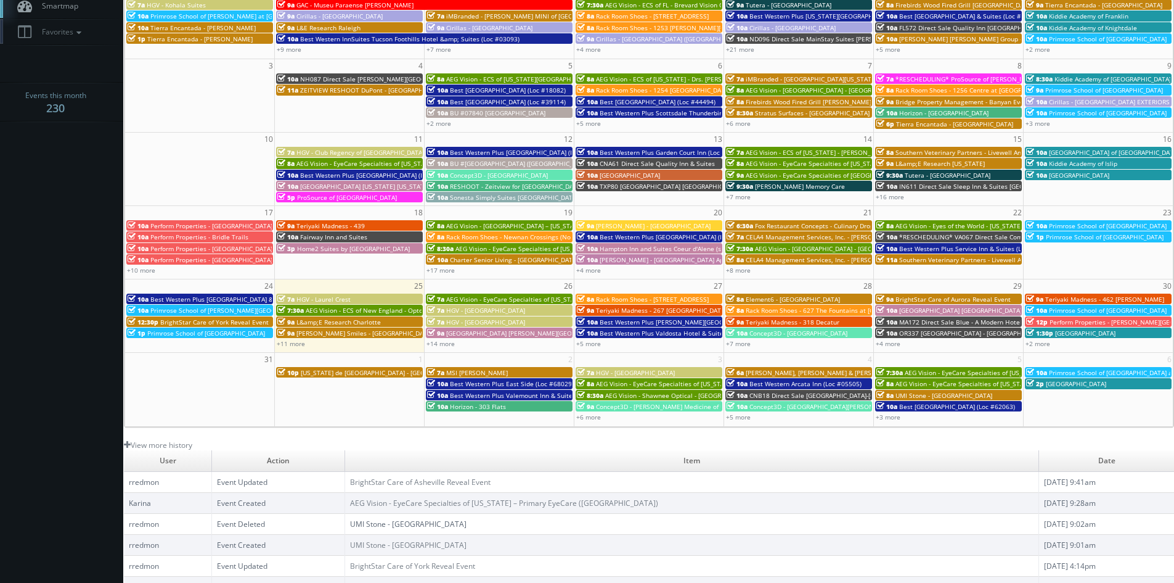
click at [449, 338] on link "9a Hilton Garden Inn Montgomery - Eastchase" at bounding box center [499, 332] width 147 height 10
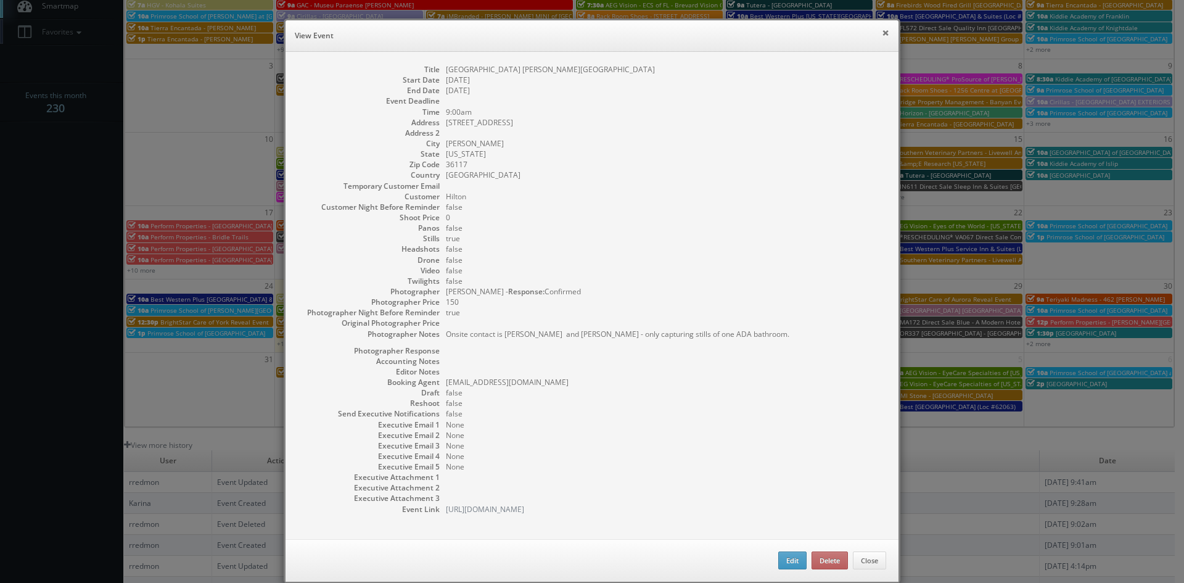
click at [882, 35] on button "×" at bounding box center [885, 32] width 7 height 9
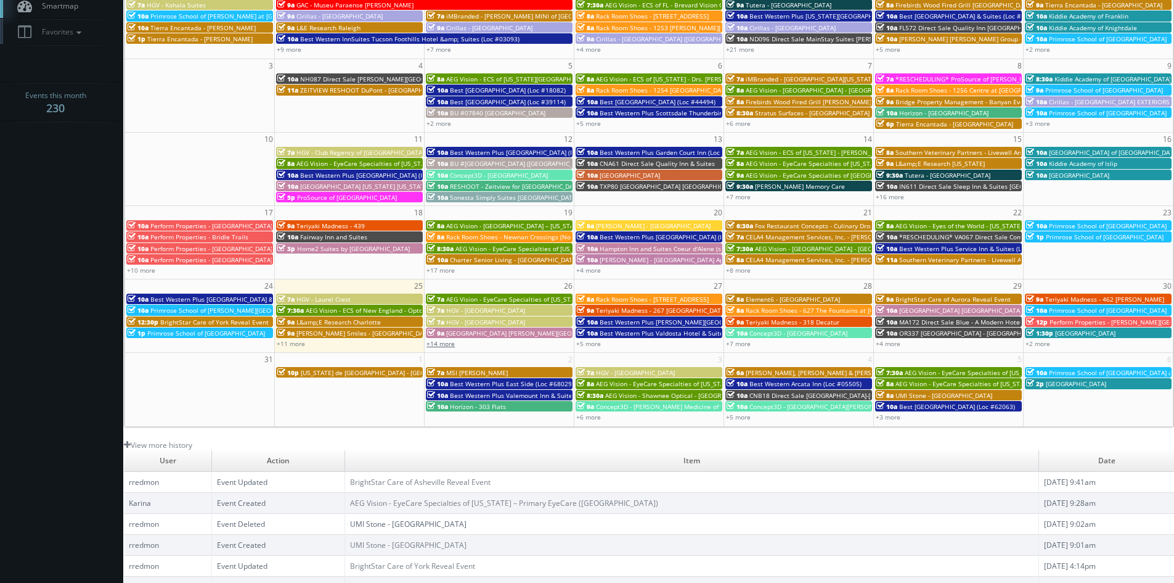
click at [453, 345] on link "+14 more" at bounding box center [441, 343] width 28 height 9
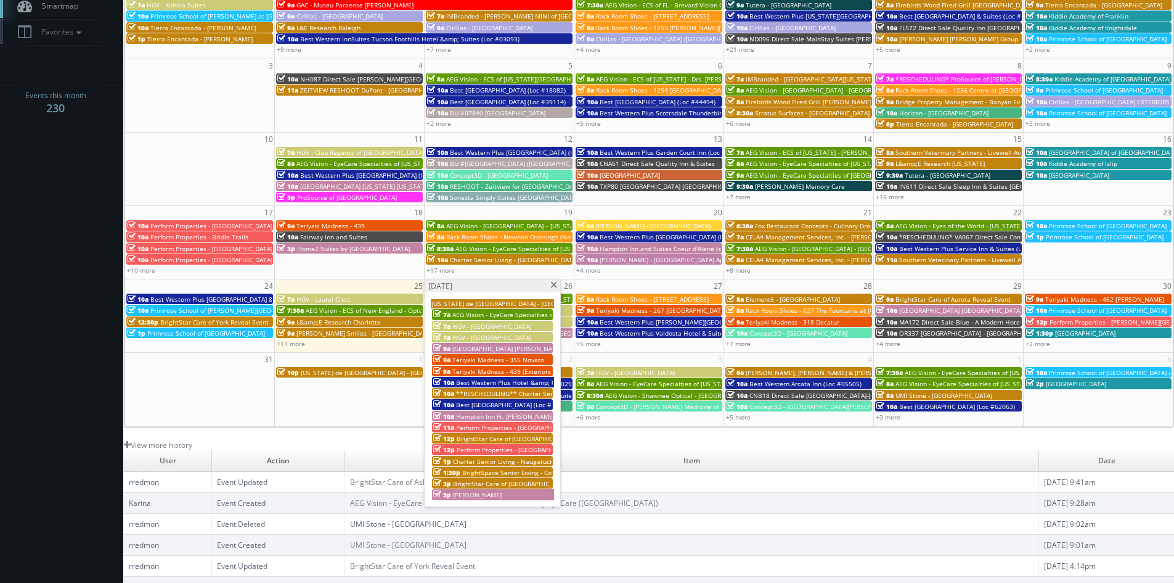
click at [555, 285] on span at bounding box center [554, 285] width 8 height 7
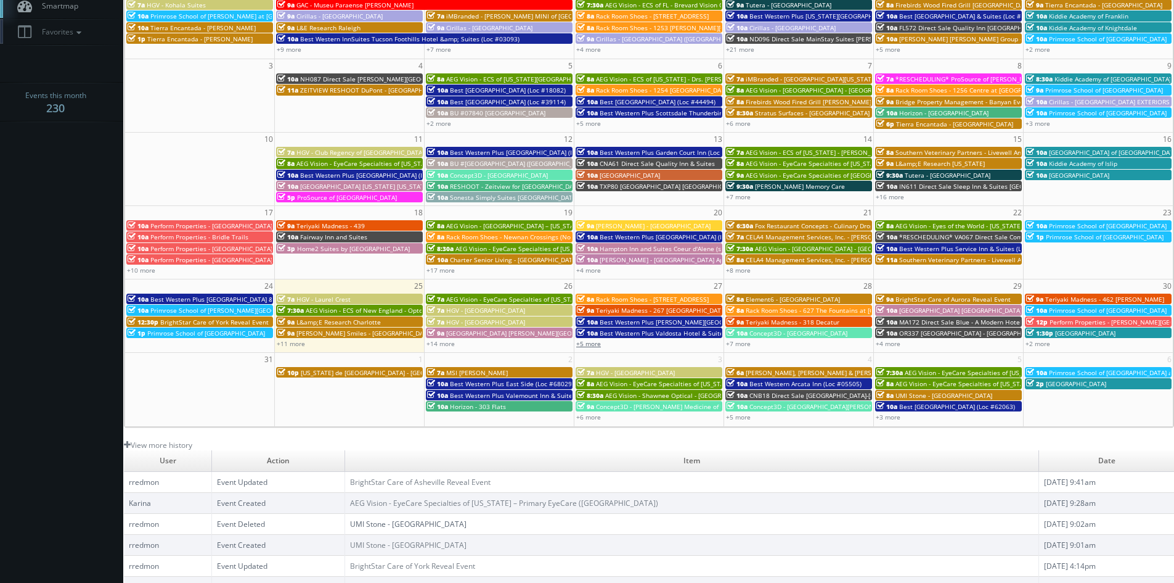
click at [591, 342] on link "+5 more" at bounding box center [588, 343] width 25 height 9
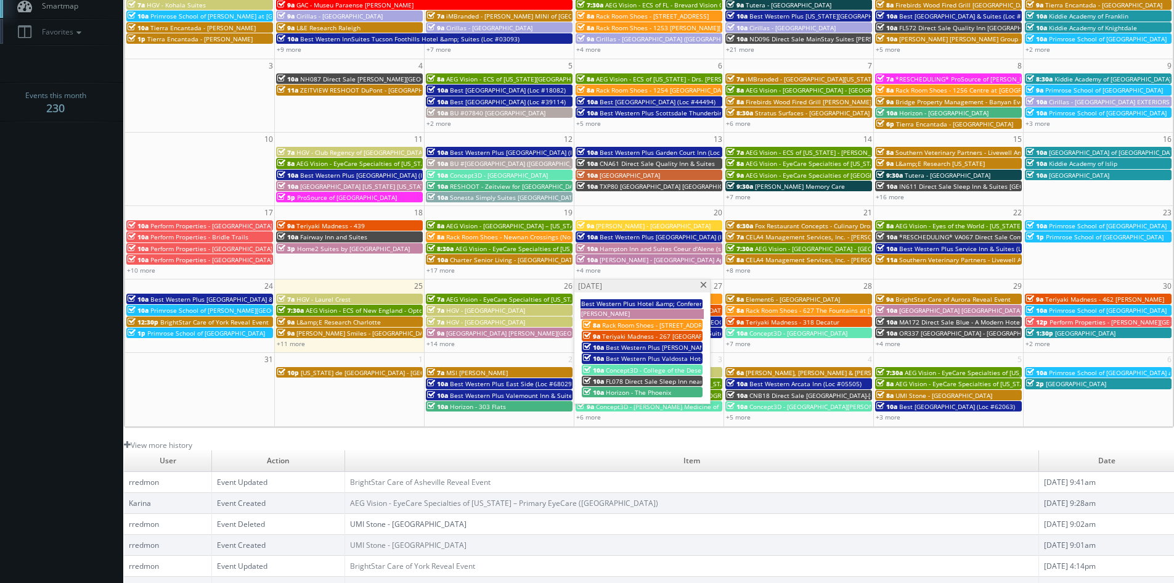
click at [702, 284] on span at bounding box center [704, 285] width 8 height 7
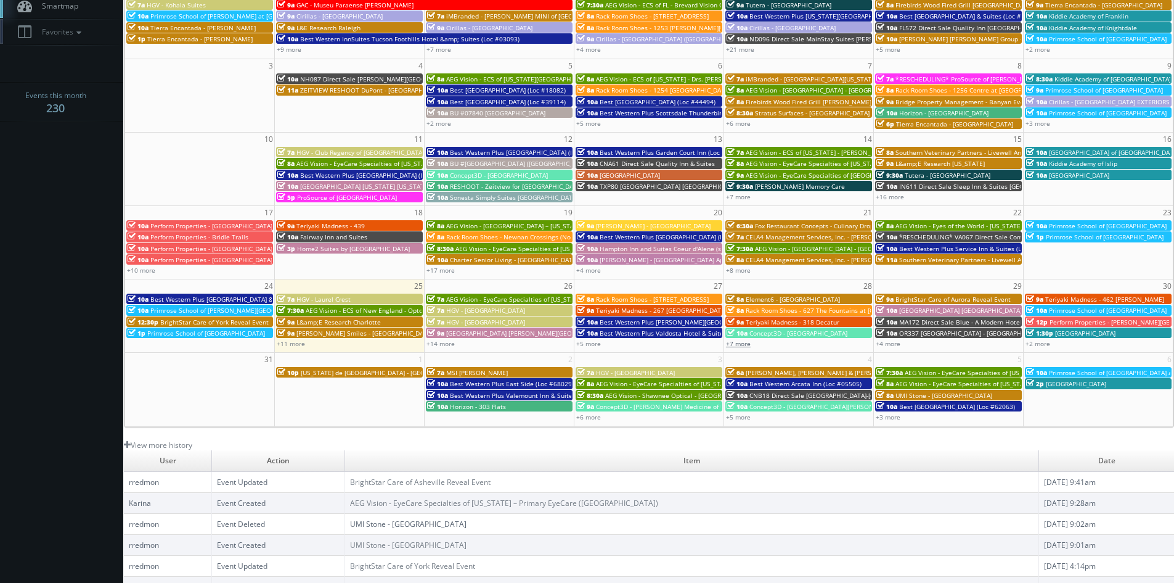
click at [745, 346] on link "+7 more" at bounding box center [738, 343] width 25 height 9
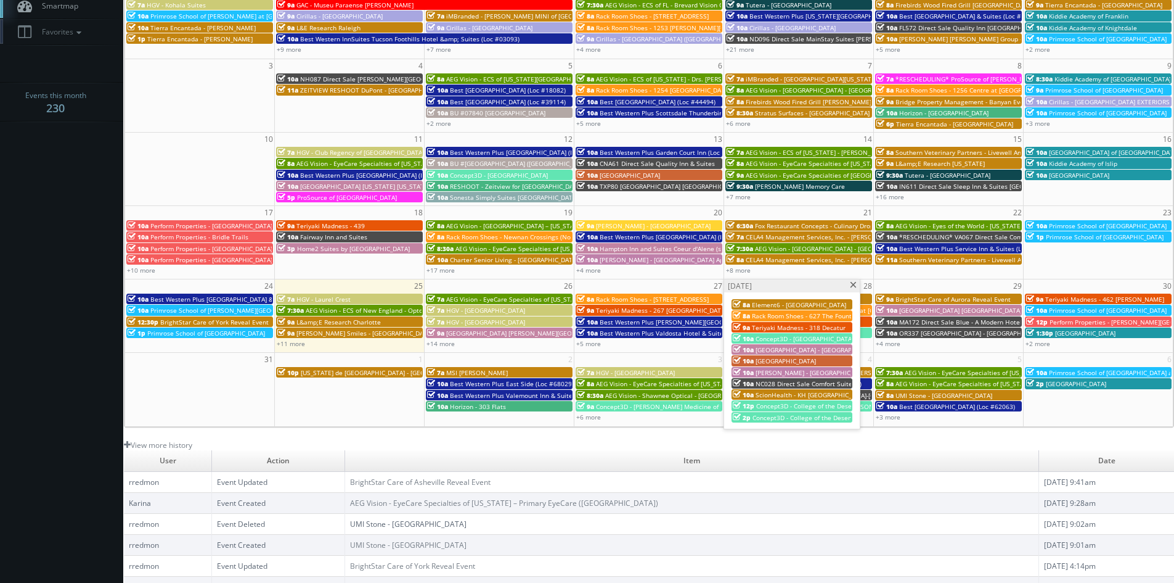
click at [852, 286] on span at bounding box center [854, 285] width 8 height 7
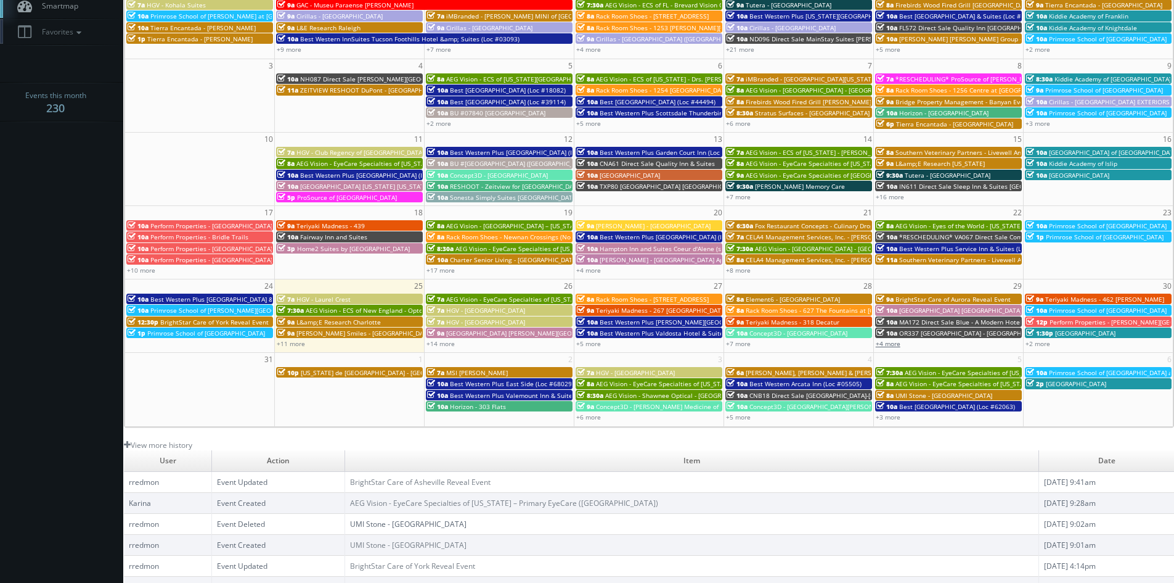
click at [893, 342] on link "+4 more" at bounding box center [888, 343] width 25 height 9
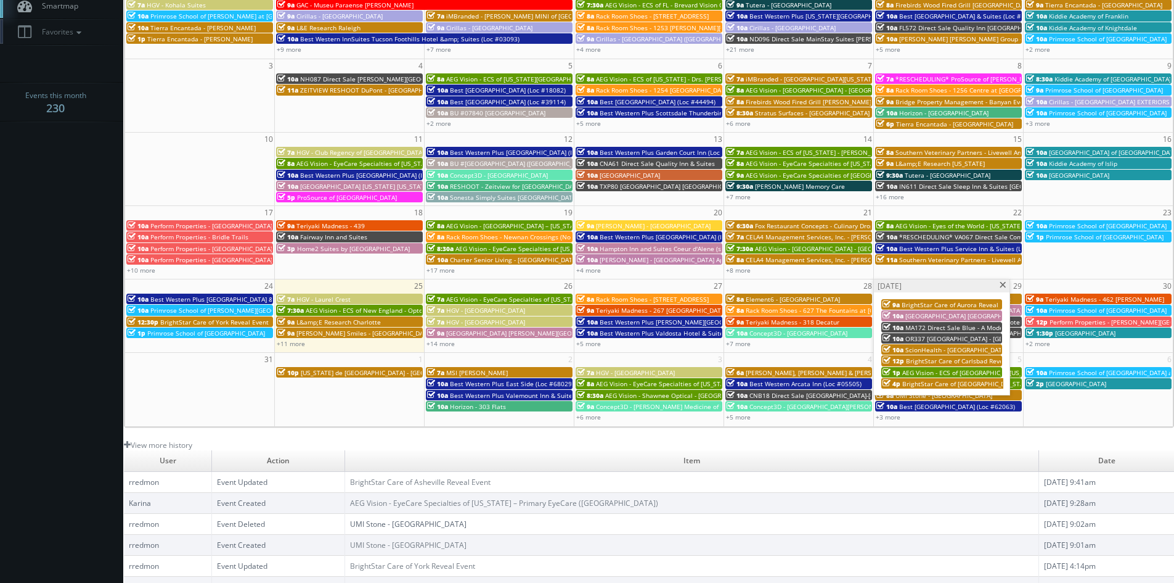
click at [1002, 286] on span at bounding box center [1003, 285] width 8 height 7
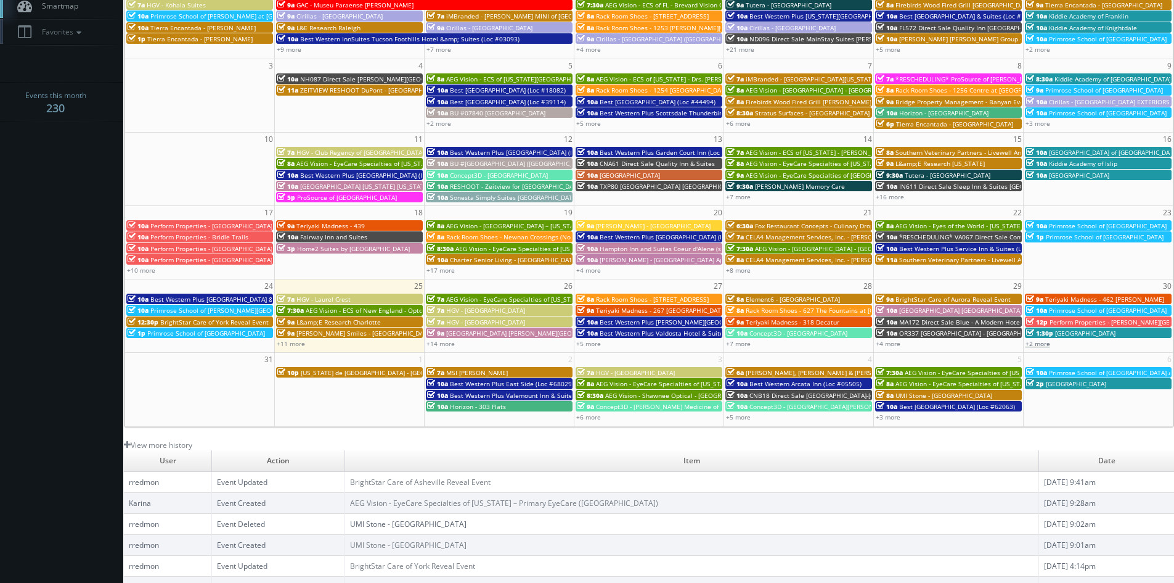
click at [1046, 343] on link "+2 more" at bounding box center [1038, 343] width 25 height 9
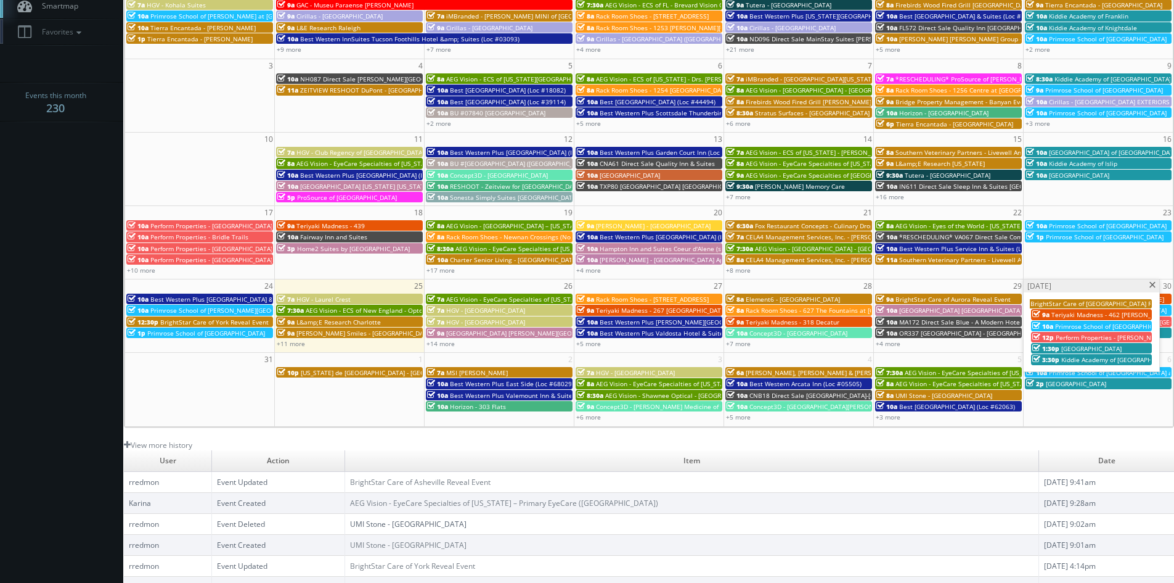
click at [1150, 285] on span at bounding box center [1153, 285] width 8 height 7
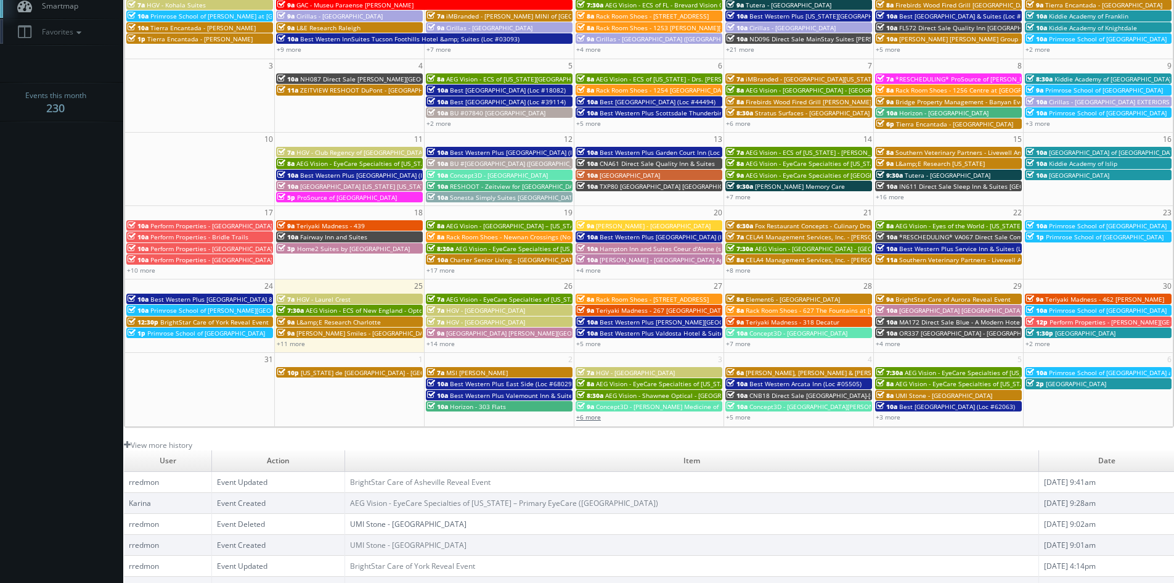
click at [592, 416] on link "+6 more" at bounding box center [588, 416] width 25 height 9
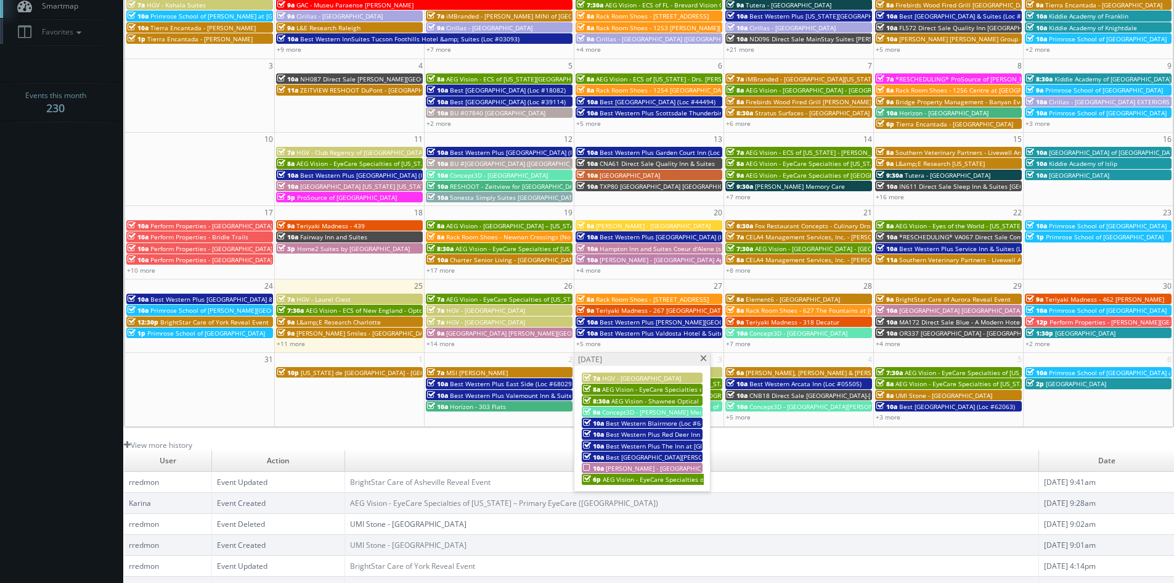
click at [655, 464] on span "[PERSON_NAME] - [GEOGRAPHIC_DATA] Apartments - Exteriors" at bounding box center [697, 468] width 183 height 9
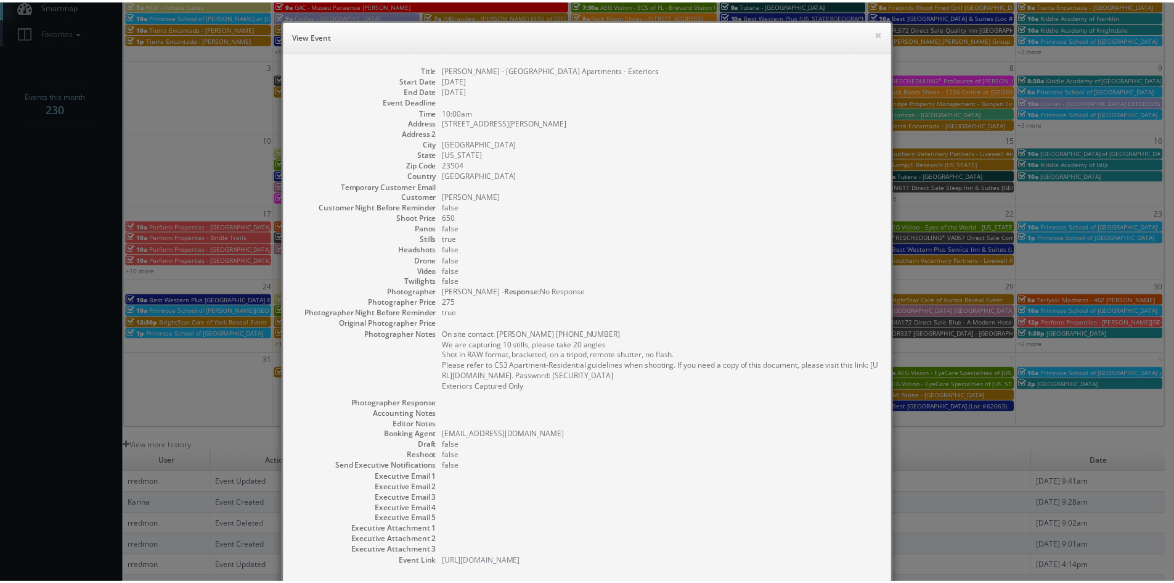
scroll to position [62, 0]
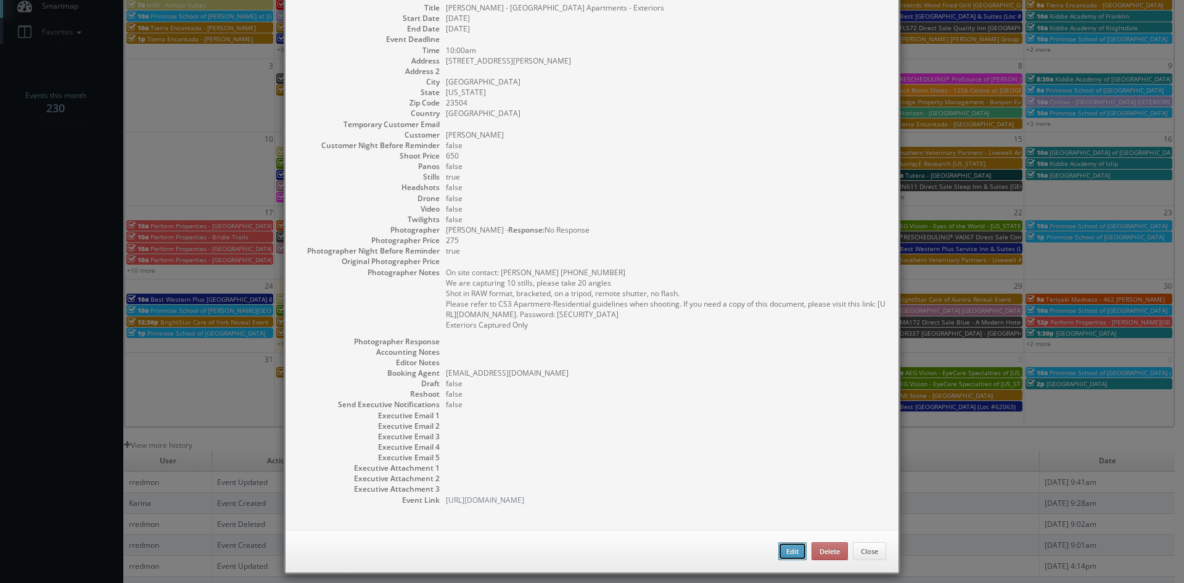
click at [785, 553] on button "Edit" at bounding box center [792, 551] width 28 height 18
type input "[PERSON_NAME] - [GEOGRAPHIC_DATA] Apartments - Exteriors"
type input "4253 Llewellyn Ave"
type input "Norfolk"
type input "23504"
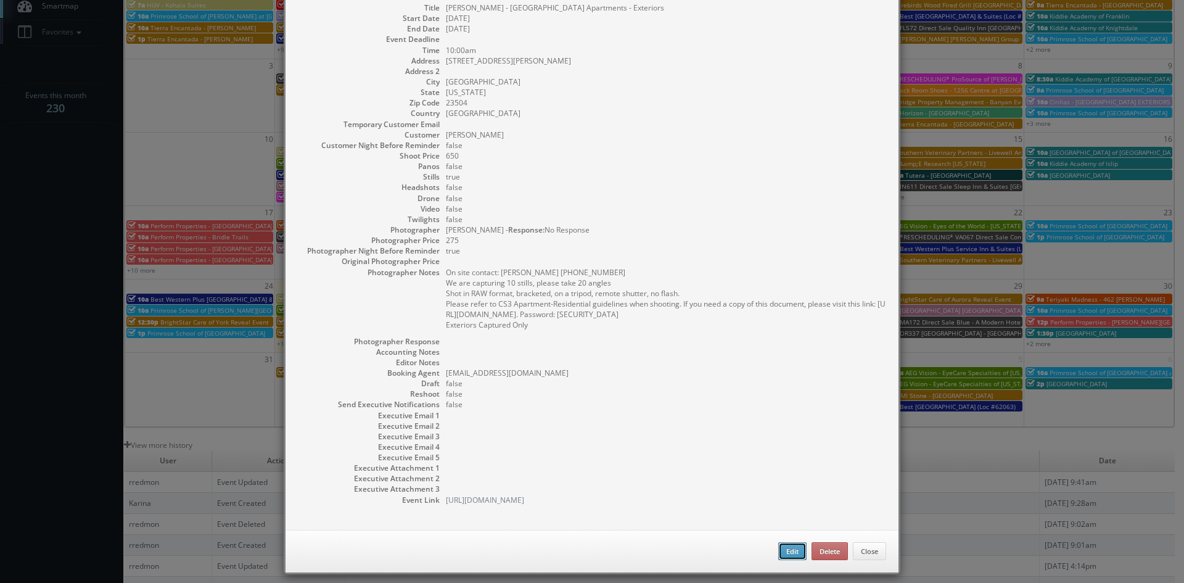
type input "650"
checkbox input "true"
type input "09/03/2025"
type input "10:00am"
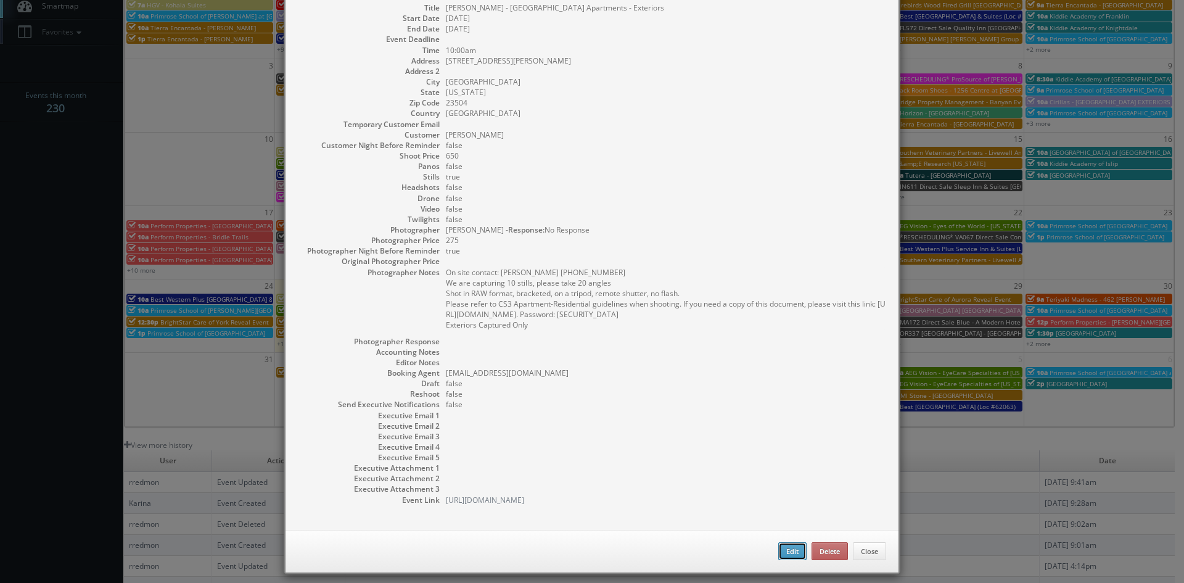
checkbox input "true"
type textarea "On site contact: Stephanie Howie 757-305-9296 We are capturing 10 stills, pleas…"
type input "650"
type input "275"
select select "[US_STATE]"
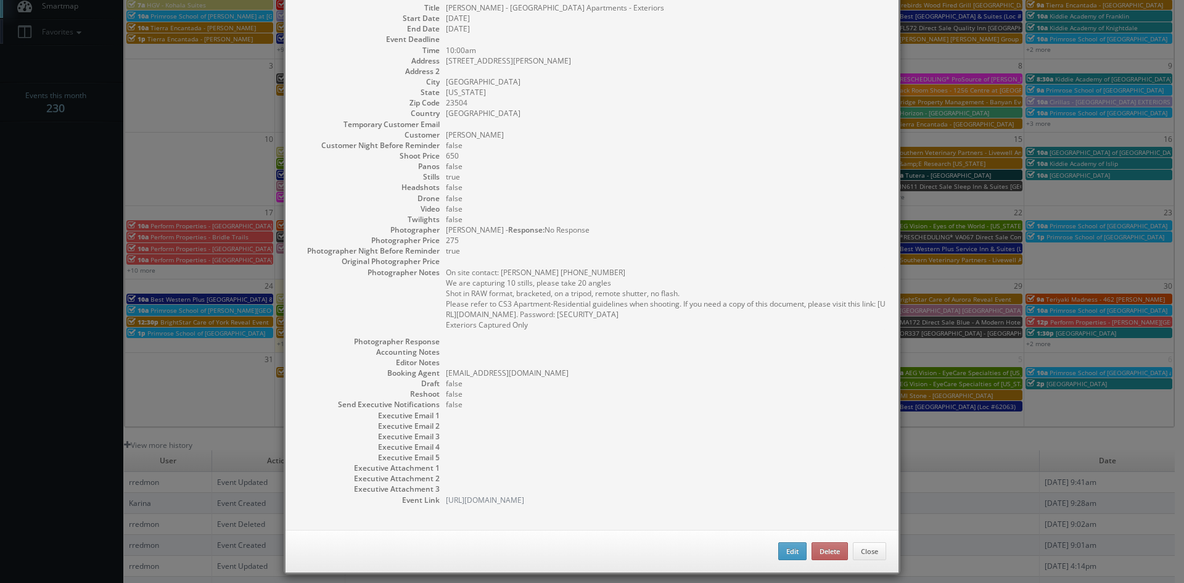
select select "fake65@mg.cs3calendar.com"
select select "matt@virtualtidewater.com"
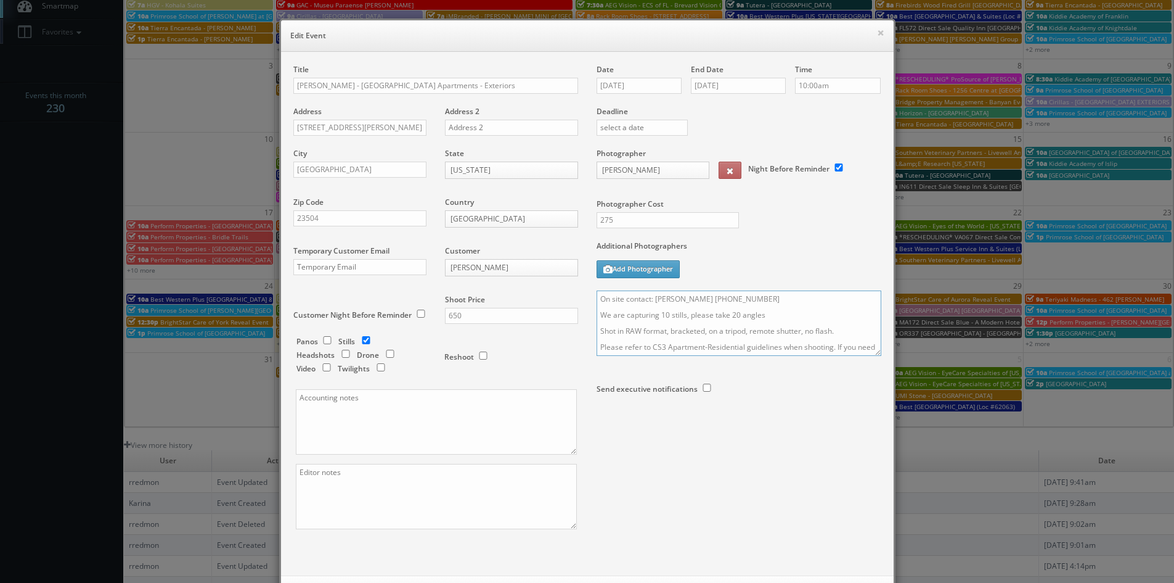
click at [597, 301] on textarea "On site contact: Stephanie Howie 757-305-9296 We are capturing 10 stills, pleas…" at bounding box center [739, 322] width 285 height 65
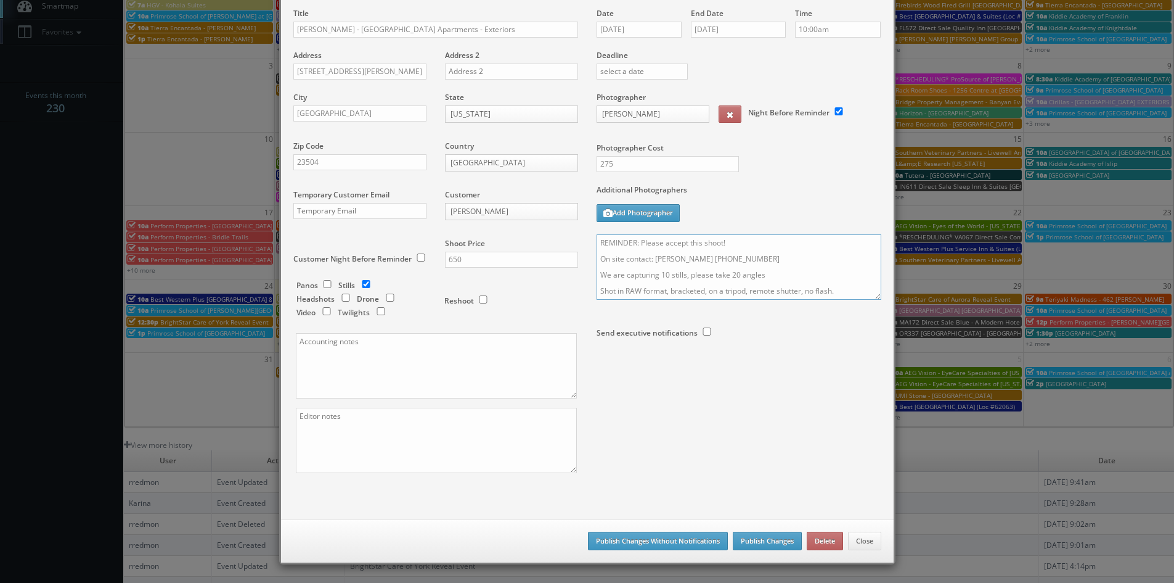
type textarea "REMINDER: Please accept this shoot! On site contact: Stephanie Howie 757-305-92…"
click at [766, 539] on button "Publish Changes" at bounding box center [767, 540] width 69 height 18
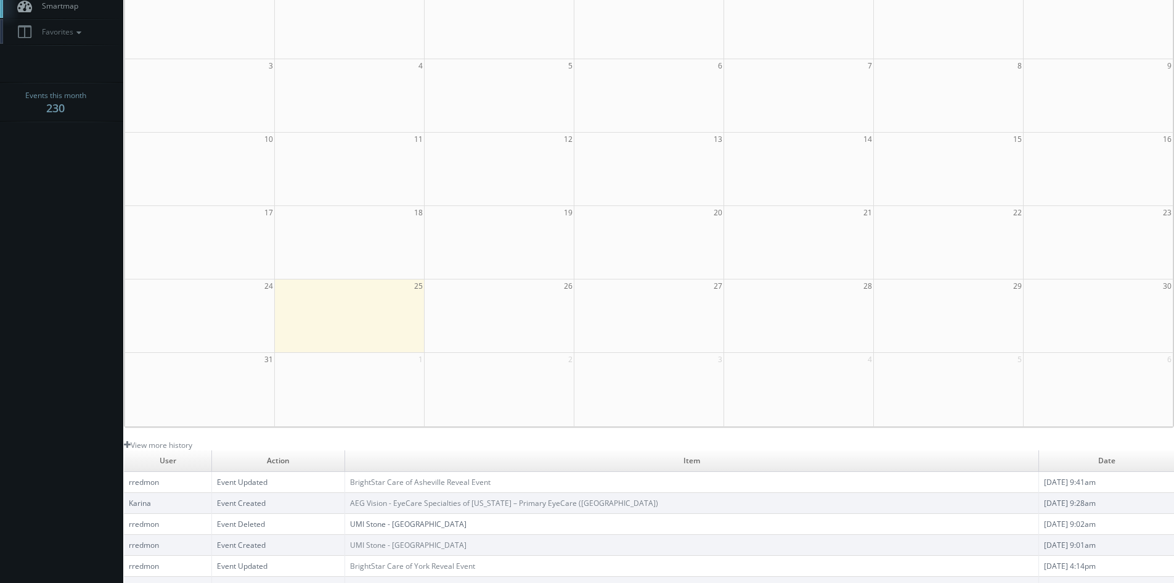
scroll to position [0, 0]
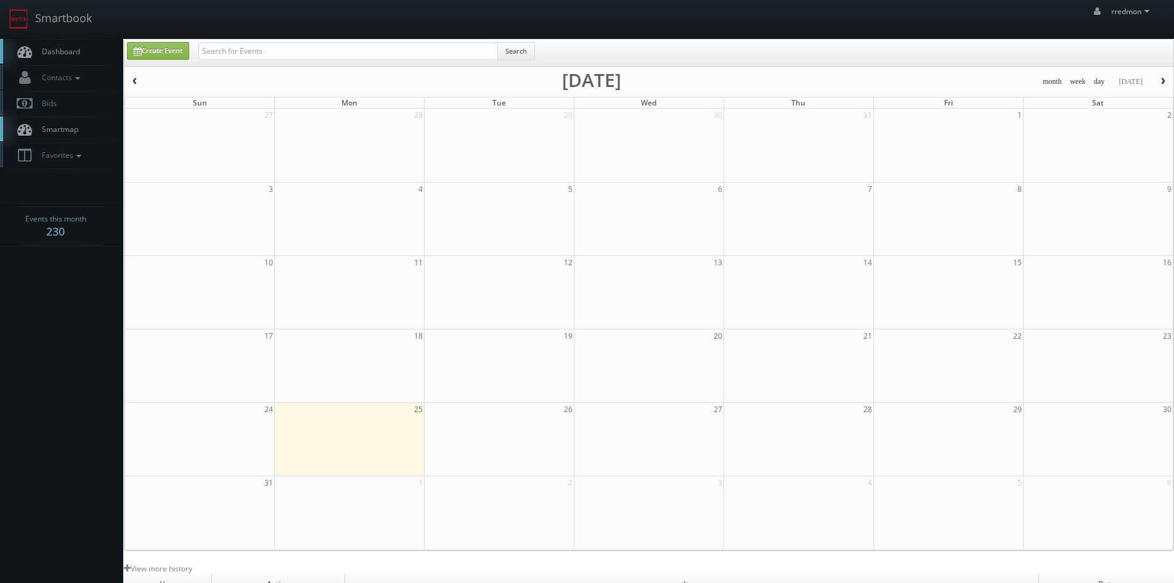
click at [73, 48] on span "Dashboard" at bounding box center [58, 51] width 44 height 10
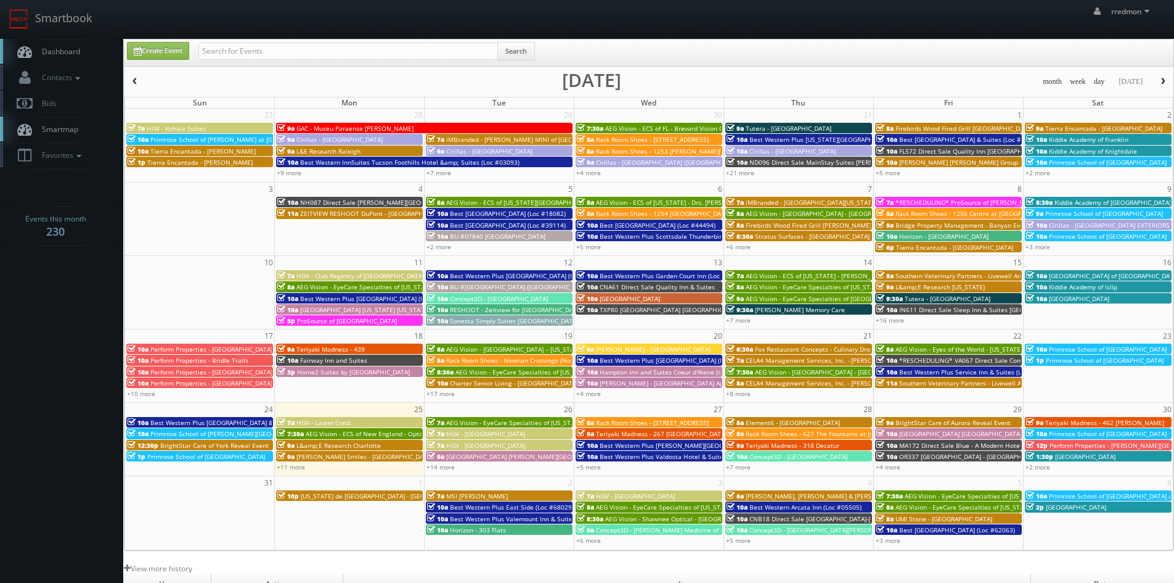
scroll to position [62, 0]
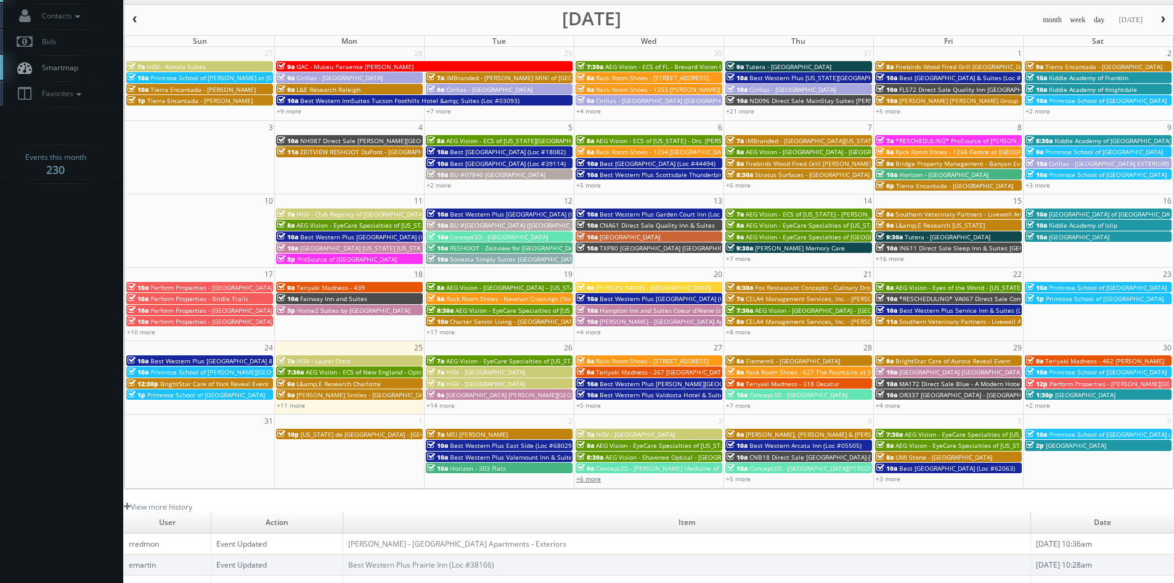
click at [583, 475] on link "+6 more" at bounding box center [588, 478] width 25 height 9
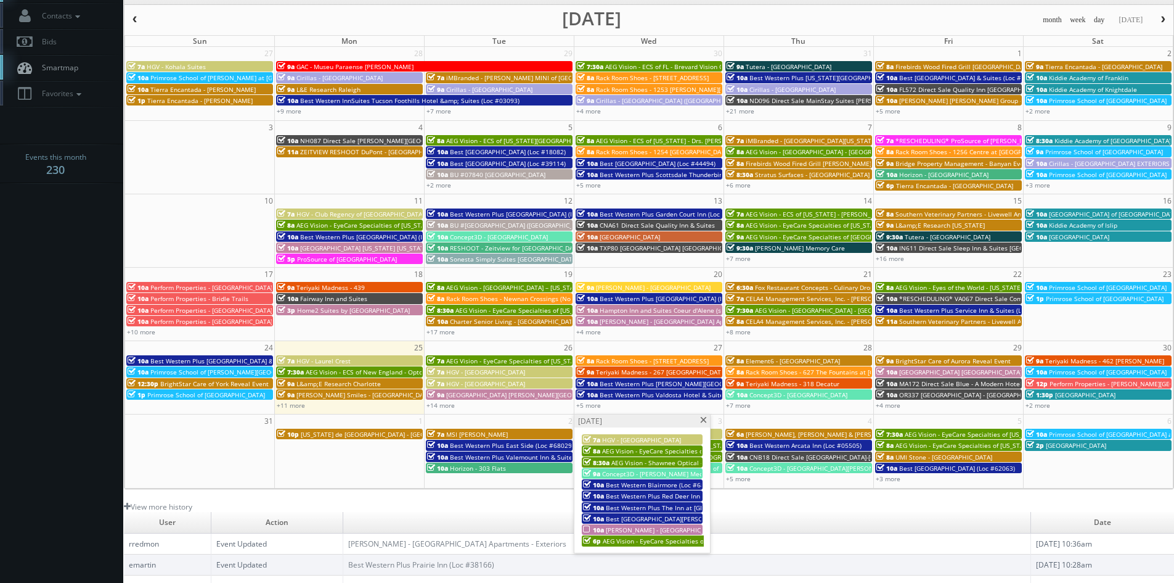
click at [700, 419] on span at bounding box center [704, 420] width 8 height 7
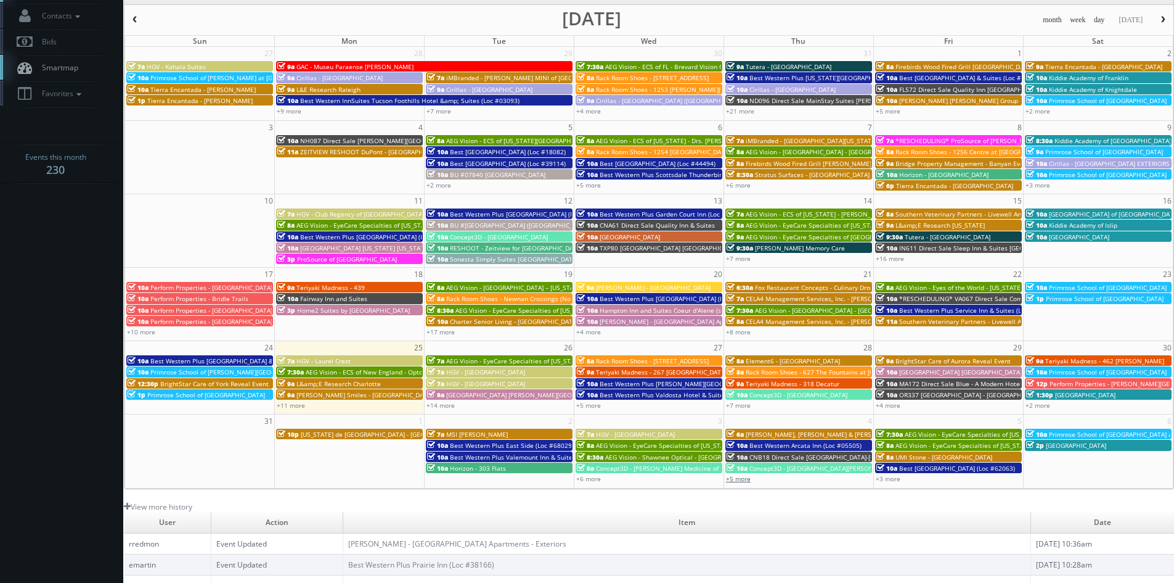
click at [740, 477] on link "+5 more" at bounding box center [738, 478] width 25 height 9
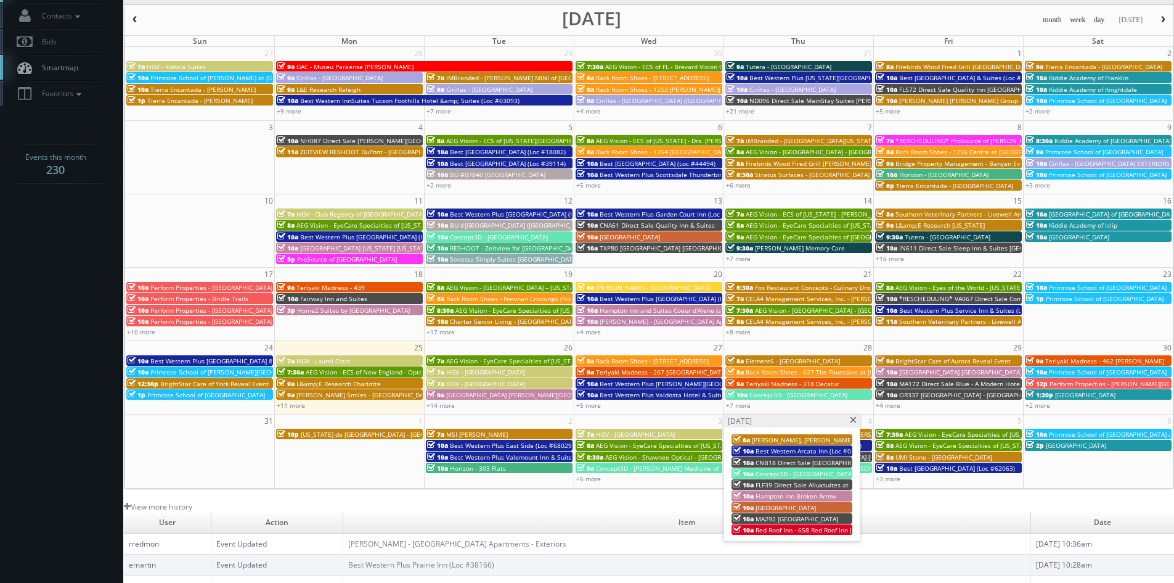
click at [855, 419] on span at bounding box center [854, 420] width 8 height 7
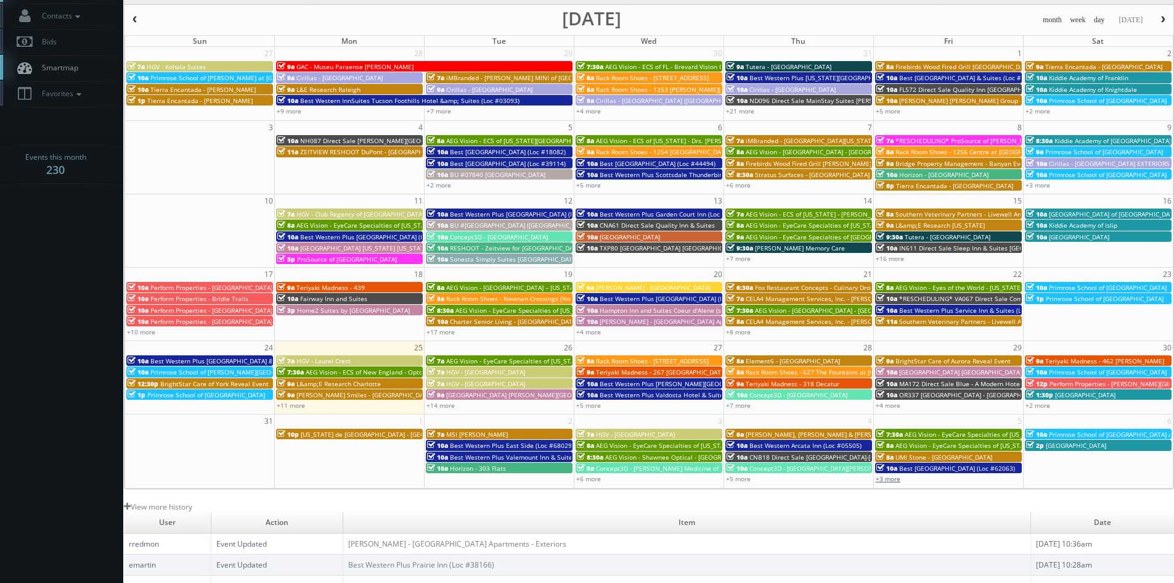
click at [892, 481] on link "+3 more" at bounding box center [888, 478] width 25 height 9
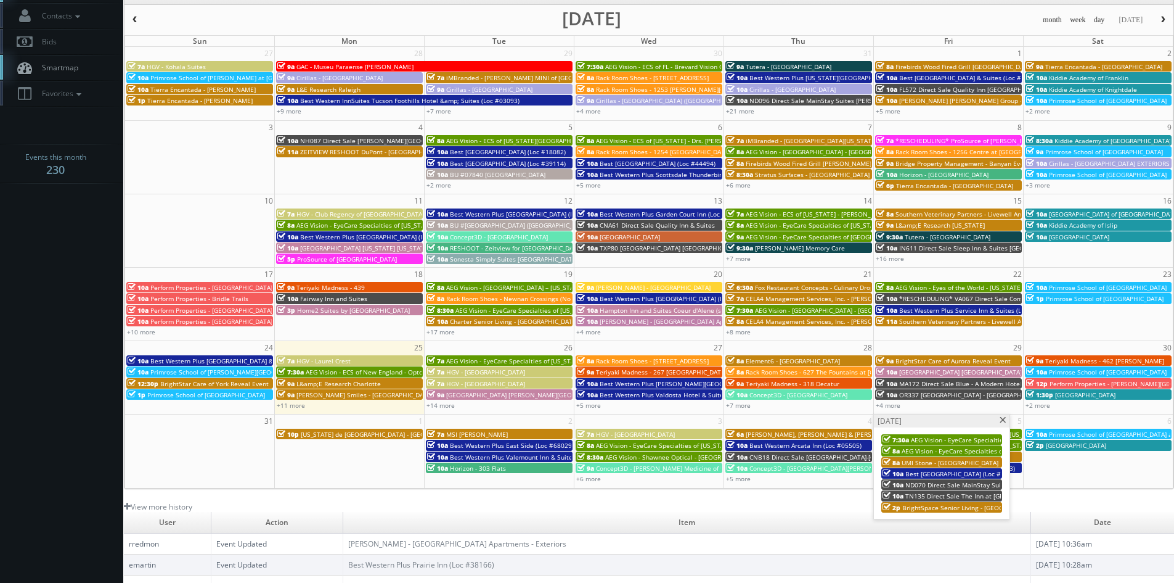
click at [1004, 419] on span at bounding box center [1003, 420] width 8 height 7
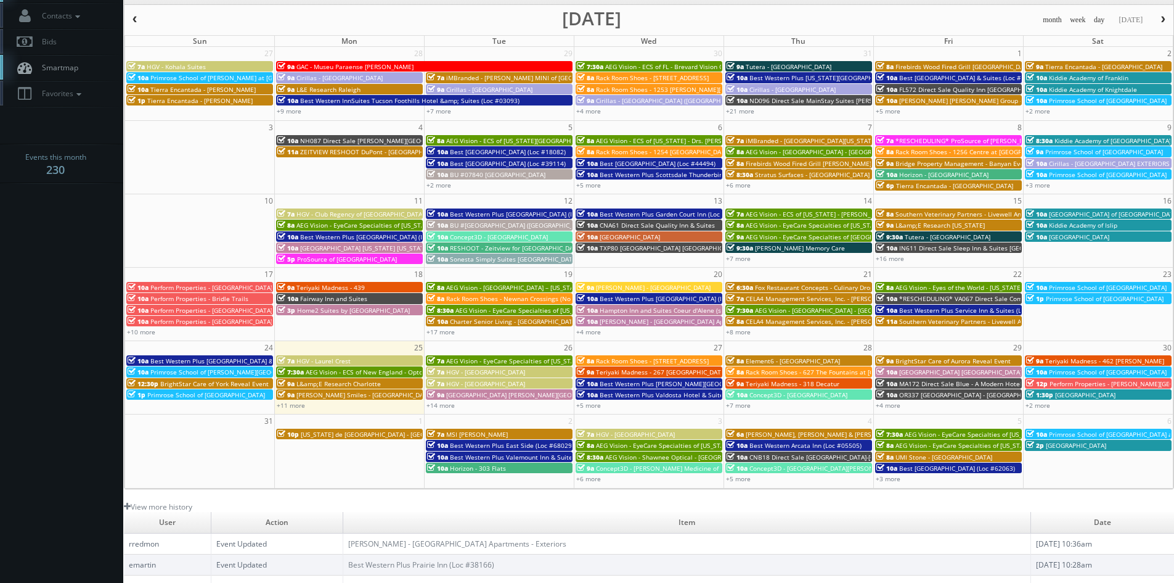
scroll to position [0, 0]
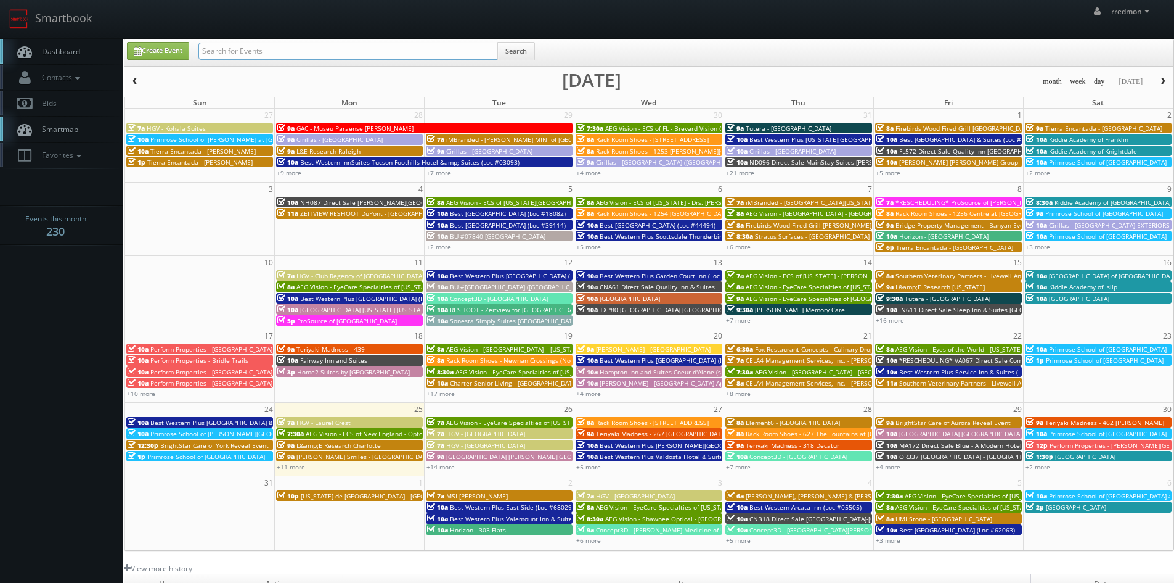
click at [279, 58] on input "text" at bounding box center [349, 51] width 300 height 17
type input "ricardo"
click at [515, 54] on button "Search" at bounding box center [517, 51] width 38 height 18
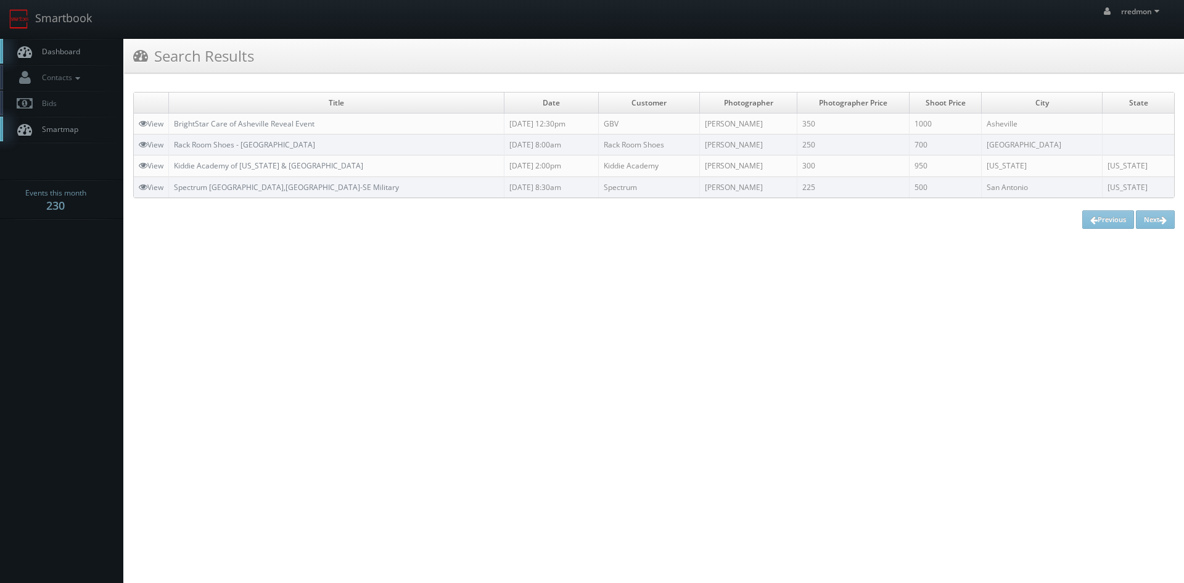
click at [82, 51] on link "Dashboard" at bounding box center [61, 51] width 123 height 25
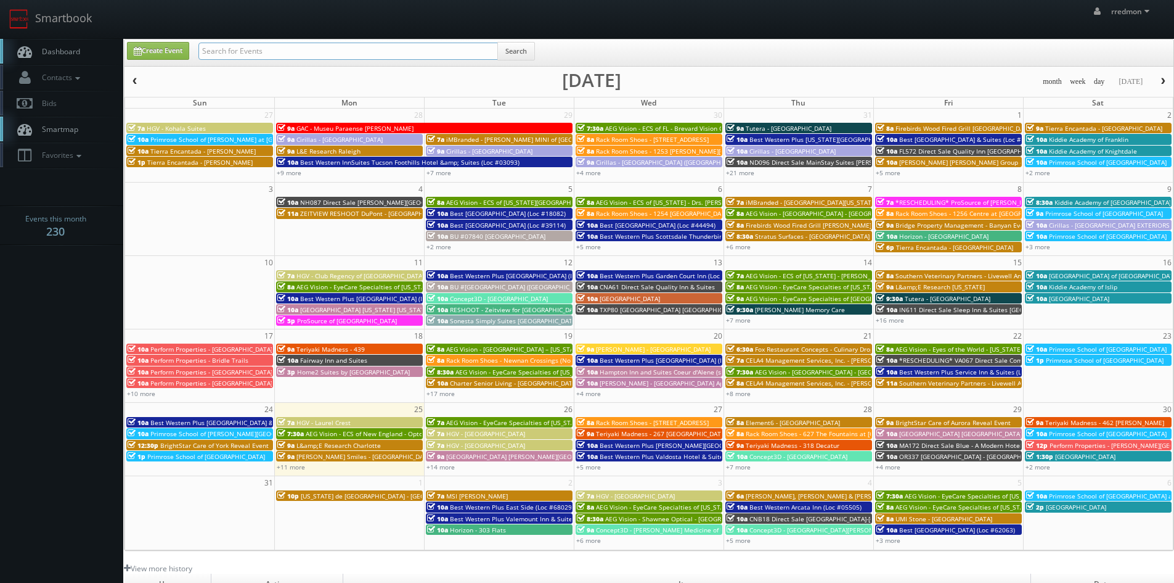
paste input "[PERSON_NAME]"
type input "[PERSON_NAME]"
click at [528, 52] on button "Search" at bounding box center [517, 51] width 38 height 18
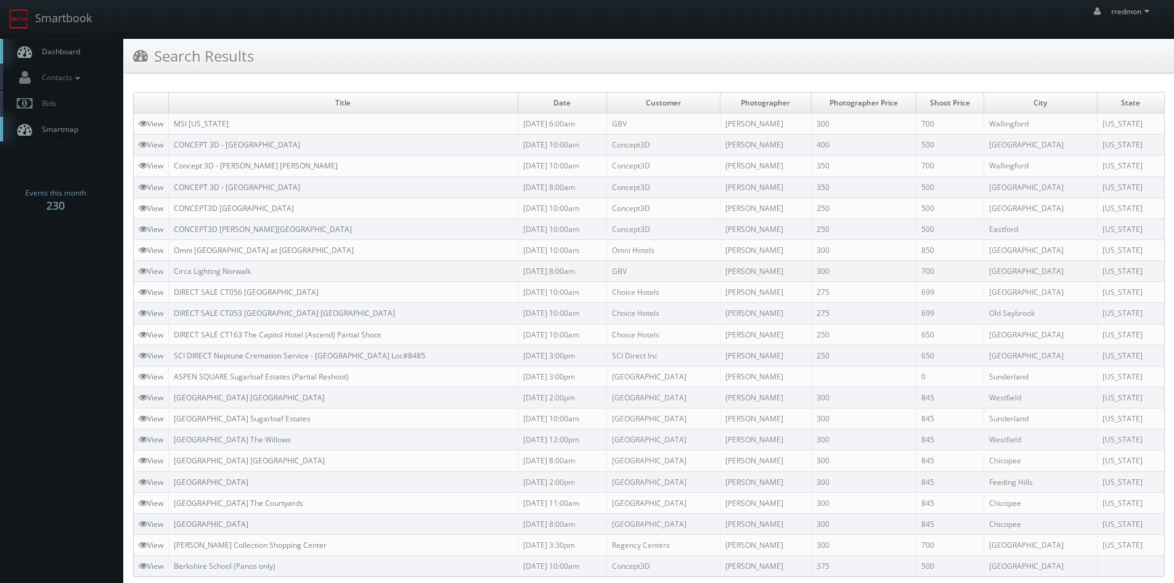
click at [73, 55] on span "Dashboard" at bounding box center [58, 51] width 44 height 10
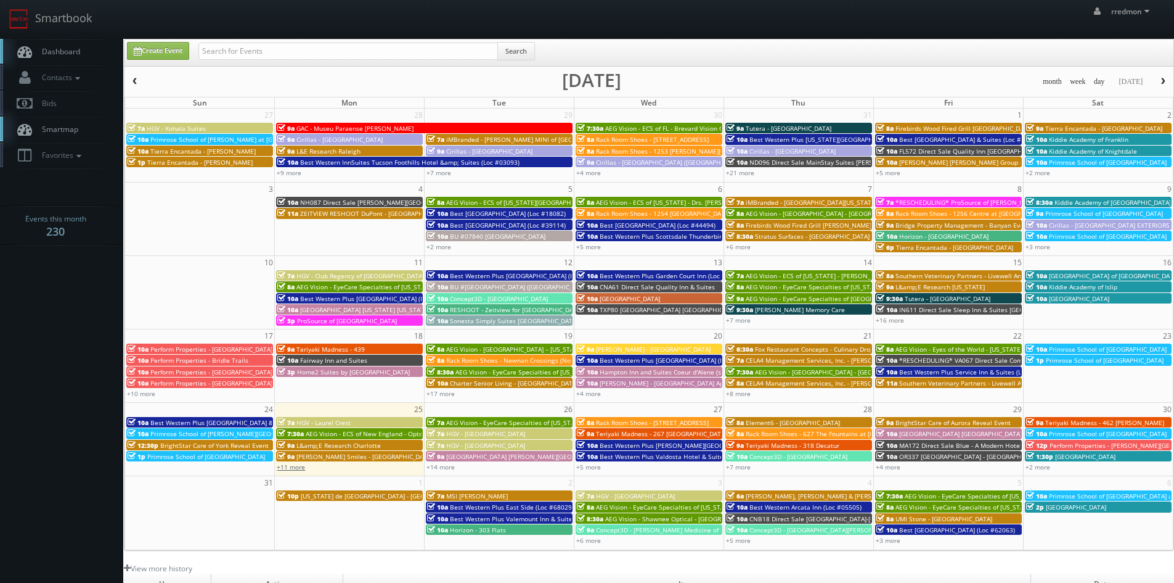
click at [292, 466] on link "+11 more" at bounding box center [291, 466] width 28 height 9
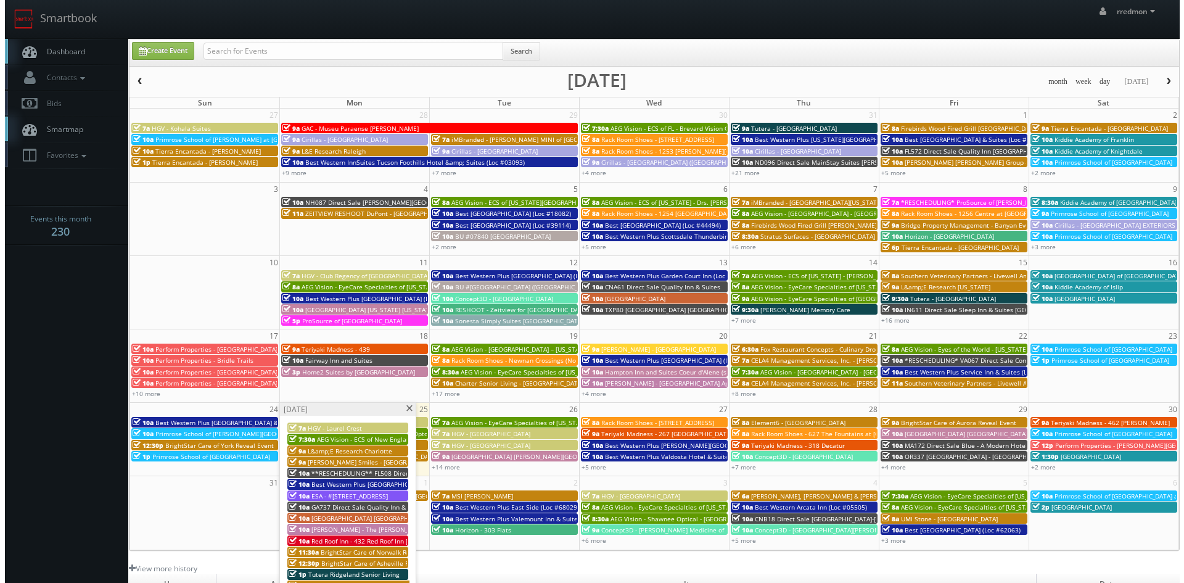
scroll to position [62, 0]
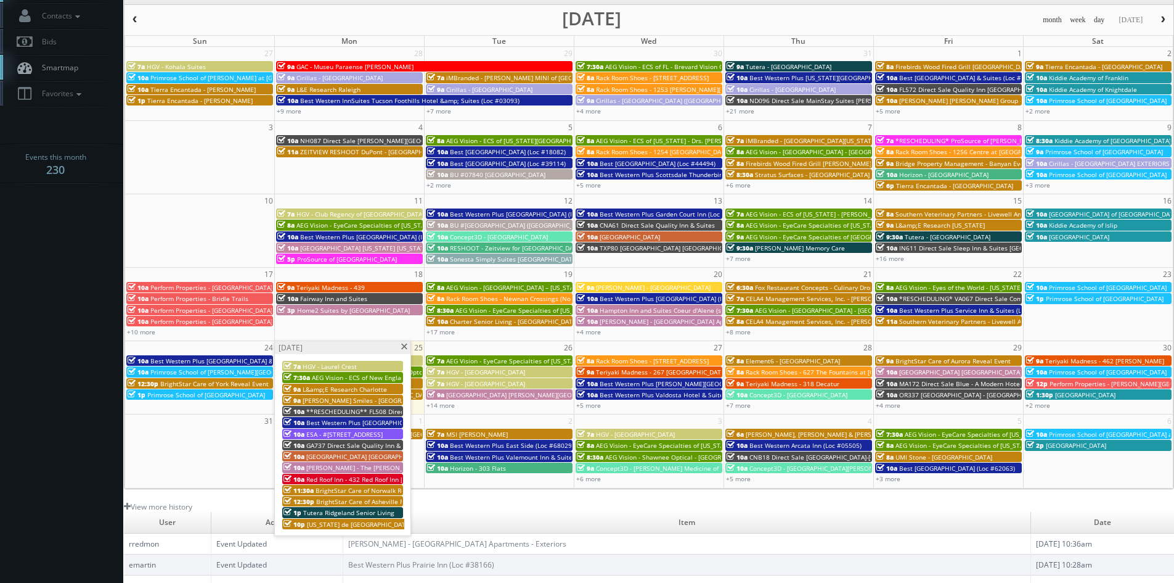
click at [386, 490] on span "BrightStar Care of Norwalk Reveal Event" at bounding box center [376, 490] width 120 height 9
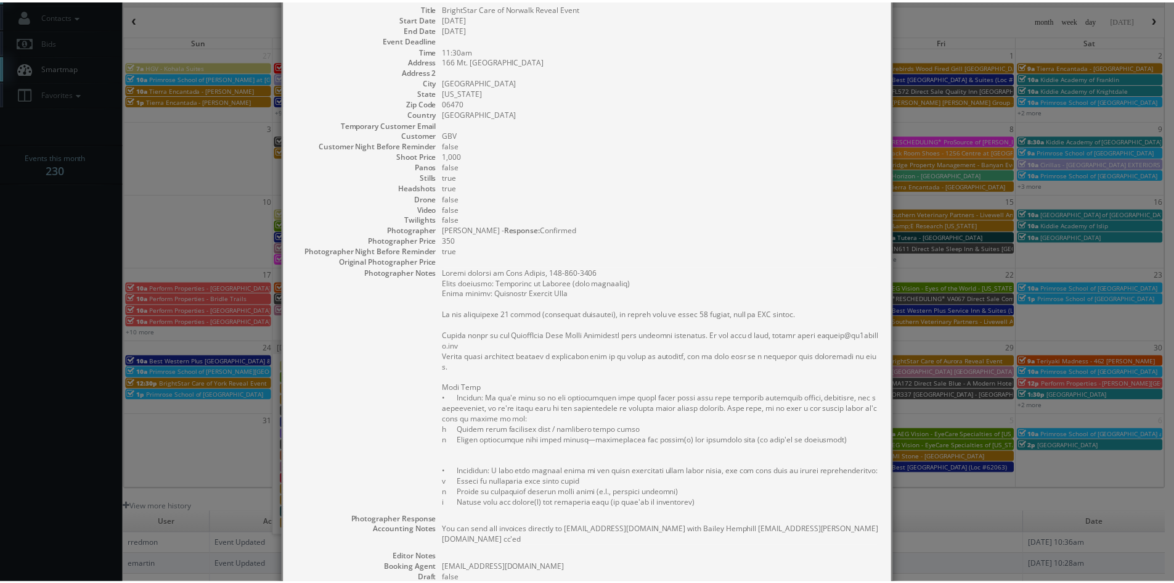
scroll to position [0, 0]
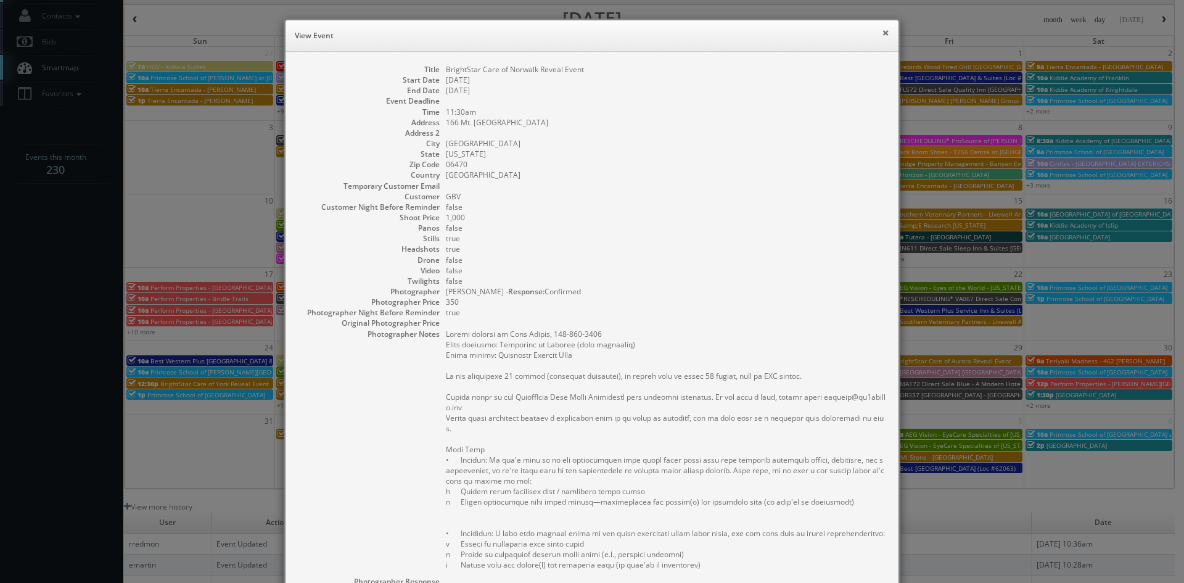
click at [882, 31] on button "×" at bounding box center [885, 32] width 7 height 9
